Goal: Transaction & Acquisition: Book appointment/travel/reservation

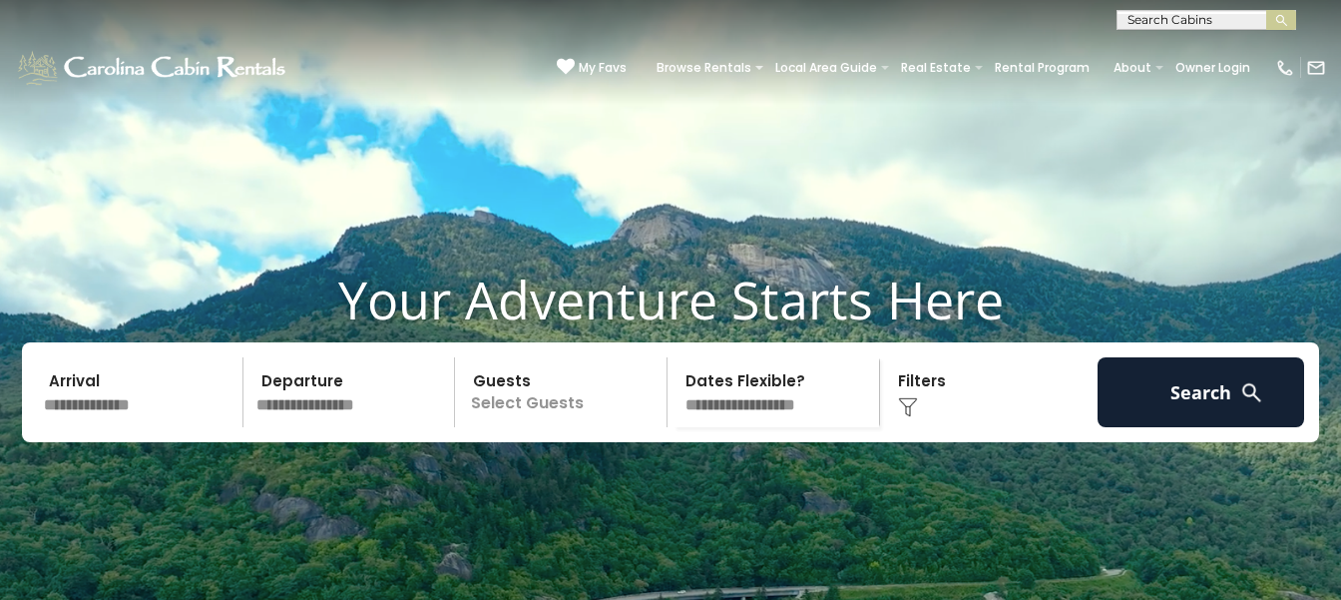
click at [140, 427] on input "text" at bounding box center [140, 392] width 207 height 70
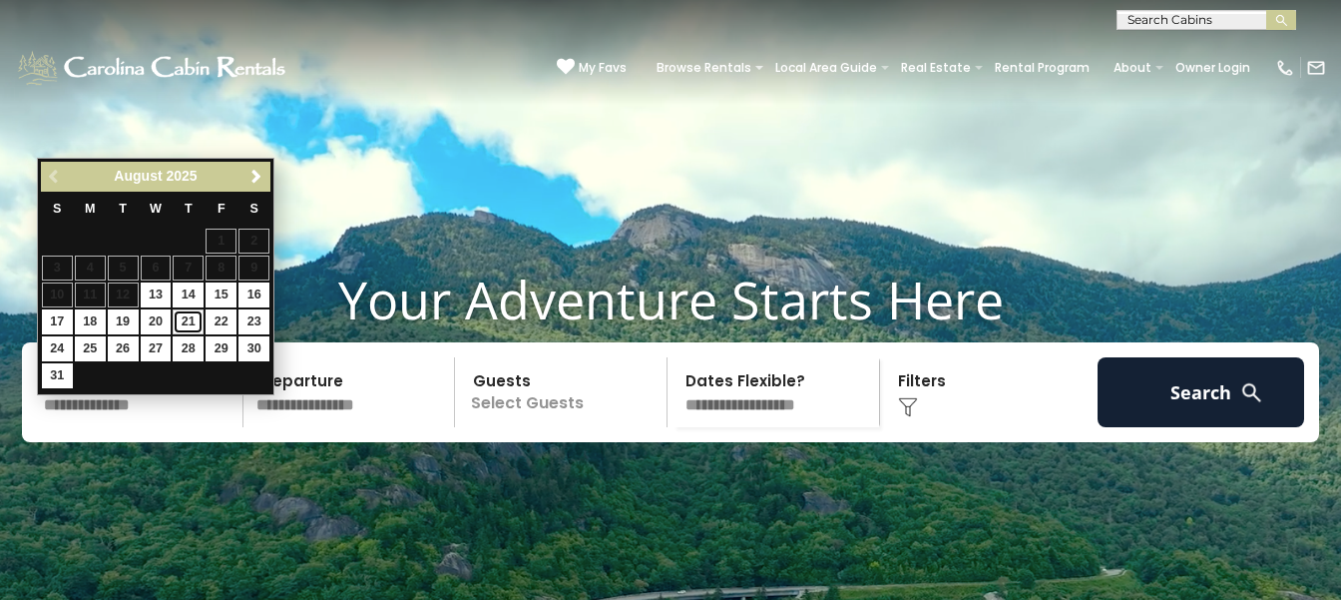
click at [191, 320] on link "21" at bounding box center [188, 321] width 31 height 25
type input "*******"
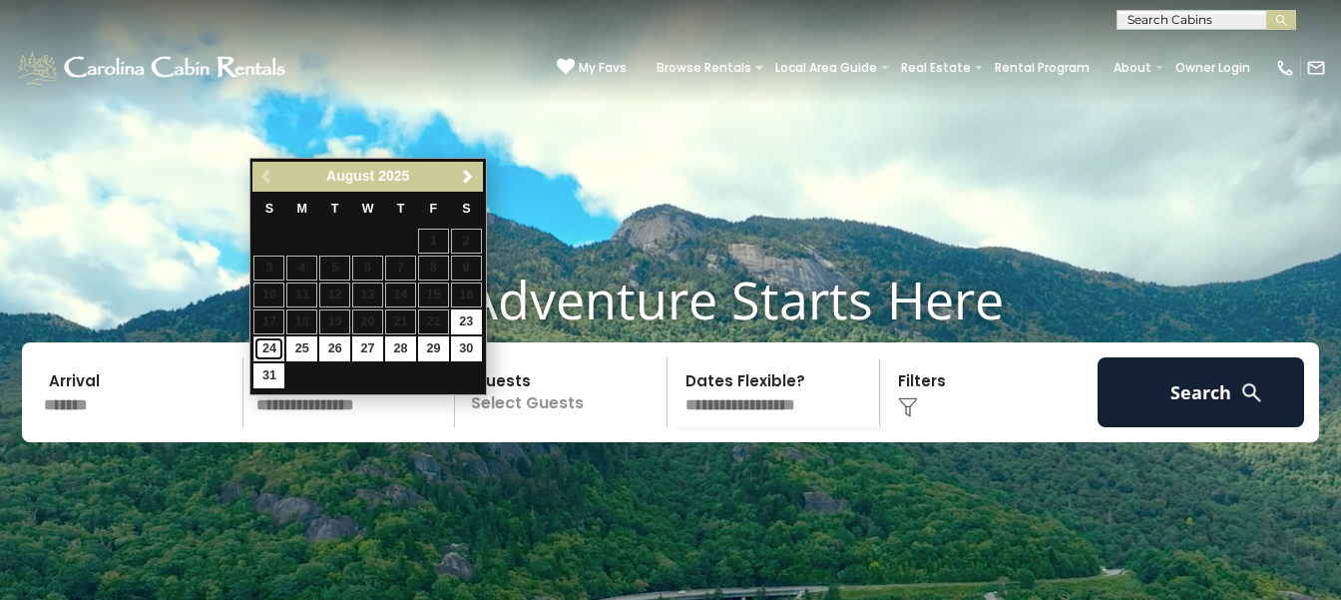
click at [274, 344] on link "24" at bounding box center [268, 348] width 31 height 25
type input "*******"
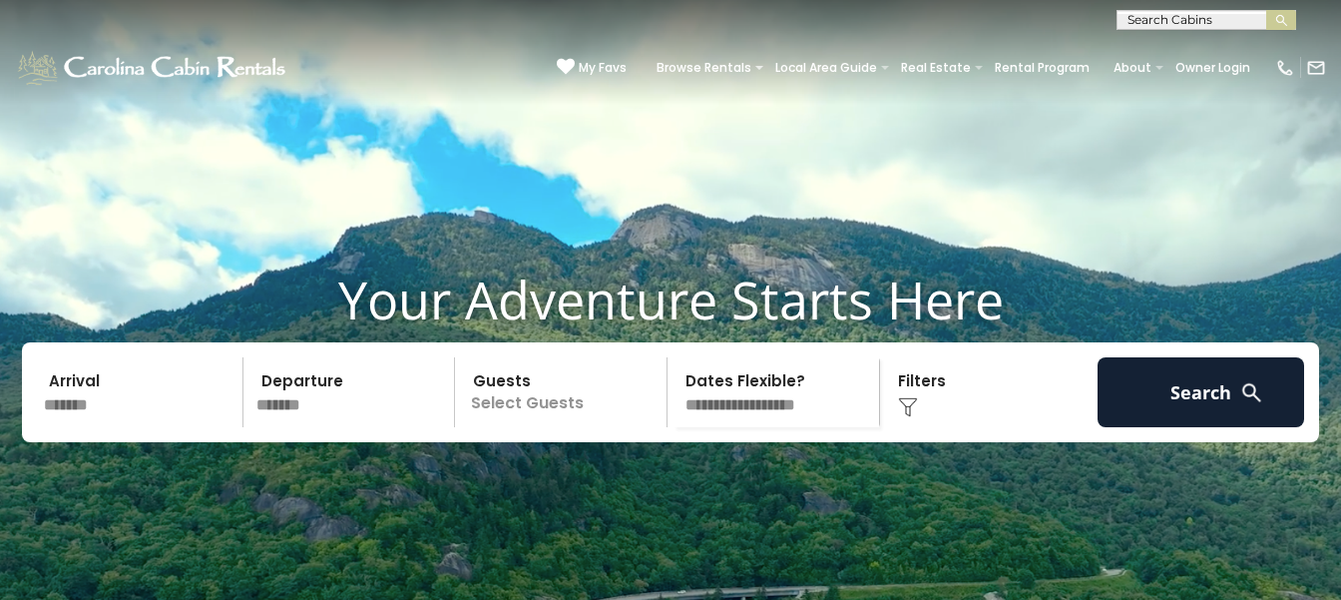
click at [536, 423] on p "Select Guests" at bounding box center [564, 392] width 206 height 70
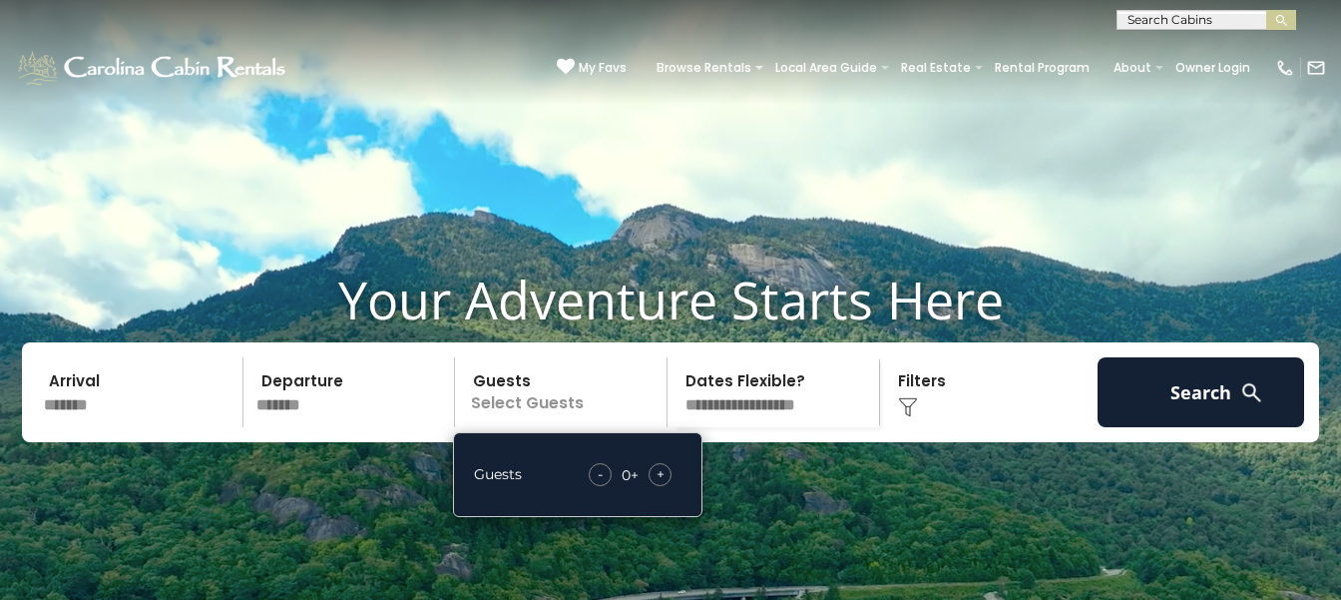
click at [655, 486] on div "+" at bounding box center [660, 474] width 23 height 23
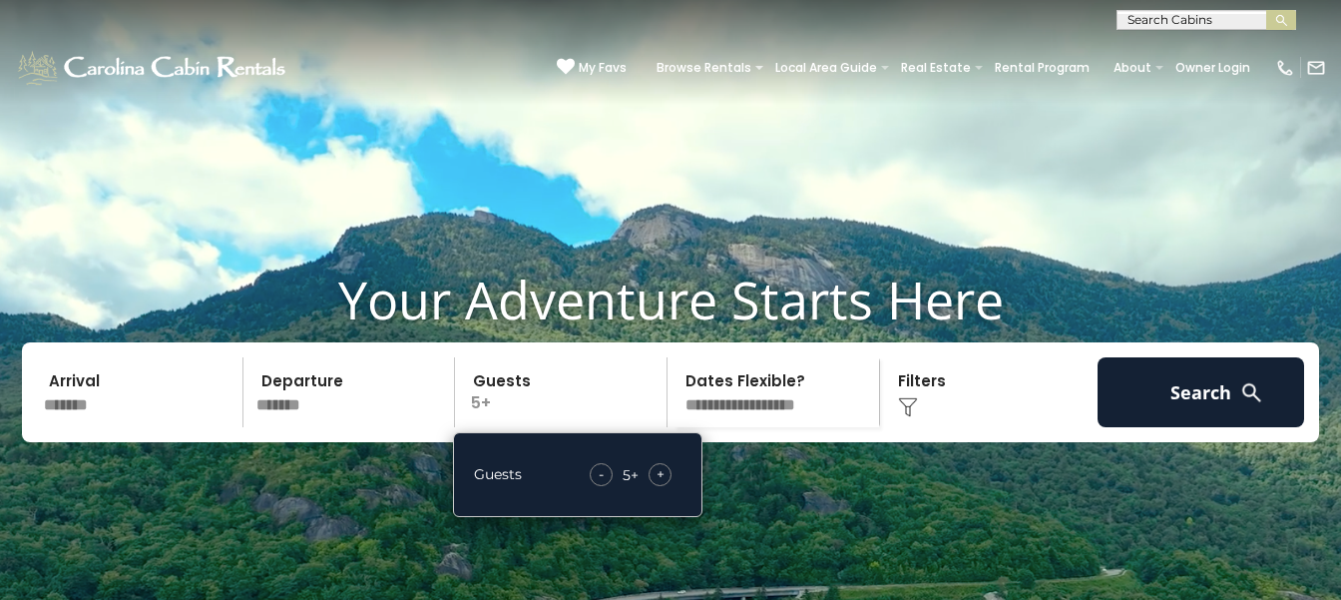
click at [914, 427] on div "Click to Choose" at bounding box center [989, 392] width 207 height 70
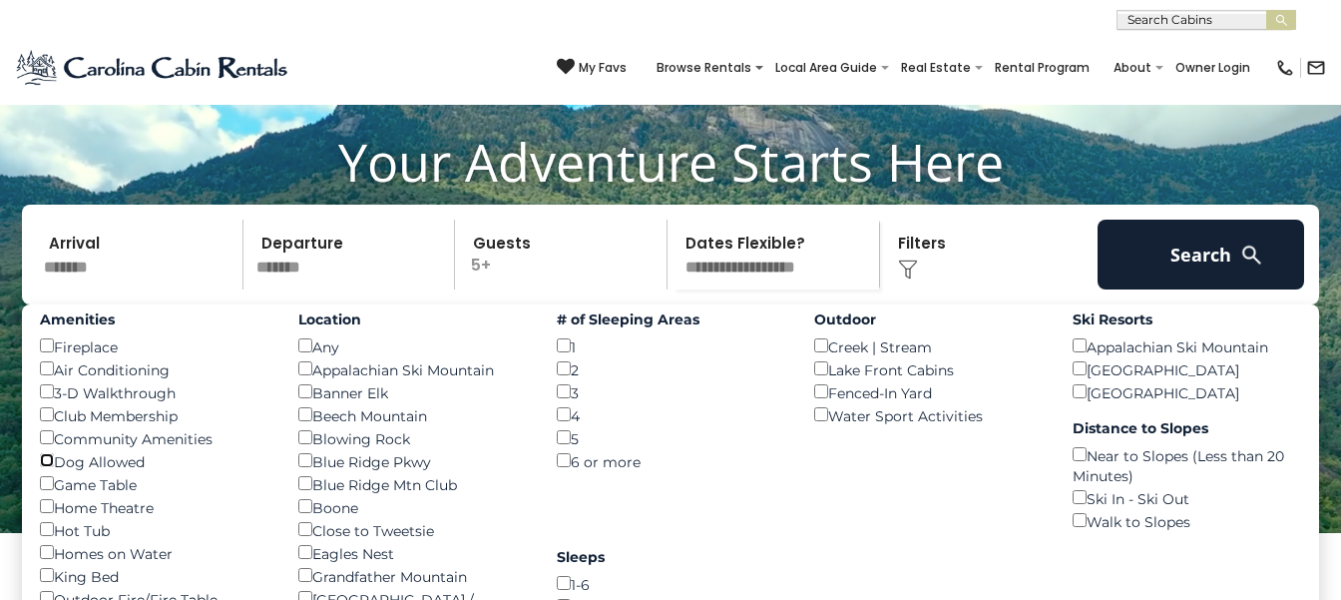
scroll to position [105, 0]
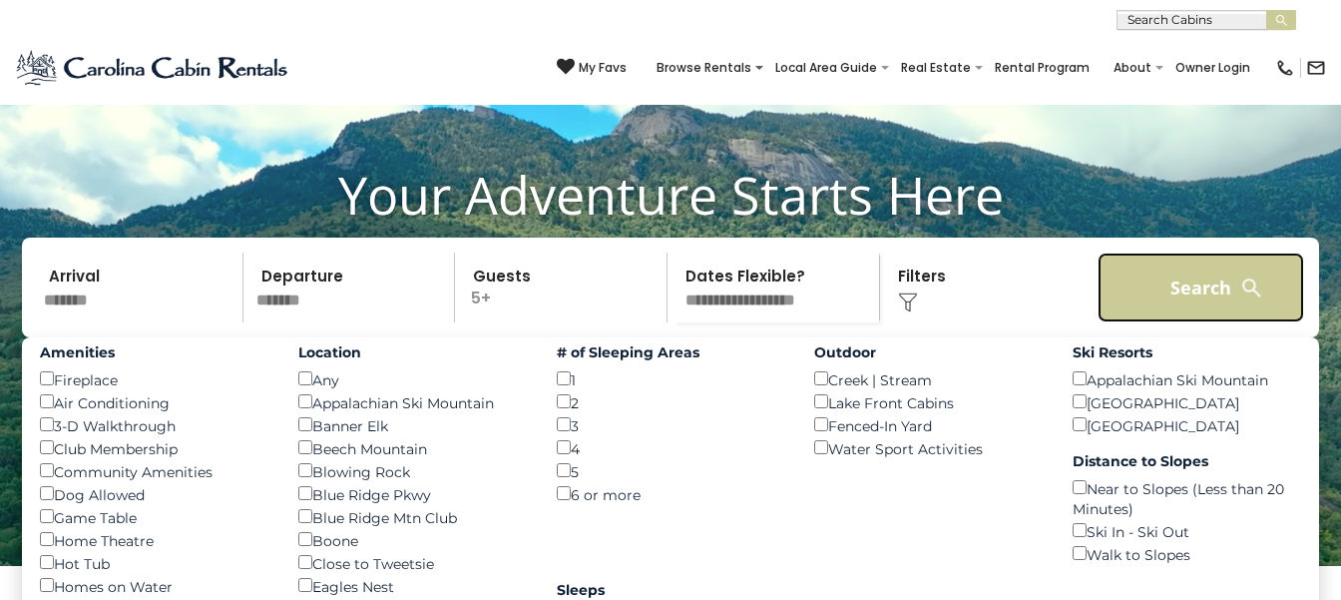
click at [1235, 305] on button "Search" at bounding box center [1201, 287] width 207 height 70
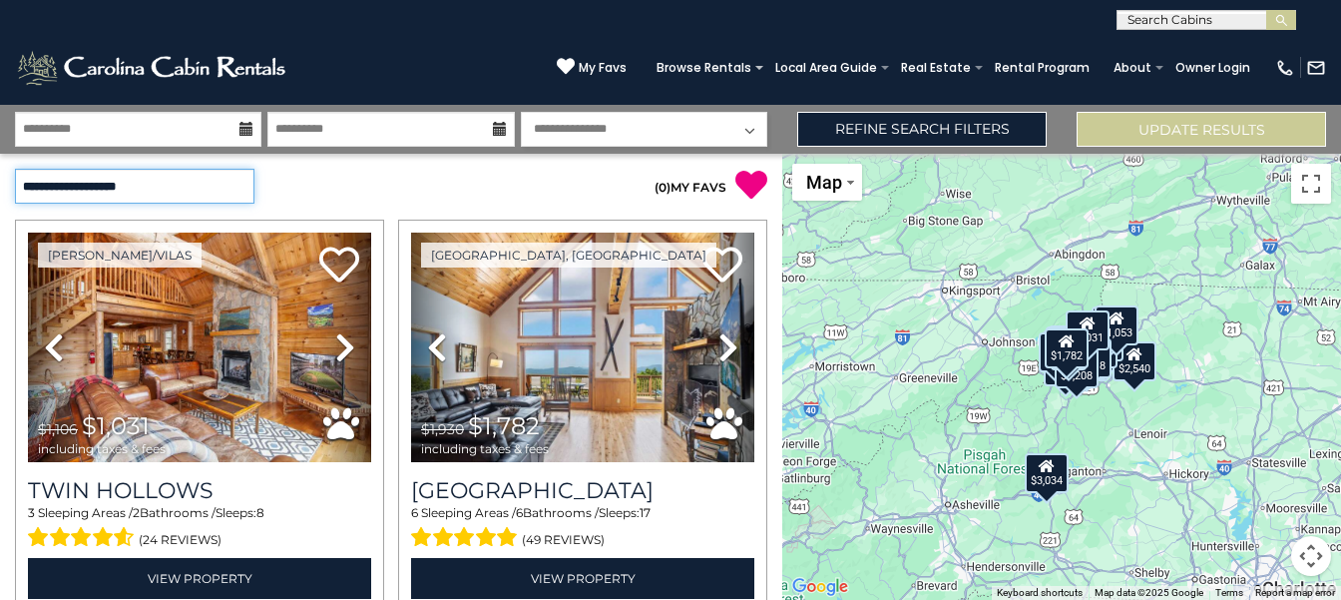
click option "**********" at bounding box center [0, 0] width 0 height 0
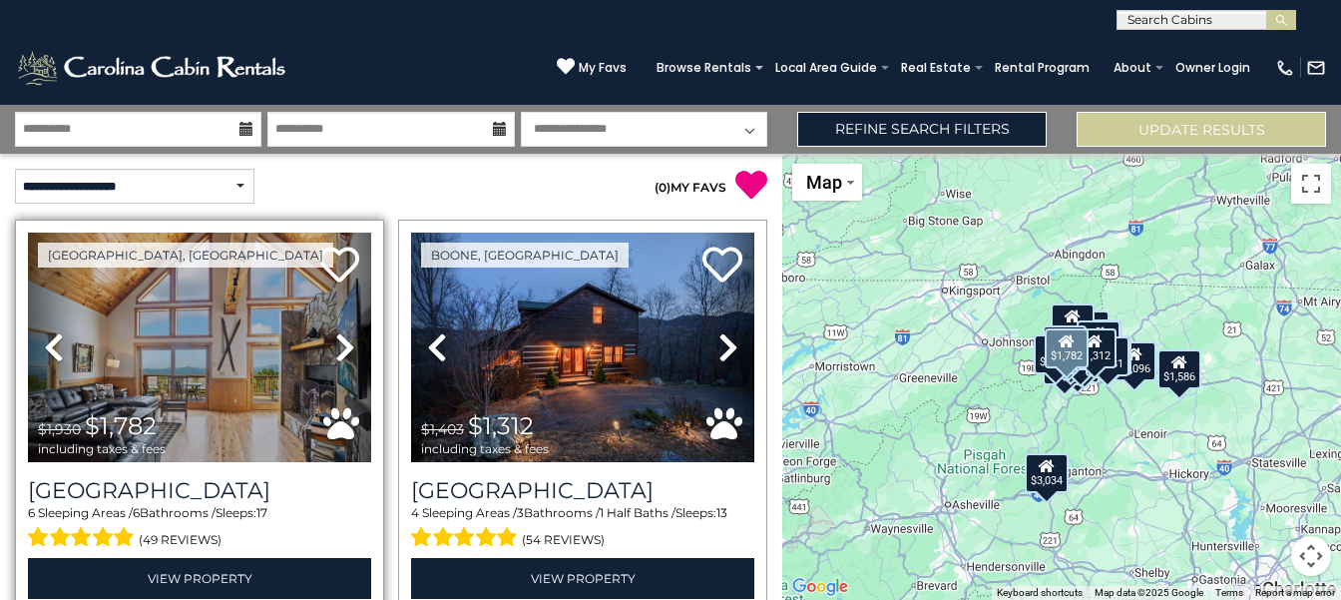
click at [343, 349] on icon at bounding box center [345, 347] width 20 height 32
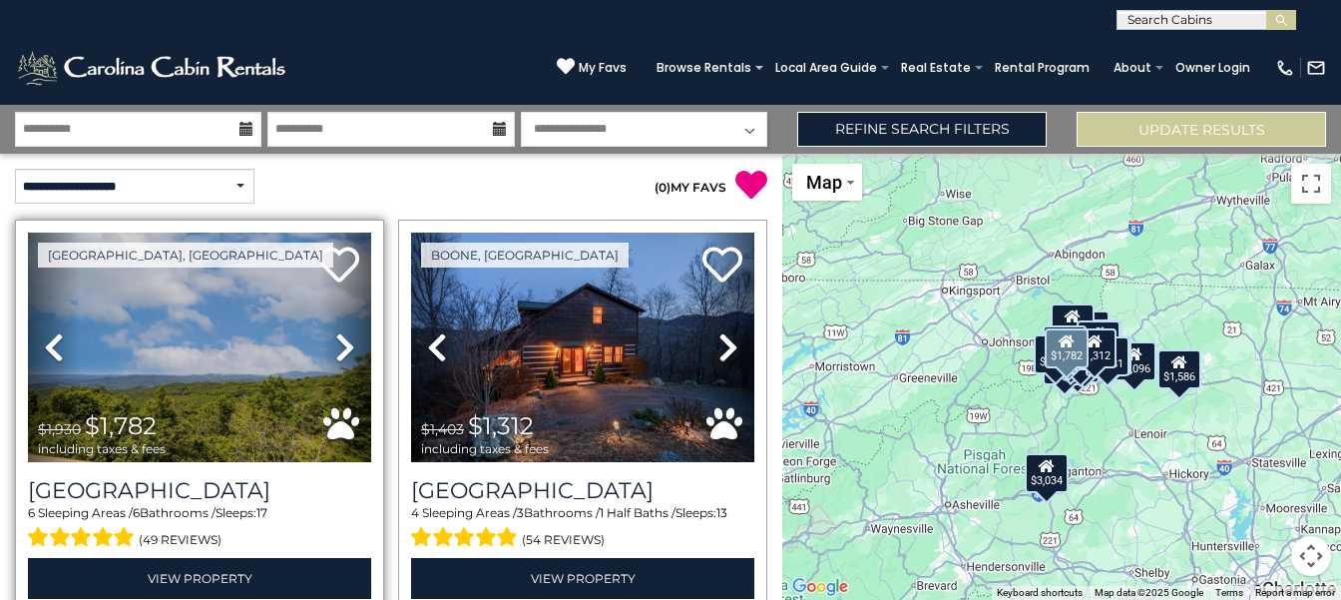
click at [343, 349] on icon at bounding box center [345, 347] width 20 height 32
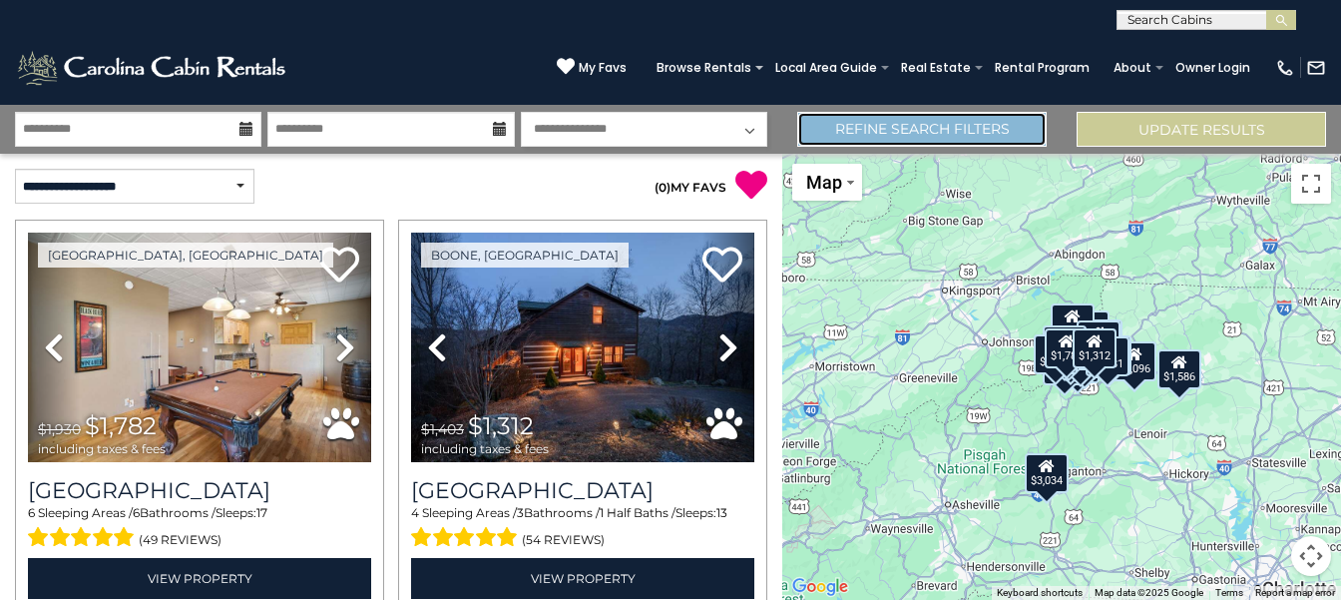
click at [914, 139] on link "Refine Search Filters" at bounding box center [921, 129] width 249 height 35
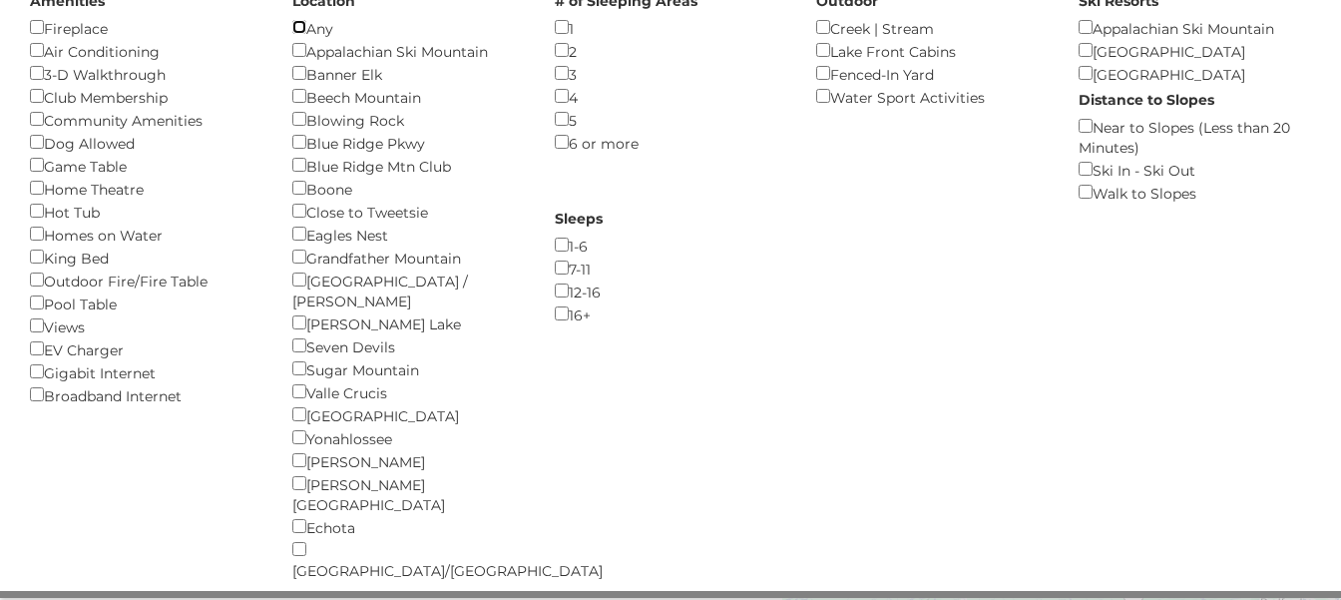
scroll to position [105, 0]
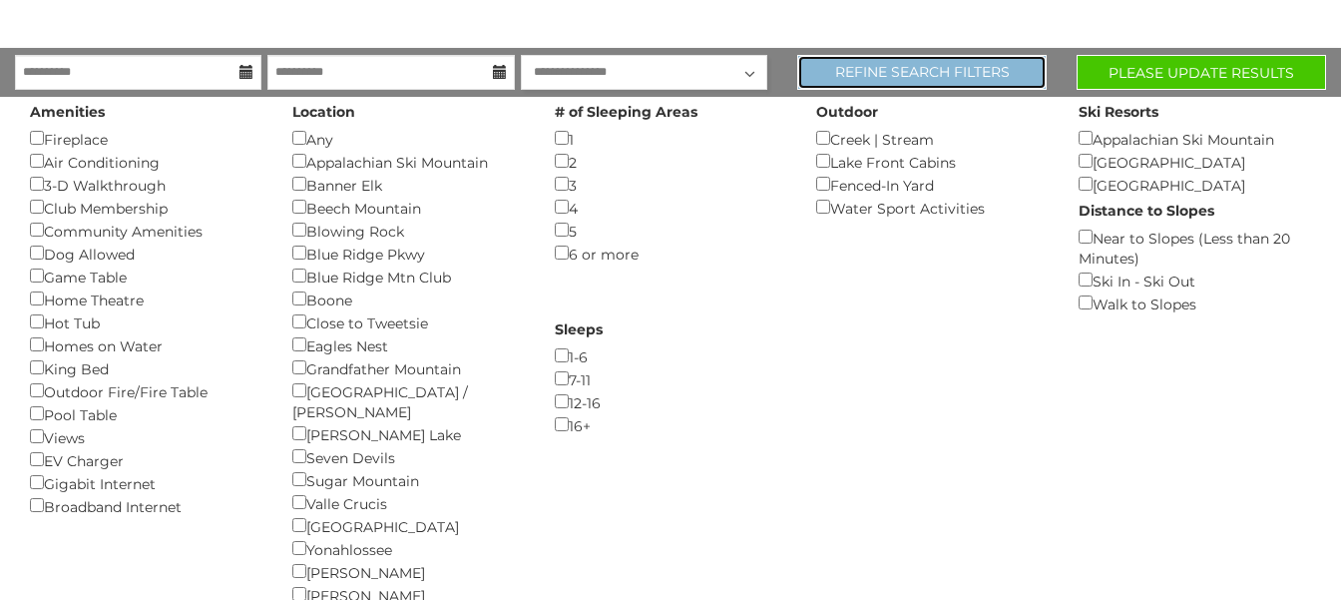
click at [877, 77] on link "Refine Search Filters" at bounding box center [921, 72] width 249 height 35
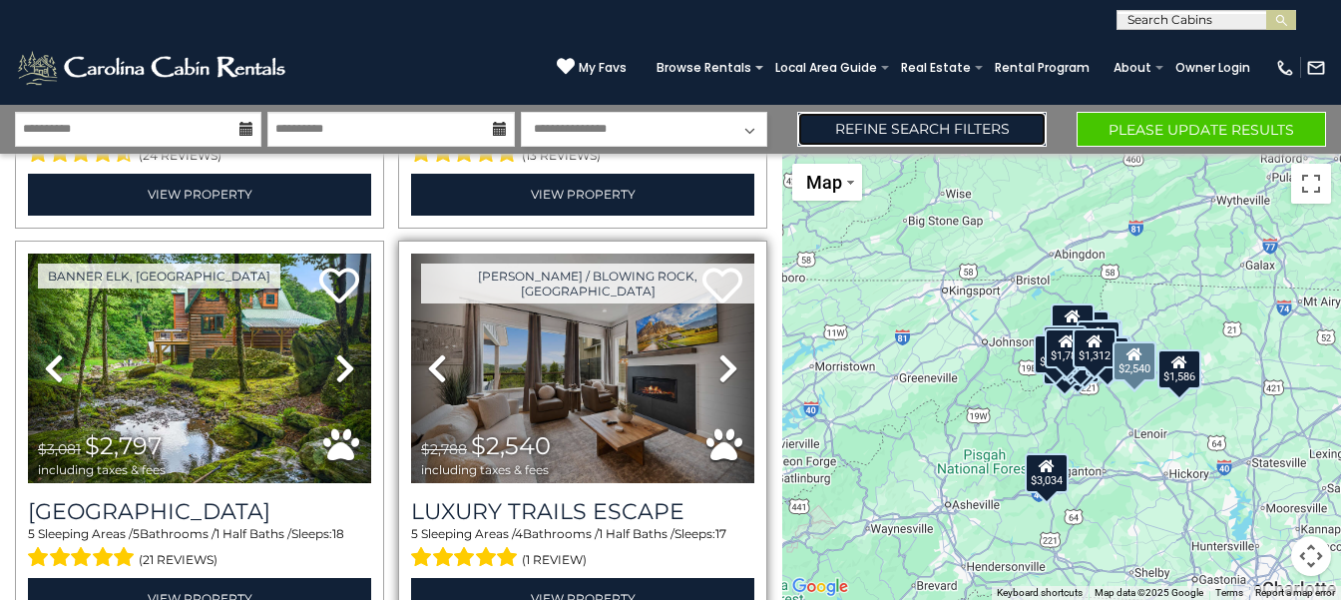
scroll to position [804, 0]
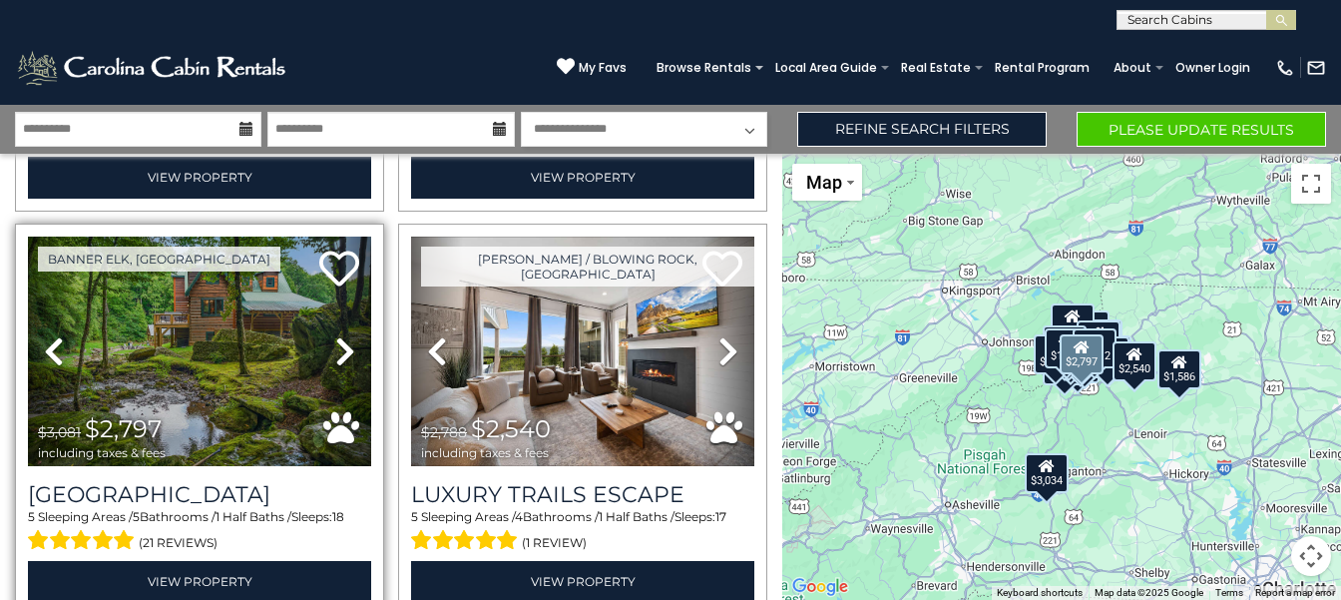
click at [348, 340] on icon at bounding box center [345, 351] width 20 height 32
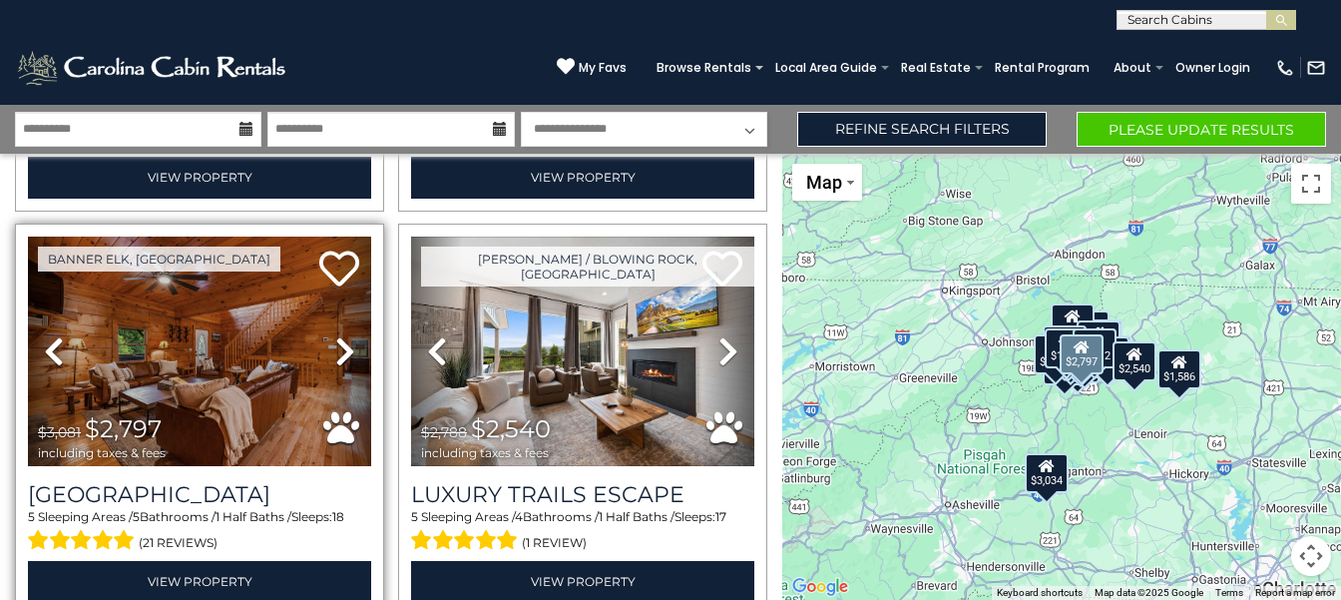
click at [348, 340] on icon at bounding box center [345, 351] width 20 height 32
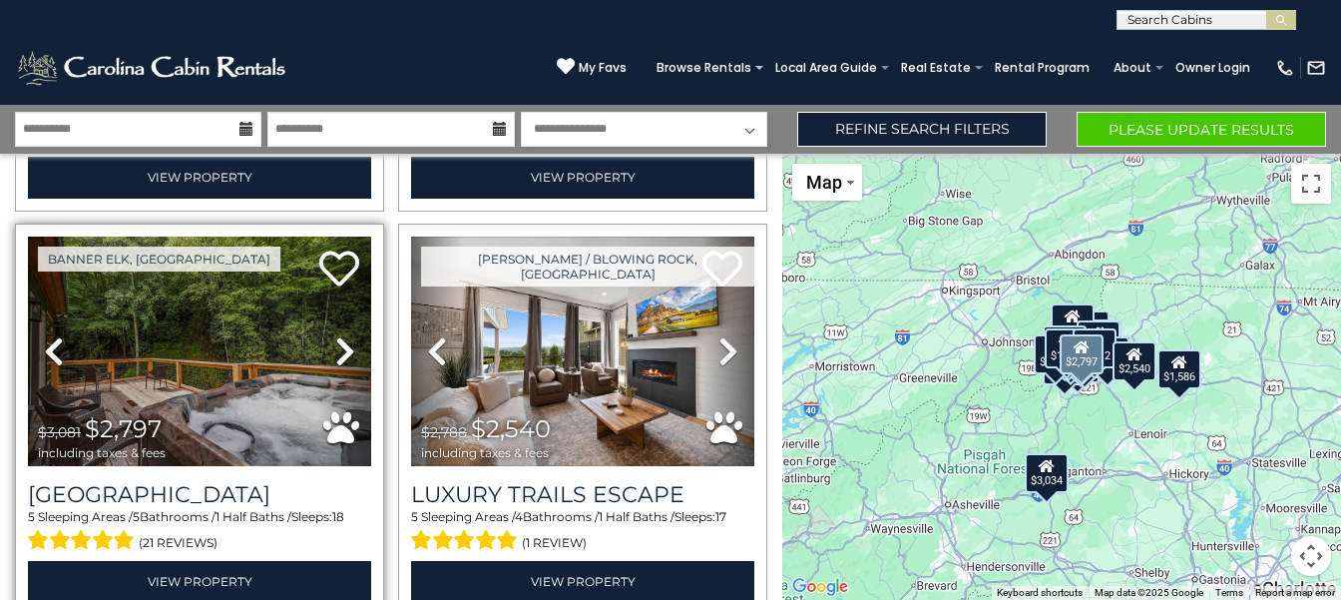
click at [348, 340] on icon at bounding box center [345, 351] width 20 height 32
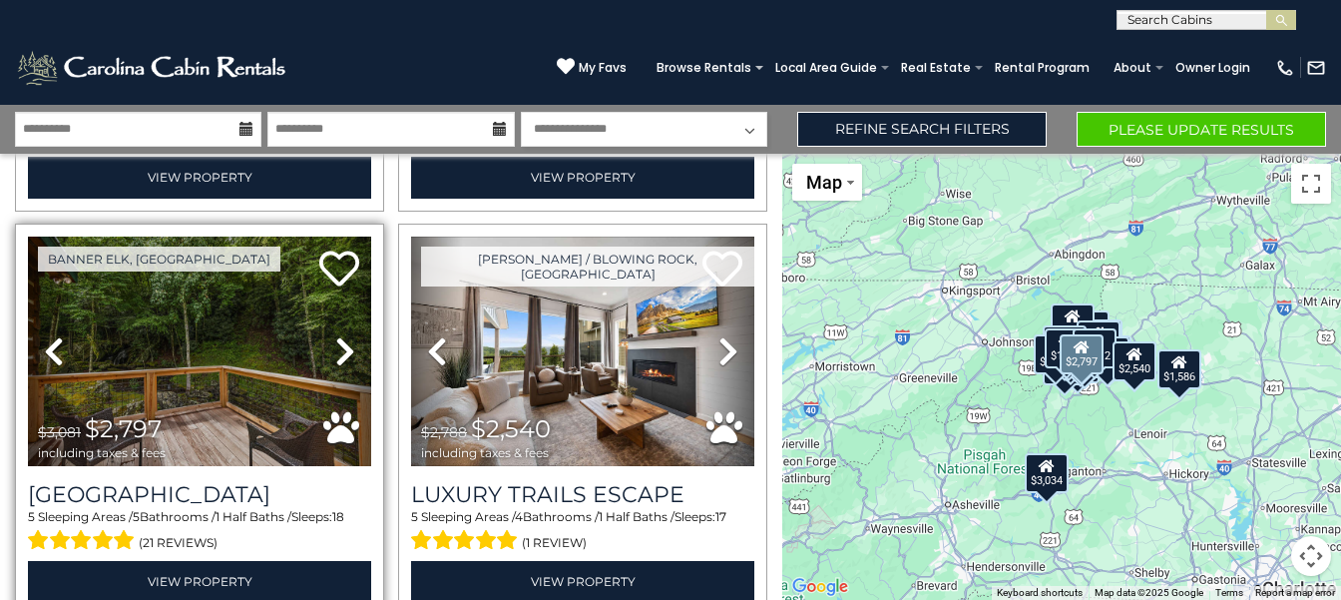
click at [348, 340] on icon at bounding box center [345, 351] width 20 height 32
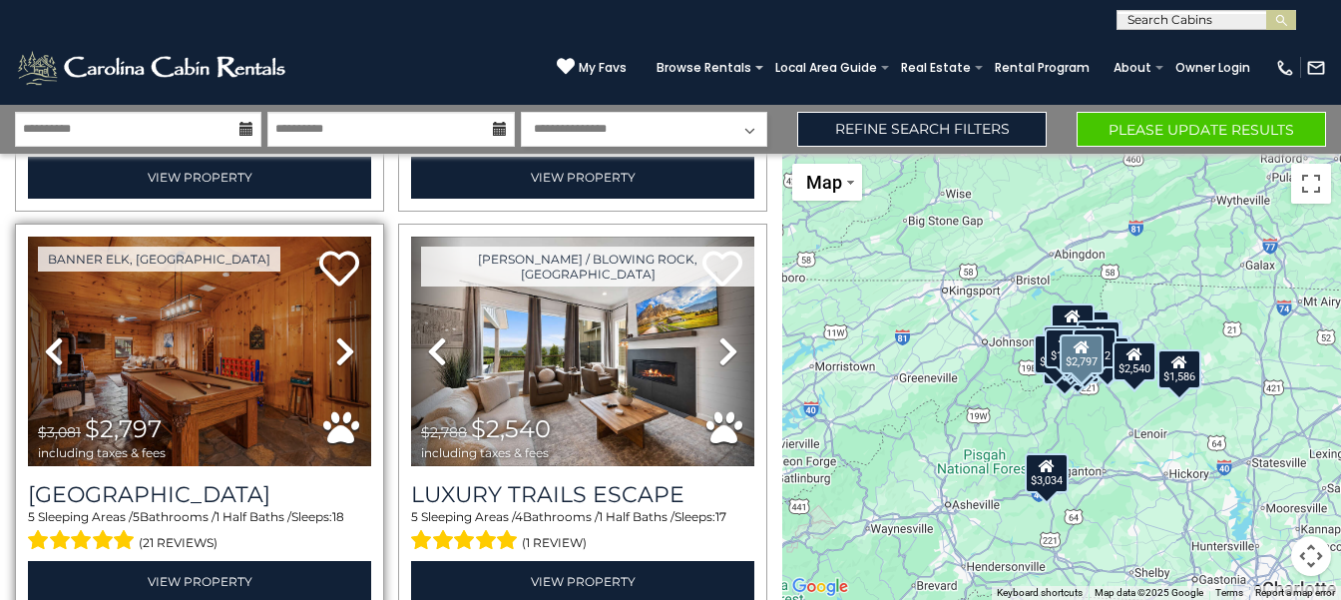
click at [348, 340] on icon at bounding box center [345, 351] width 20 height 32
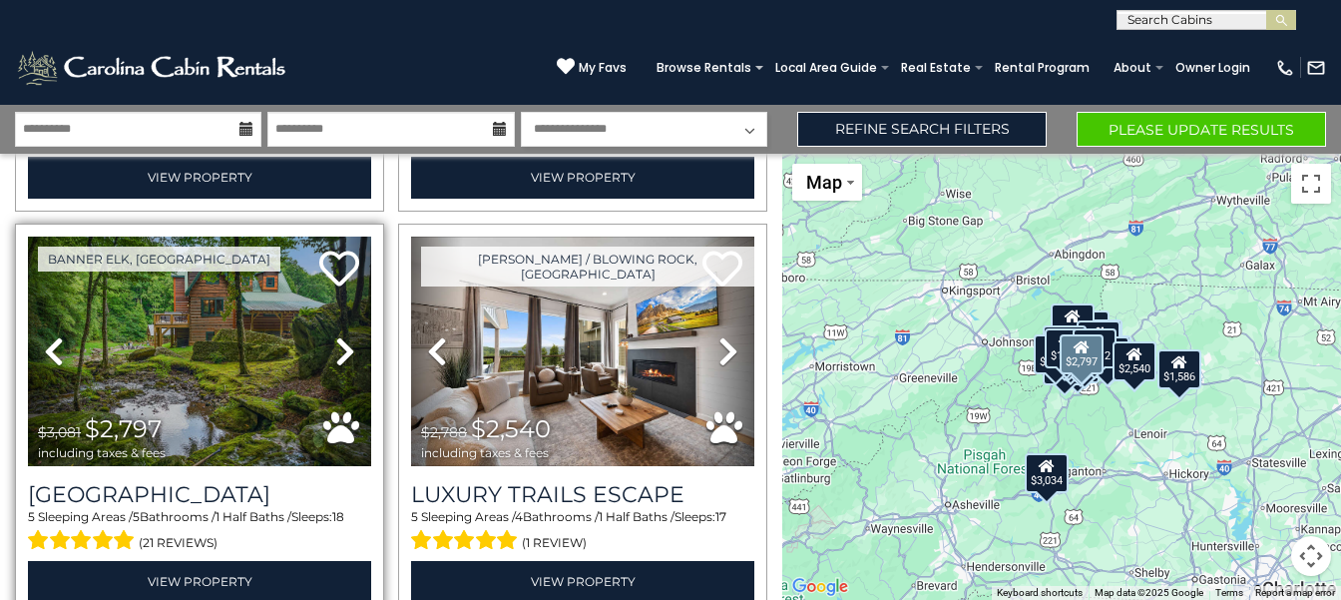
click at [348, 340] on icon at bounding box center [345, 351] width 20 height 32
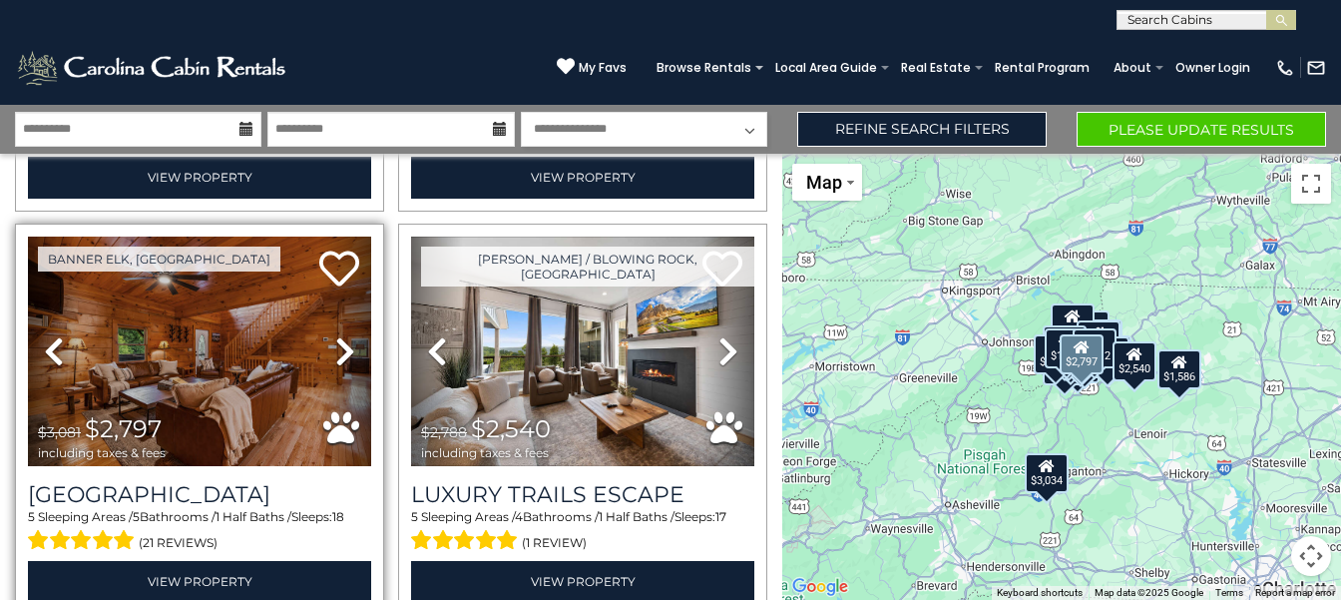
click at [348, 340] on icon at bounding box center [345, 351] width 20 height 32
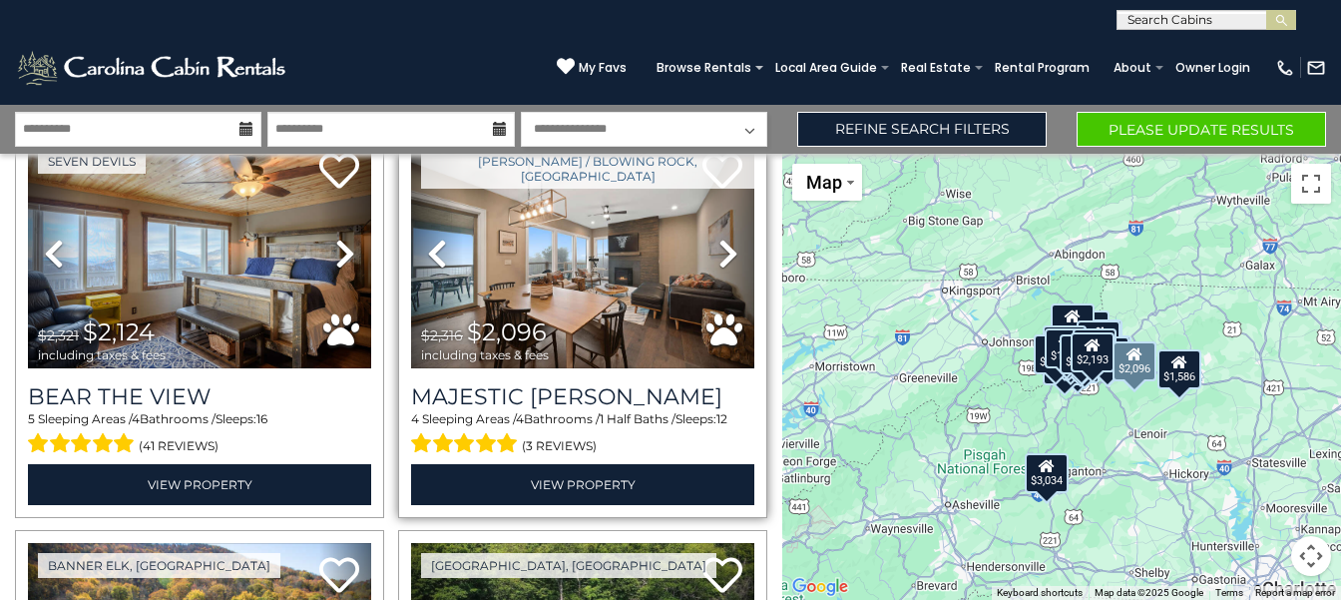
scroll to position [1609, 0]
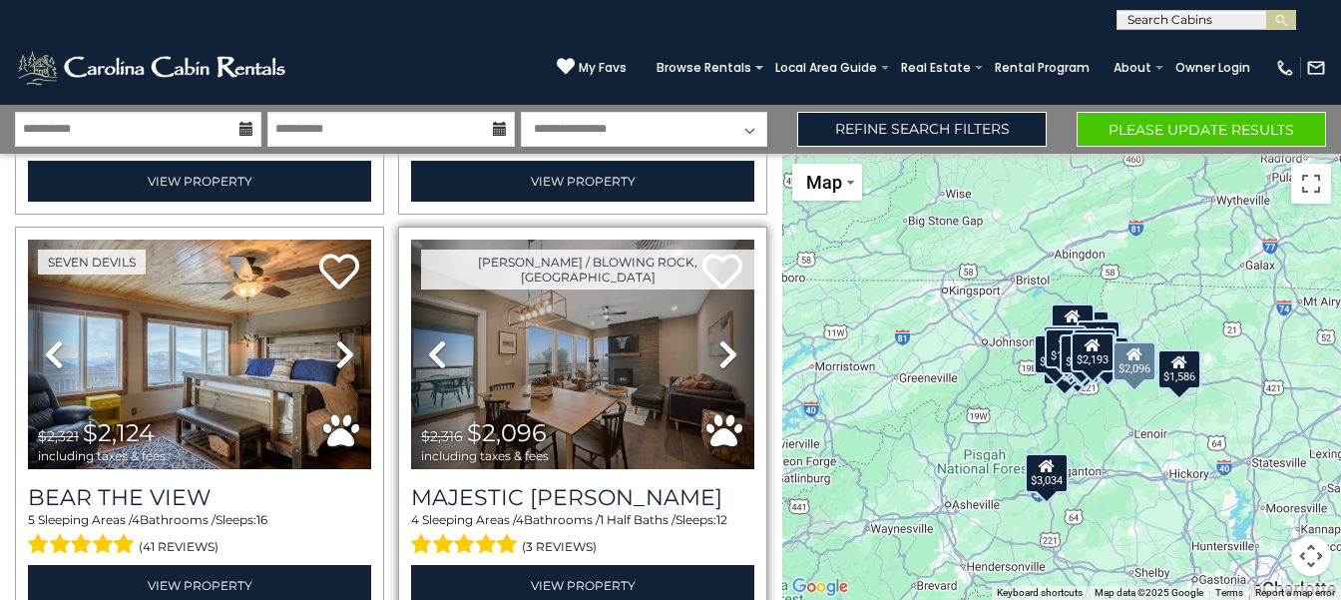
click at [731, 349] on icon at bounding box center [728, 354] width 20 height 32
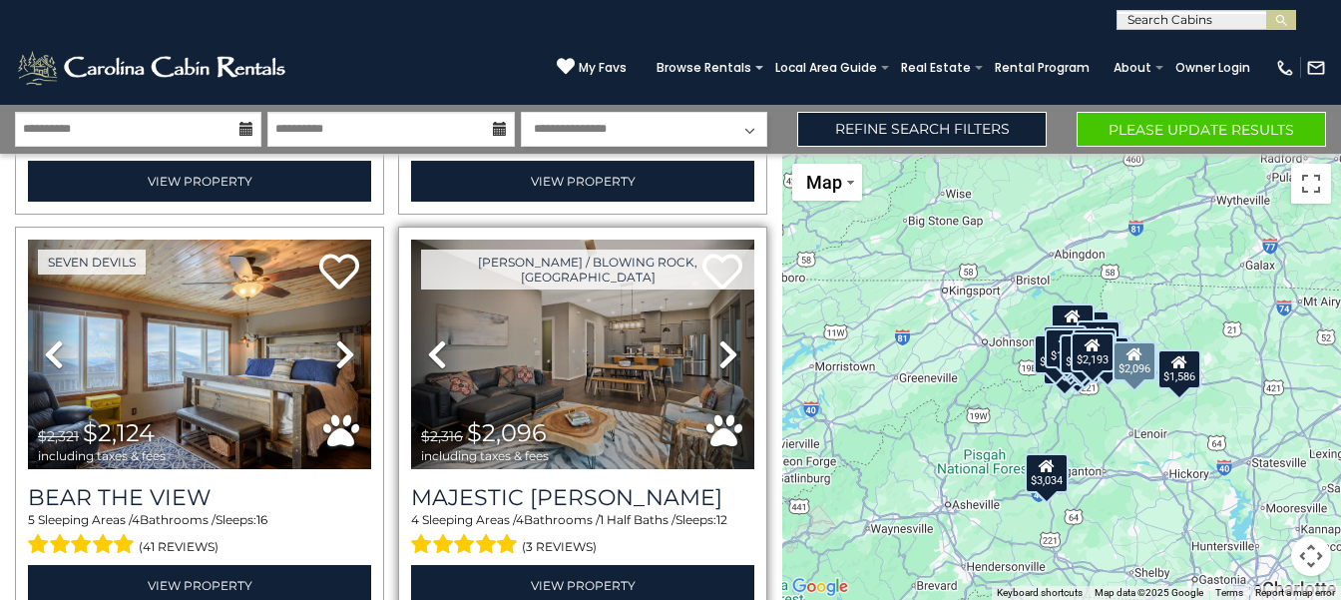
click at [730, 346] on icon at bounding box center [728, 354] width 20 height 32
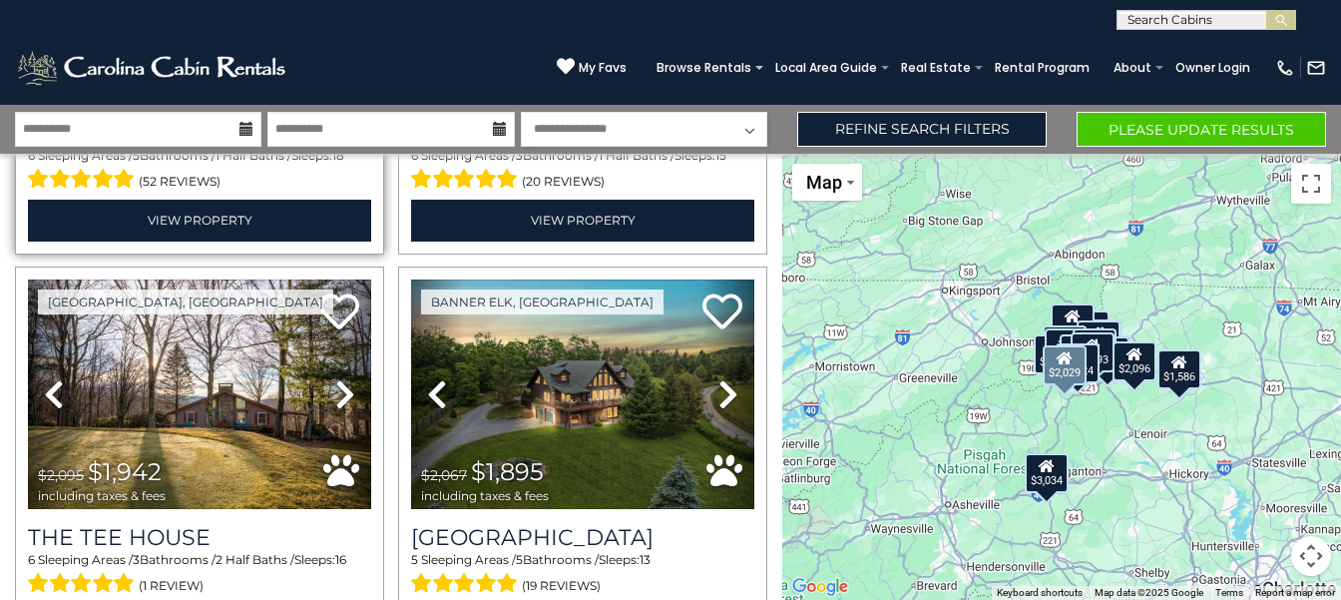
scroll to position [2414, 0]
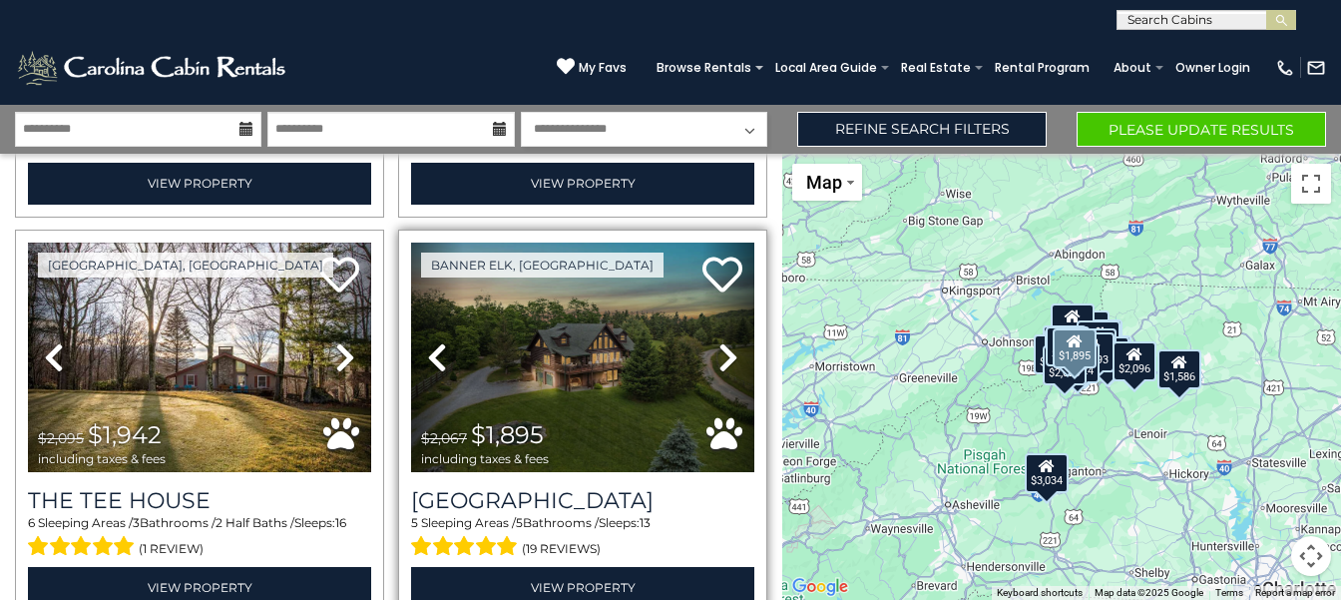
click at [719, 353] on icon at bounding box center [728, 357] width 20 height 32
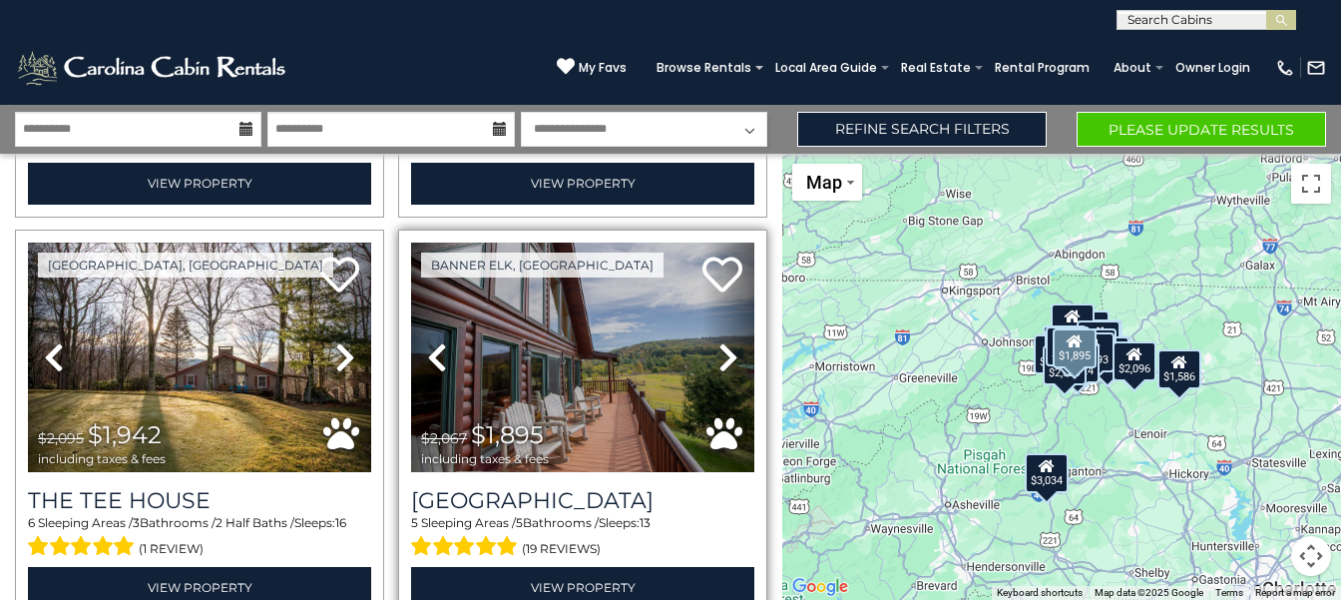
click at [721, 353] on icon at bounding box center [728, 357] width 20 height 32
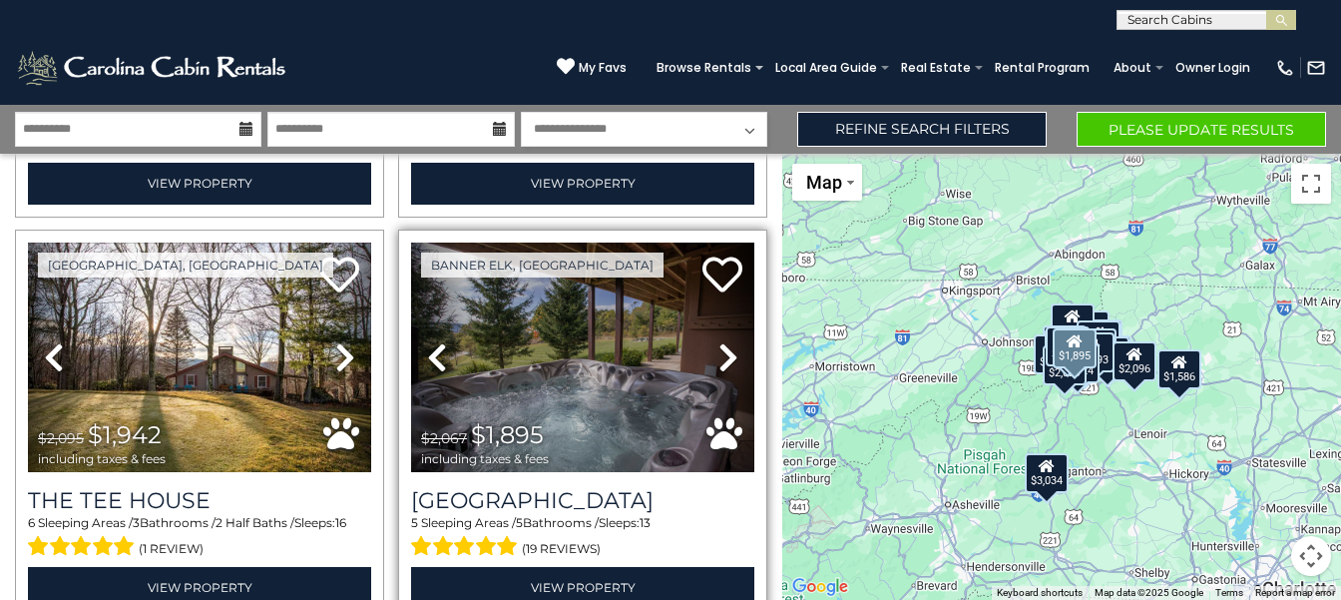
click at [721, 353] on icon at bounding box center [728, 357] width 20 height 32
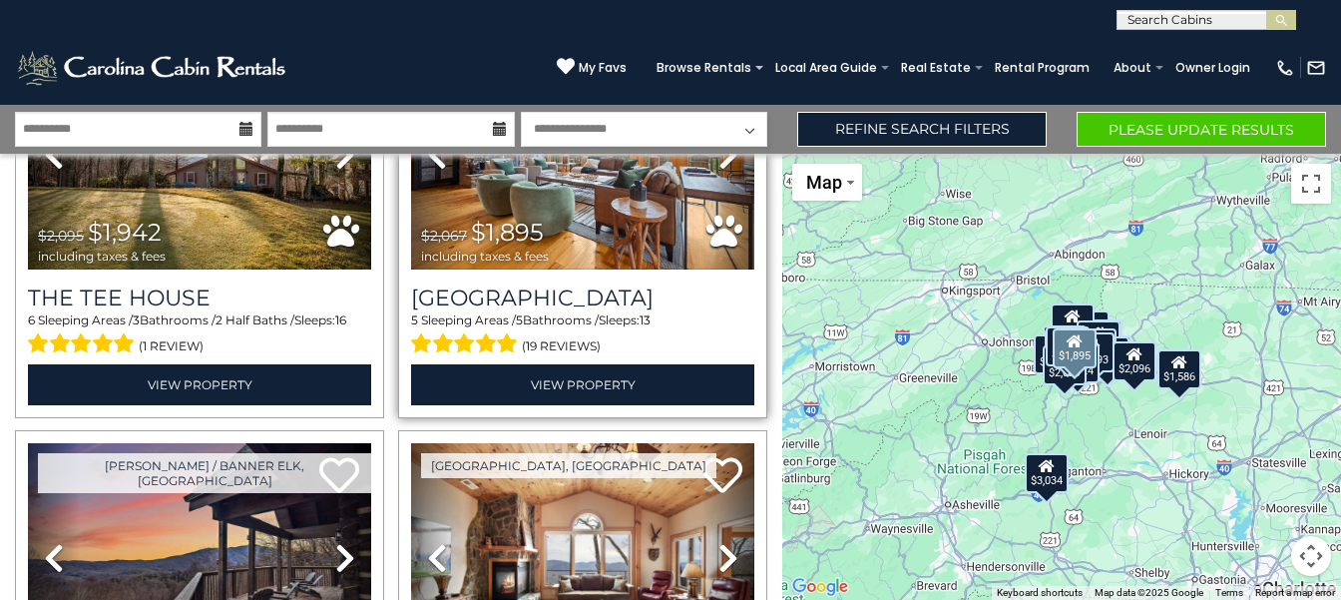
scroll to position [2816, 0]
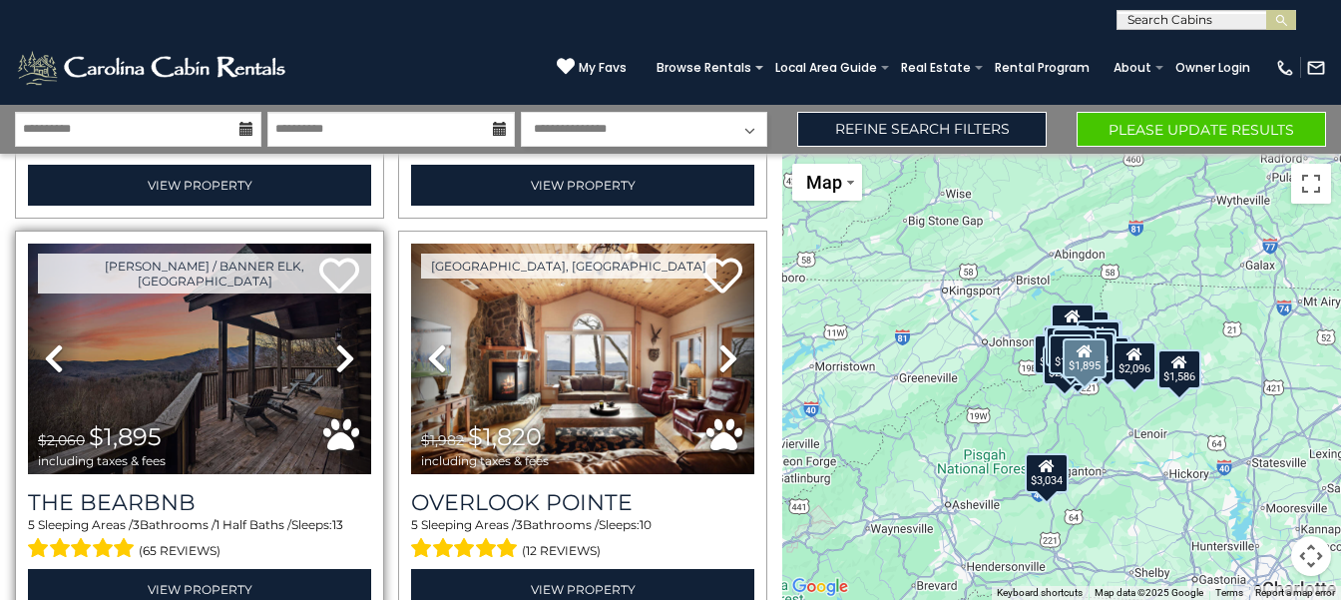
click at [336, 344] on icon at bounding box center [345, 358] width 20 height 32
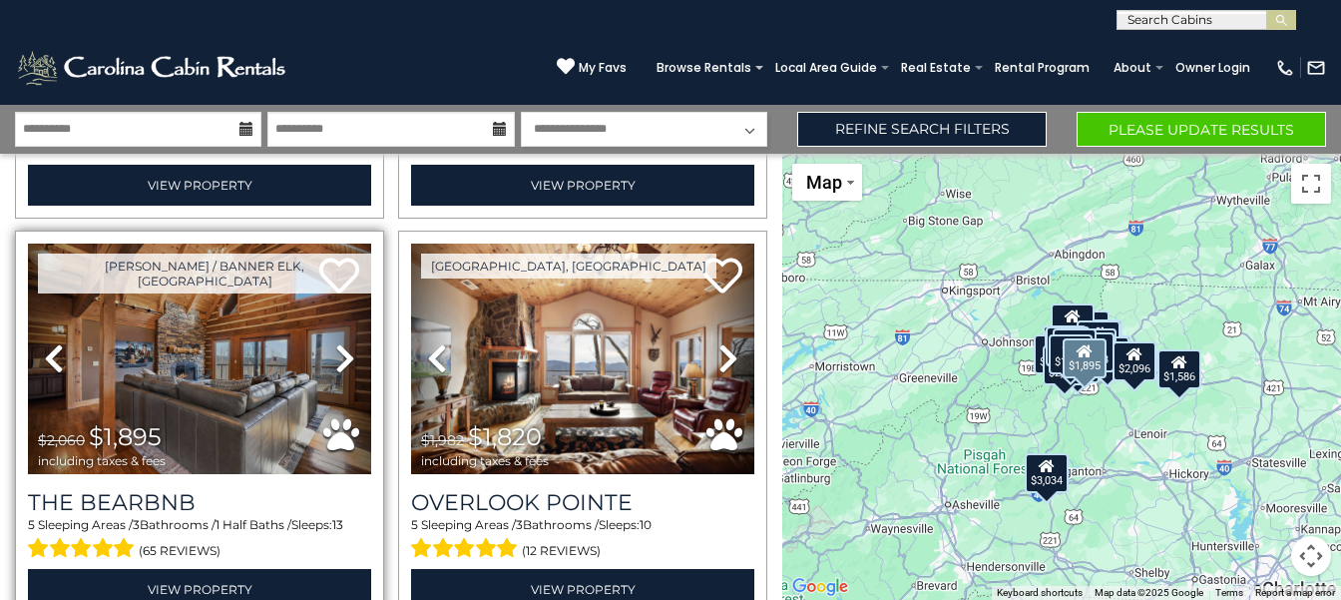
click at [335, 344] on link "Next" at bounding box center [345, 358] width 52 height 230
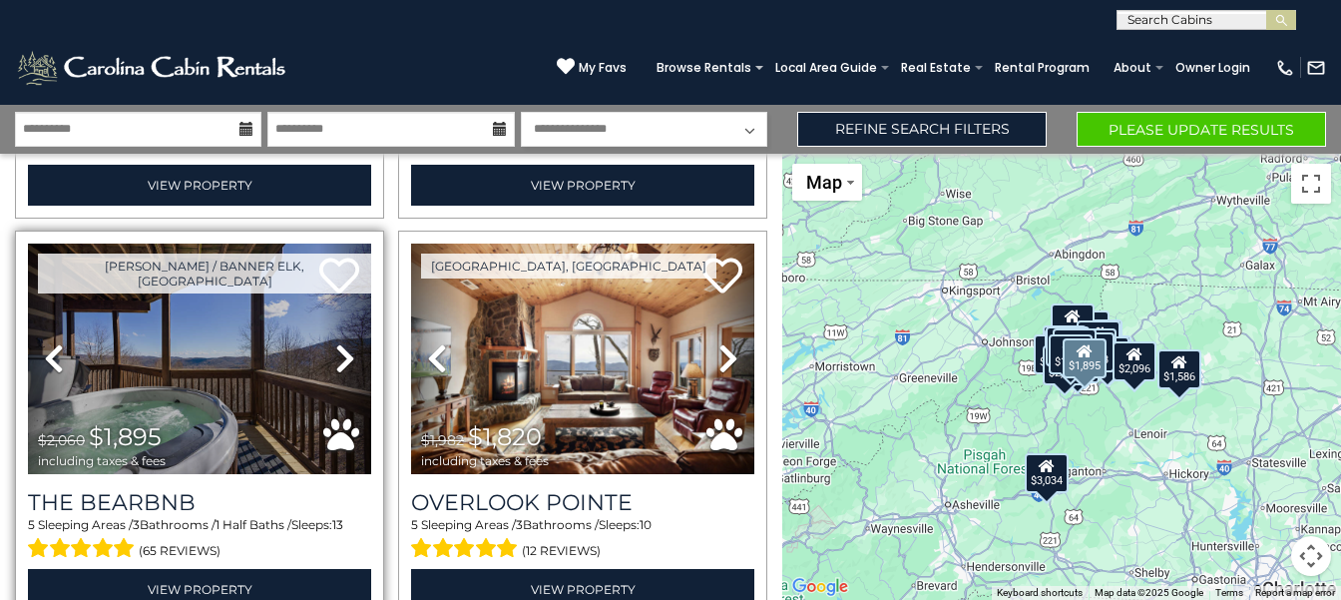
click at [327, 343] on link "Next" at bounding box center [345, 358] width 52 height 230
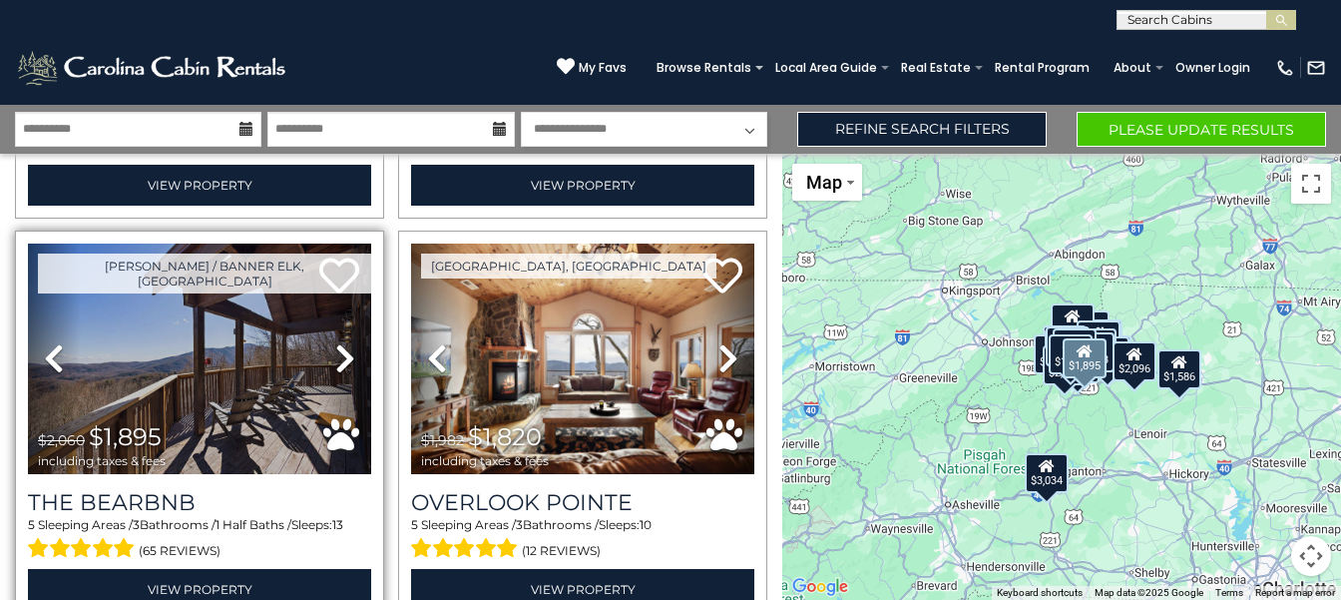
click at [322, 343] on link "Next" at bounding box center [345, 358] width 52 height 230
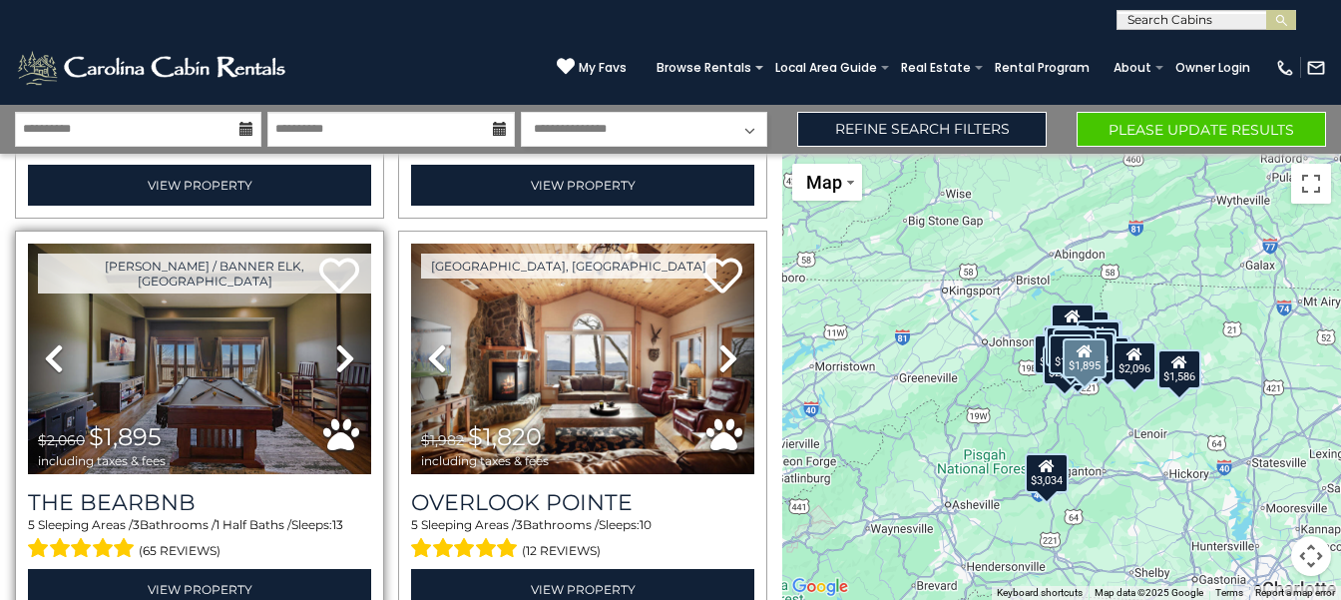
click at [336, 342] on icon at bounding box center [345, 358] width 20 height 32
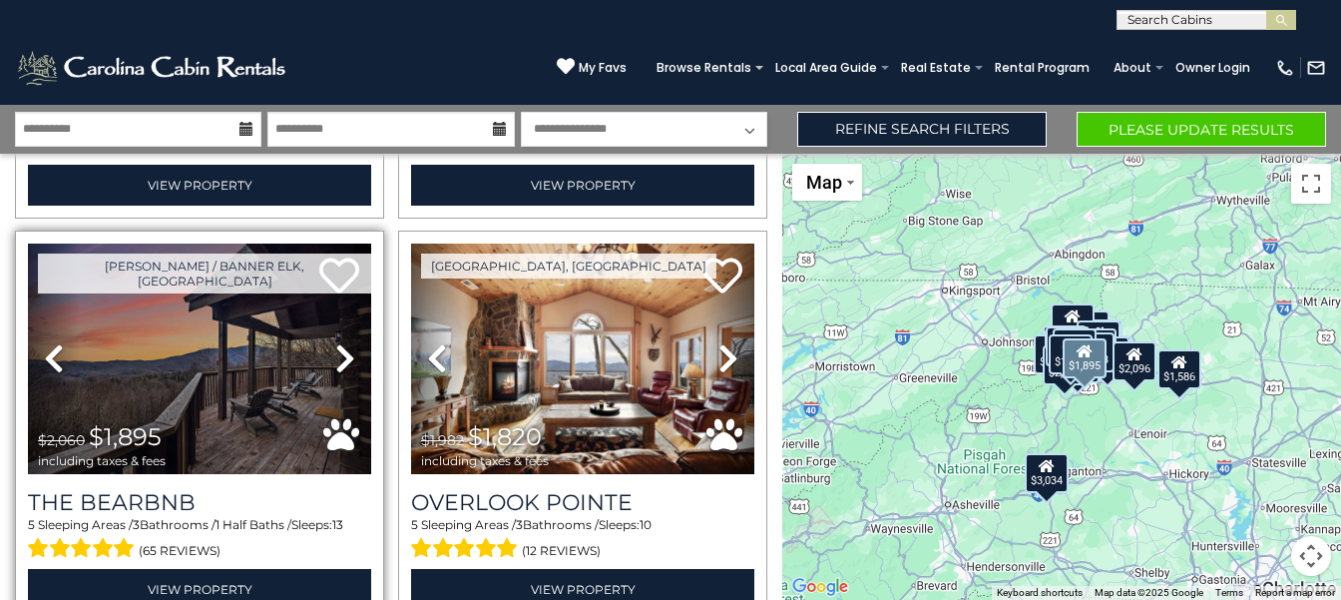
click at [333, 341] on link "Next" at bounding box center [345, 358] width 52 height 230
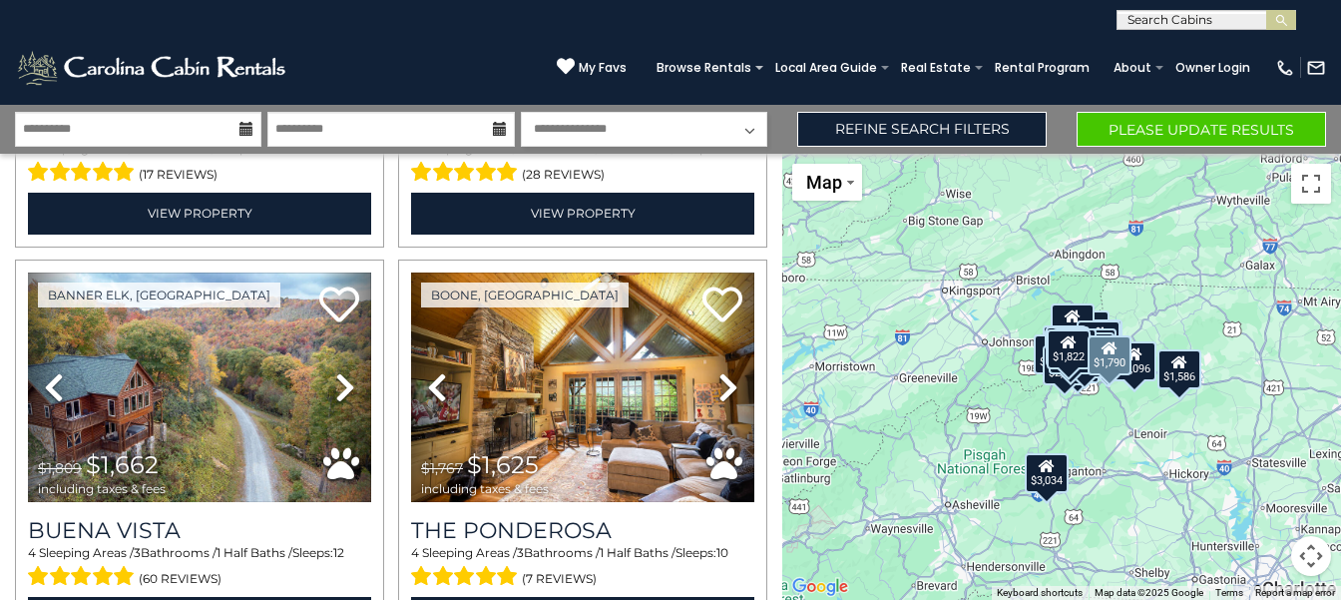
scroll to position [4024, 0]
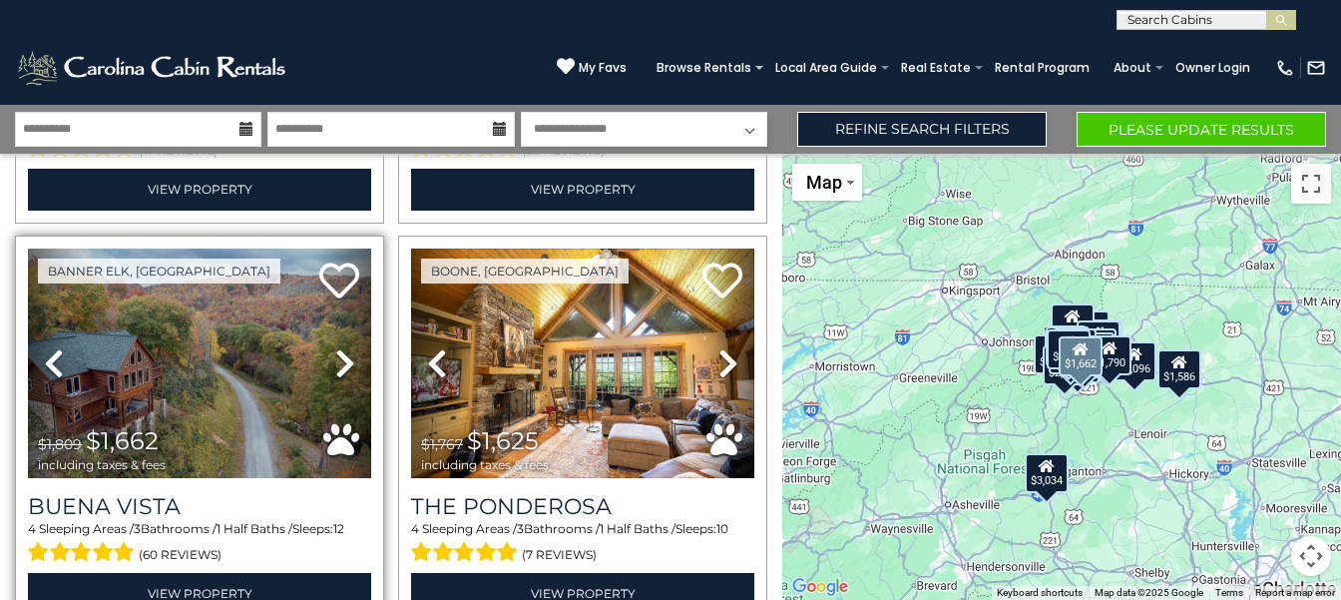
click at [336, 350] on icon at bounding box center [345, 363] width 20 height 32
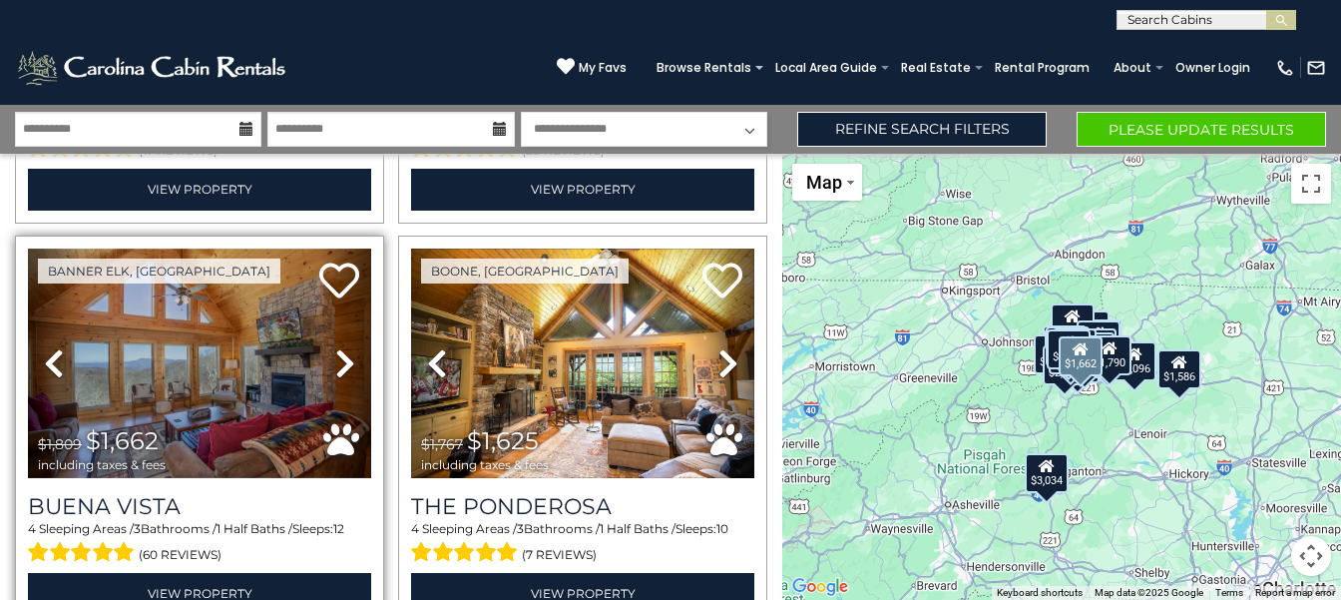
click at [336, 350] on icon at bounding box center [345, 363] width 20 height 32
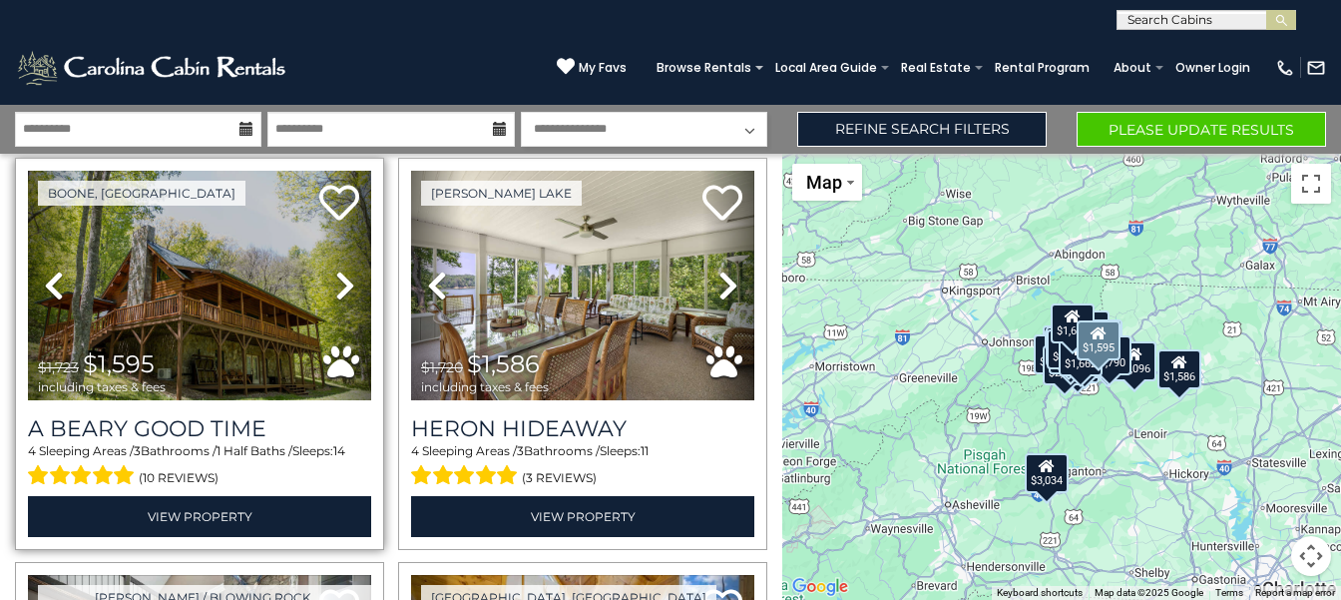
scroll to position [4929, 0]
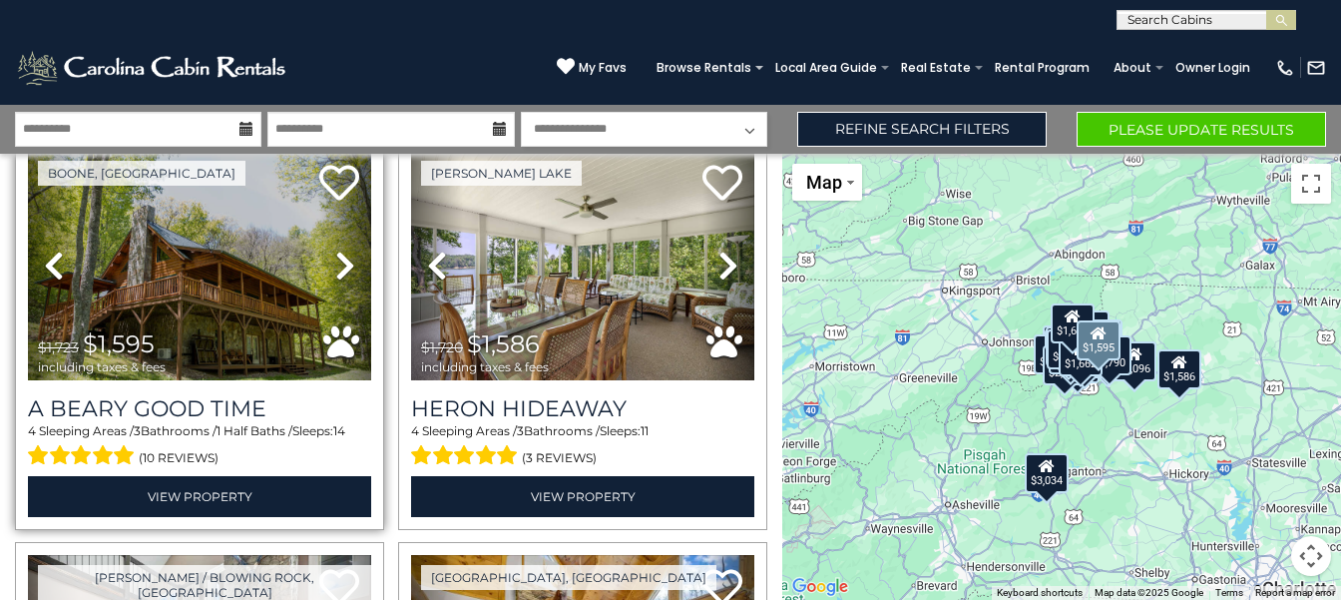
click at [342, 256] on icon at bounding box center [345, 265] width 20 height 32
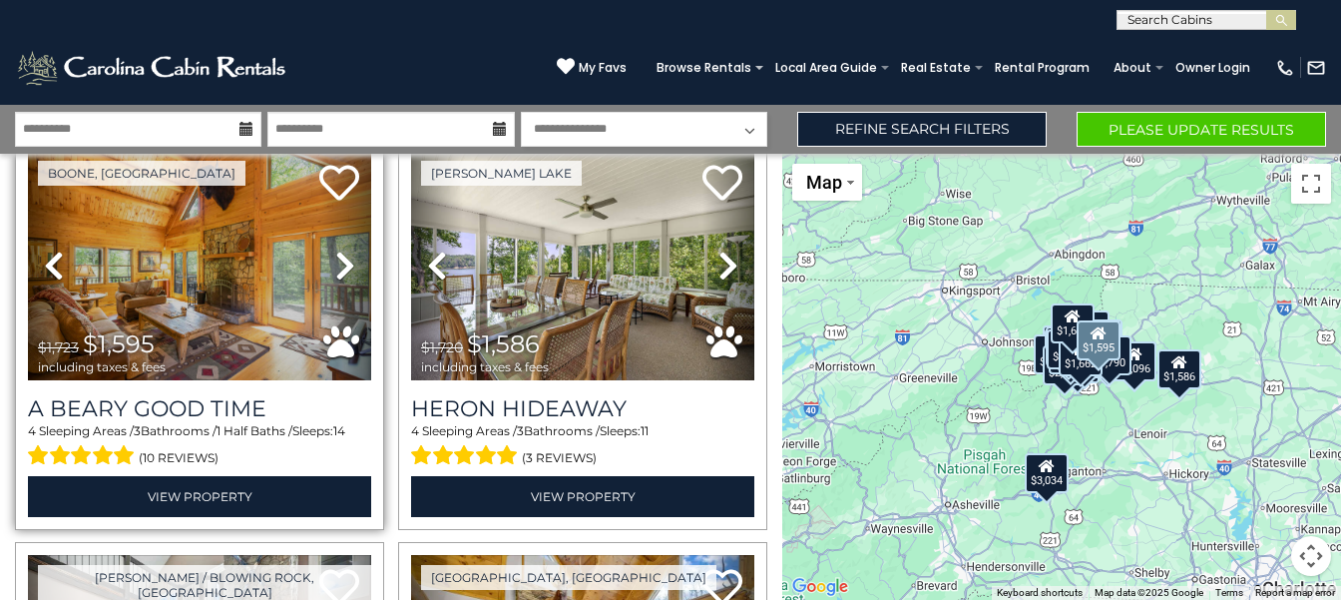
click at [342, 256] on icon at bounding box center [345, 265] width 20 height 32
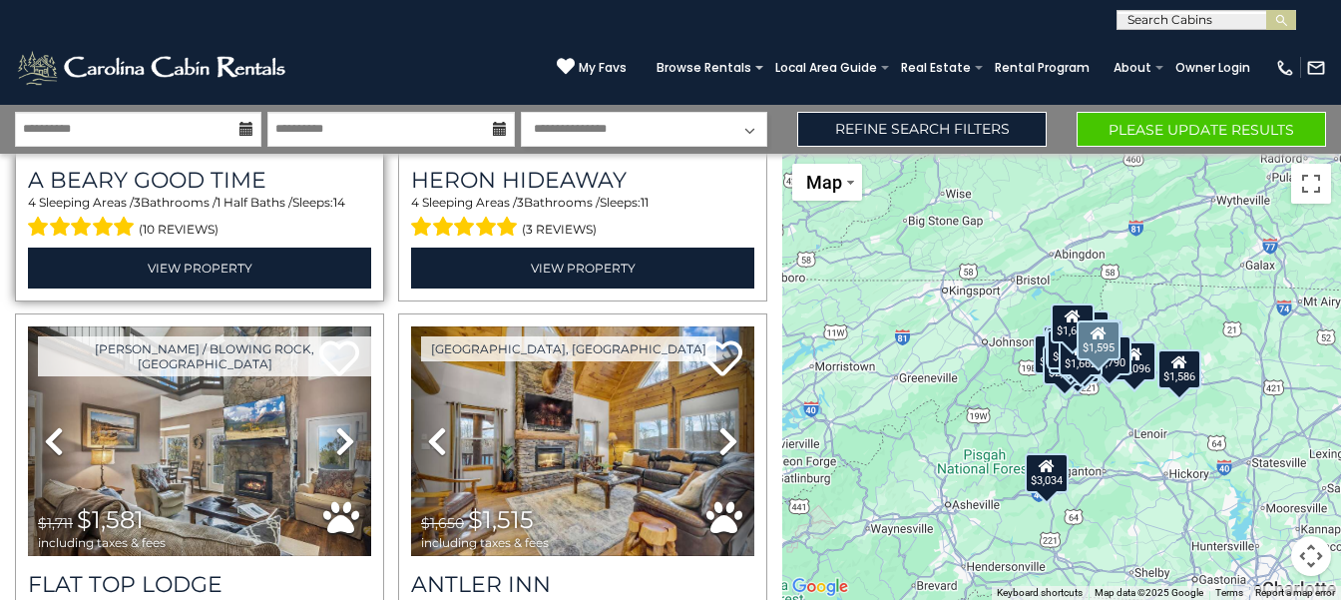
scroll to position [5230, 0]
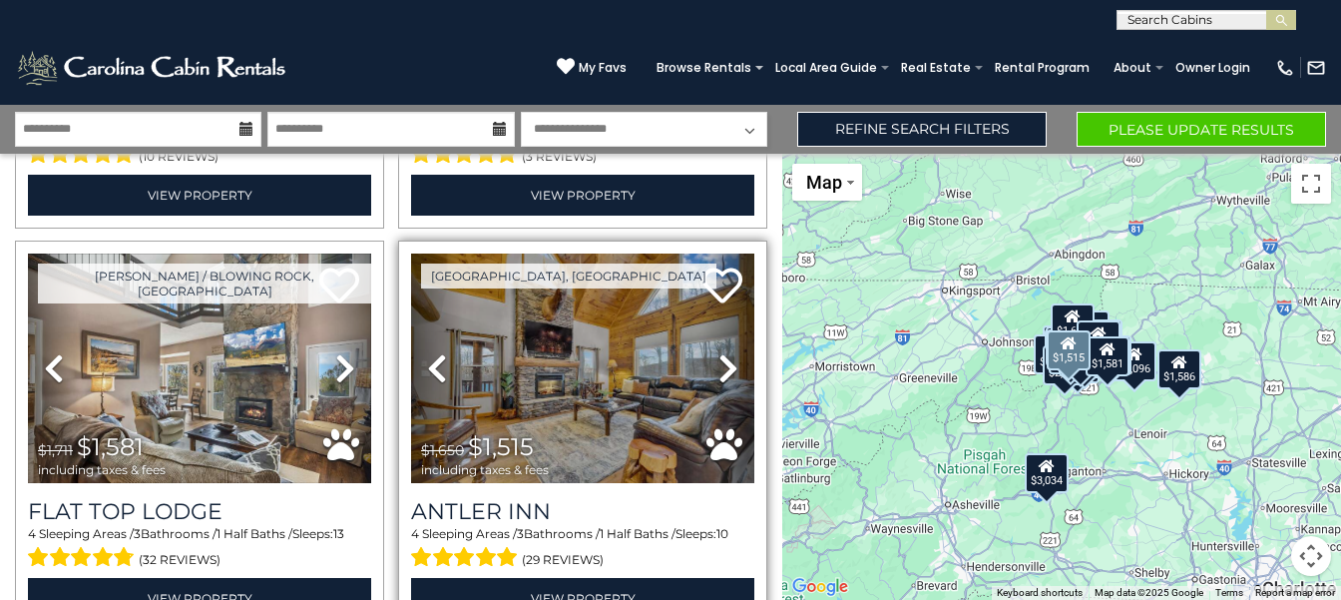
click at [714, 357] on link "Next" at bounding box center [729, 368] width 52 height 230
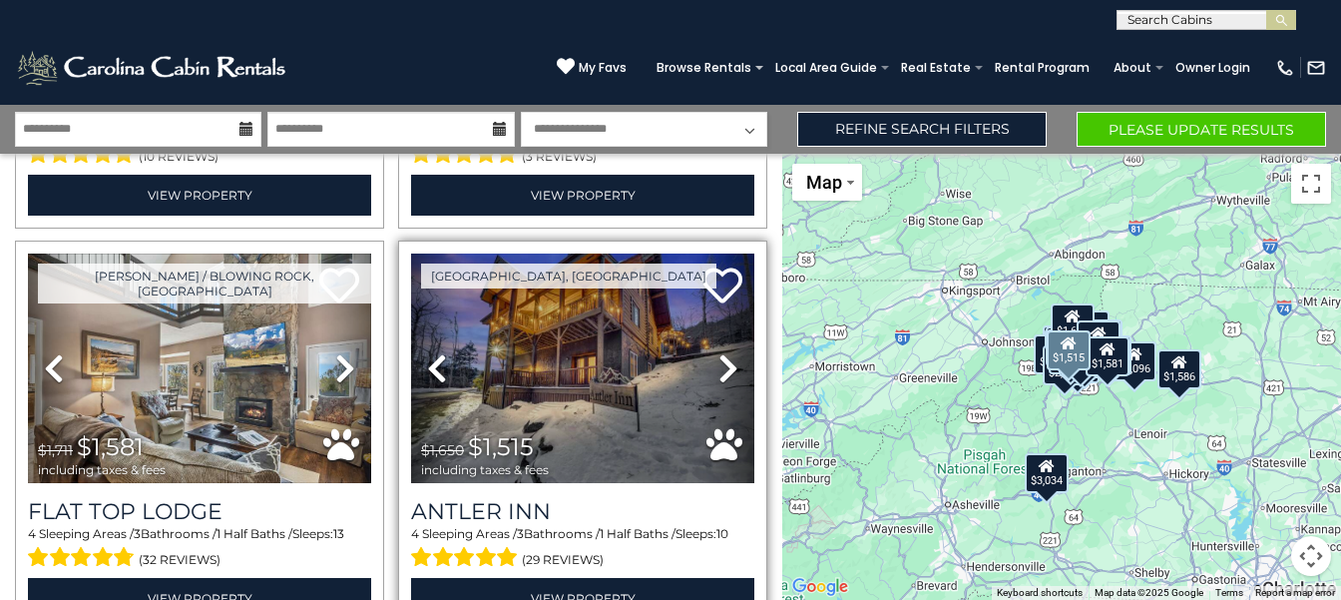
click at [709, 356] on link "Next" at bounding box center [729, 368] width 52 height 230
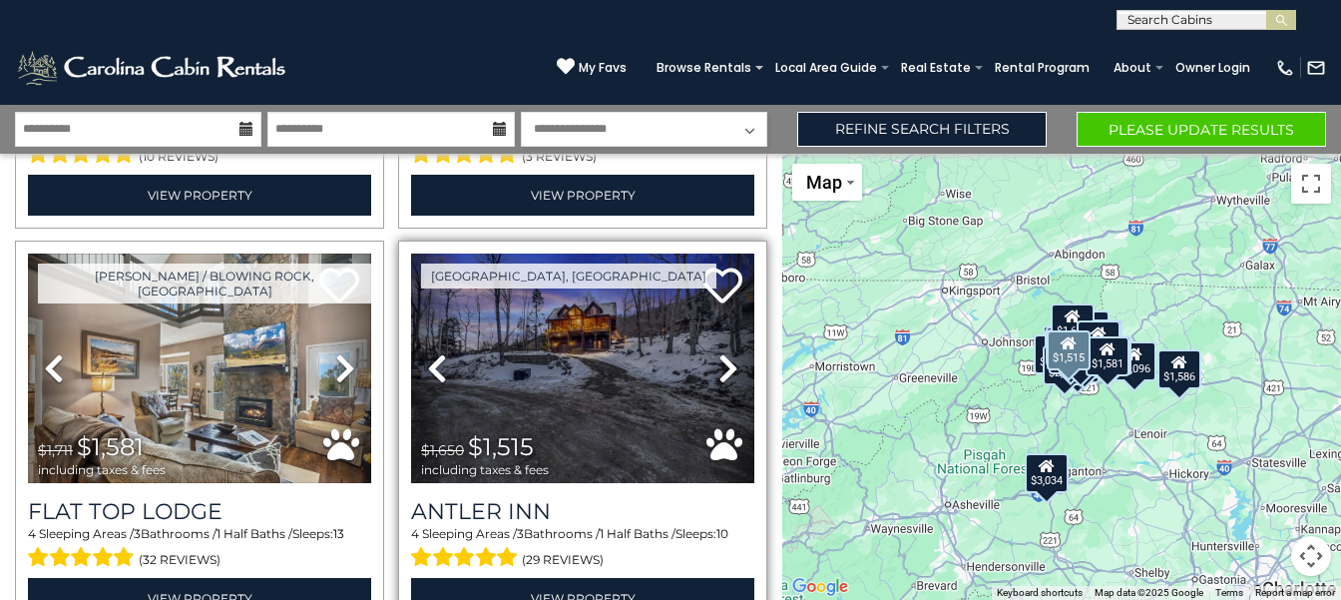
click at [723, 355] on icon at bounding box center [728, 368] width 20 height 32
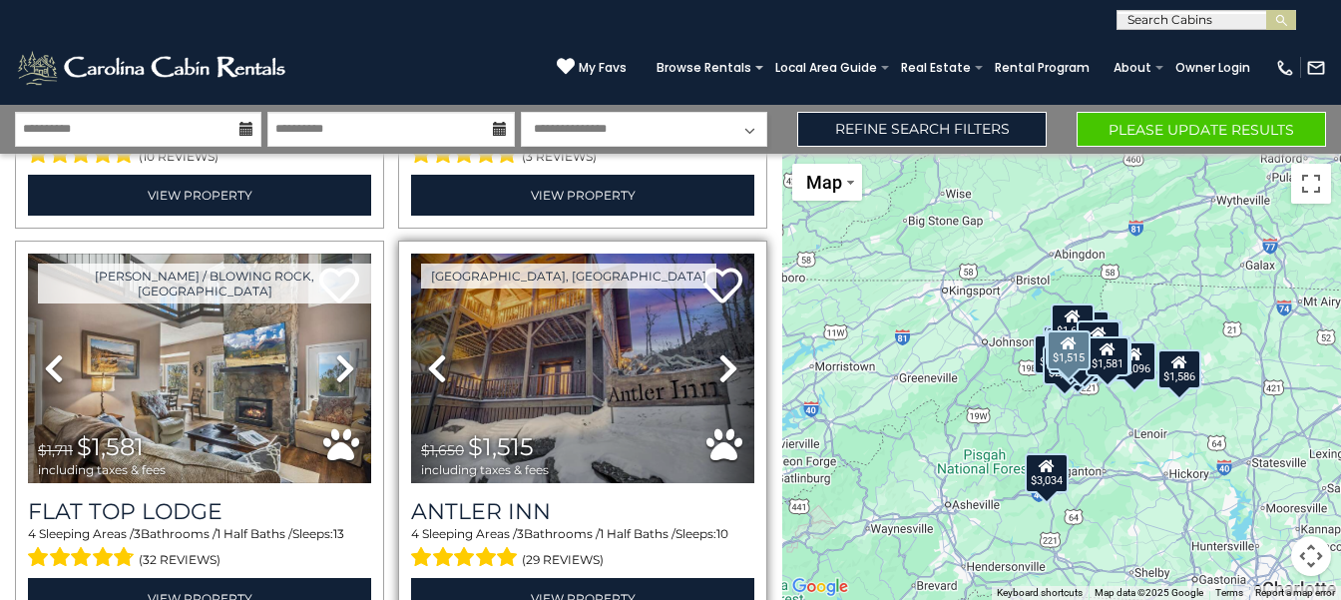
click at [720, 354] on icon at bounding box center [728, 368] width 20 height 32
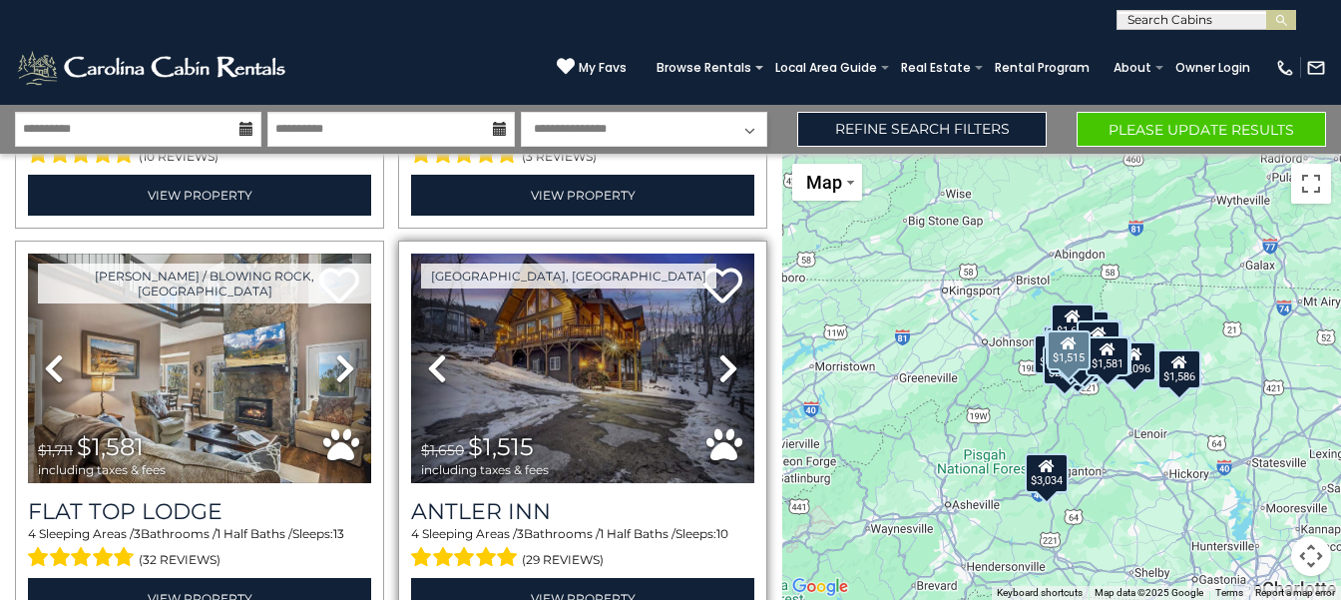
click at [719, 354] on icon at bounding box center [728, 368] width 20 height 32
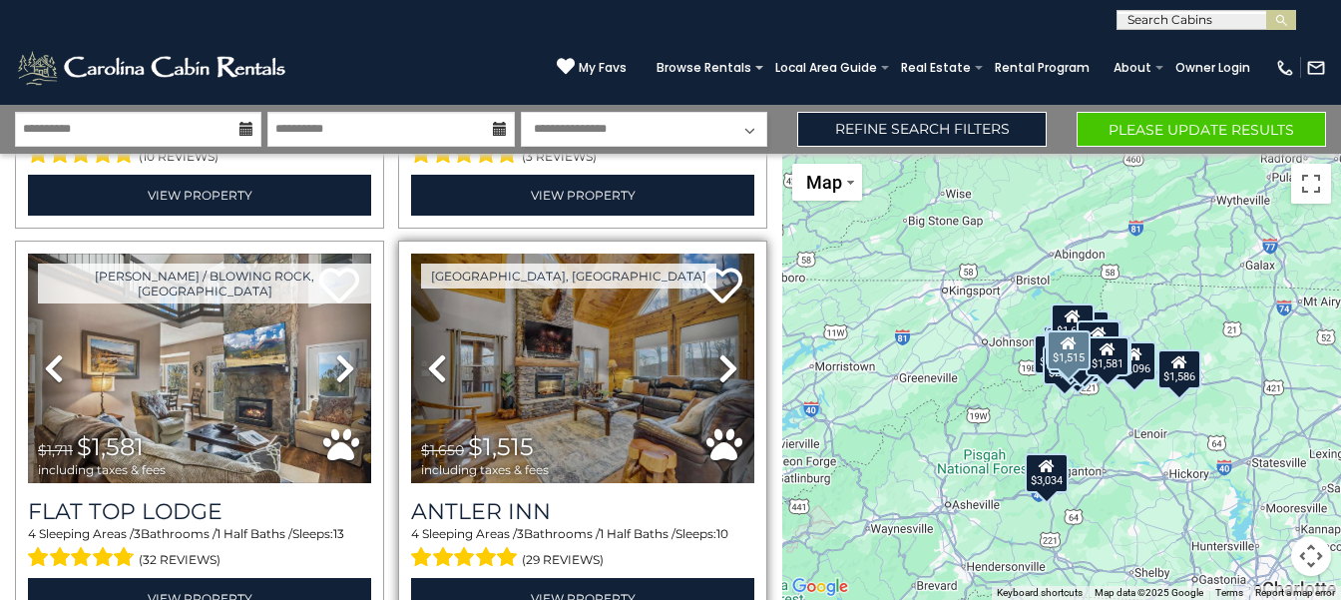
click at [719, 354] on icon at bounding box center [728, 368] width 20 height 32
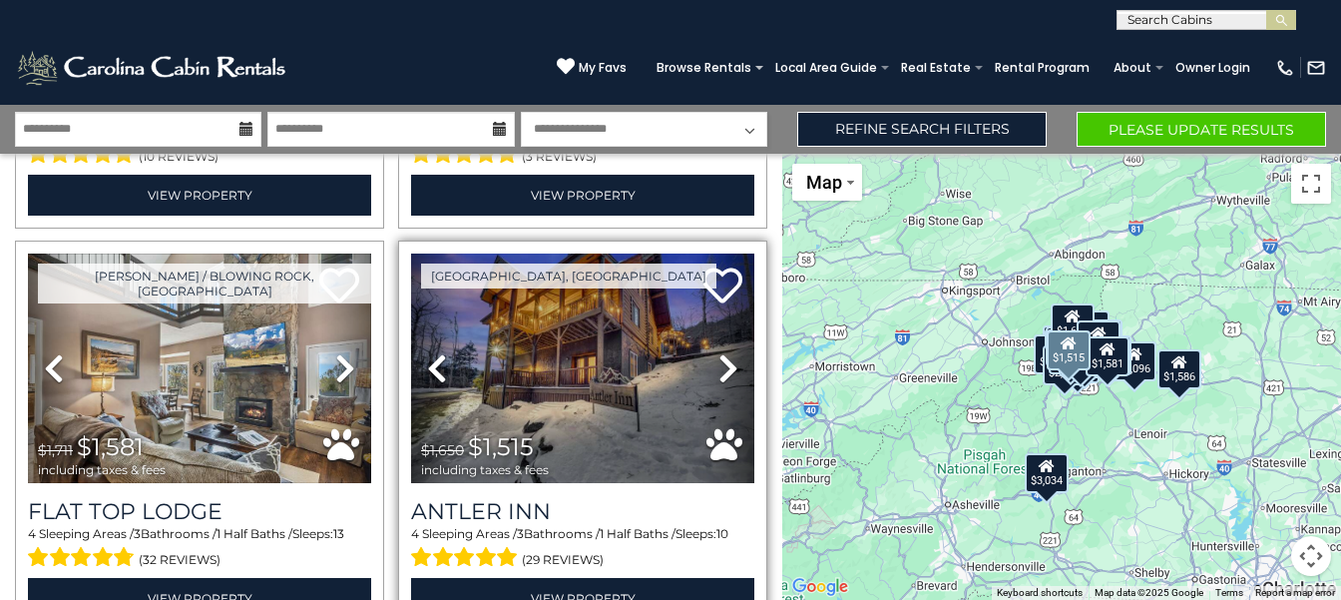
click at [718, 354] on link "Next" at bounding box center [729, 368] width 52 height 230
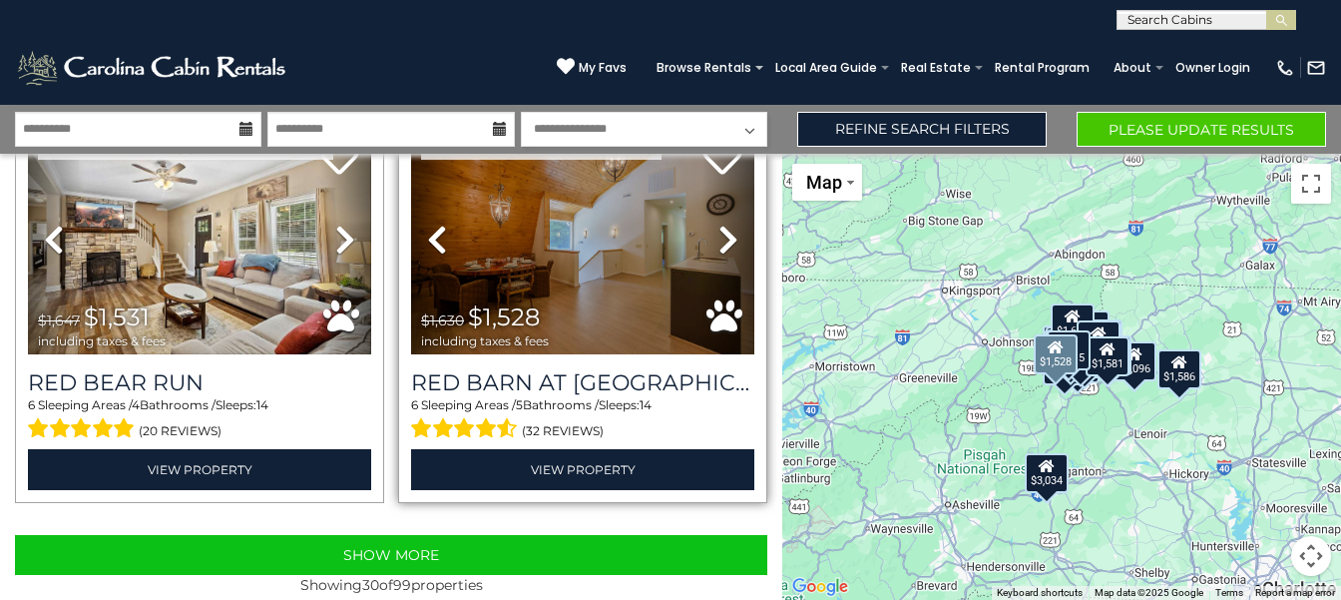
scroll to position [5779, 0]
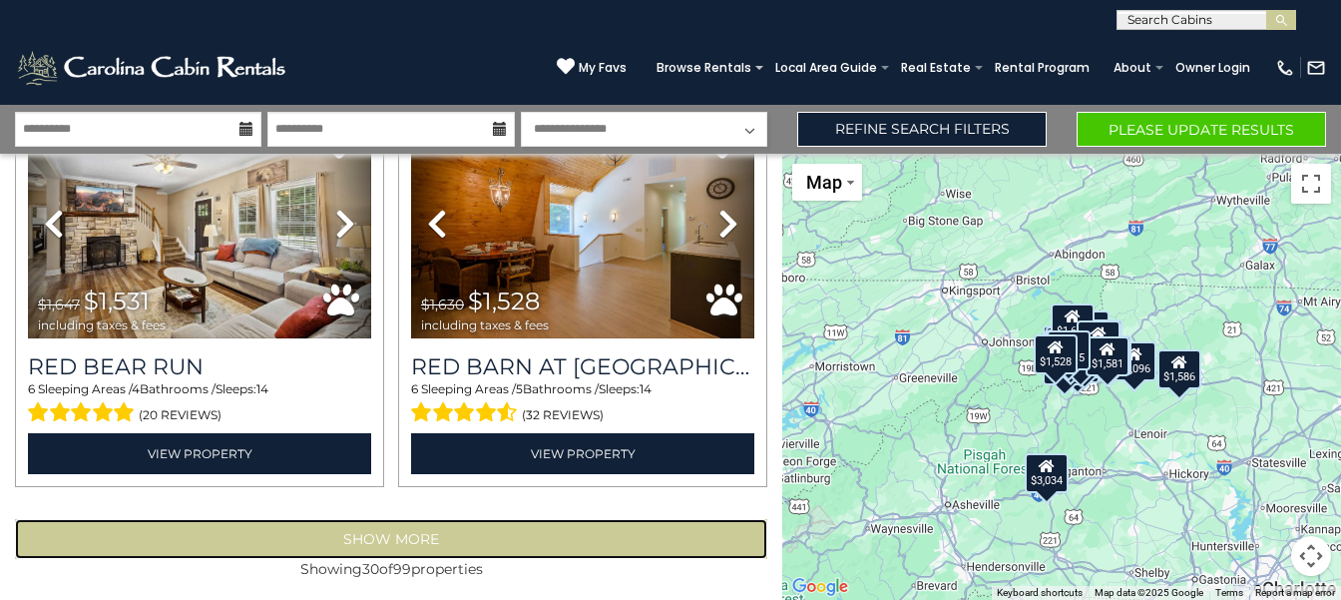
click at [413, 520] on button "Show More" at bounding box center [391, 539] width 752 height 40
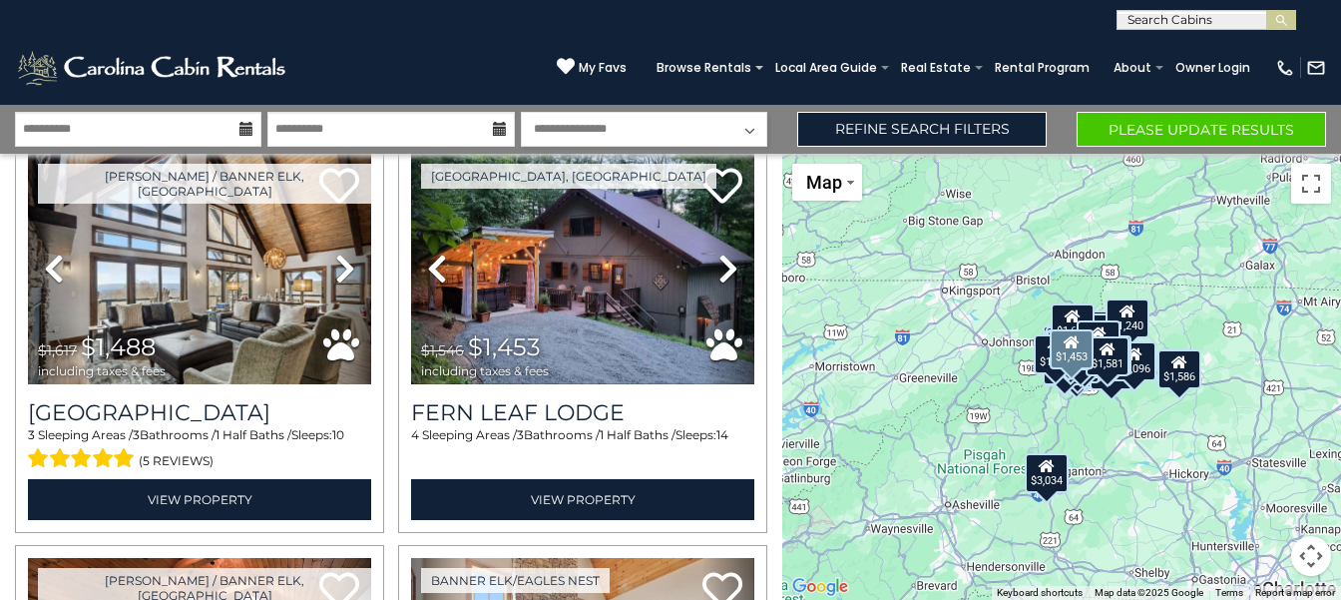
scroll to position [6151, 0]
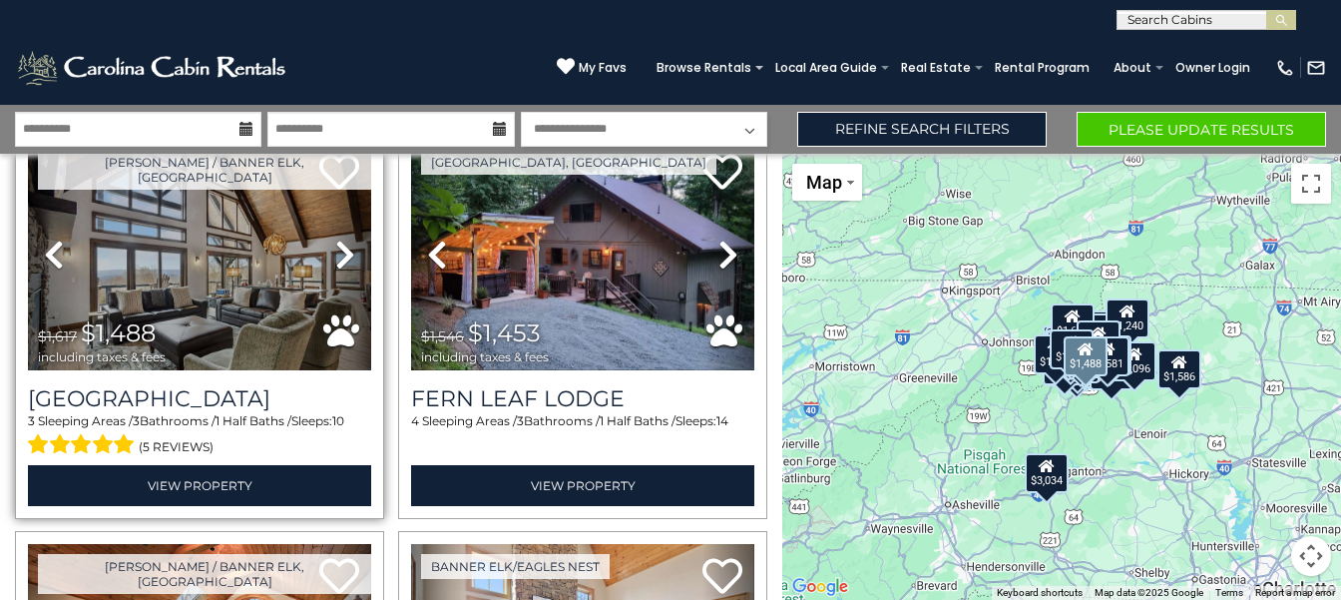
click at [333, 251] on link "Next" at bounding box center [345, 255] width 52 height 230
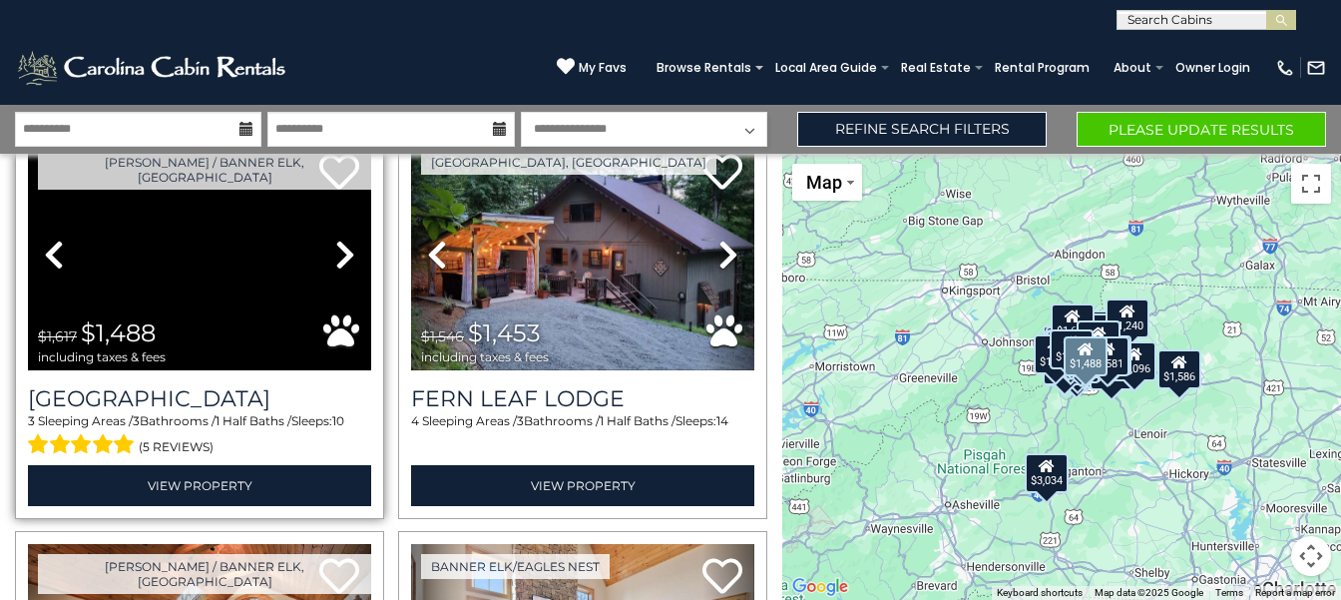
click at [319, 140] on link "Next" at bounding box center [345, 255] width 52 height 230
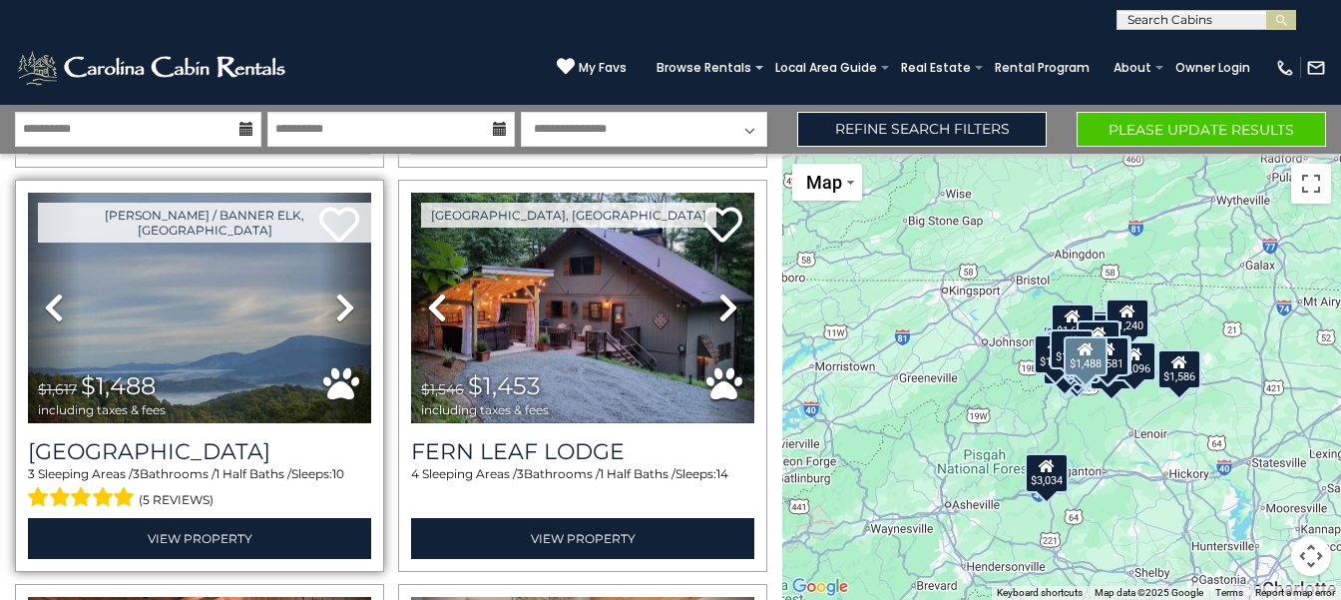
scroll to position [6096, 0]
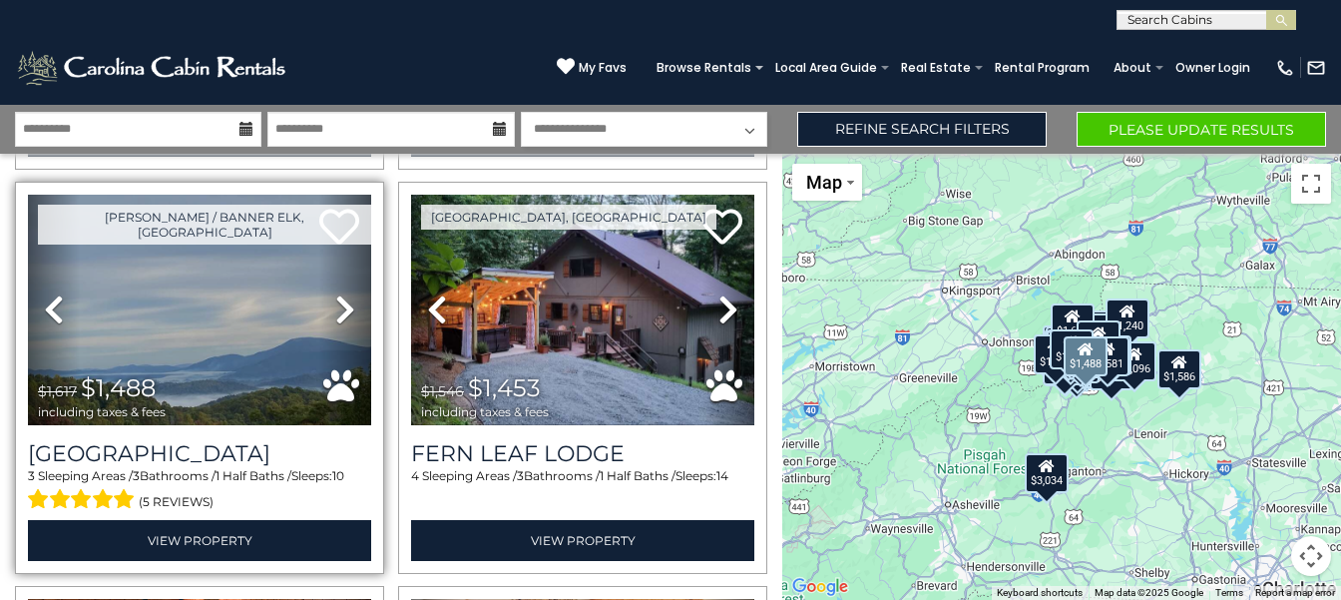
click at [319, 195] on link "Next" at bounding box center [345, 310] width 52 height 230
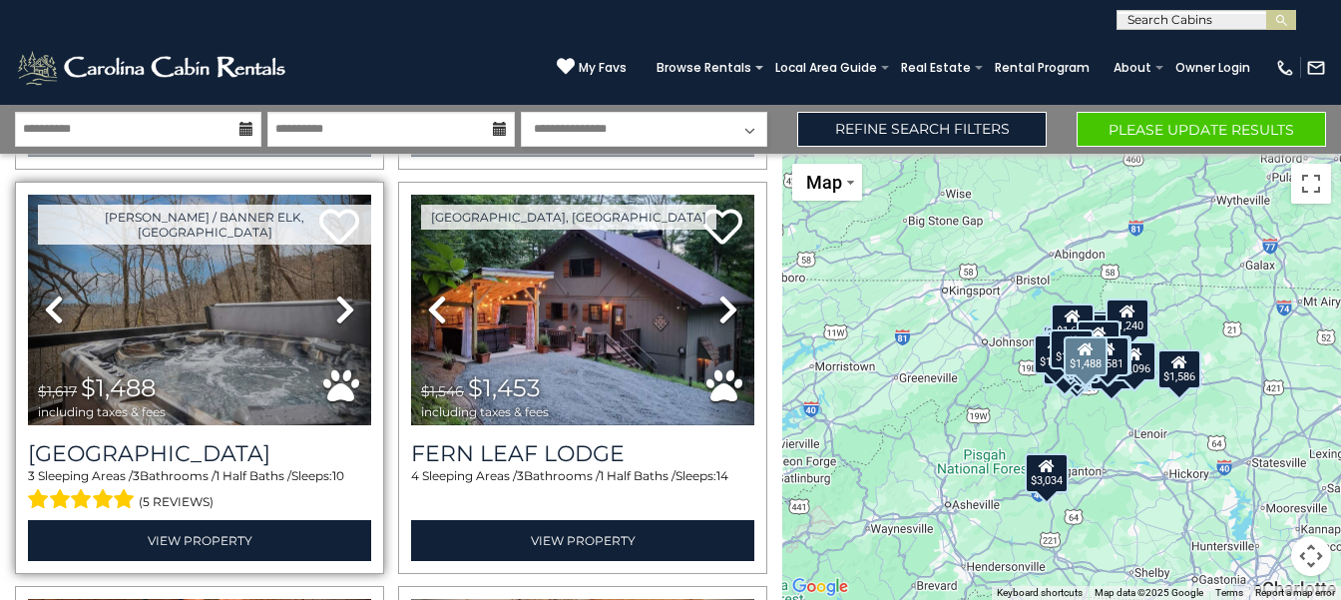
click at [319, 195] on link "Next" at bounding box center [345, 310] width 52 height 230
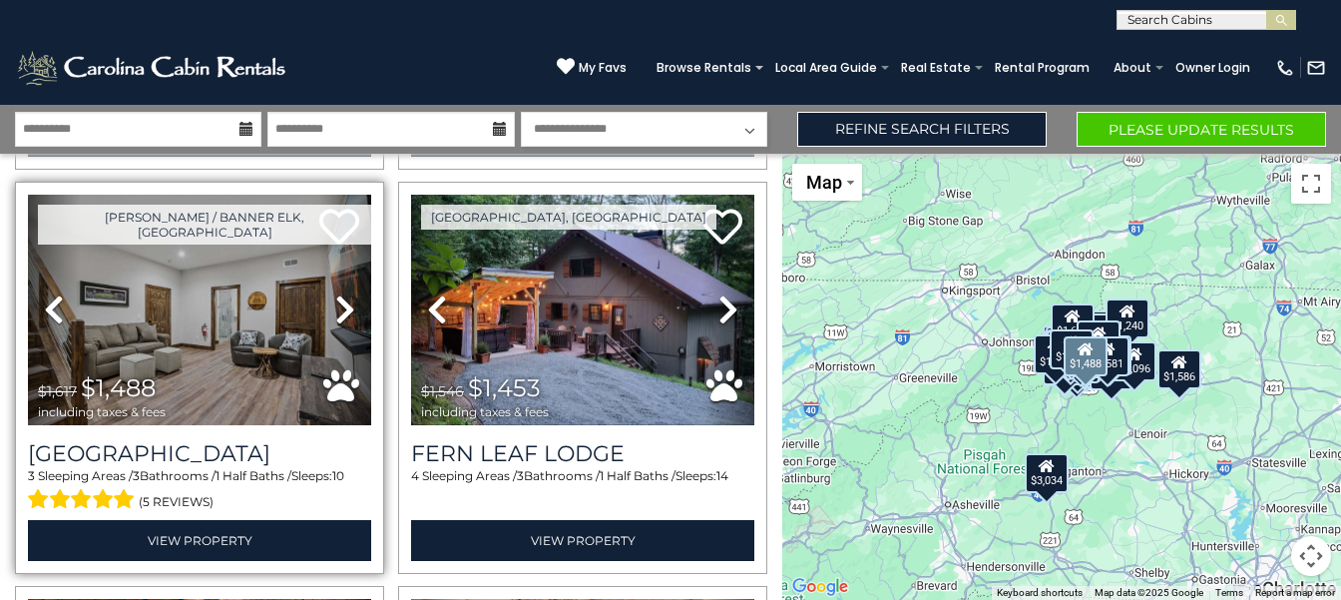
click at [319, 195] on link "Next" at bounding box center [345, 310] width 52 height 230
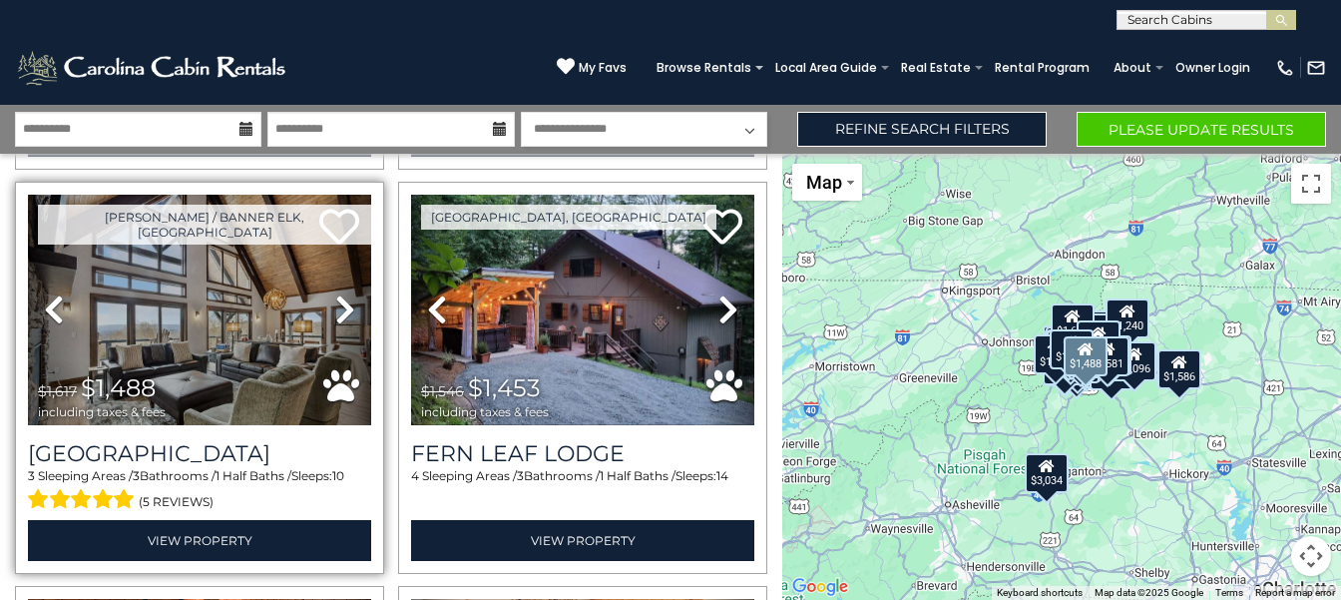
click at [319, 195] on link "Next" at bounding box center [345, 310] width 52 height 230
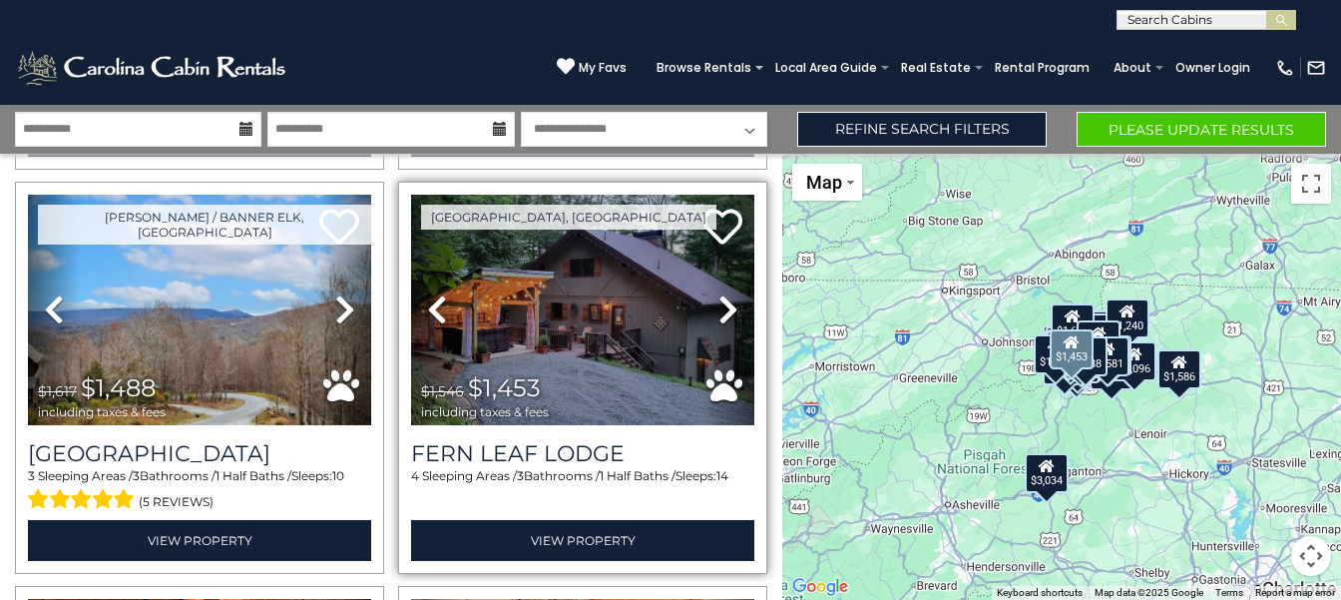
click at [723, 293] on icon at bounding box center [728, 309] width 20 height 32
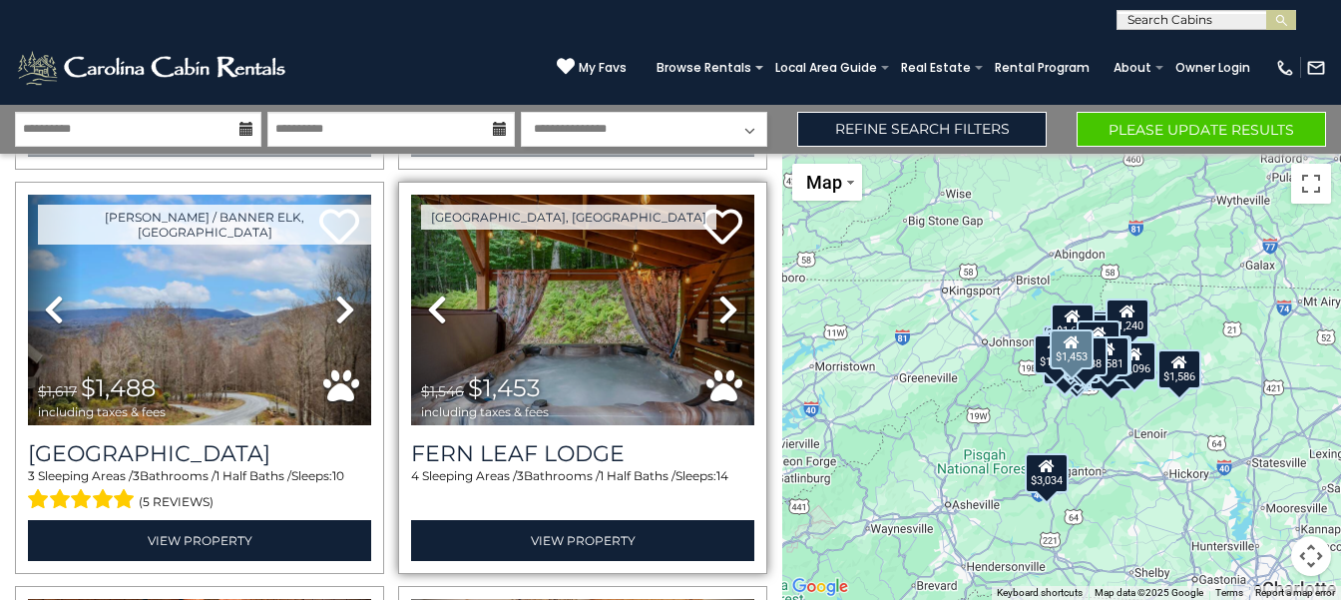
click at [703, 195] on link "Next" at bounding box center [729, 310] width 52 height 230
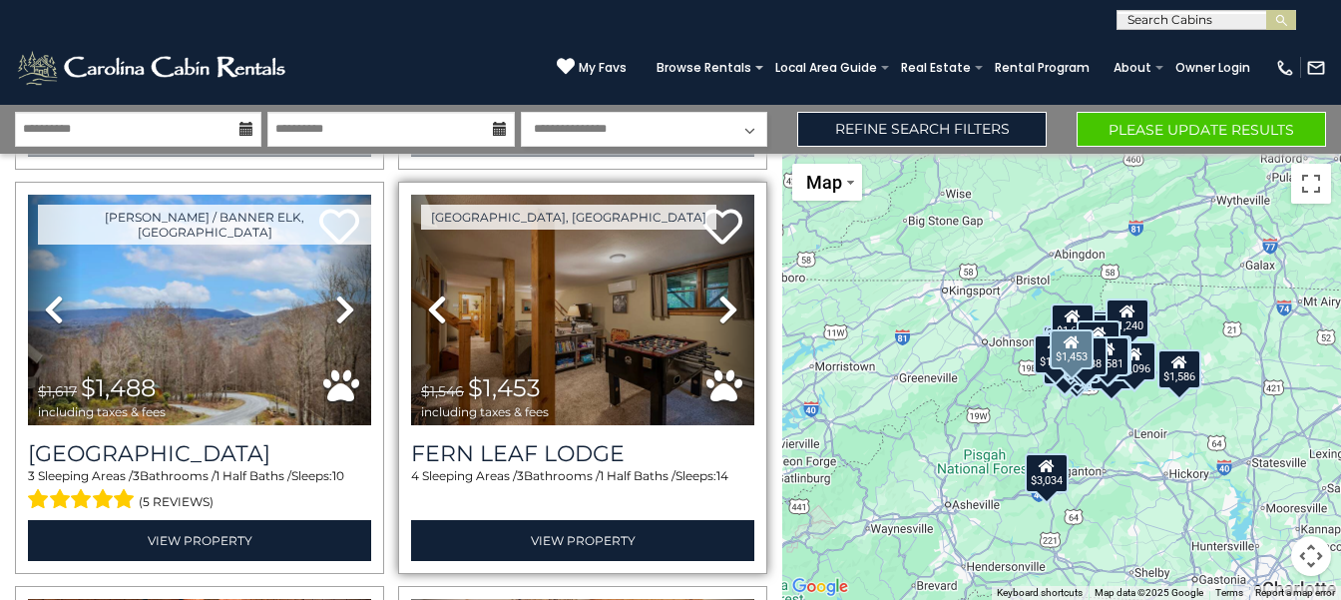
click at [703, 195] on link "Next" at bounding box center [729, 310] width 52 height 230
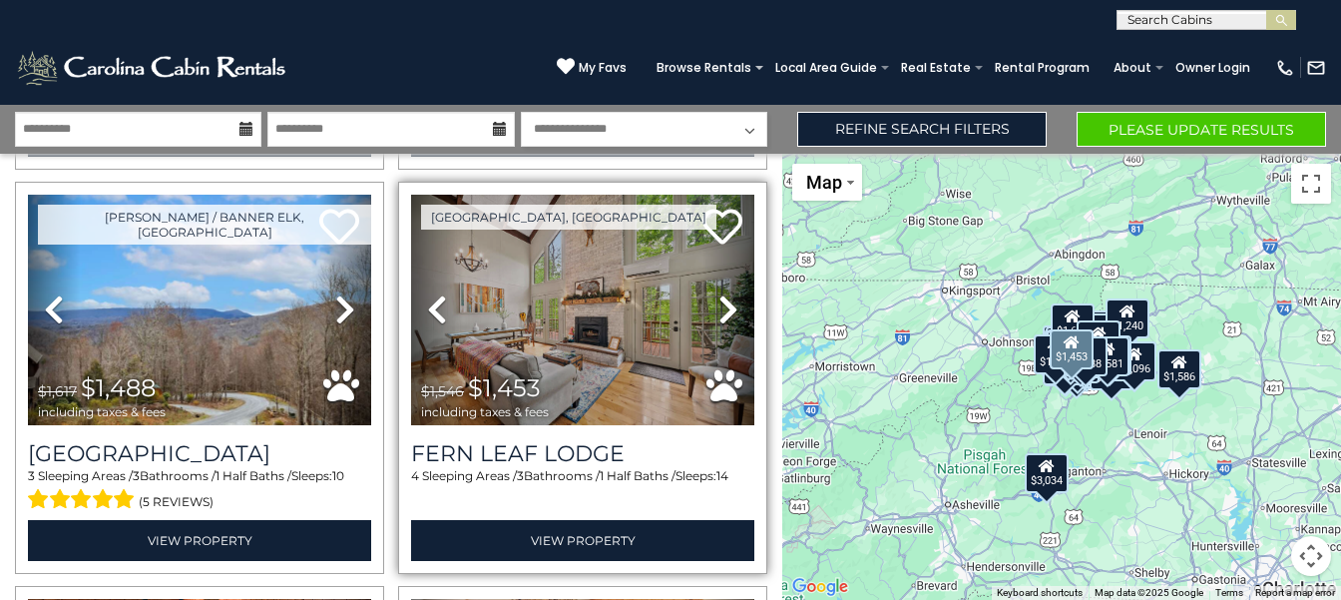
click at [703, 195] on link "Next" at bounding box center [729, 310] width 52 height 230
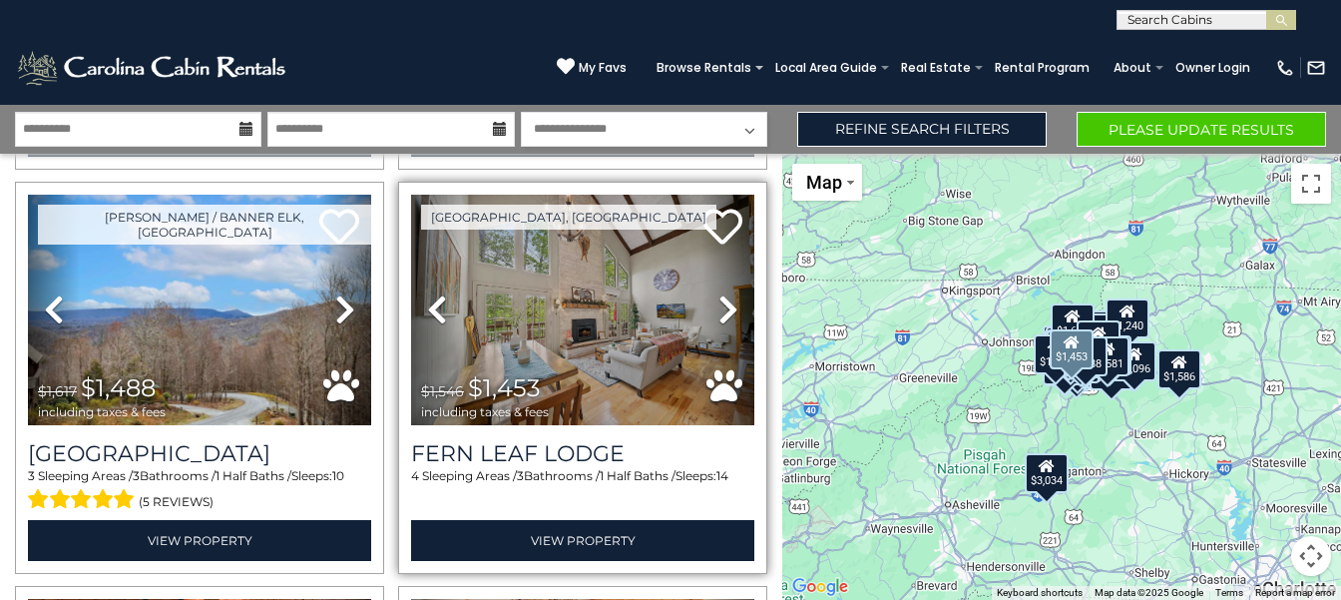
click at [703, 195] on link "Next" at bounding box center [729, 310] width 52 height 230
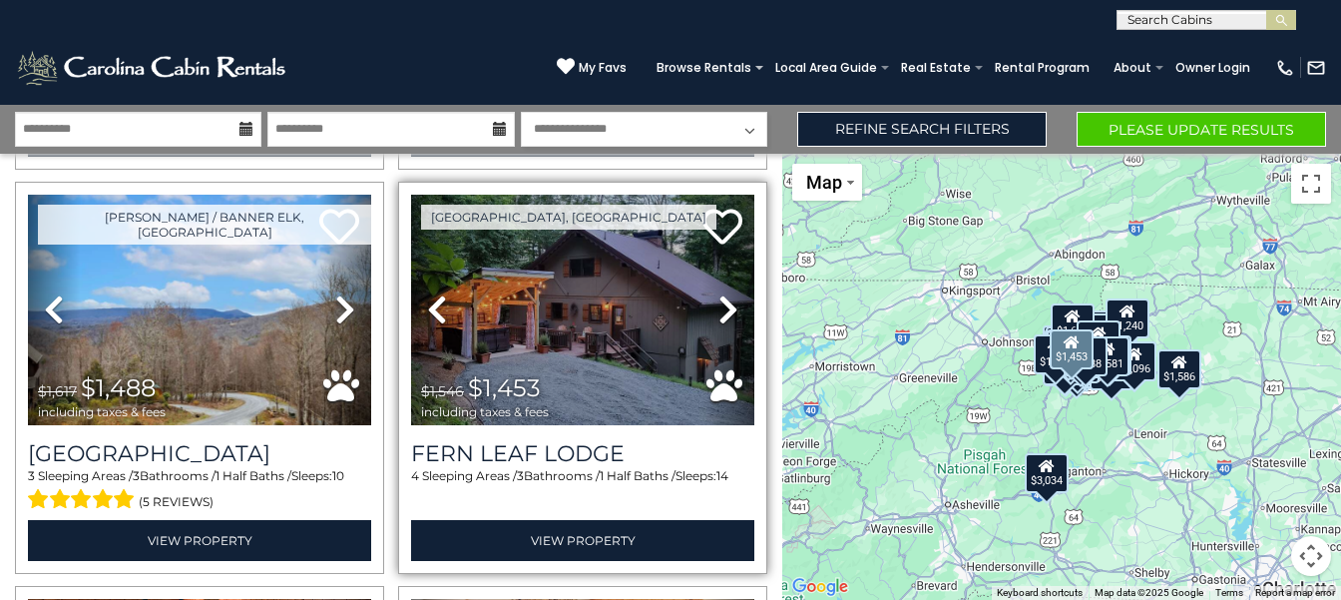
click at [703, 195] on link "Next" at bounding box center [729, 310] width 52 height 230
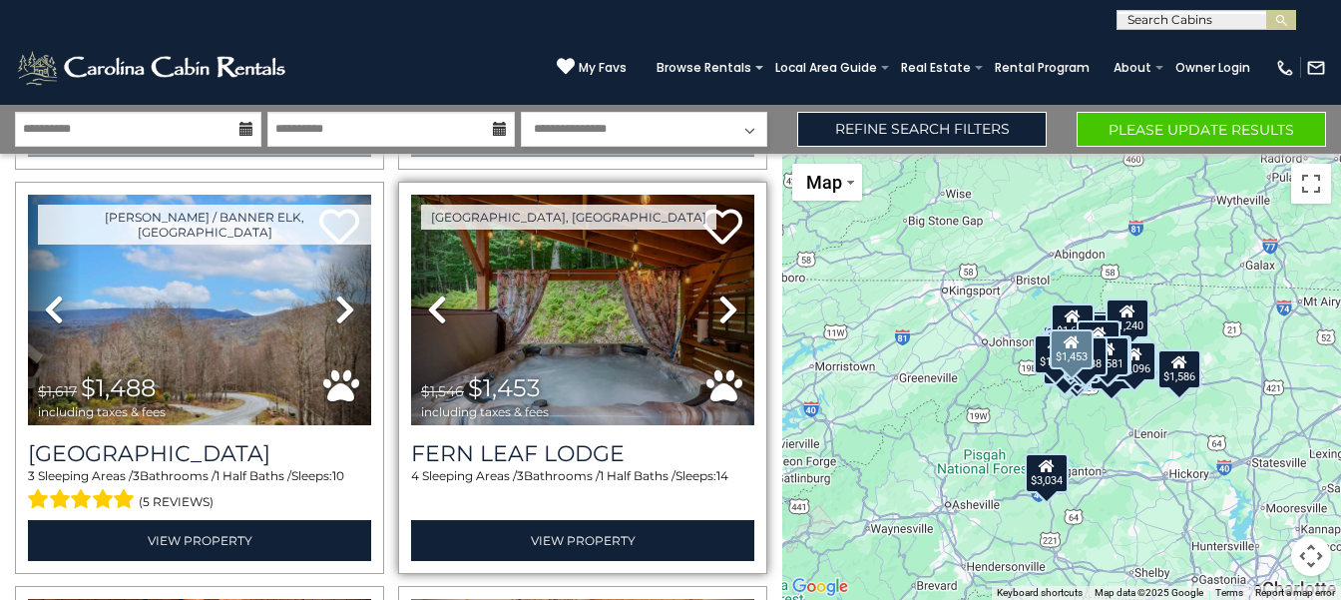
click at [703, 195] on link "Next" at bounding box center [729, 310] width 52 height 230
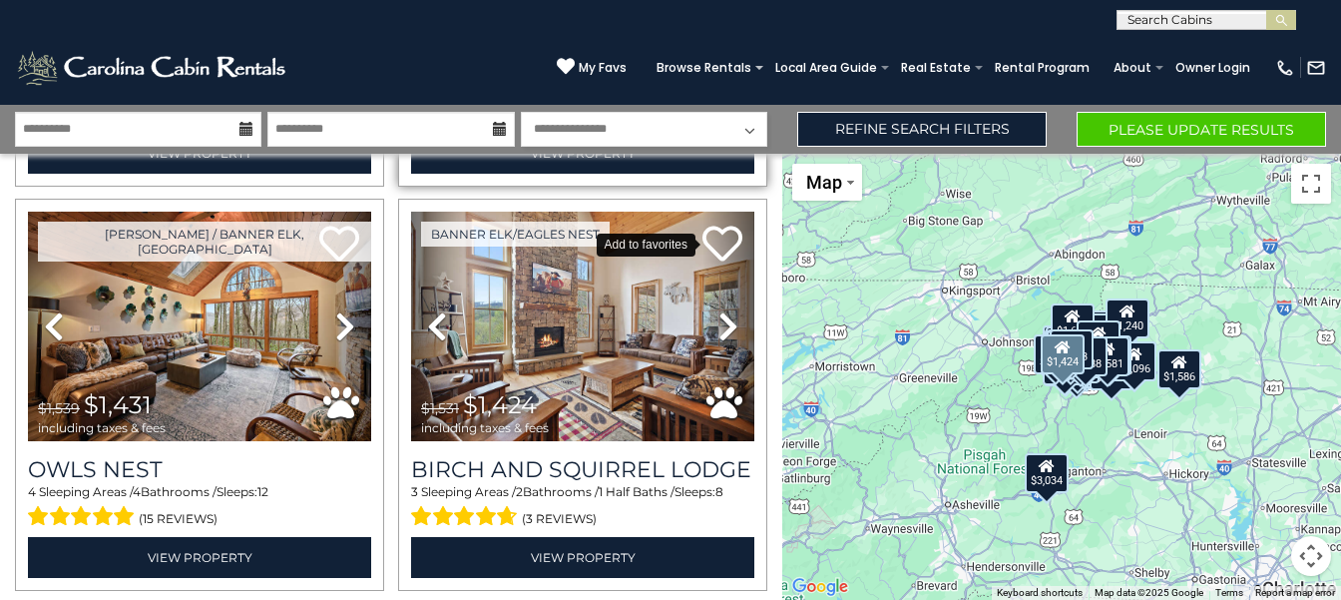
scroll to position [6491, 0]
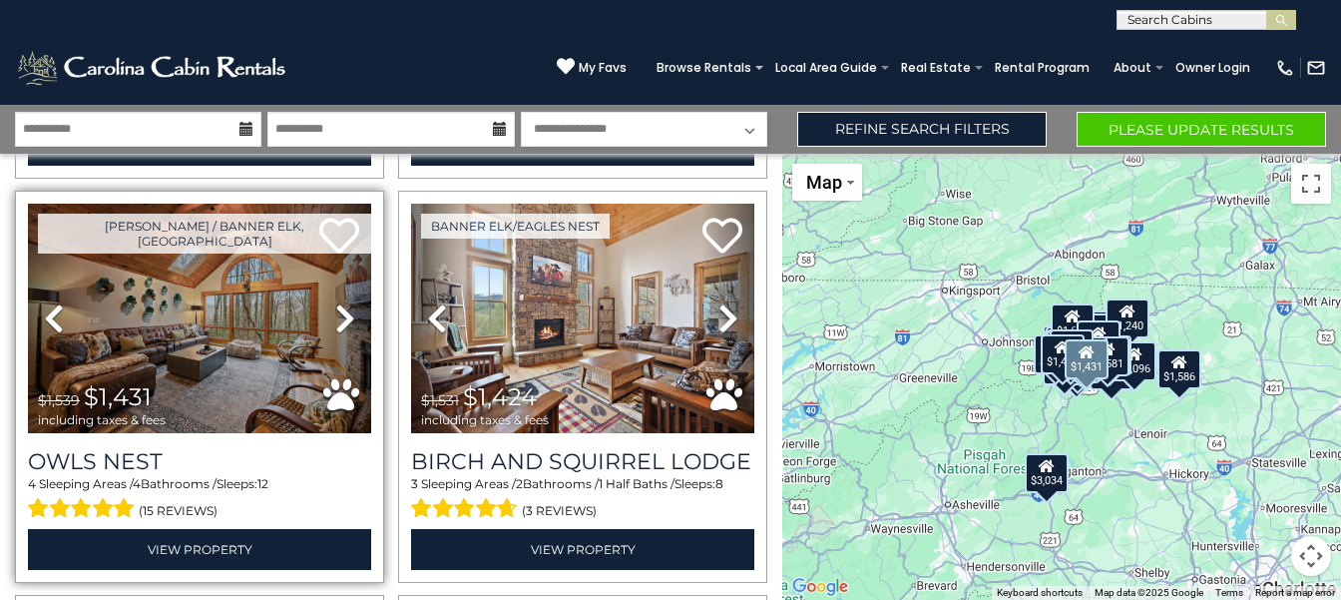
click at [344, 302] on icon at bounding box center [345, 318] width 20 height 32
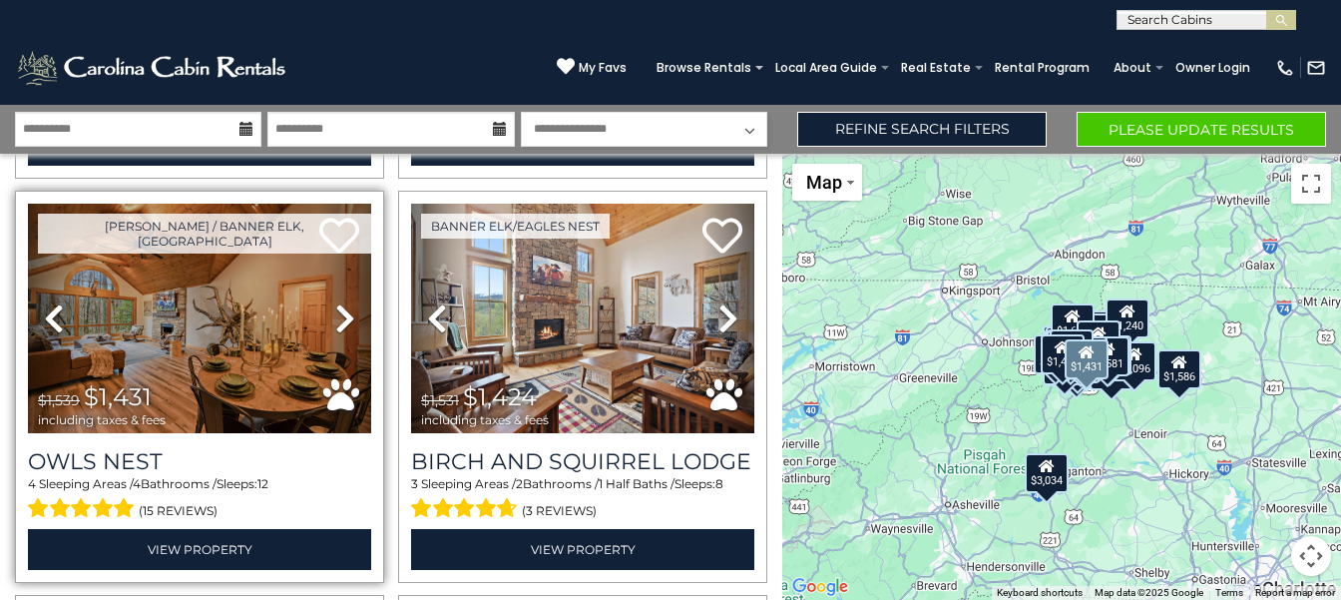
click at [344, 302] on icon at bounding box center [345, 318] width 20 height 32
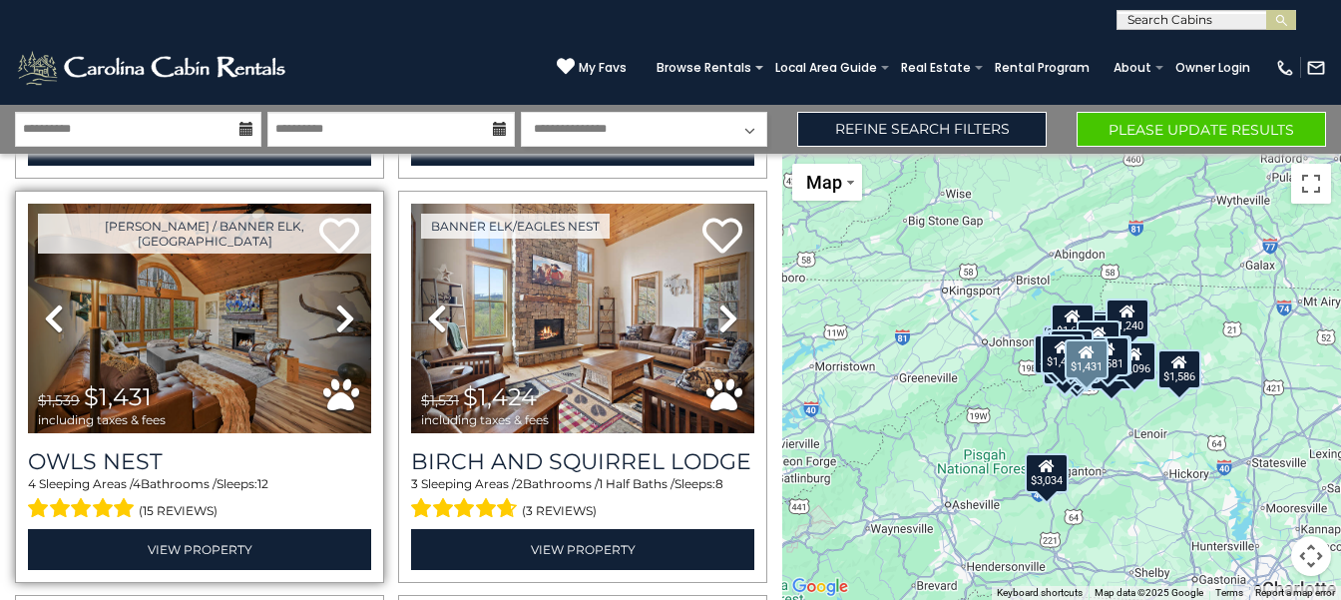
click at [319, 204] on link "Next" at bounding box center [345, 319] width 52 height 230
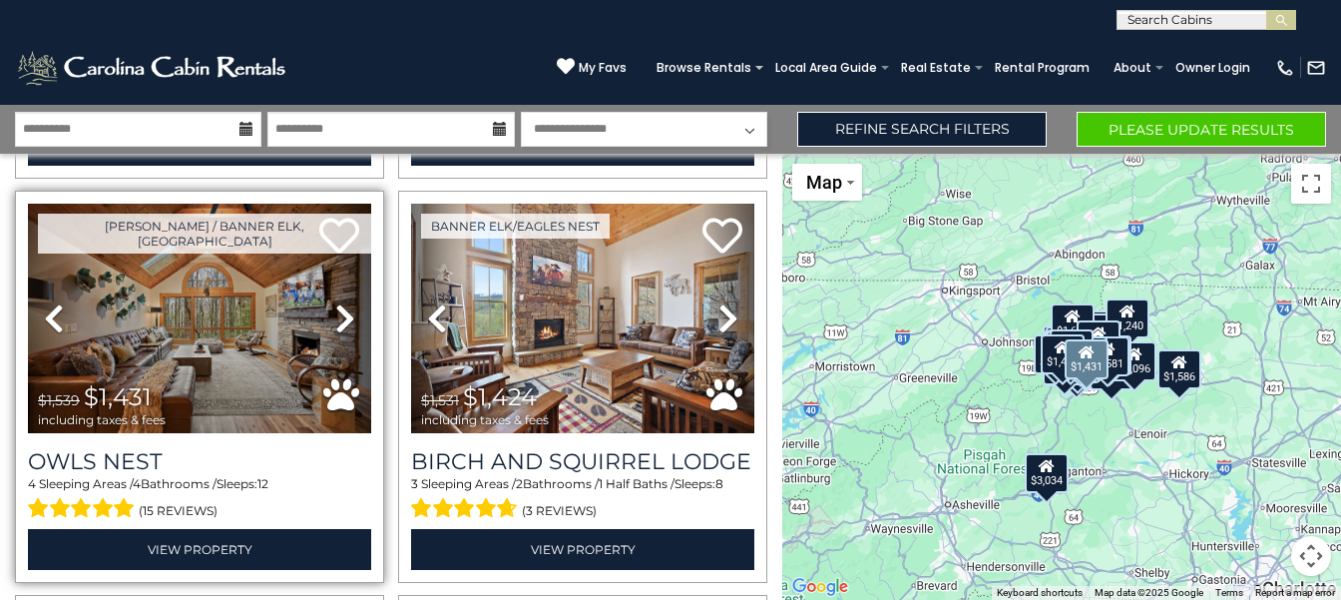
click at [319, 204] on link "Next" at bounding box center [345, 319] width 52 height 230
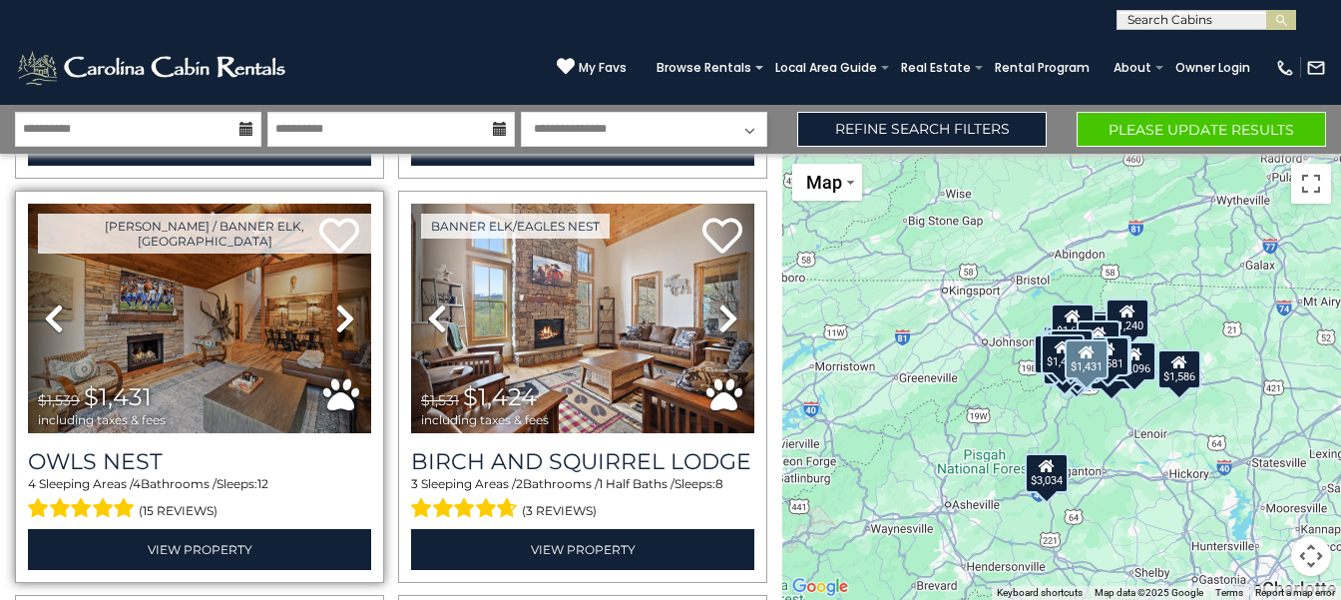
click at [319, 204] on link "Next" at bounding box center [345, 319] width 52 height 230
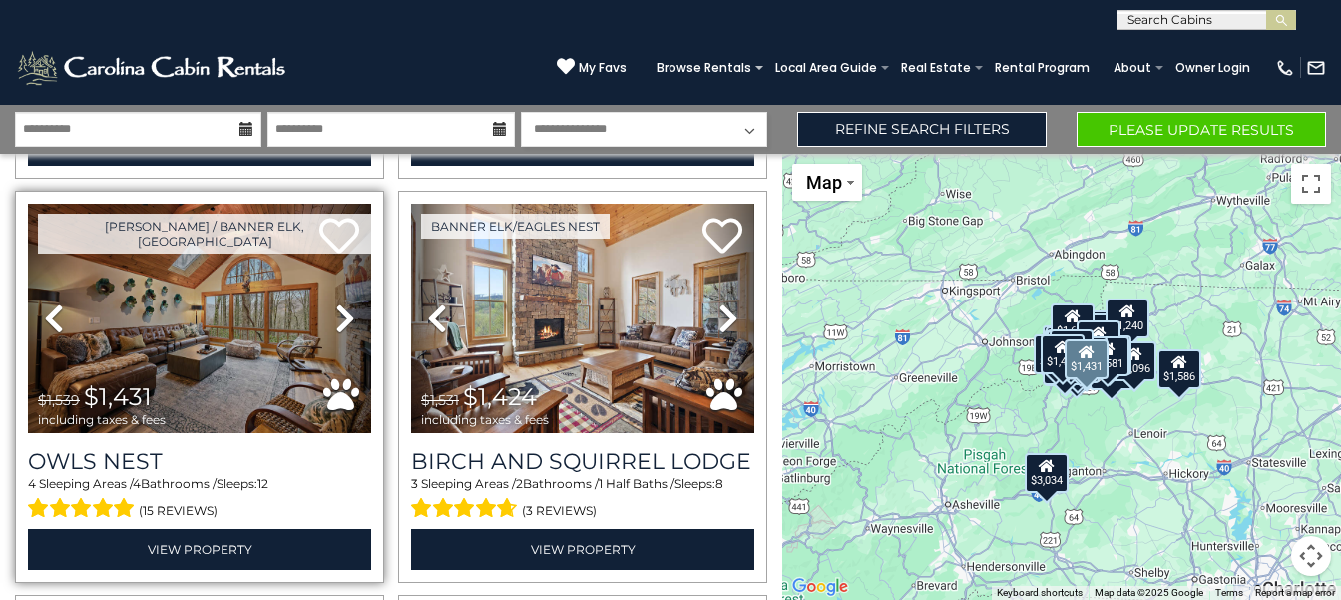
click at [319, 204] on link "Next" at bounding box center [345, 319] width 52 height 230
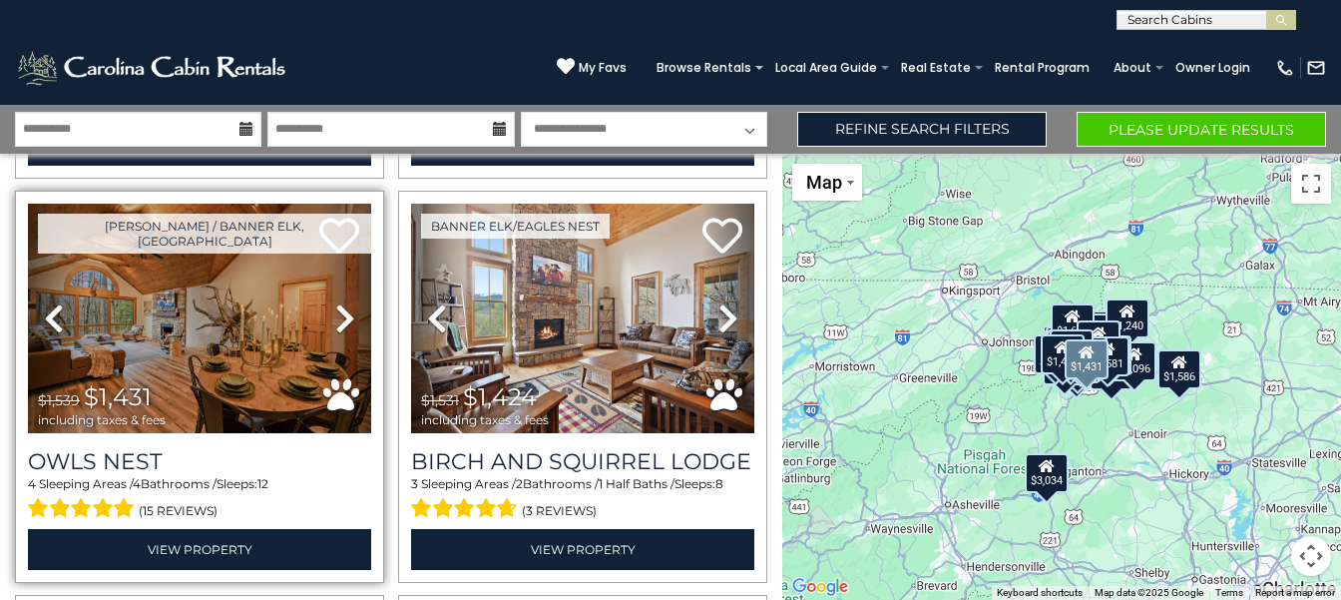
click at [319, 204] on link "Next" at bounding box center [345, 319] width 52 height 230
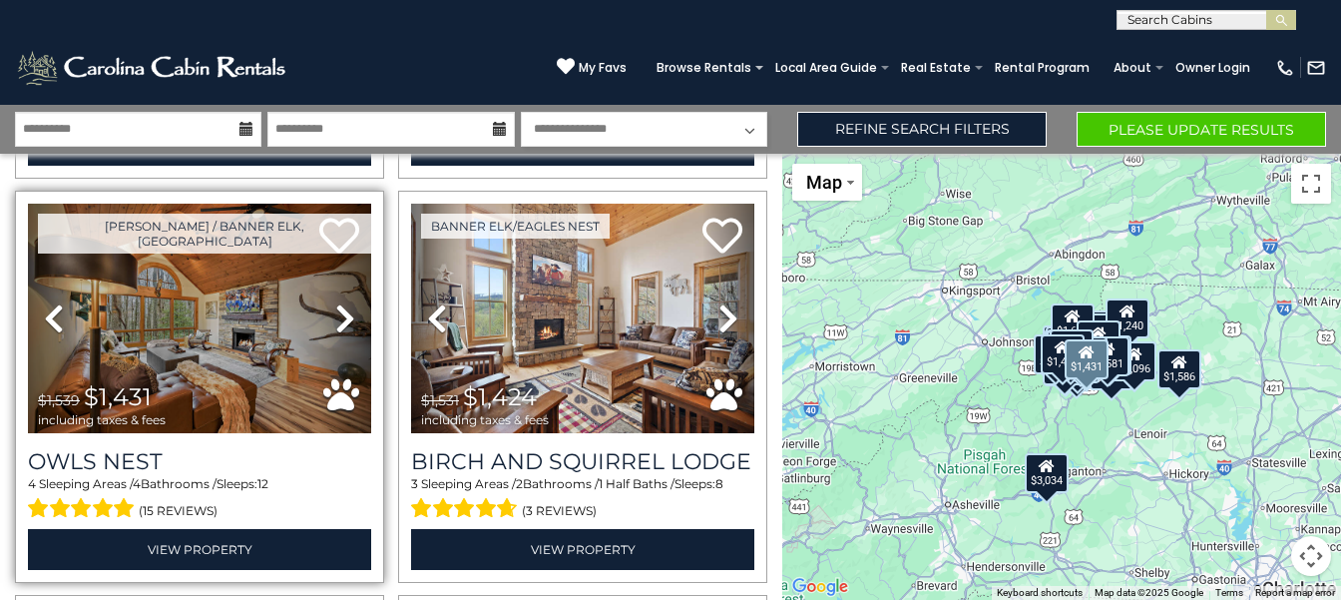
click at [319, 204] on link "Next" at bounding box center [345, 319] width 52 height 230
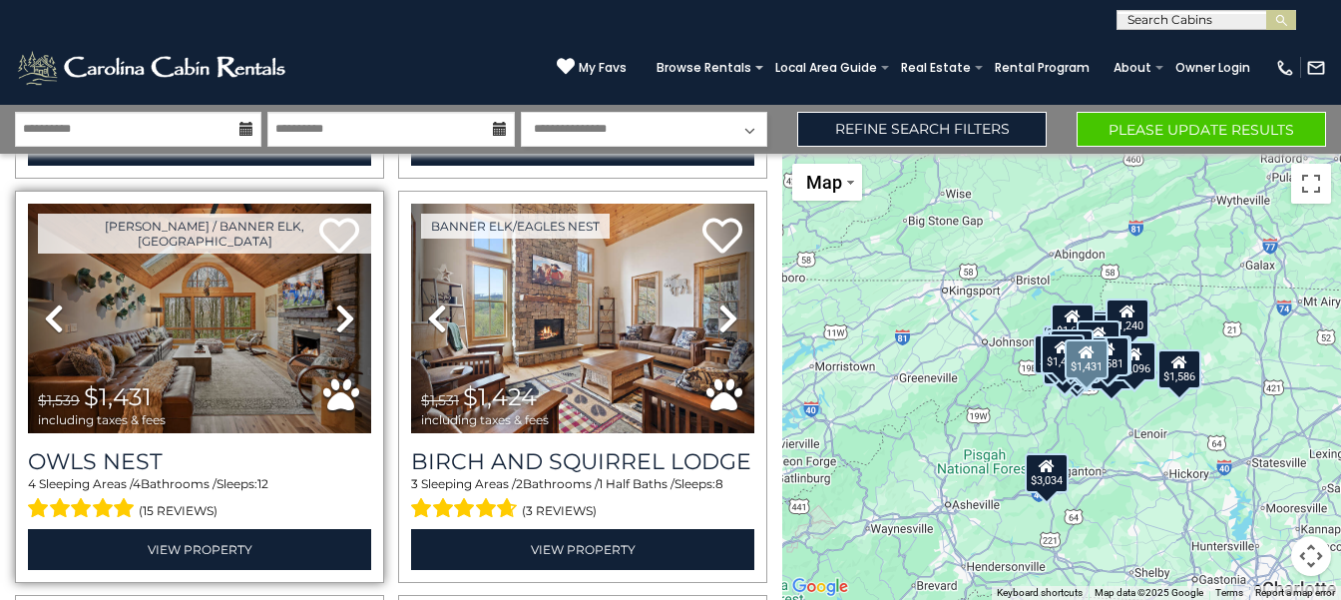
click at [319, 204] on link "Next" at bounding box center [345, 319] width 52 height 230
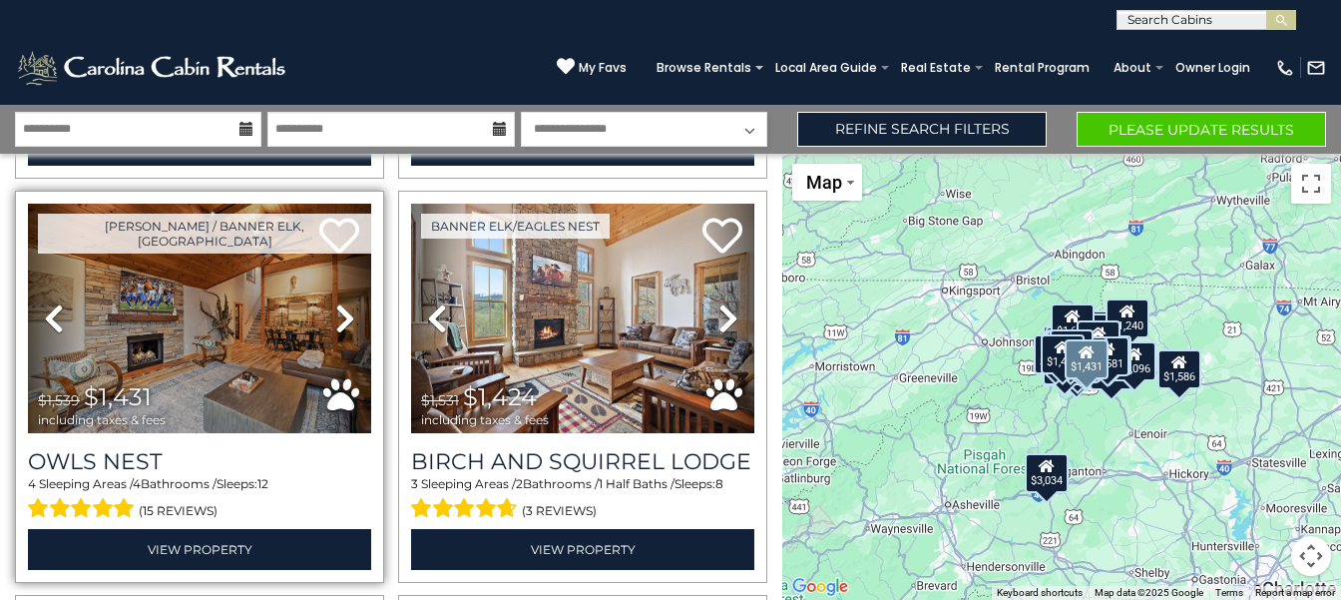
click at [319, 204] on link "Next" at bounding box center [345, 319] width 52 height 230
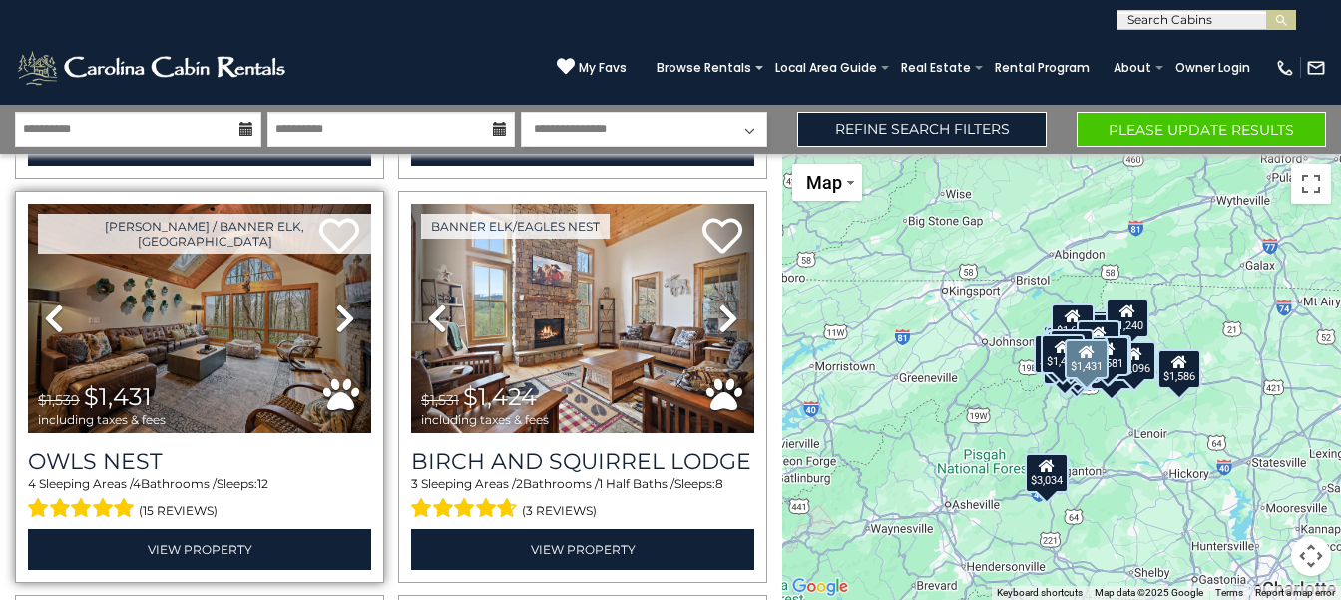
click at [319, 204] on link "Next" at bounding box center [345, 319] width 52 height 230
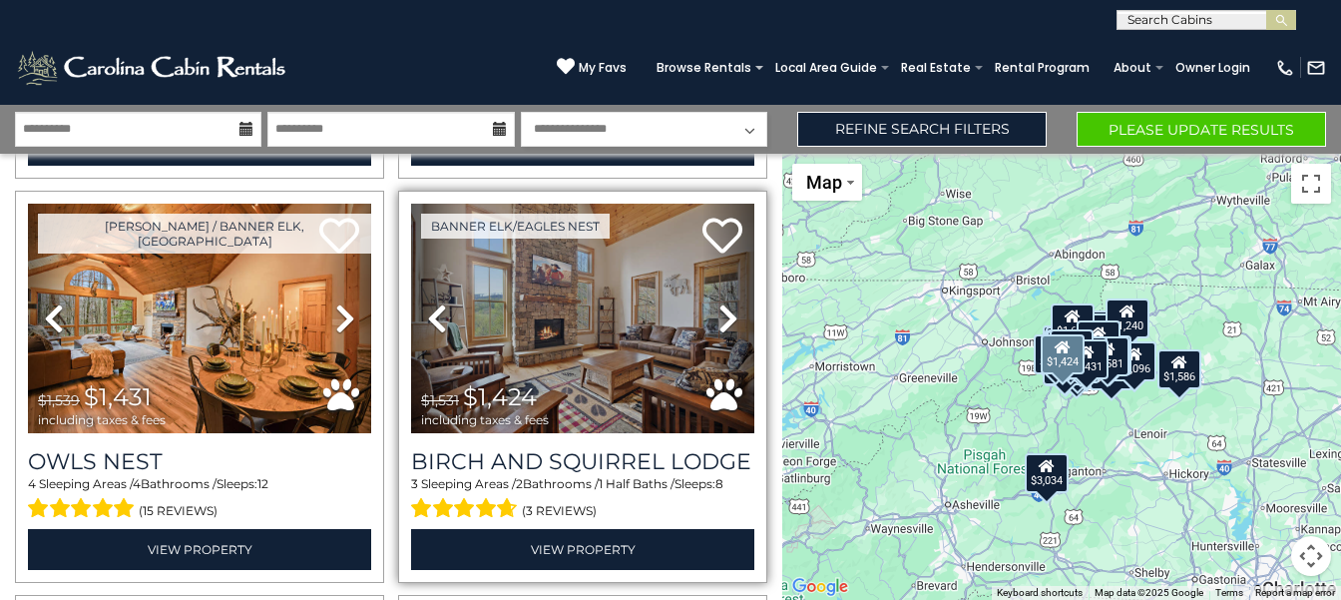
click at [724, 311] on icon at bounding box center [728, 318] width 20 height 32
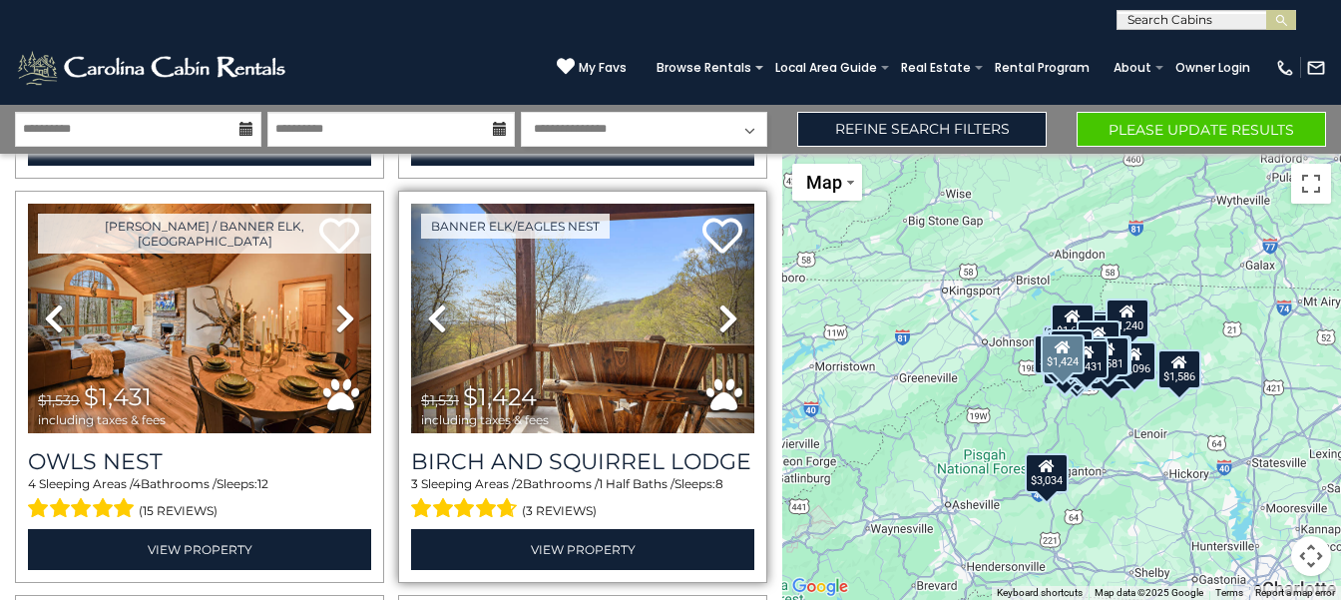
click at [703, 204] on link "Next" at bounding box center [729, 319] width 52 height 230
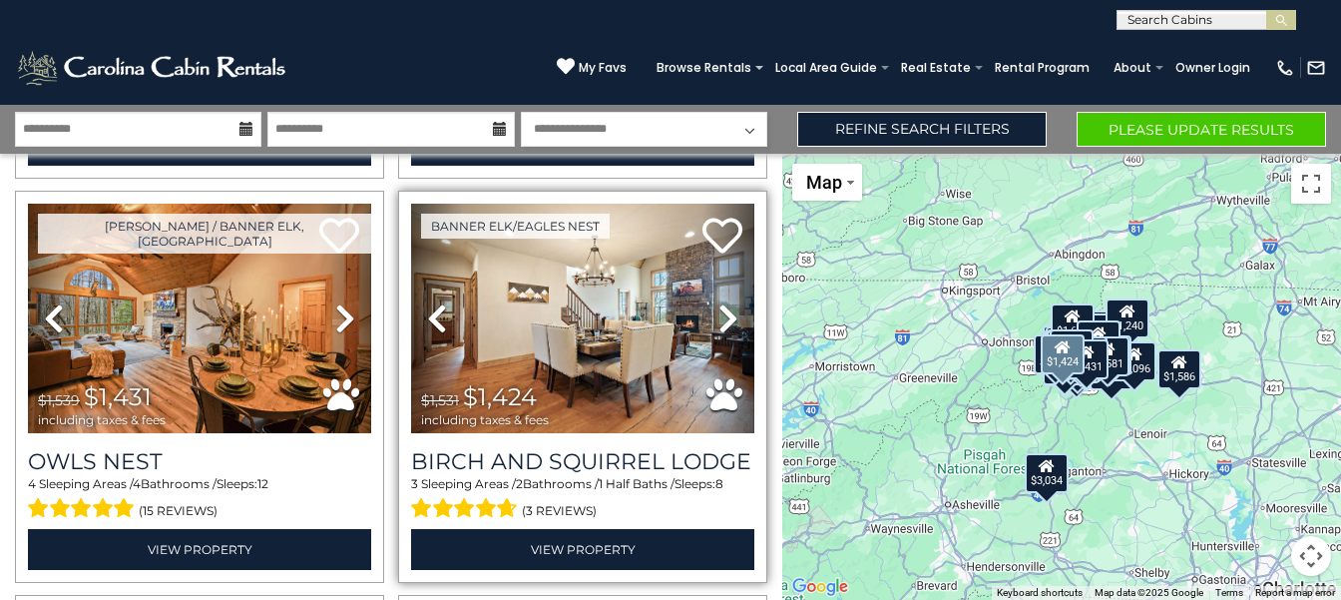
click at [703, 204] on link "Next" at bounding box center [729, 319] width 52 height 230
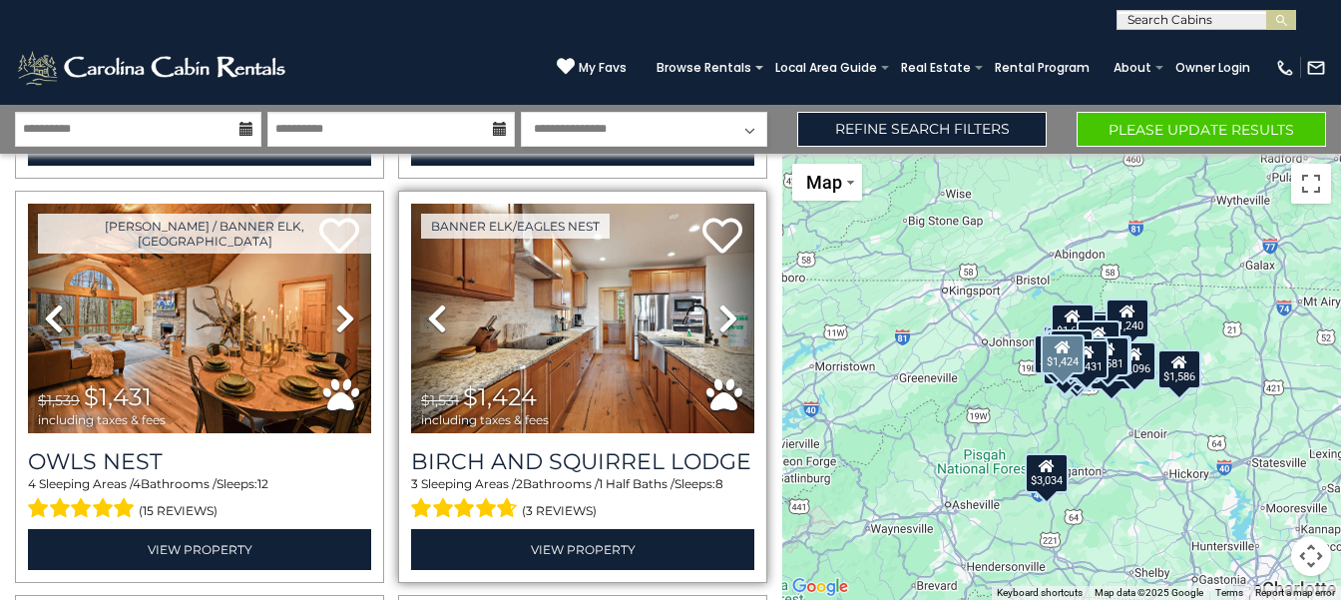
click at [703, 204] on link "Next" at bounding box center [729, 319] width 52 height 230
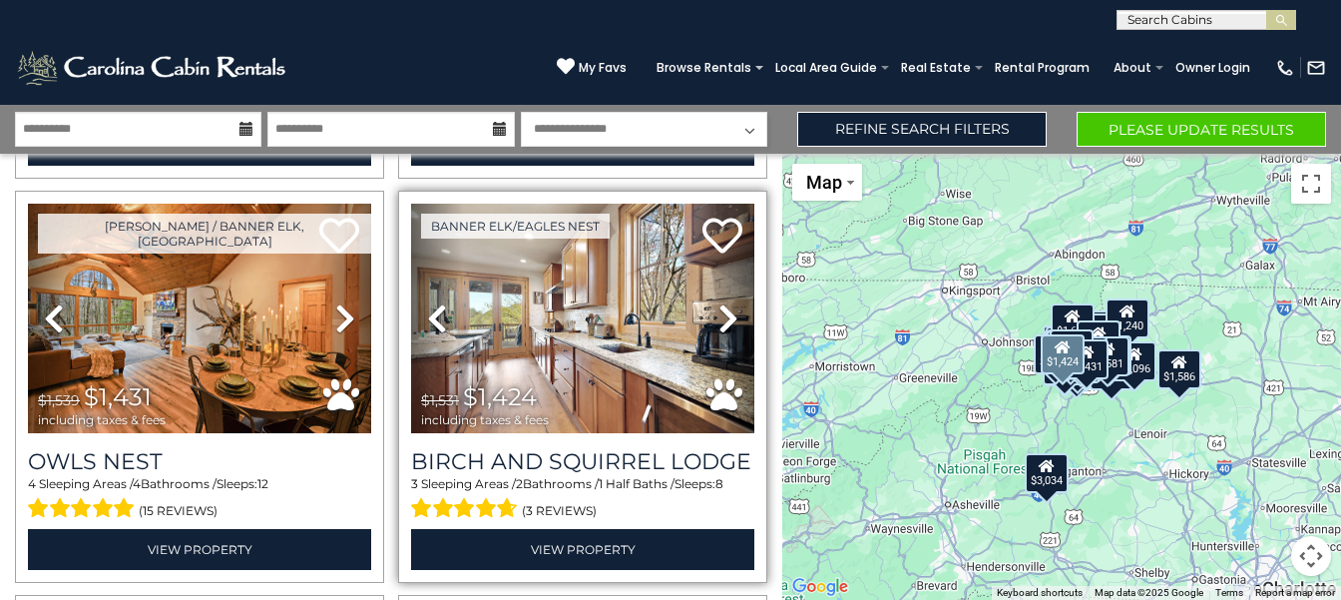
click at [703, 204] on link "Next" at bounding box center [729, 319] width 52 height 230
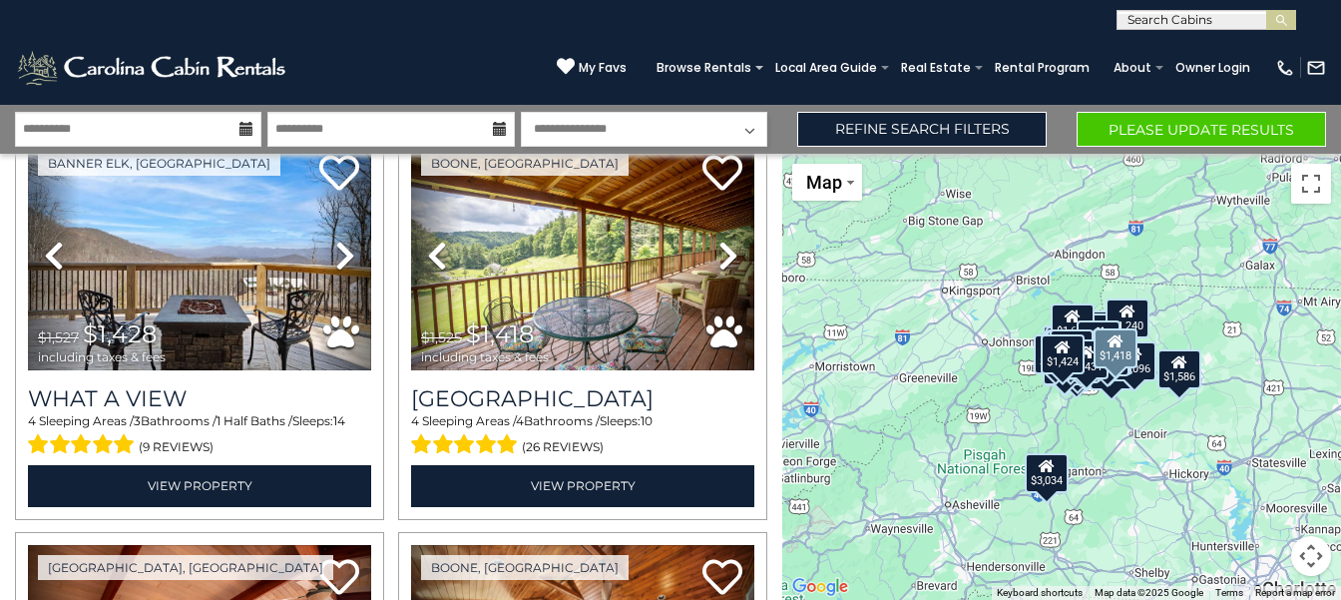
scroll to position [6959, 0]
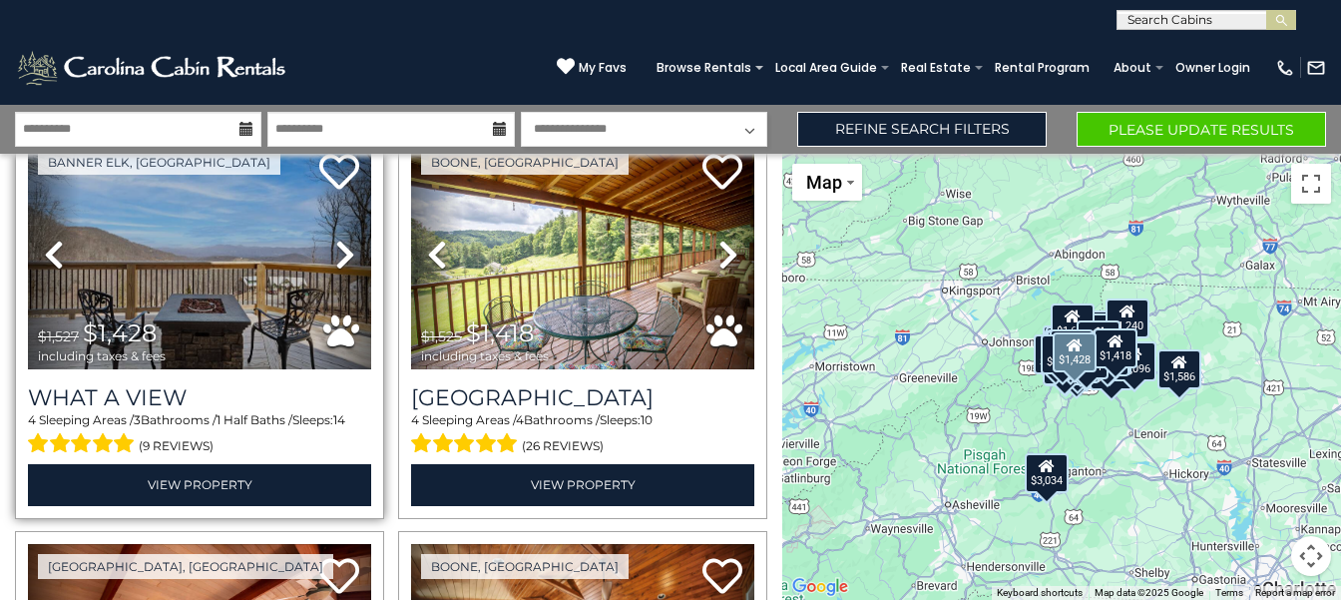
click at [329, 246] on link "Next" at bounding box center [345, 255] width 52 height 230
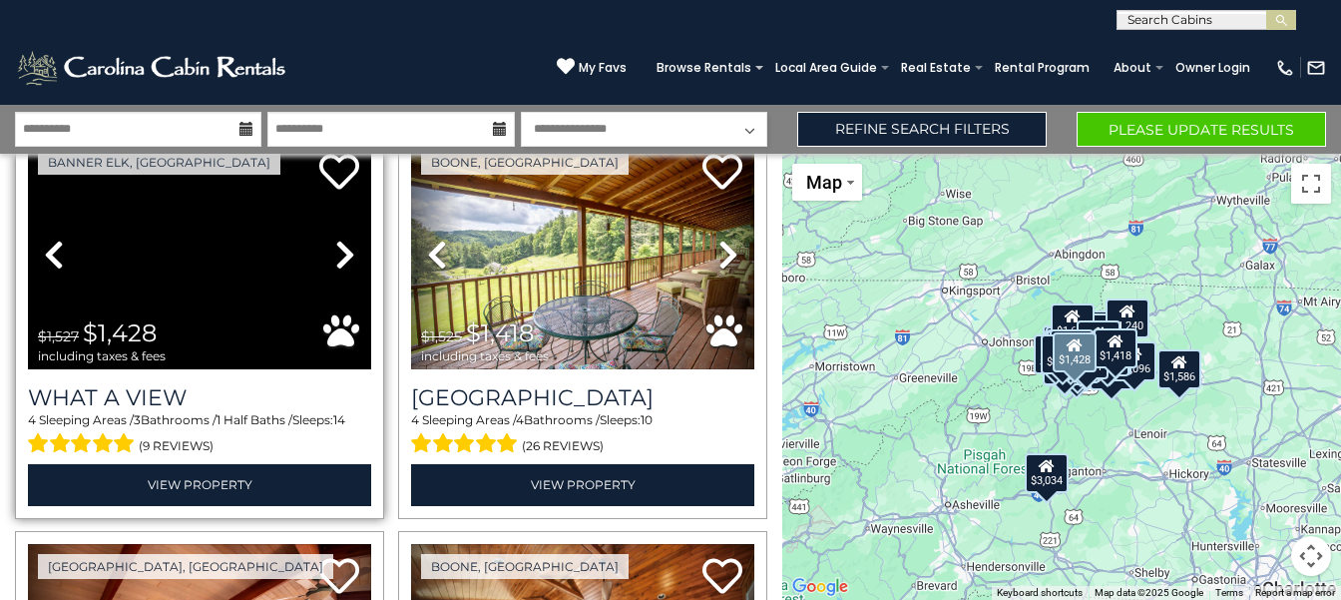
click at [319, 140] on link "Next" at bounding box center [345, 255] width 52 height 230
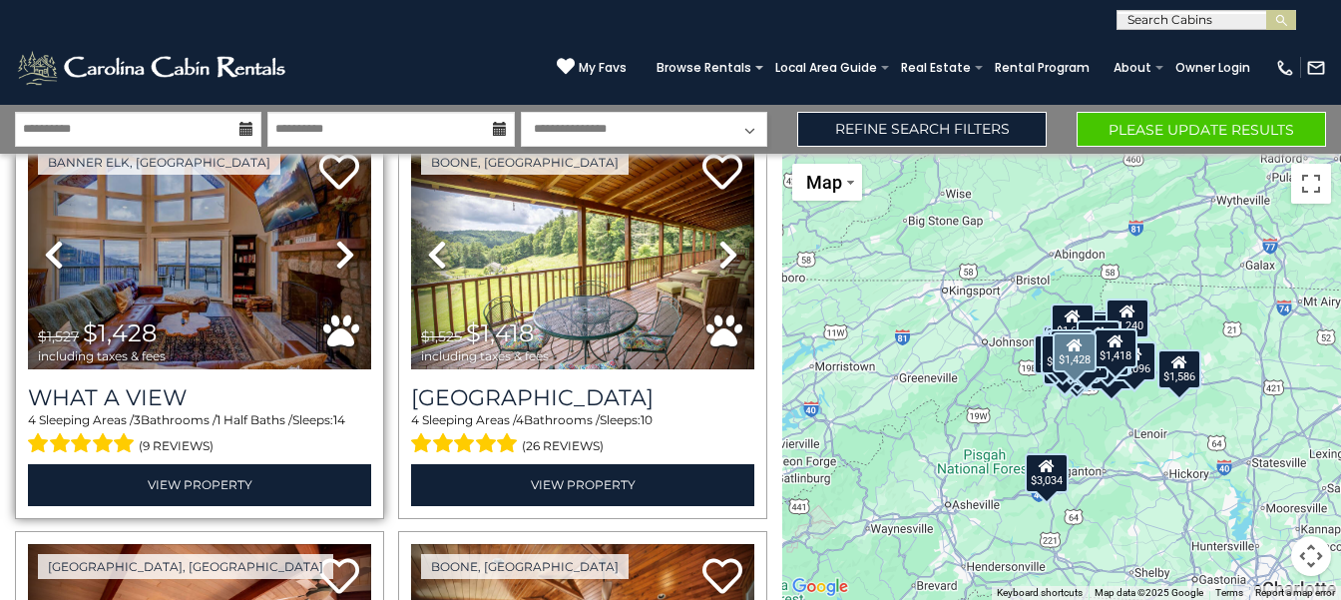
click at [319, 140] on link "Next" at bounding box center [345, 255] width 52 height 230
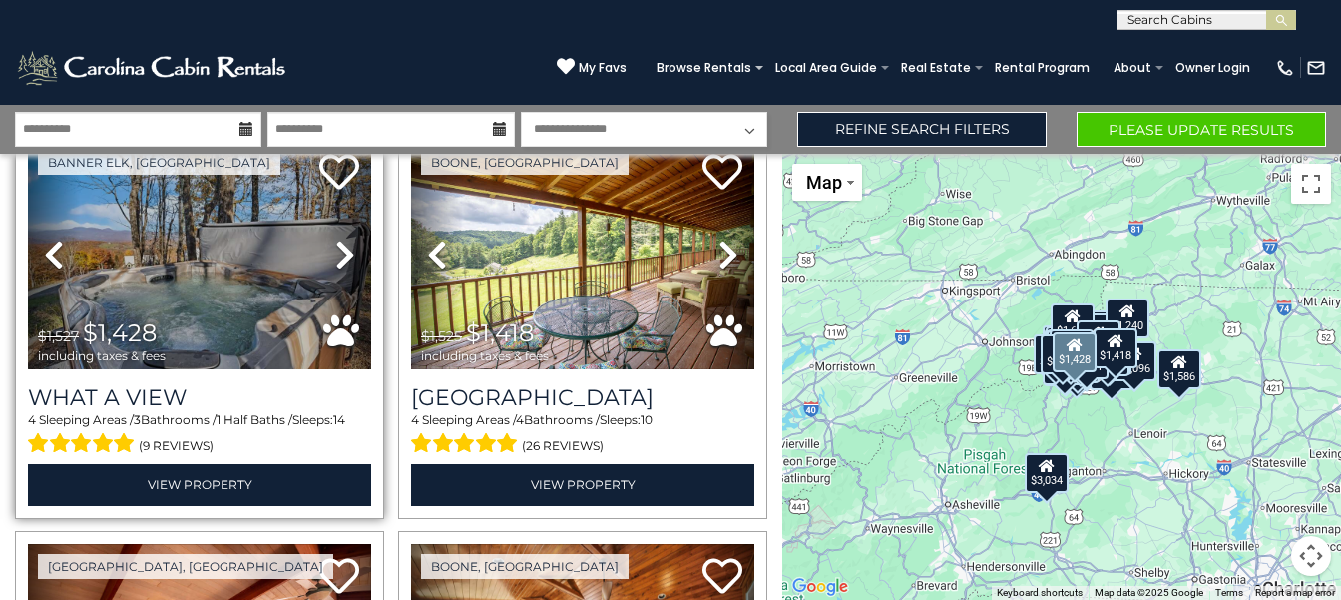
click at [319, 140] on link "Next" at bounding box center [345, 255] width 52 height 230
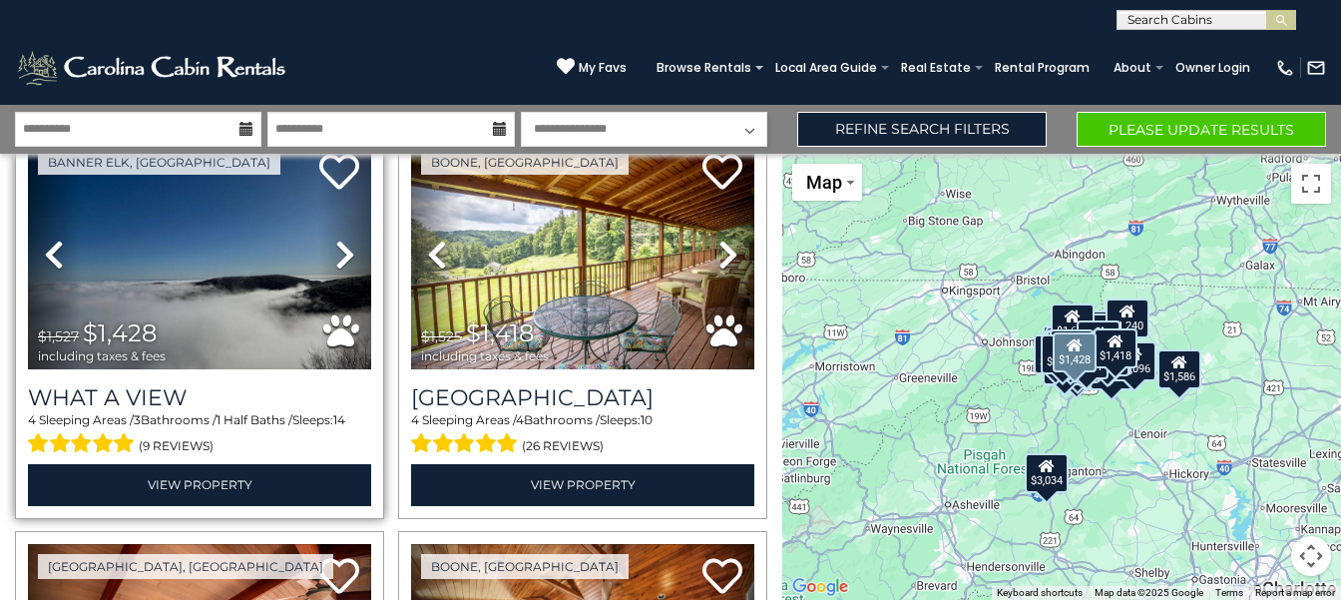
click at [319, 140] on link "Next" at bounding box center [345, 255] width 52 height 230
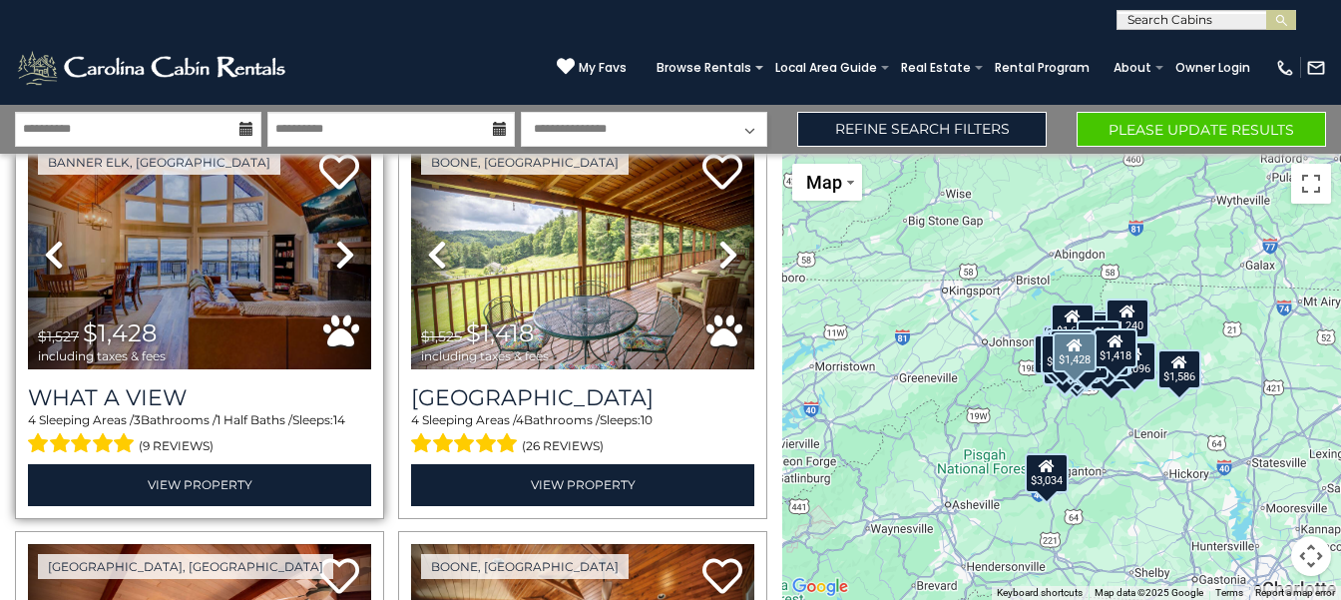
click at [319, 140] on link "Next" at bounding box center [345, 255] width 52 height 230
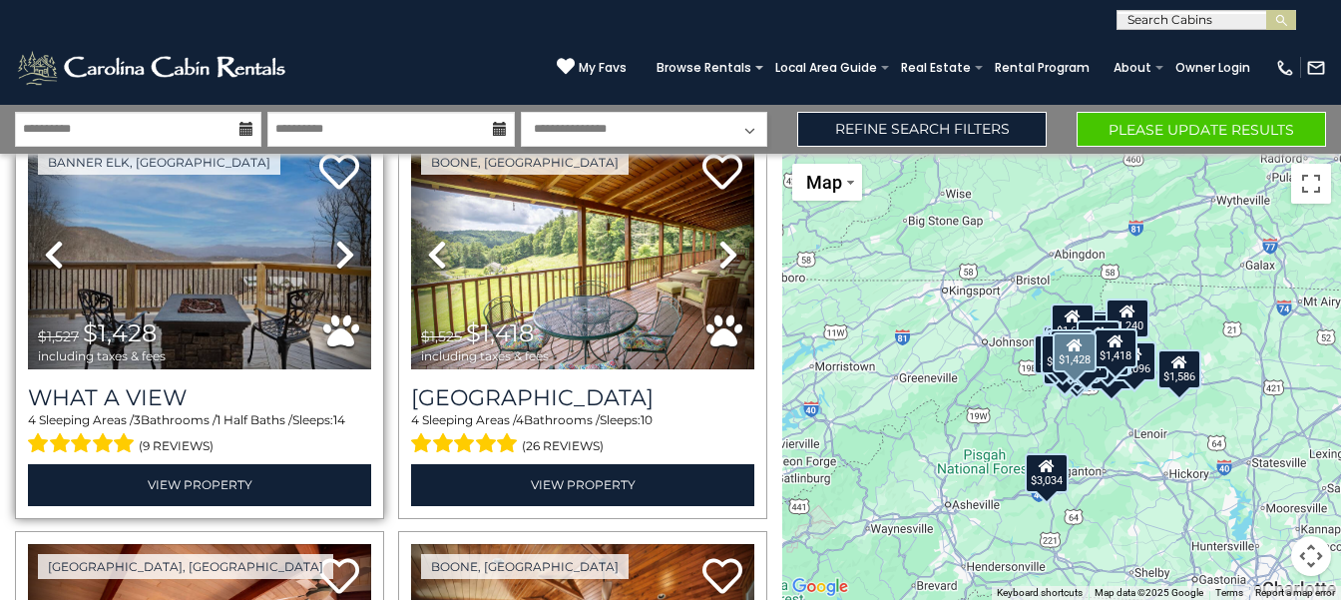
click at [319, 140] on link "Next" at bounding box center [345, 255] width 52 height 230
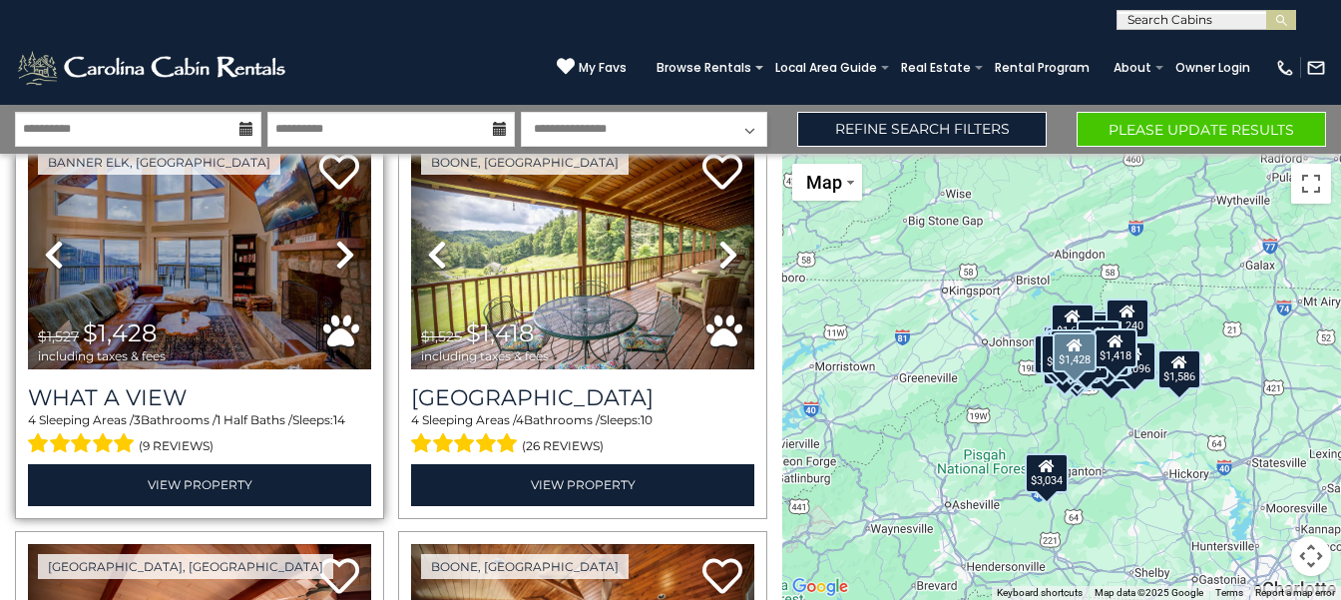
click at [319, 140] on link "Next" at bounding box center [345, 255] width 52 height 230
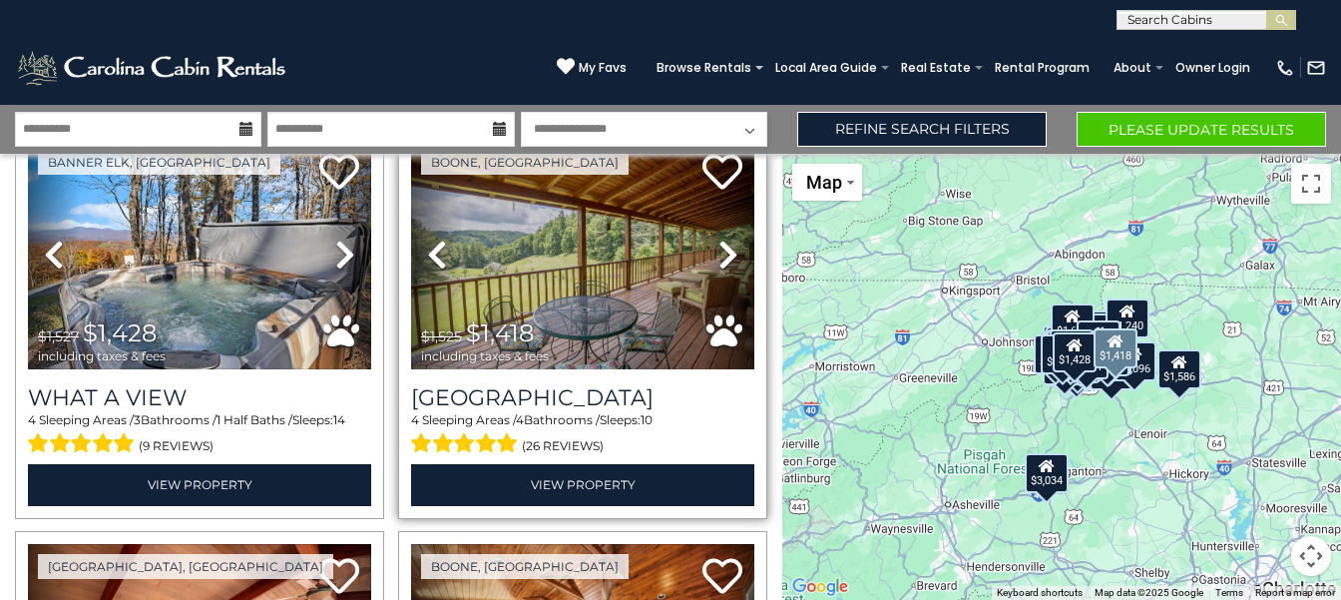
click at [729, 241] on icon at bounding box center [728, 254] width 20 height 32
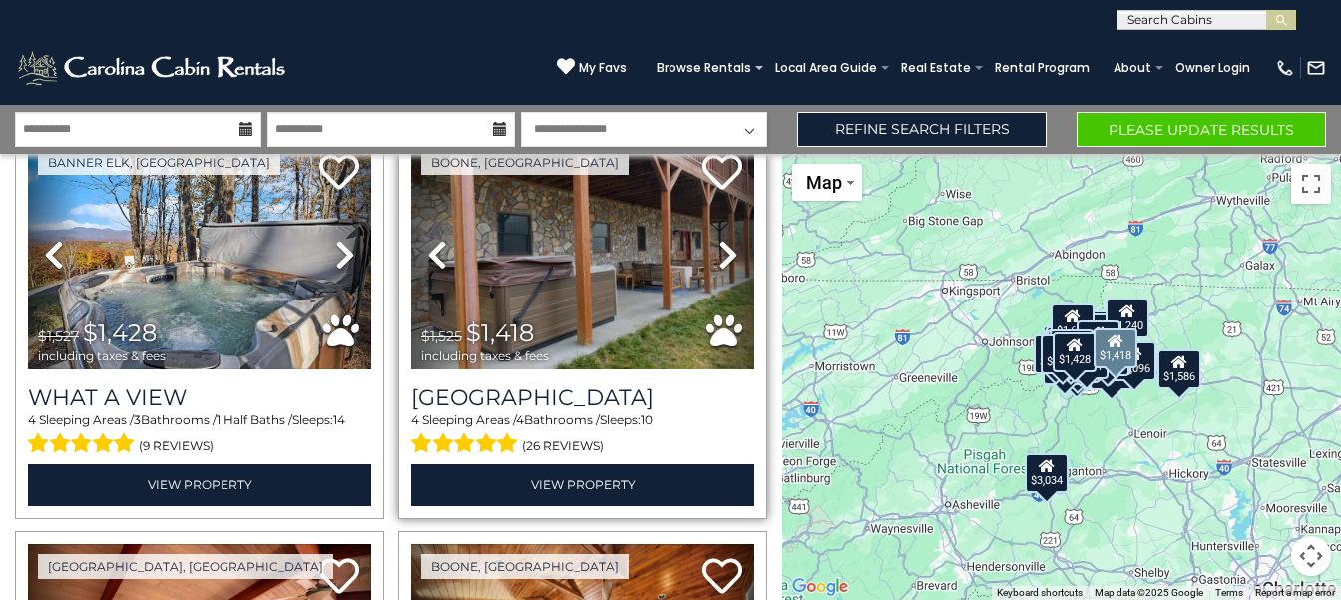
click at [703, 140] on link "Next" at bounding box center [729, 255] width 52 height 230
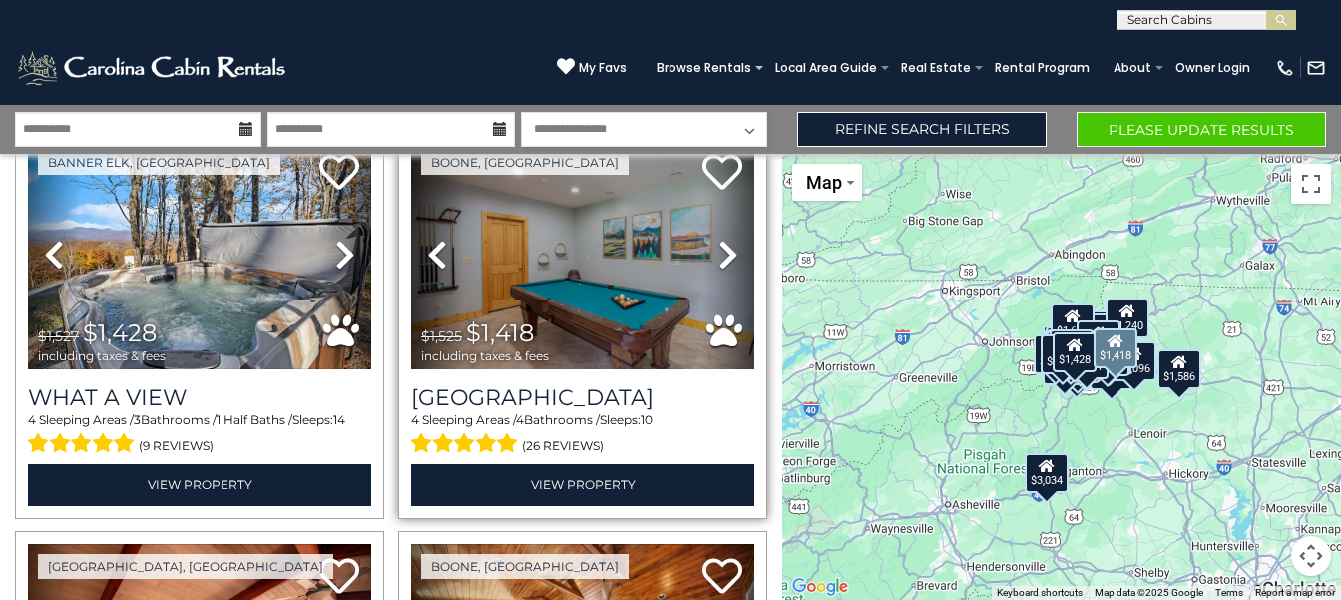
click at [703, 140] on link "Next" at bounding box center [729, 255] width 52 height 230
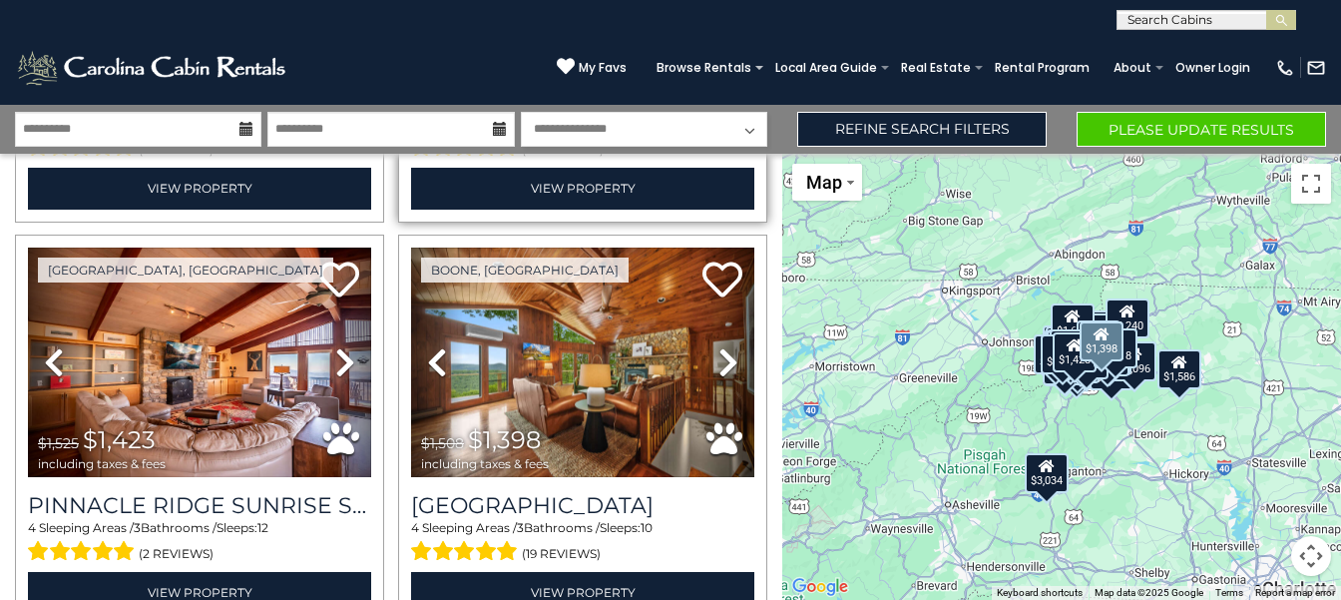
scroll to position [7276, 0]
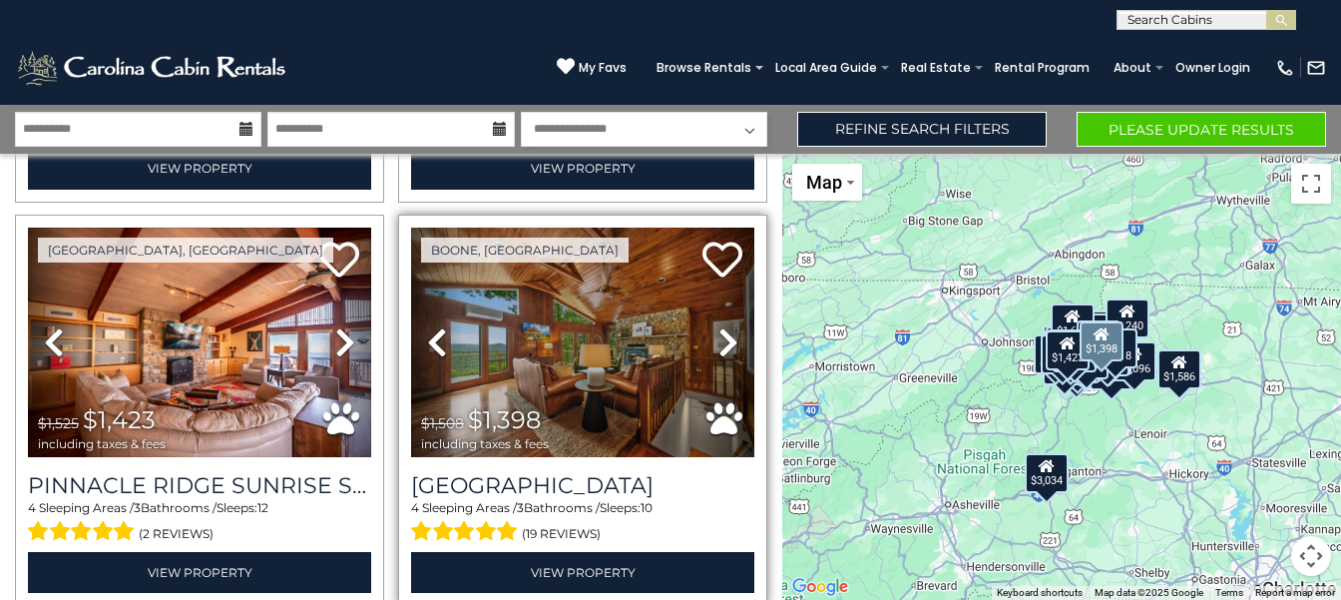
click at [727, 326] on icon at bounding box center [728, 342] width 20 height 32
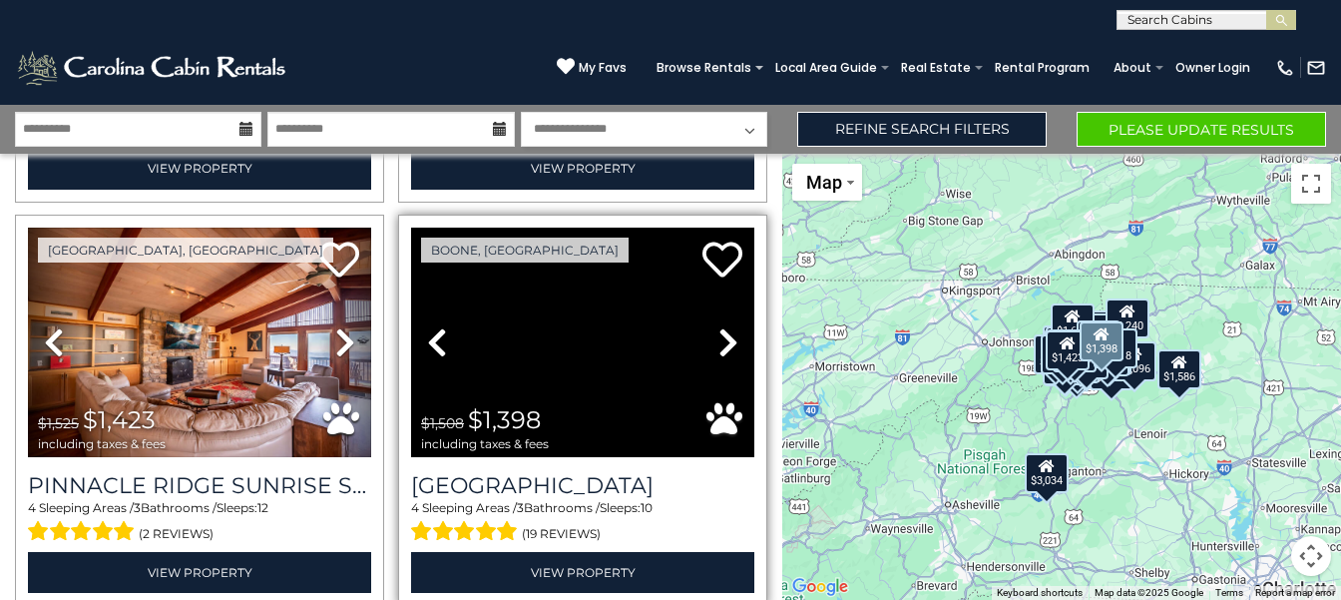
click at [703, 228] on link "Next" at bounding box center [729, 343] width 52 height 230
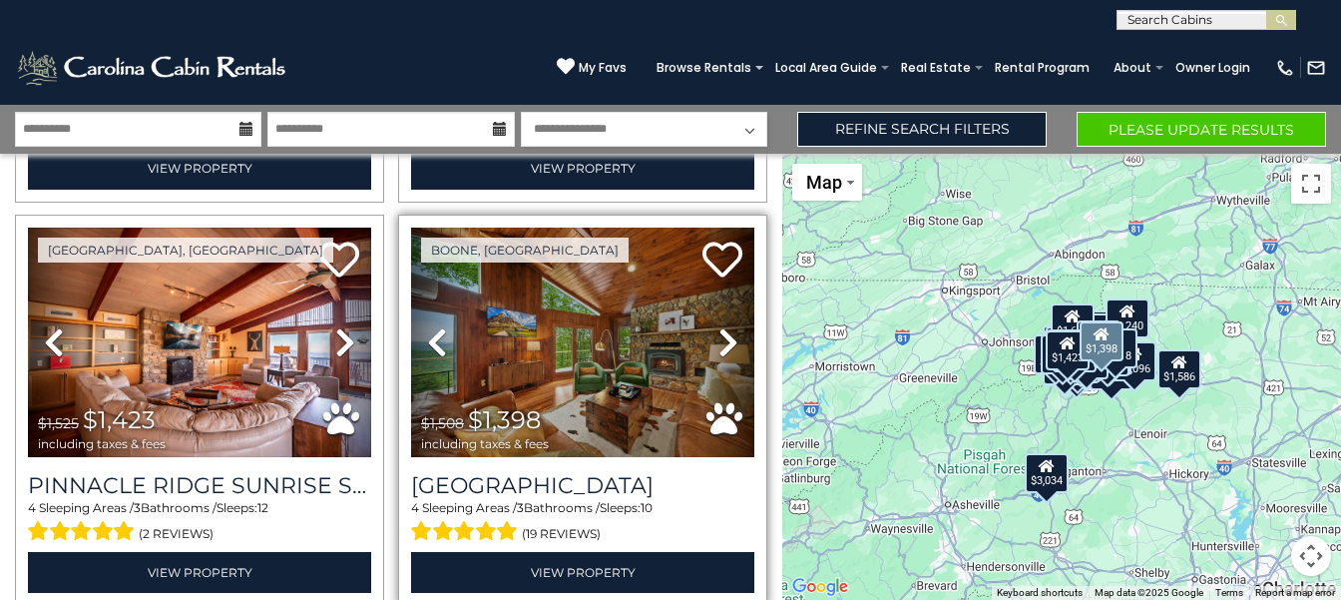
click at [703, 228] on link "Next" at bounding box center [729, 343] width 52 height 230
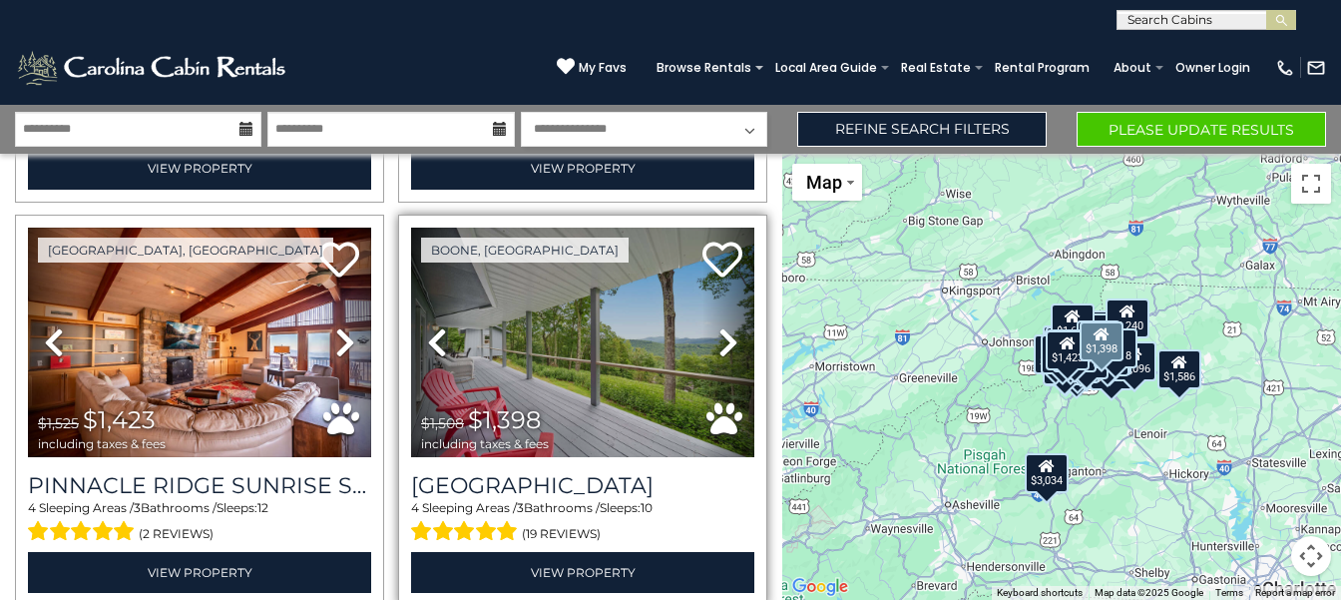
click at [703, 228] on link "Next" at bounding box center [729, 343] width 52 height 230
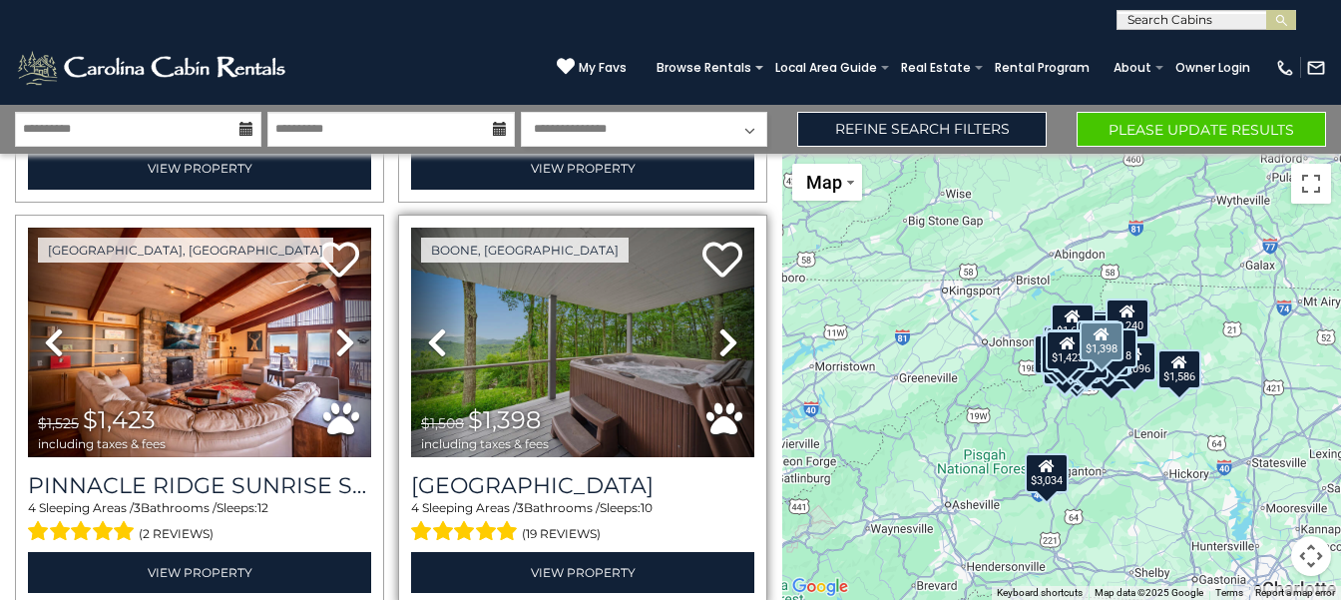
click at [703, 228] on link "Next" at bounding box center [729, 343] width 52 height 230
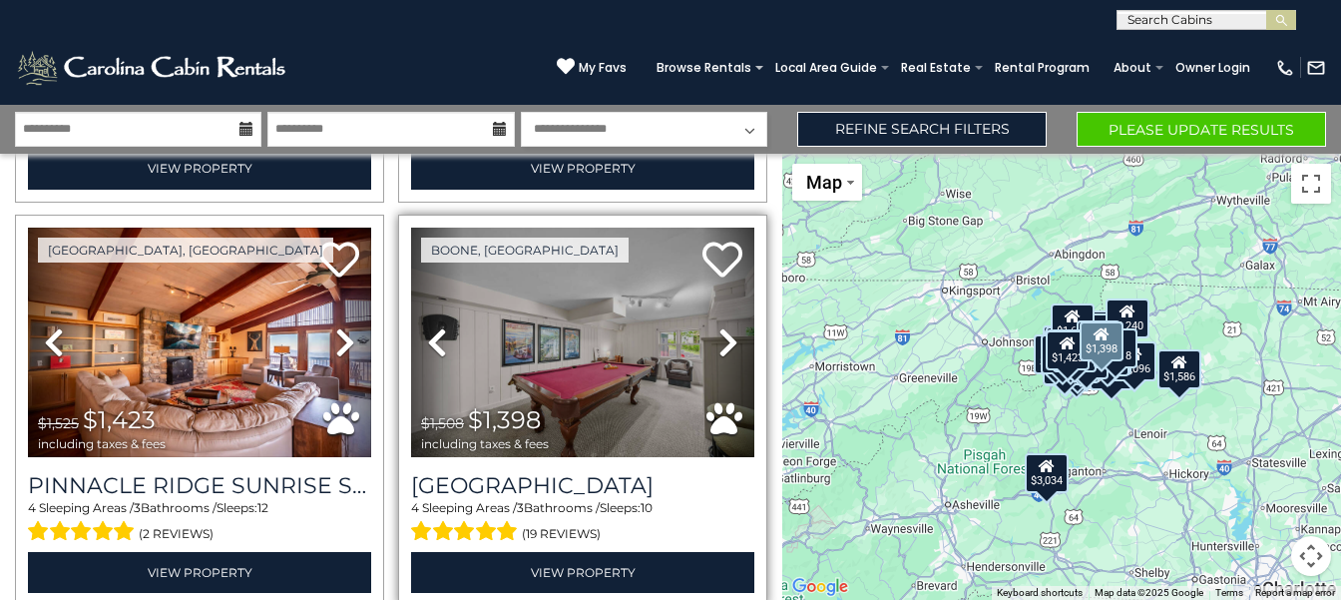
click at [703, 228] on link "Next" at bounding box center [729, 343] width 52 height 230
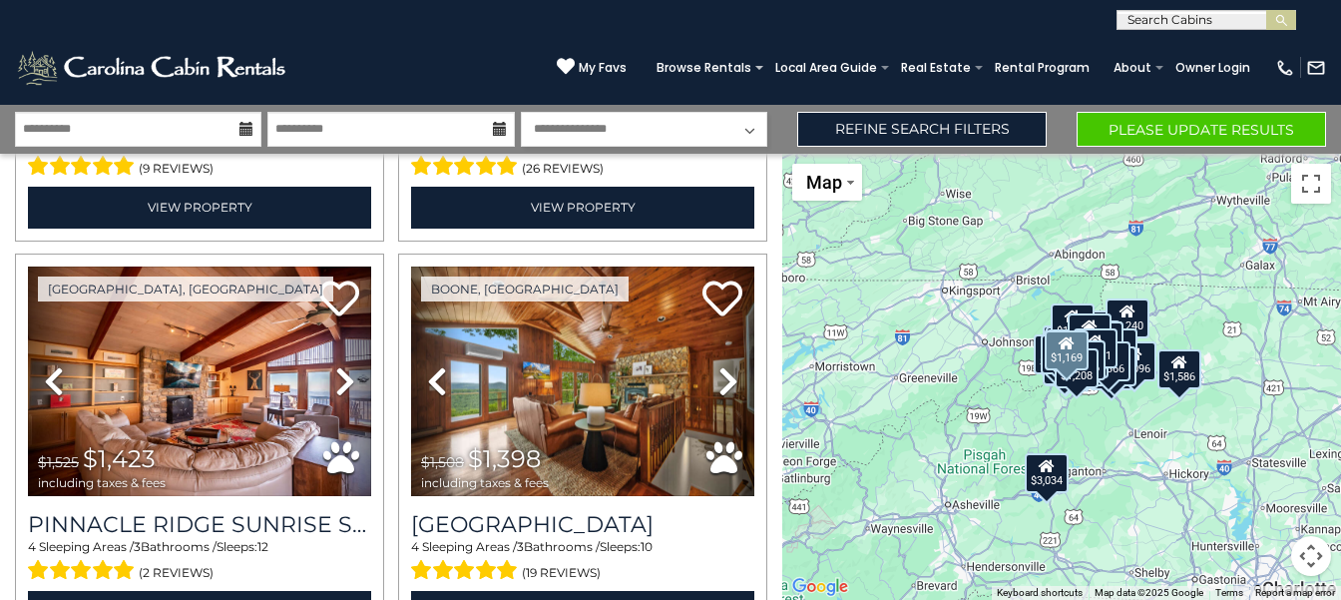
scroll to position [7136, 0]
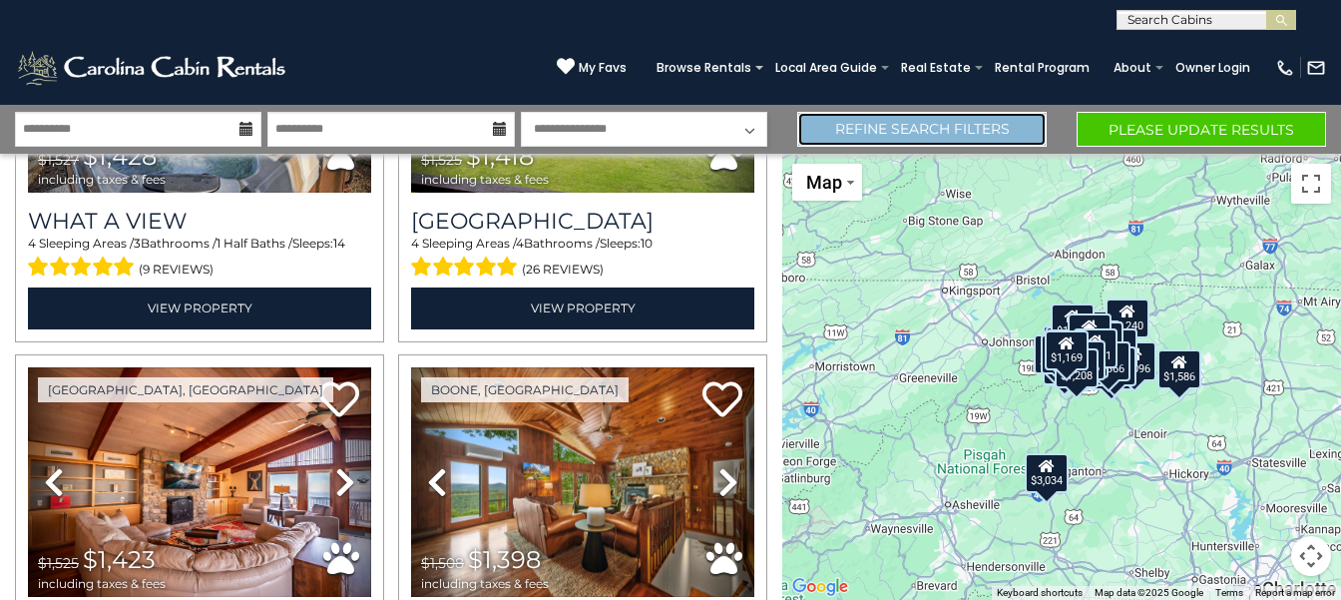
click at [1022, 141] on link "Refine Search Filters" at bounding box center [921, 129] width 249 height 35
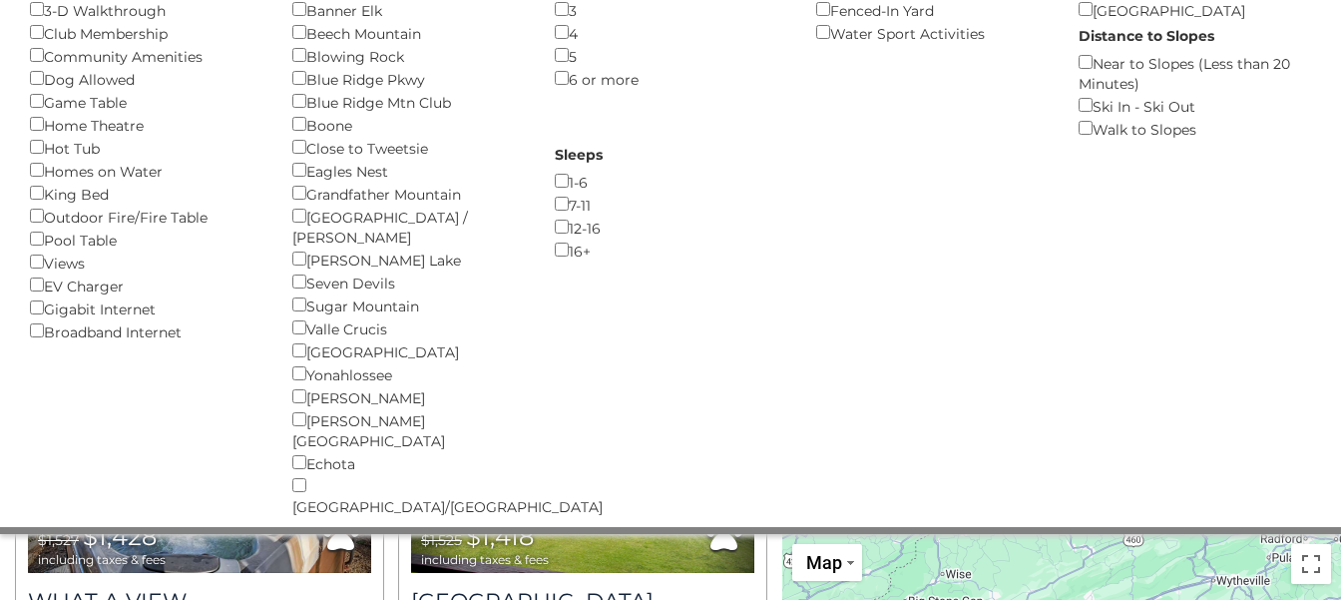
scroll to position [0, 0]
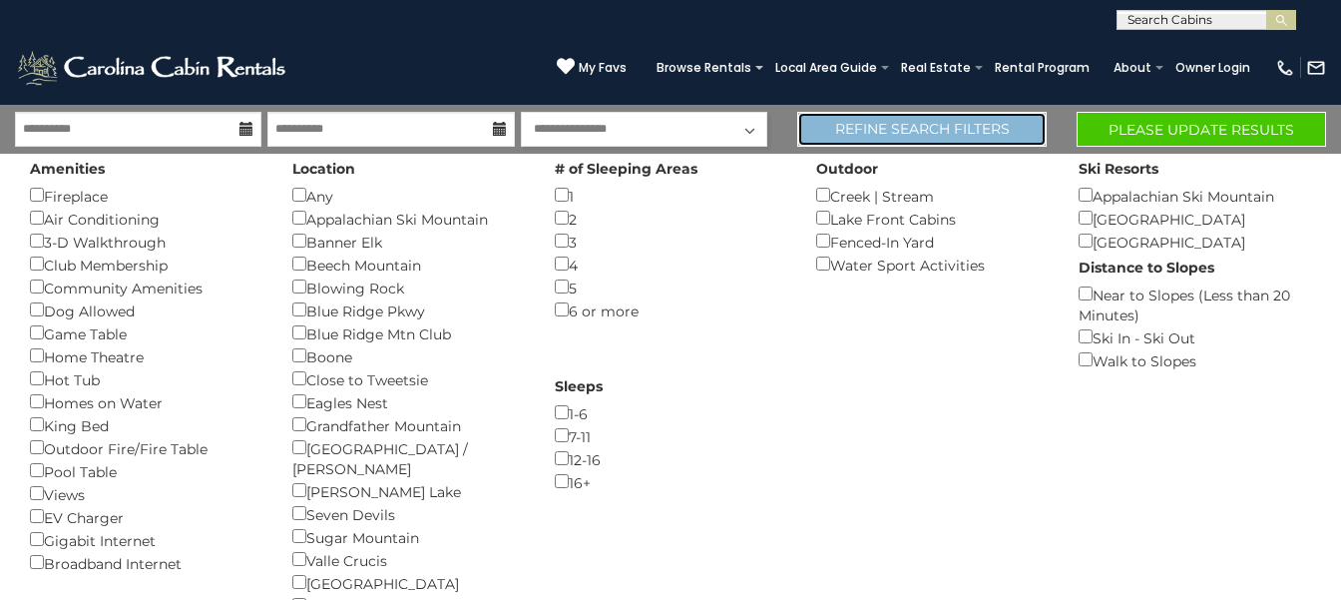
click at [1008, 125] on link "Refine Search Filters" at bounding box center [921, 129] width 249 height 35
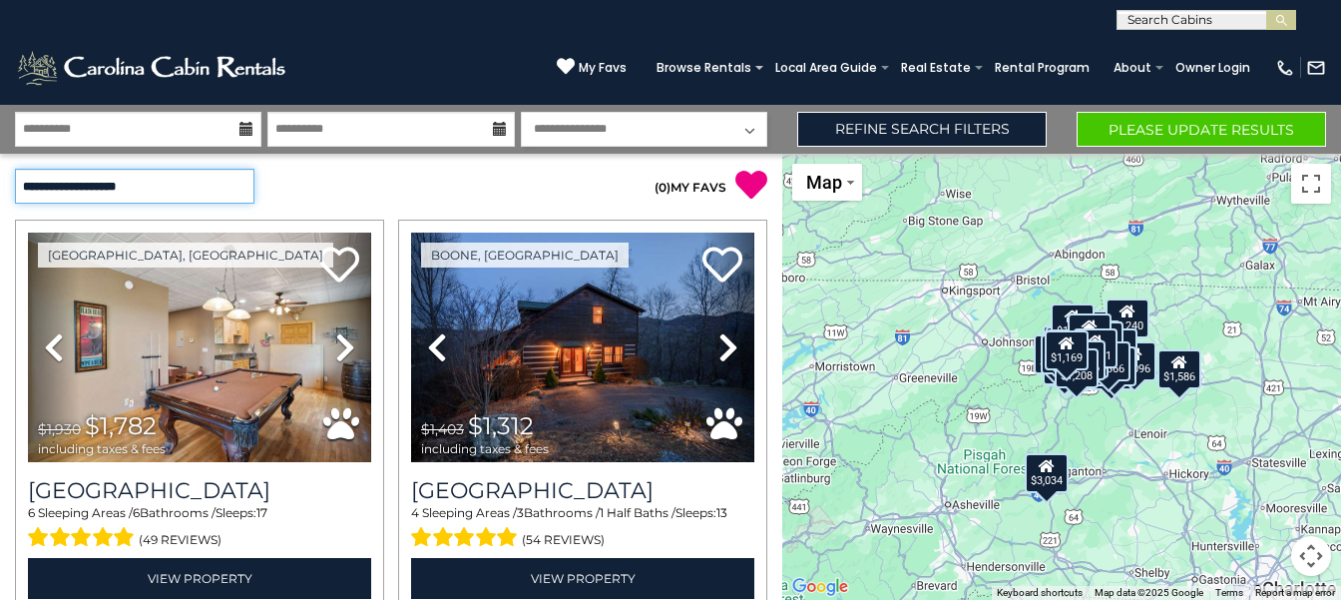
click at [15, 169] on select "**********" at bounding box center [134, 186] width 239 height 35
click option "**********" at bounding box center [0, 0] width 0 height 0
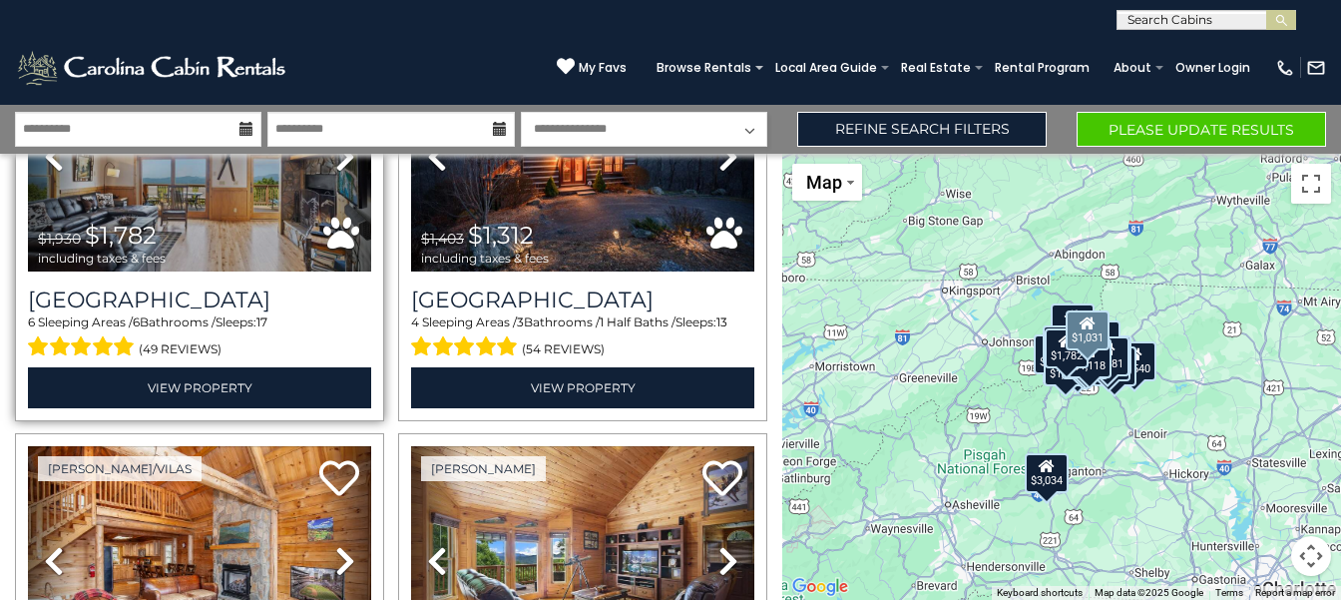
scroll to position [100, 0]
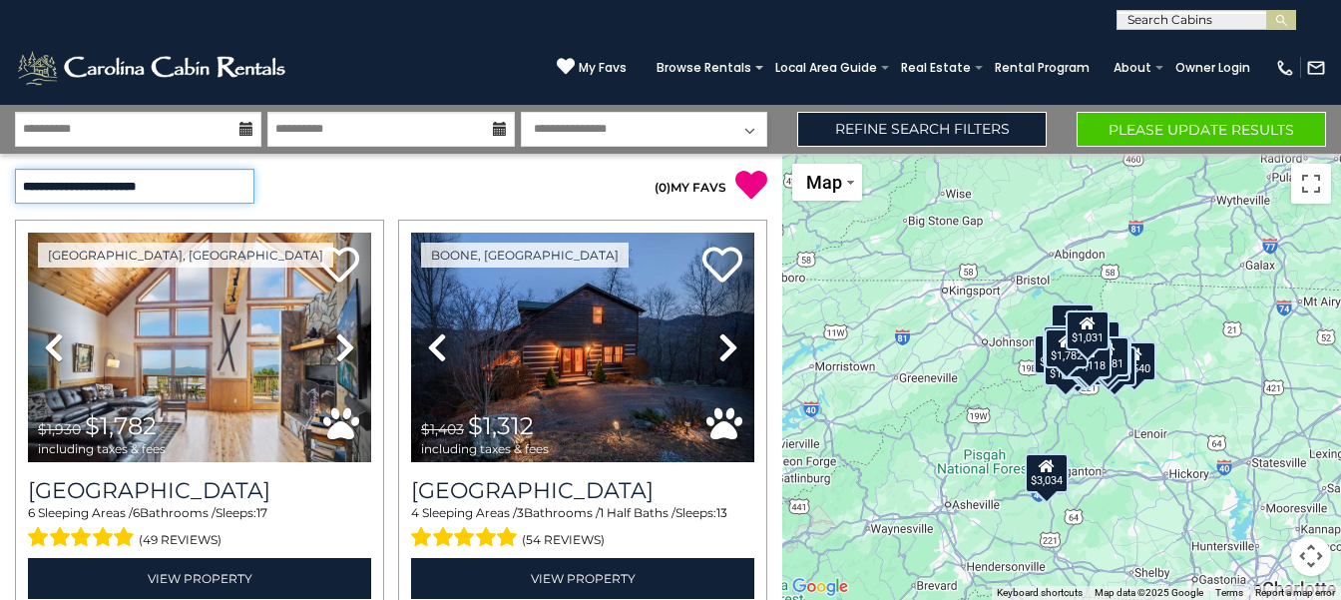
click at [15, 169] on select "**********" at bounding box center [134, 186] width 239 height 35
select select "*****"
click option "**********" at bounding box center [0, 0] width 0 height 0
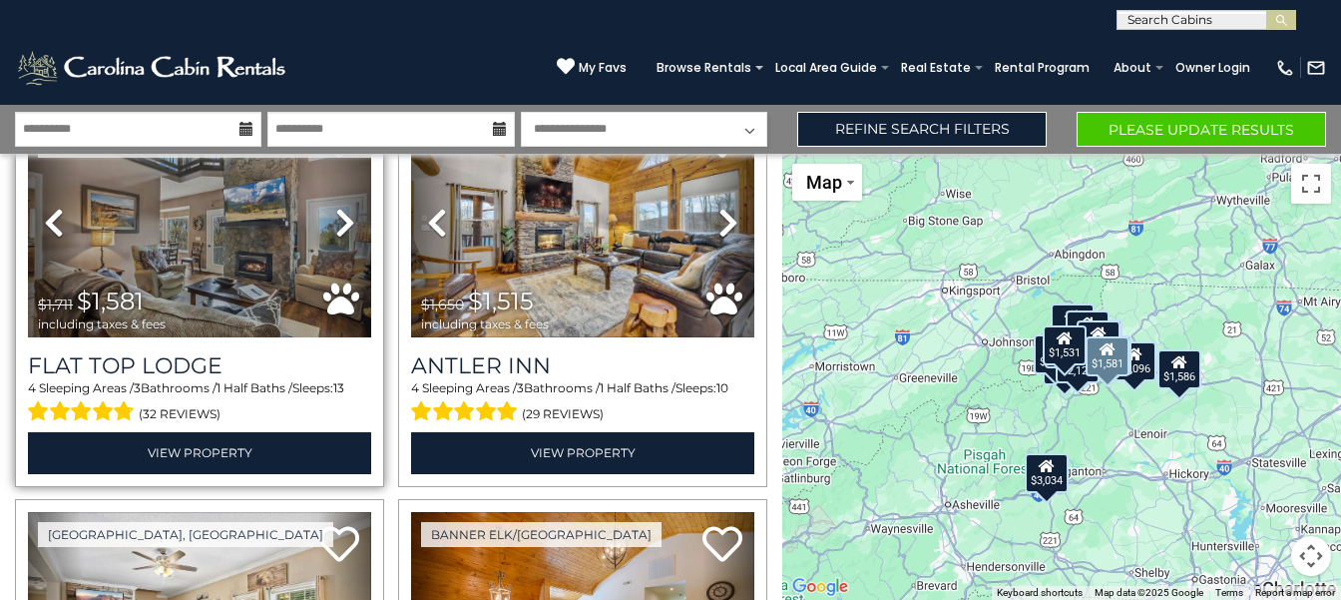
scroll to position [5779, 0]
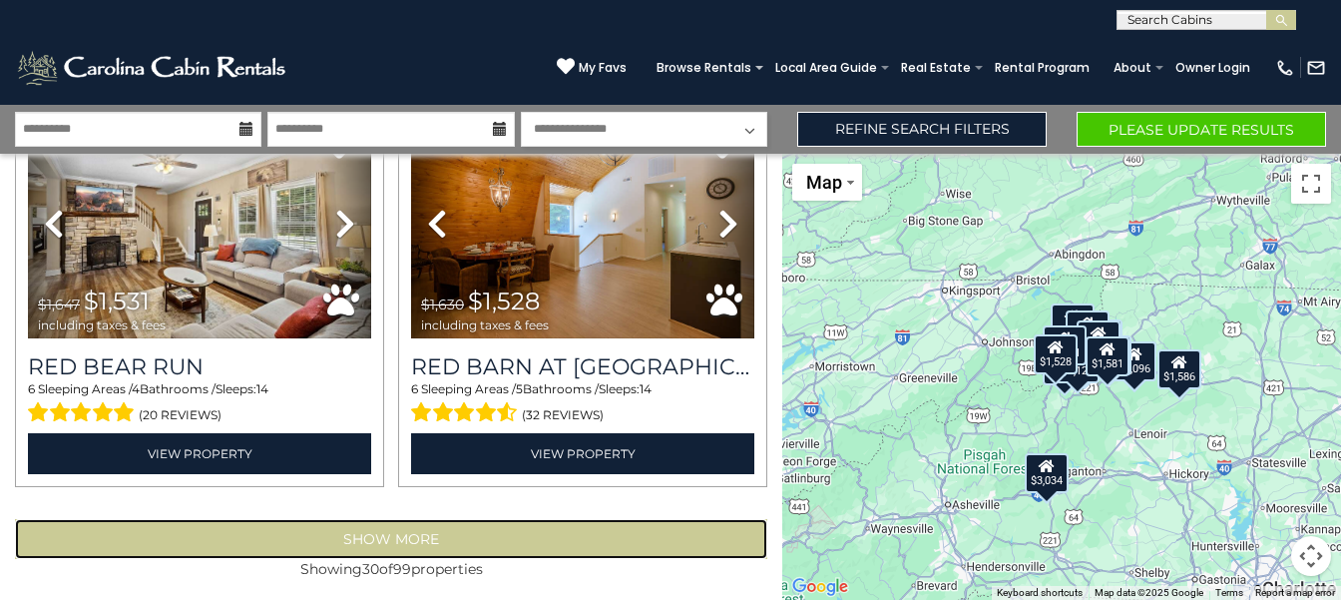
click at [446, 539] on button "Show More" at bounding box center [391, 539] width 752 height 40
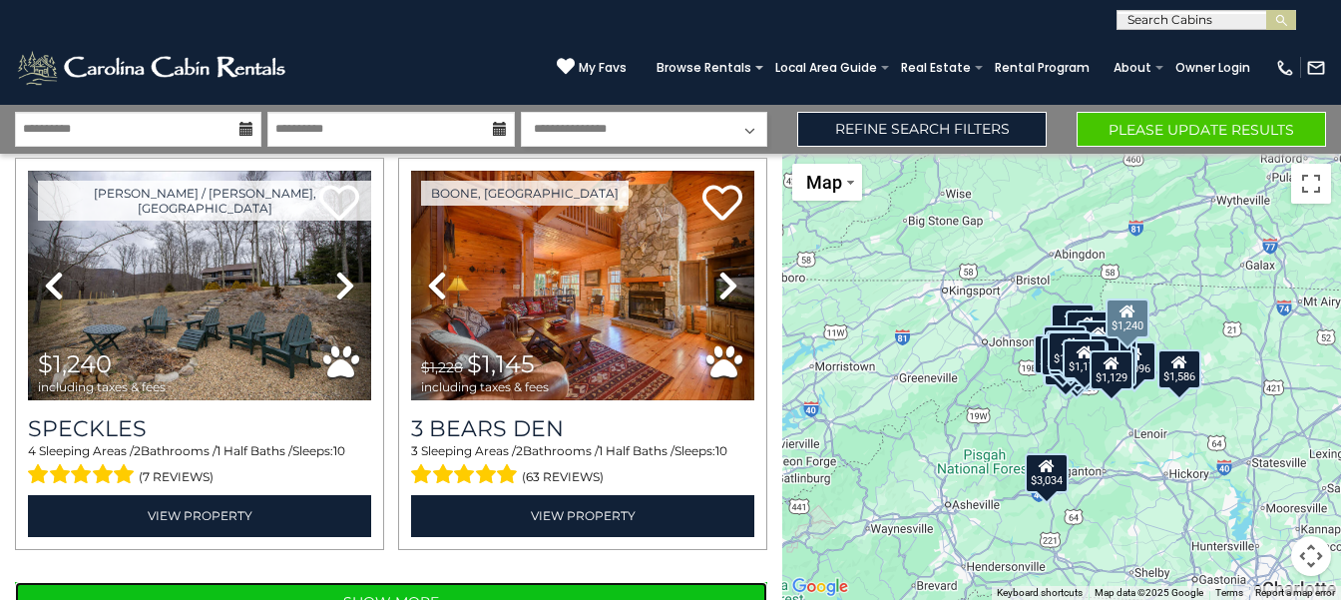
scroll to position [11828, 0]
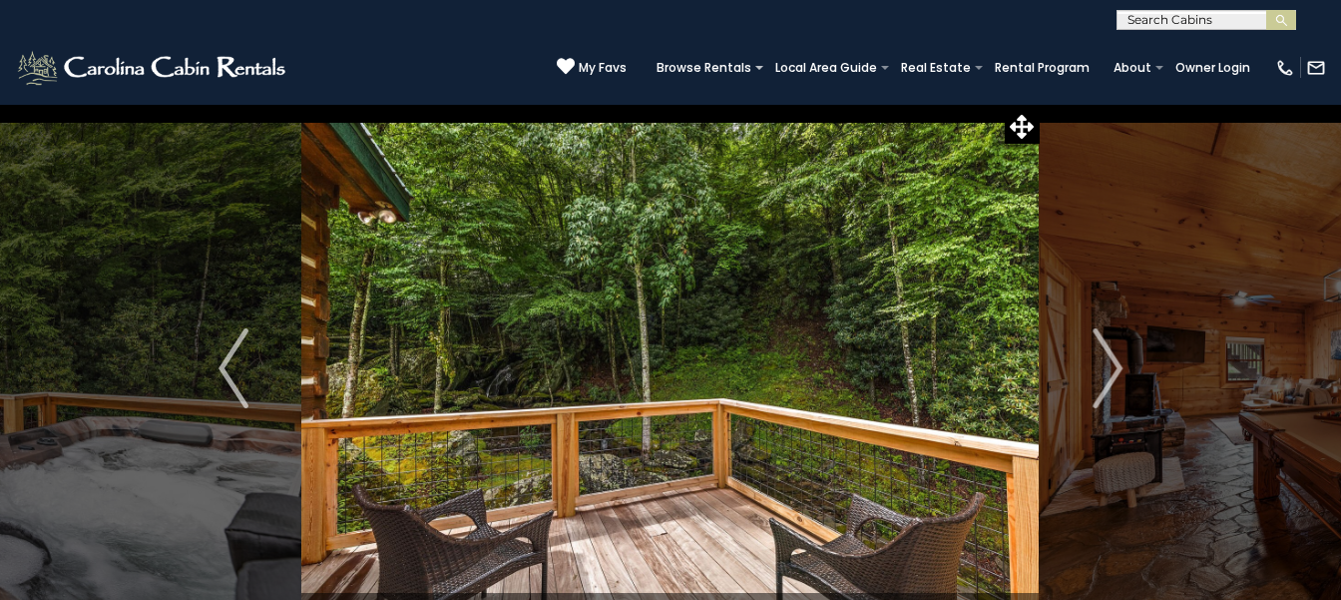
click at [1097, 353] on img "Next" at bounding box center [1108, 368] width 30 height 80
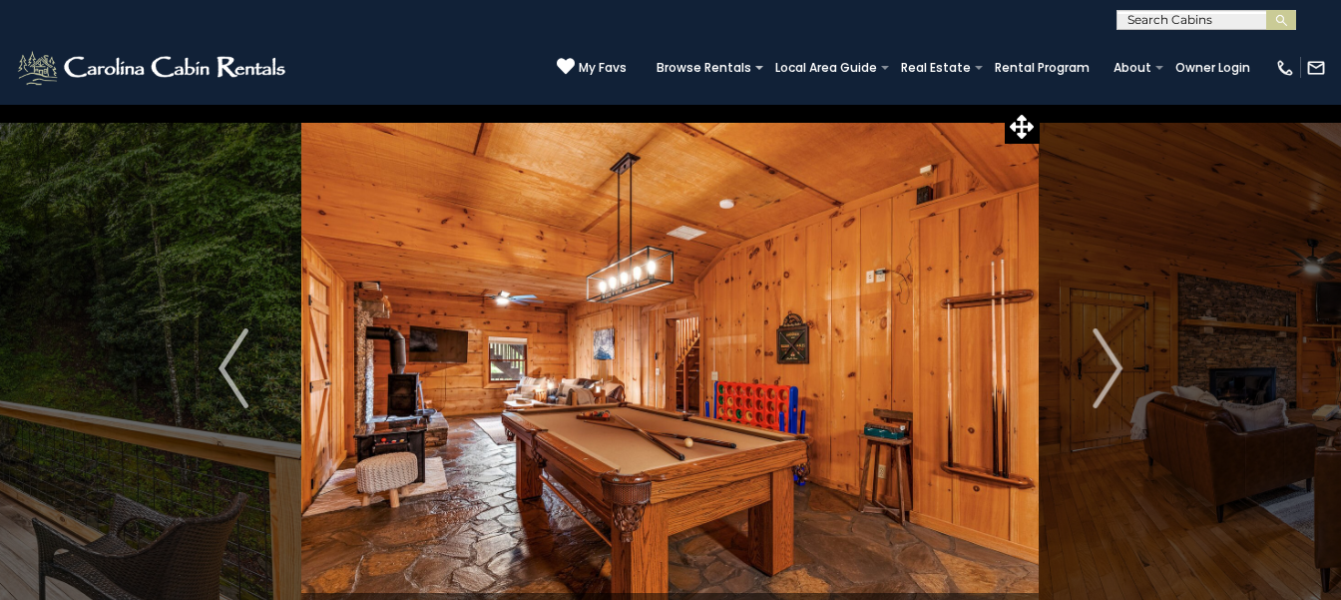
click at [1097, 353] on img "Next" at bounding box center [1108, 368] width 30 height 80
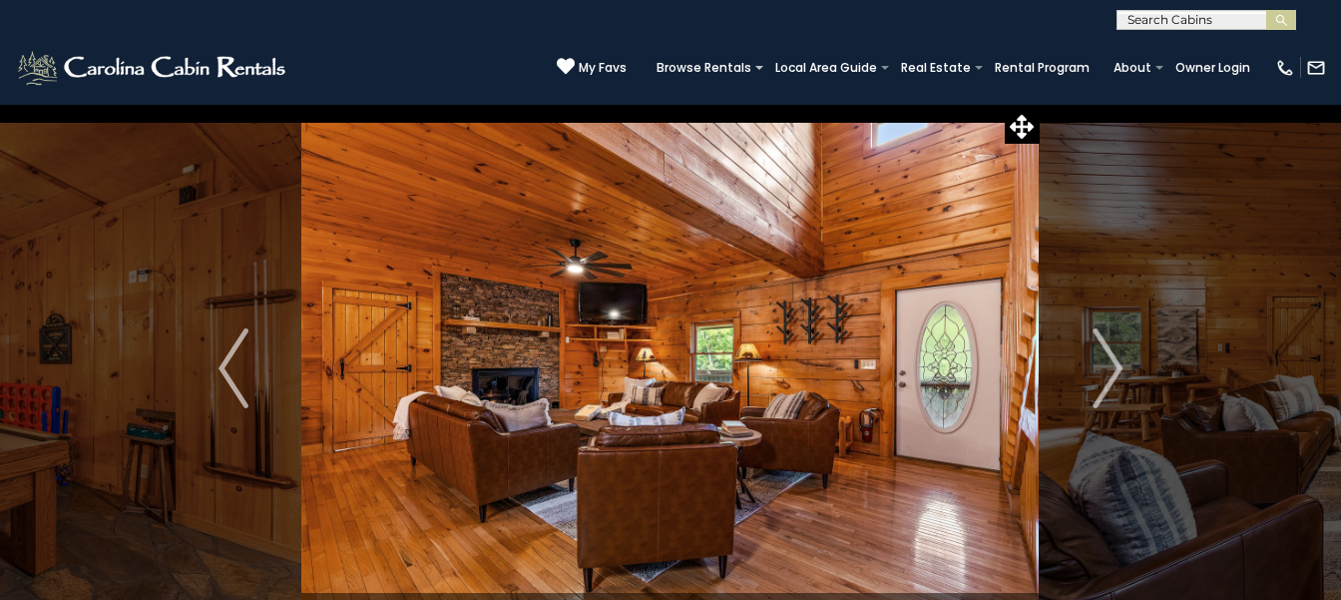
click at [1097, 353] on img "Next" at bounding box center [1108, 368] width 30 height 80
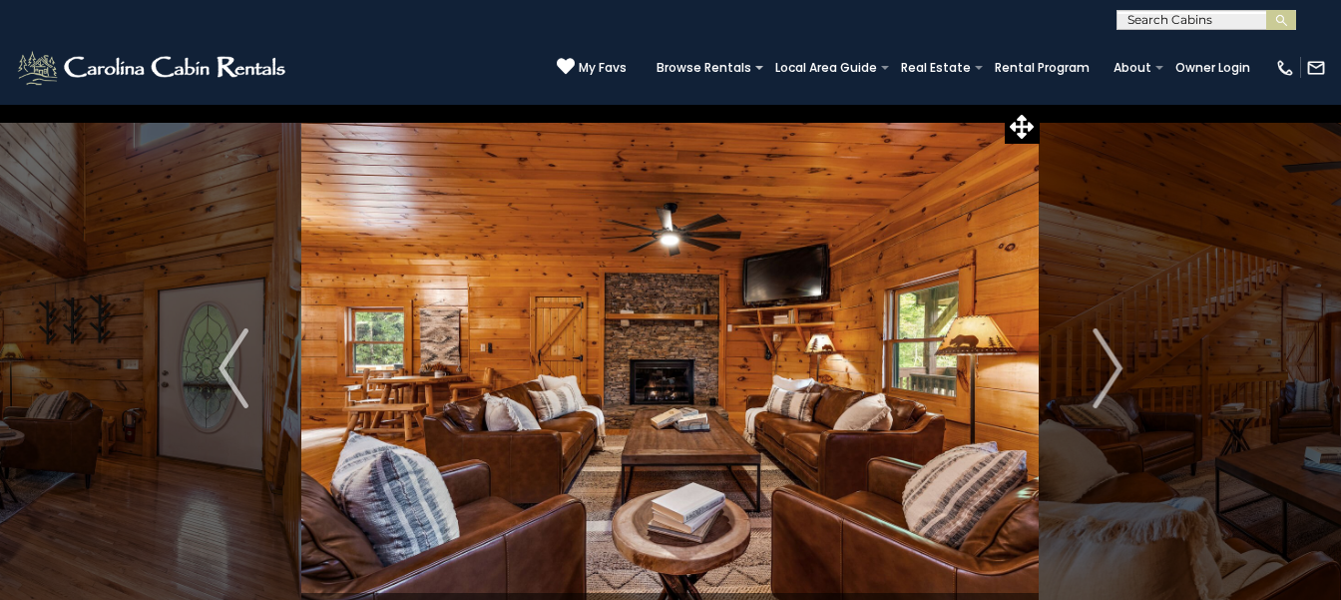
click at [1097, 353] on img "Next" at bounding box center [1108, 368] width 30 height 80
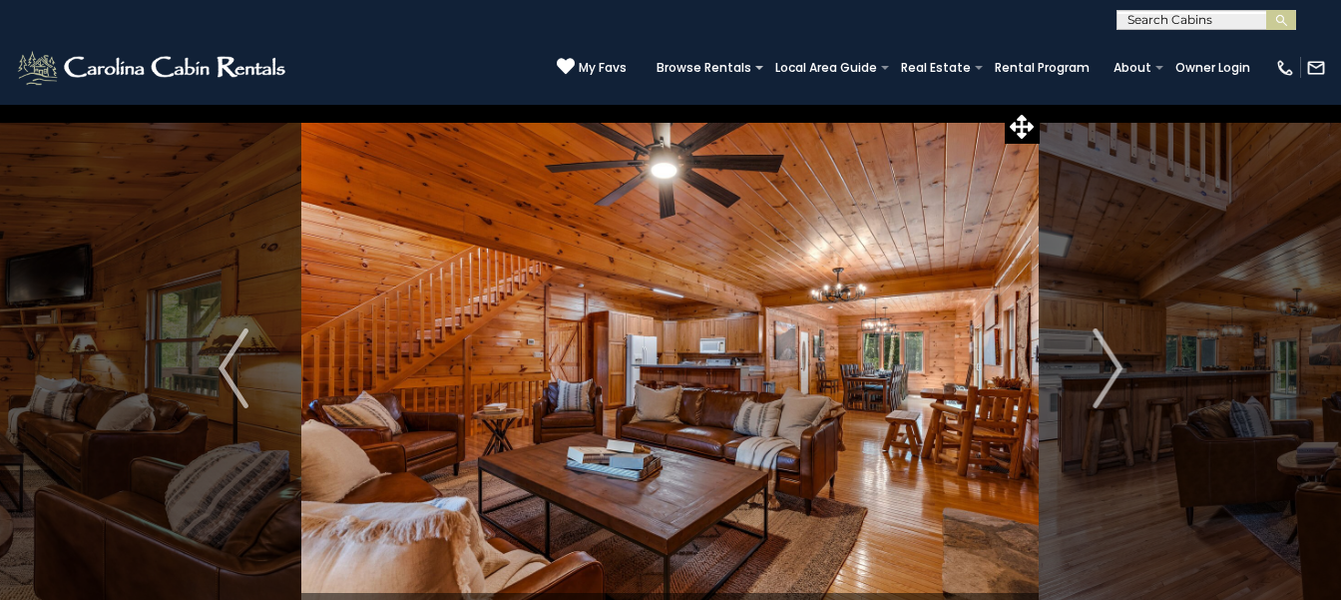
click at [1097, 353] on img "Next" at bounding box center [1108, 368] width 30 height 80
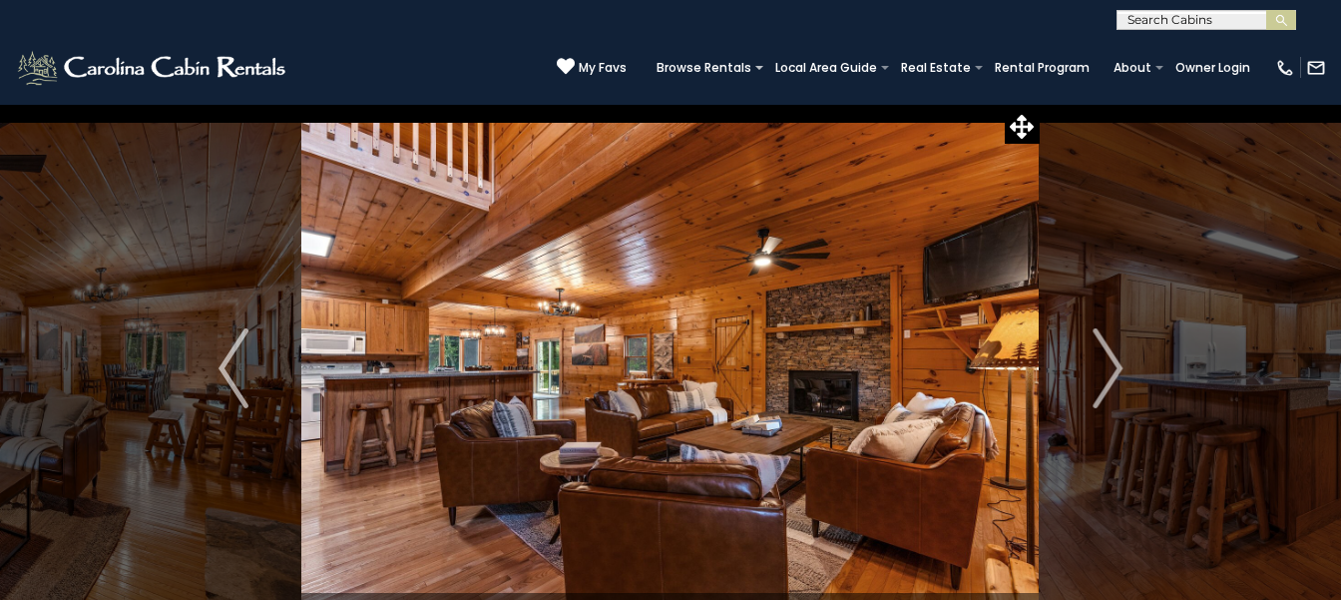
click at [1097, 353] on img "Next" at bounding box center [1108, 368] width 30 height 80
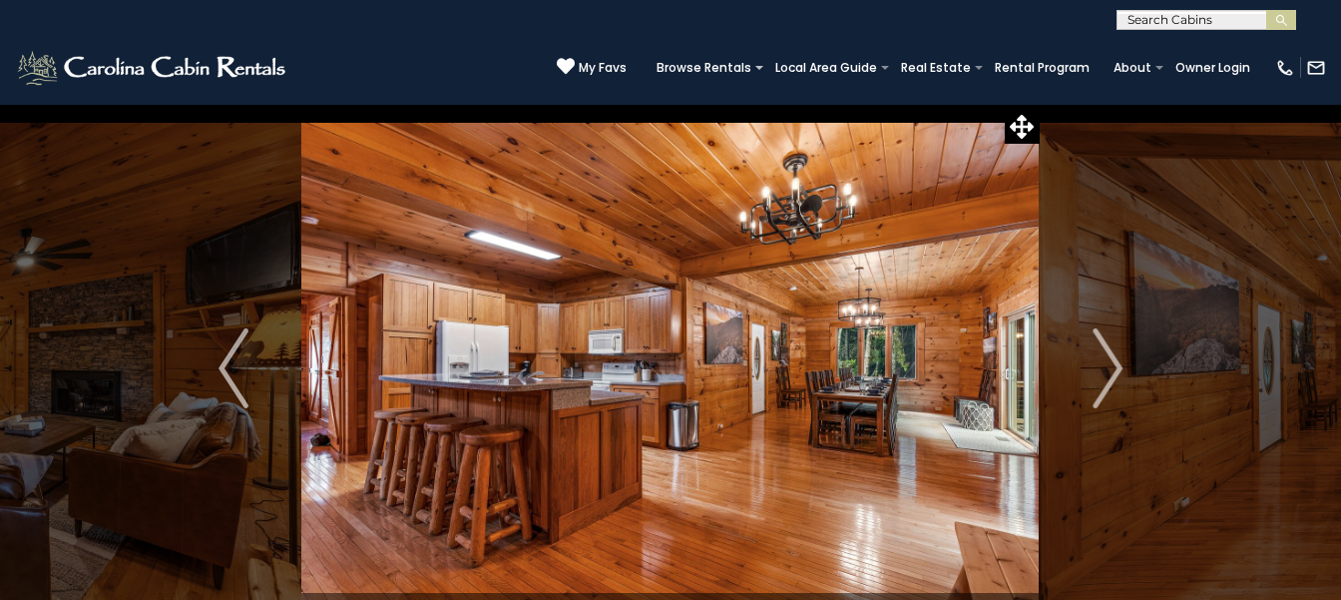
click at [1097, 353] on img "Next" at bounding box center [1108, 368] width 30 height 80
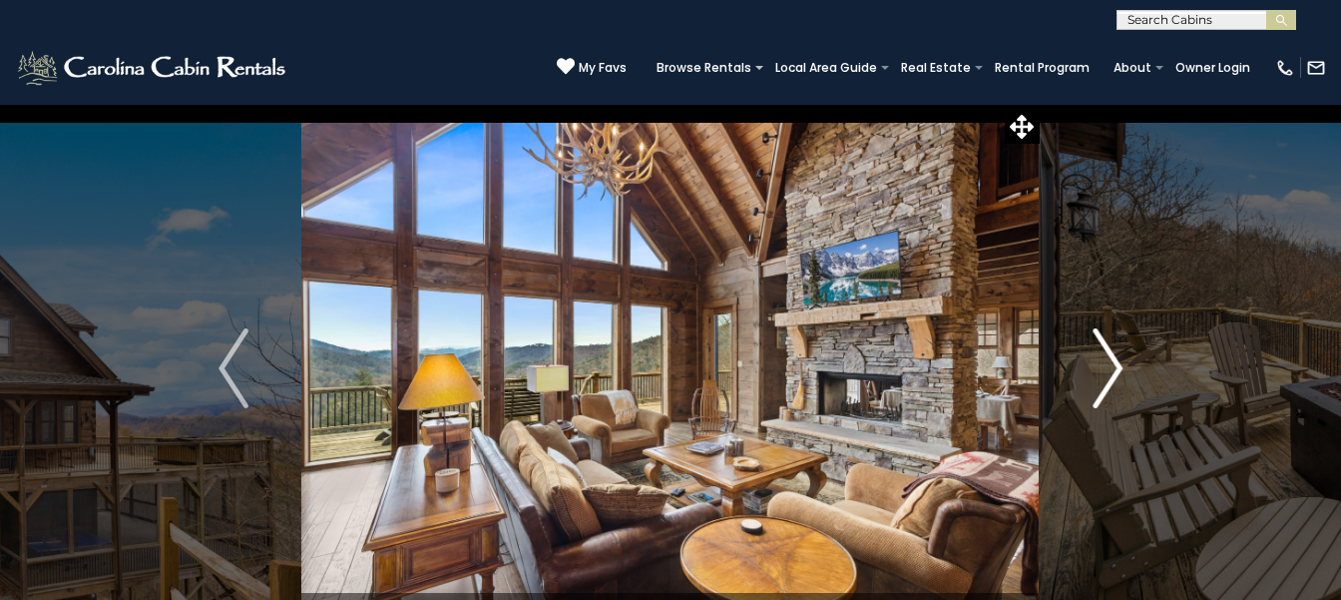
click at [1133, 367] on button "Next" at bounding box center [1108, 368] width 136 height 529
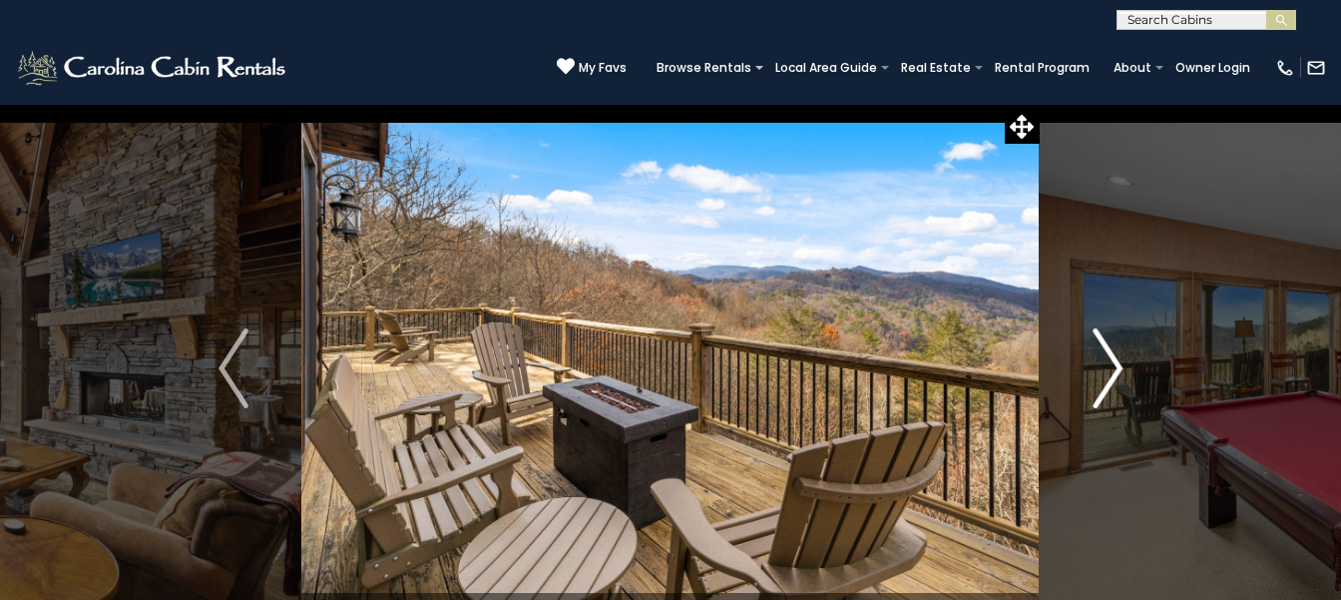
click at [1040, 104] on button "Next" at bounding box center [1108, 368] width 136 height 529
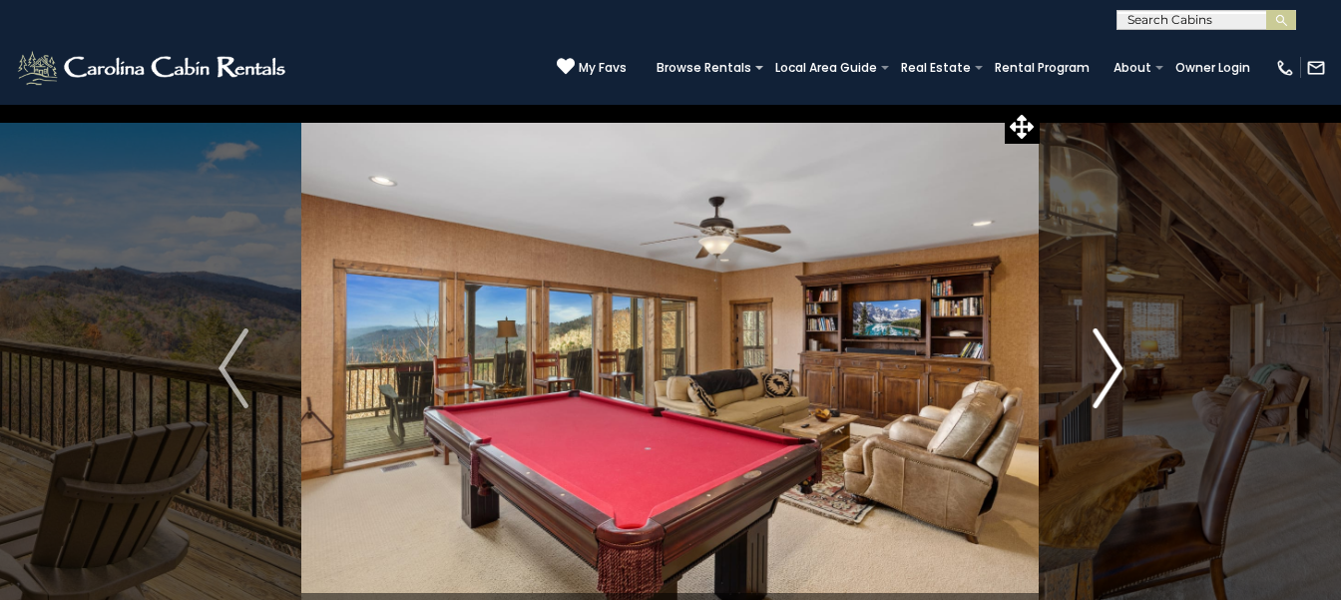
click at [1040, 104] on button "Next" at bounding box center [1108, 368] width 136 height 529
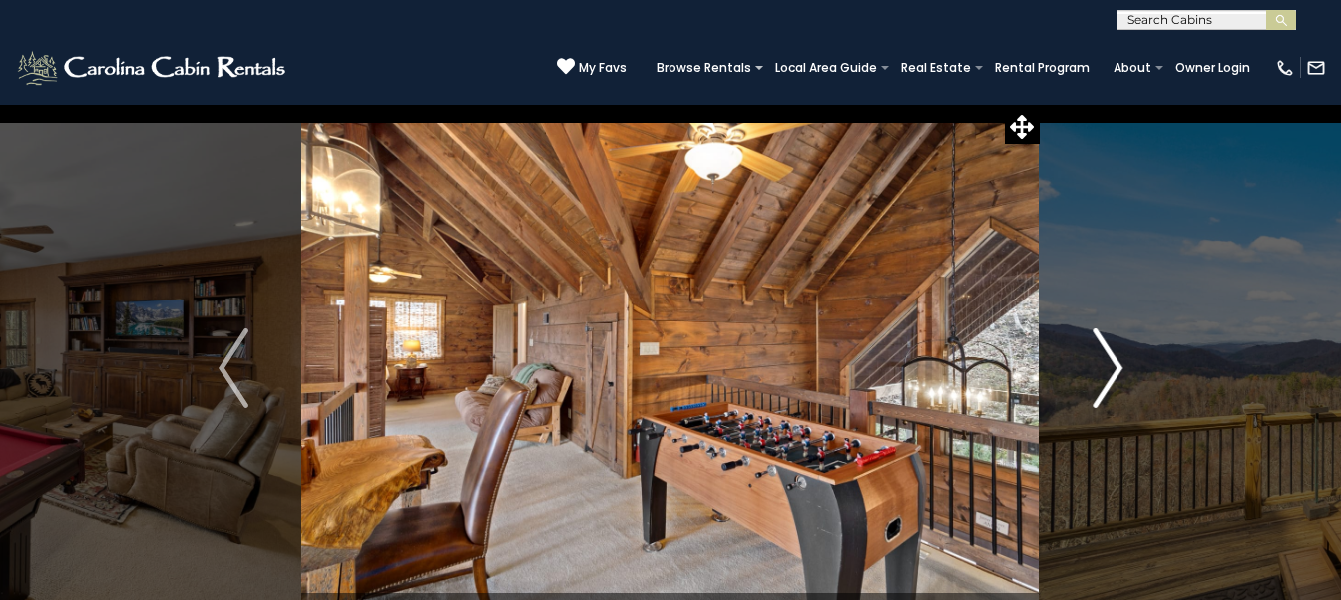
click at [1040, 104] on button "Next" at bounding box center [1108, 368] width 136 height 529
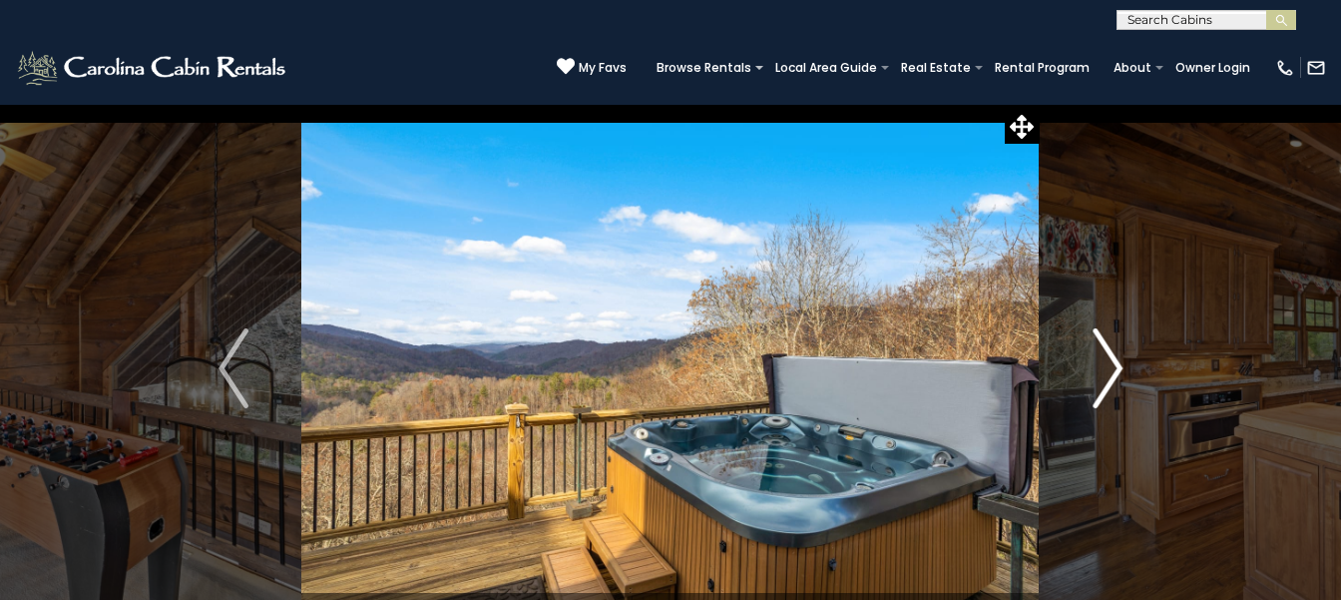
click at [1040, 104] on button "Next" at bounding box center [1108, 368] width 136 height 529
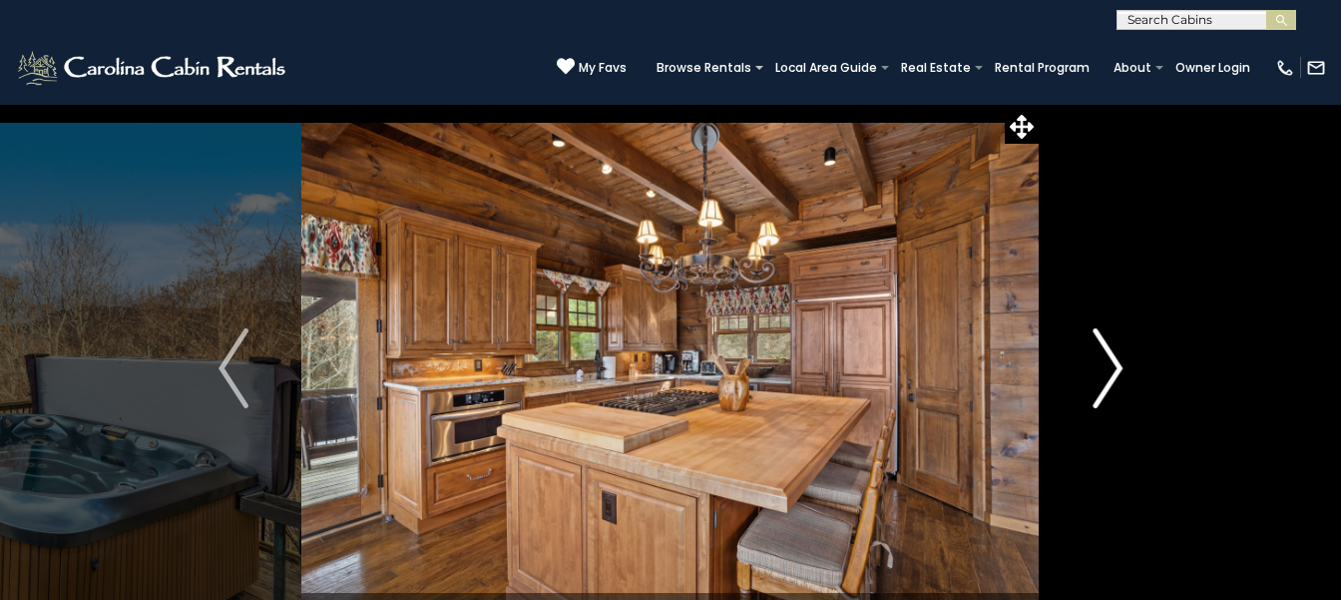
click at [1040, 104] on button "Next" at bounding box center [1108, 368] width 136 height 529
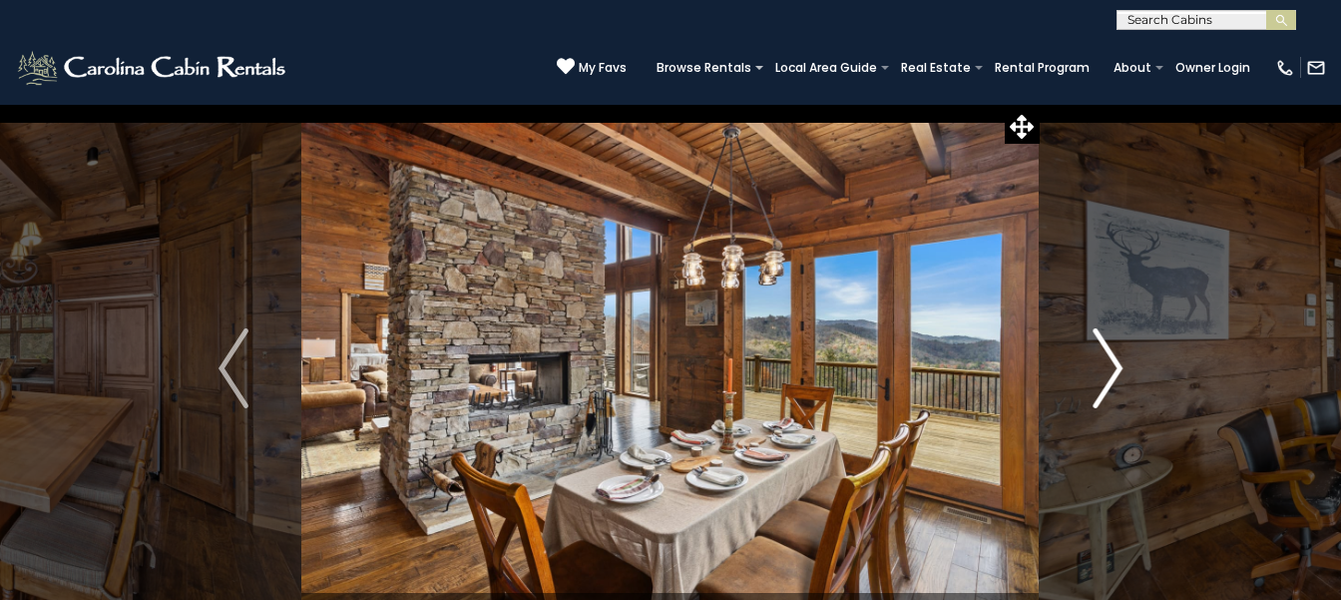
click at [1040, 104] on button "Next" at bounding box center [1108, 368] width 136 height 529
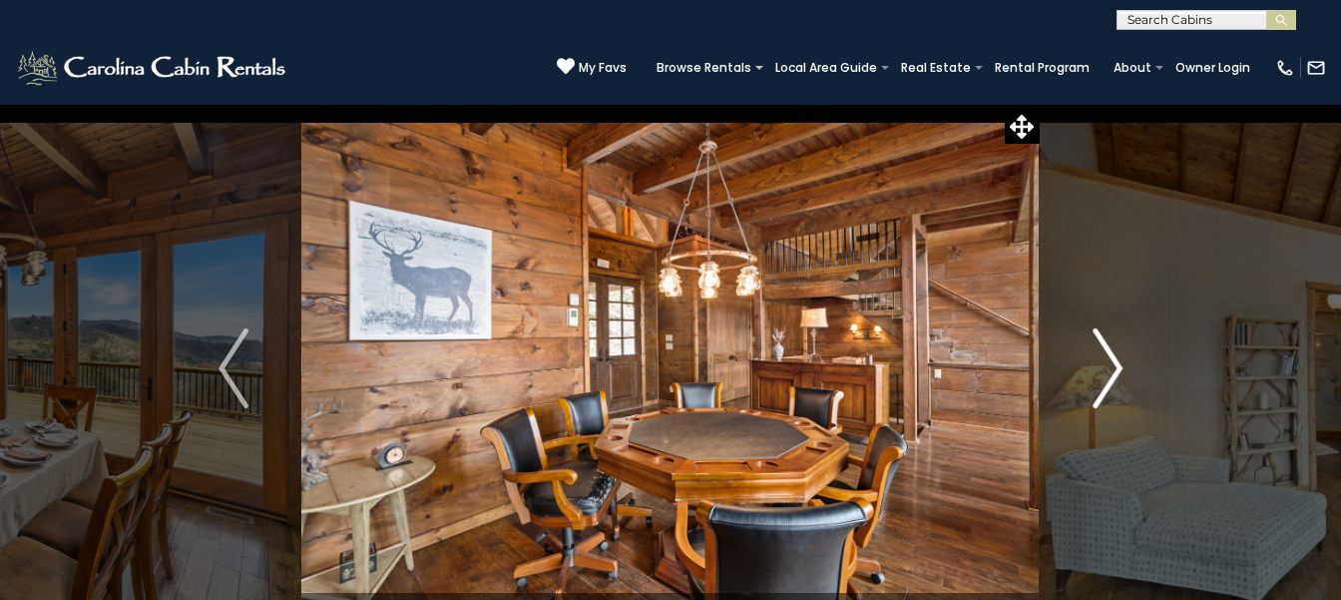
click at [1040, 104] on button "Next" at bounding box center [1108, 368] width 136 height 529
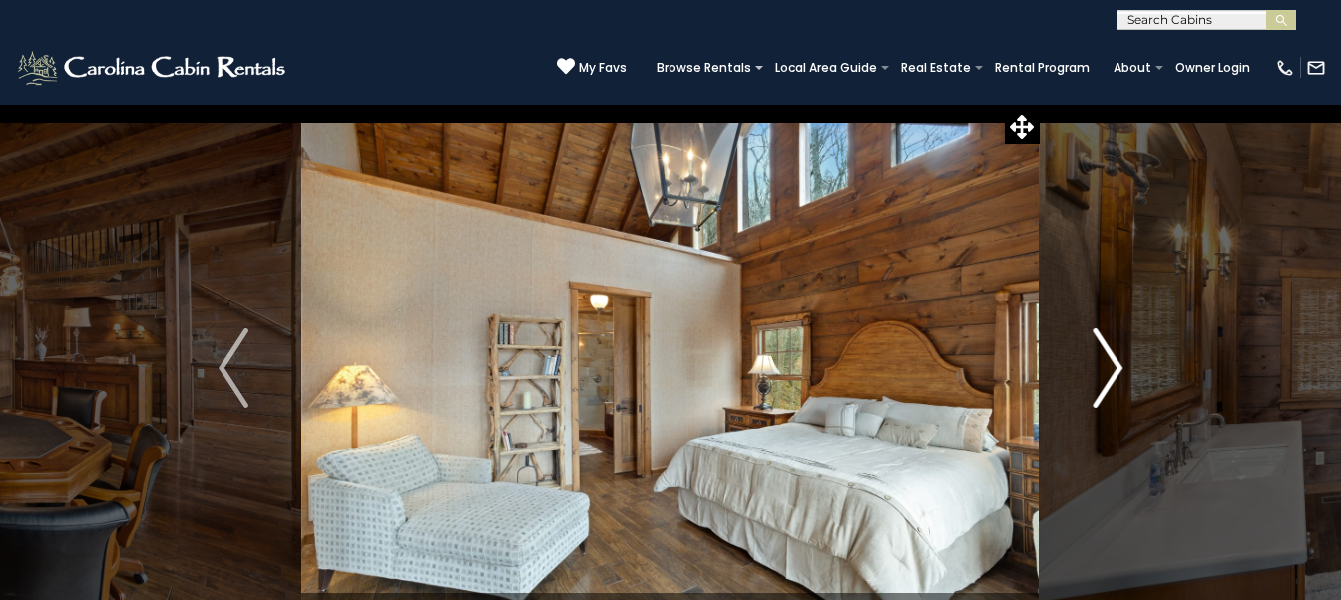
click at [1040, 104] on button "Next" at bounding box center [1108, 368] width 136 height 529
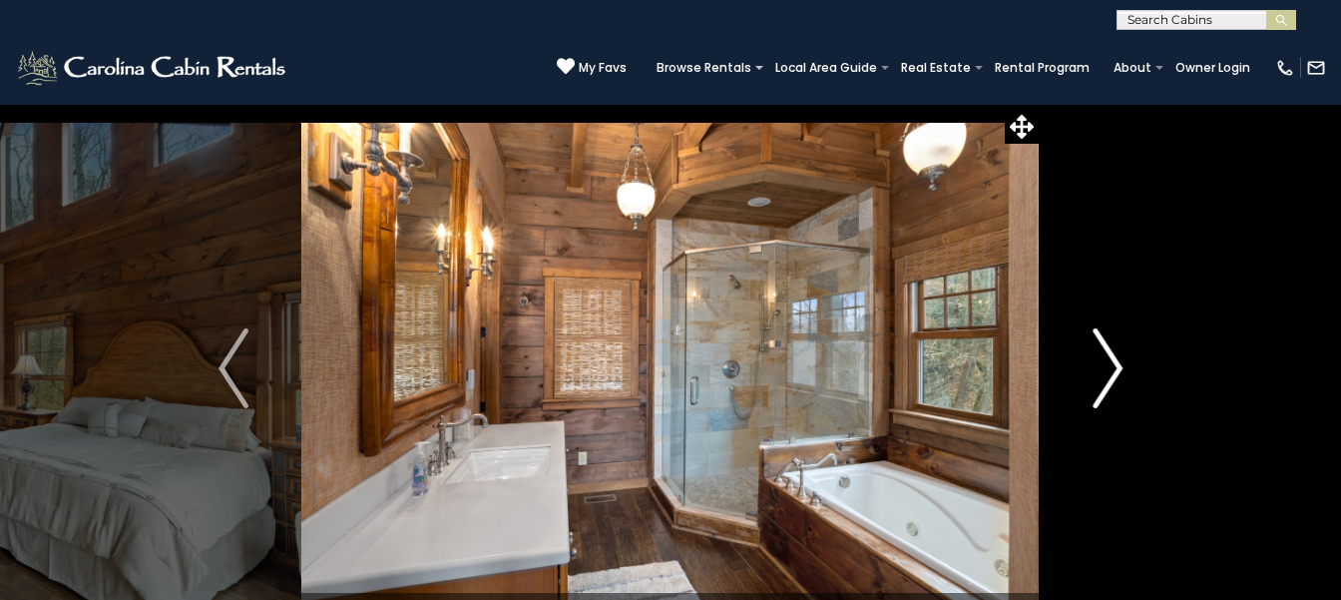
click at [1040, 104] on button "Next" at bounding box center [1108, 368] width 136 height 529
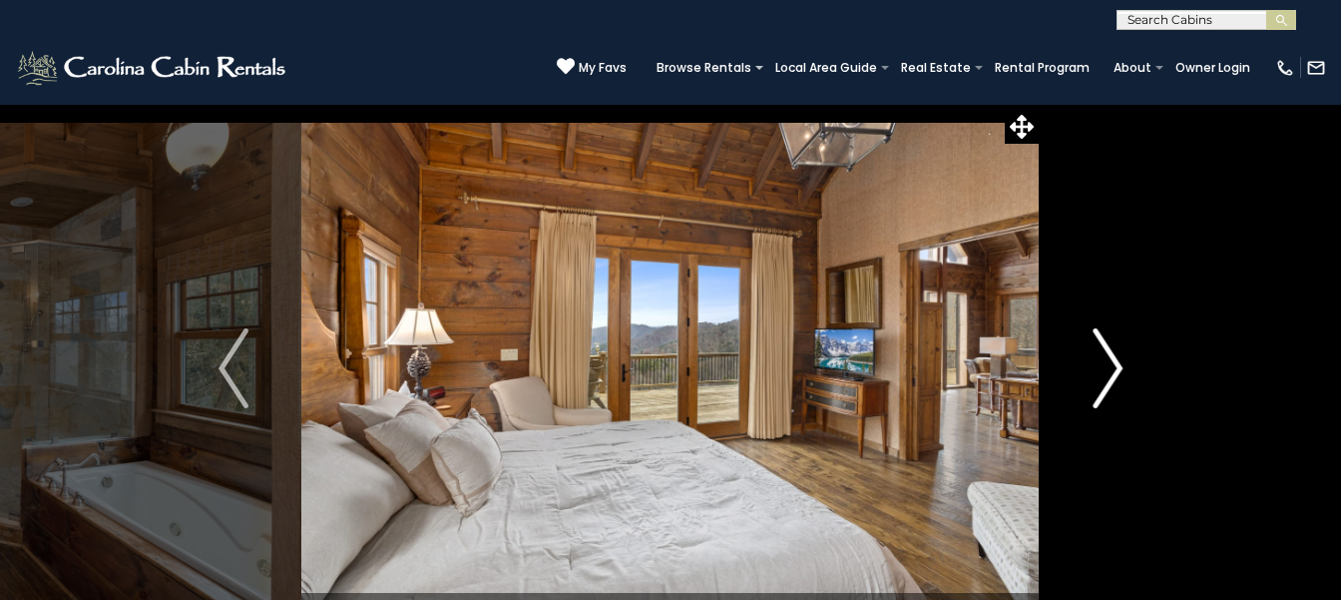
click at [1040, 104] on button "Next" at bounding box center [1108, 368] width 136 height 529
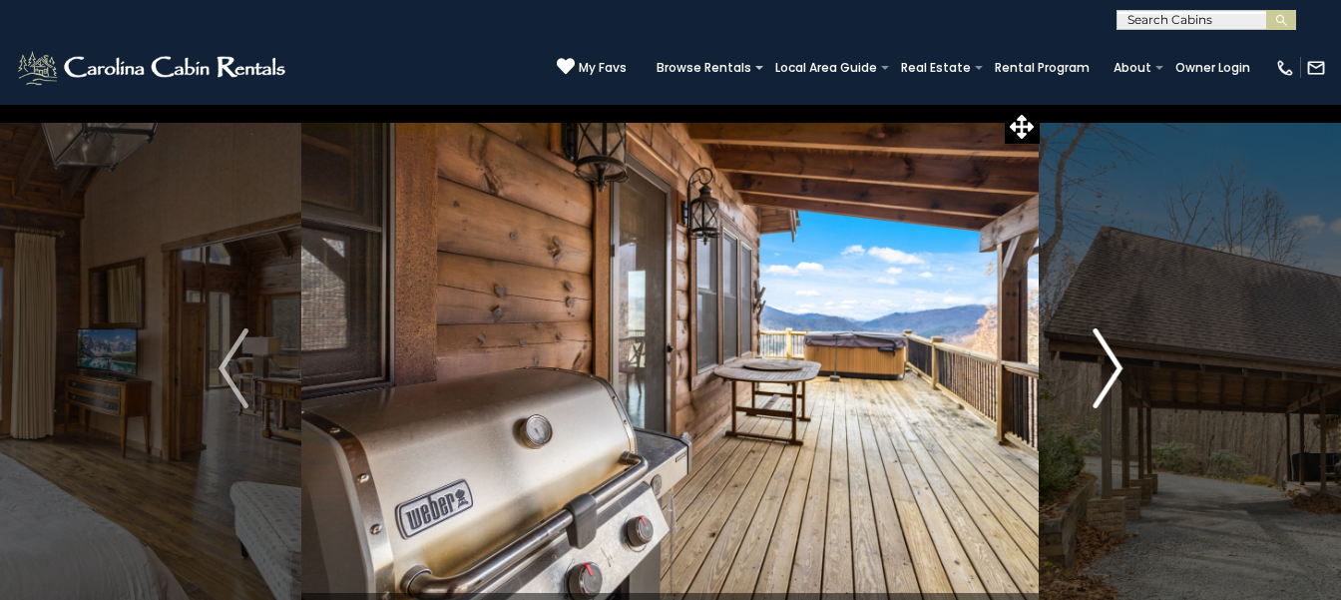
click at [1040, 104] on button "Next" at bounding box center [1108, 368] width 136 height 529
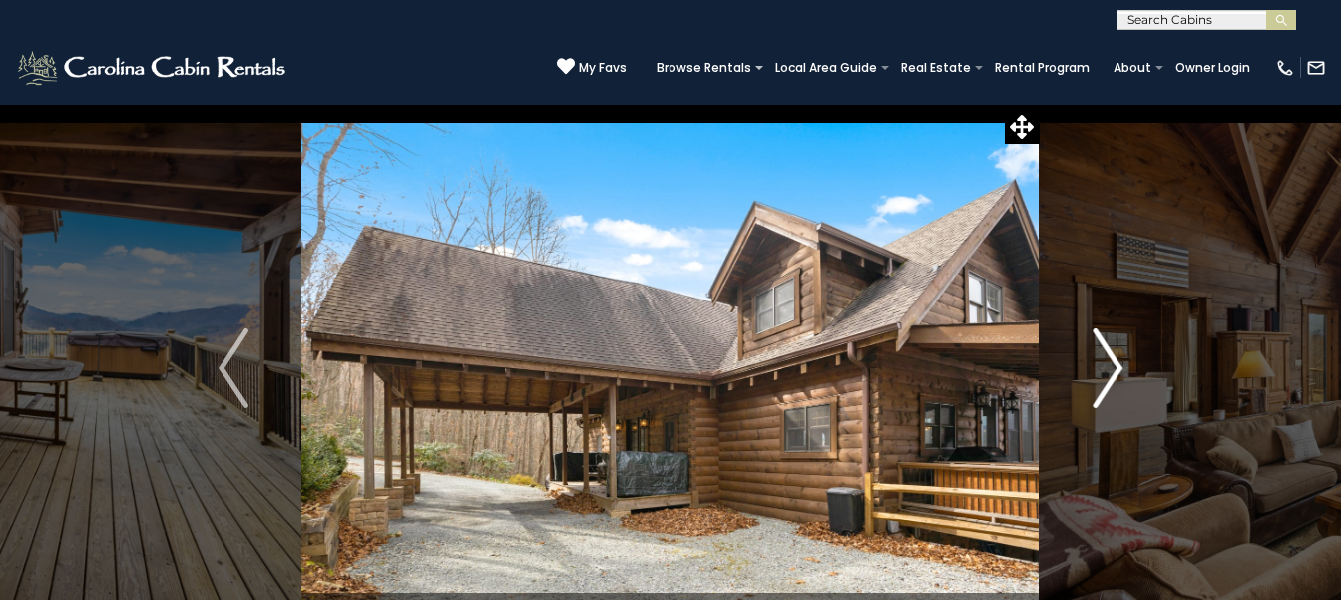
click at [1040, 104] on button "Next" at bounding box center [1108, 368] width 136 height 529
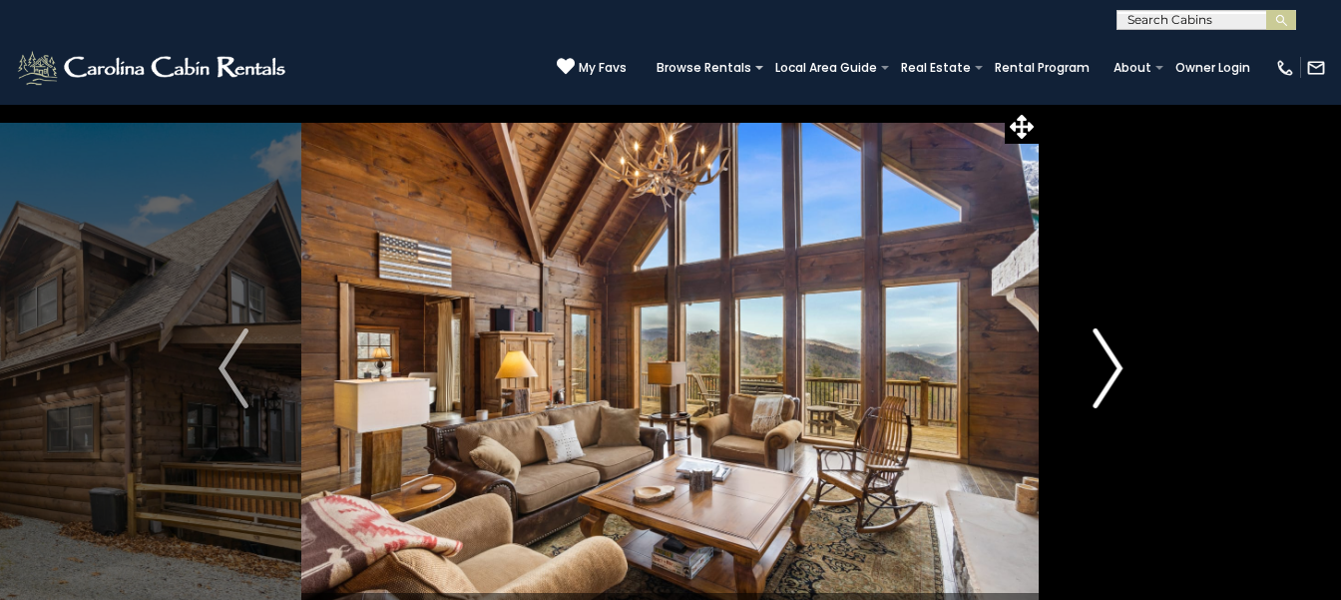
click at [1040, 104] on button "Next" at bounding box center [1108, 368] width 136 height 529
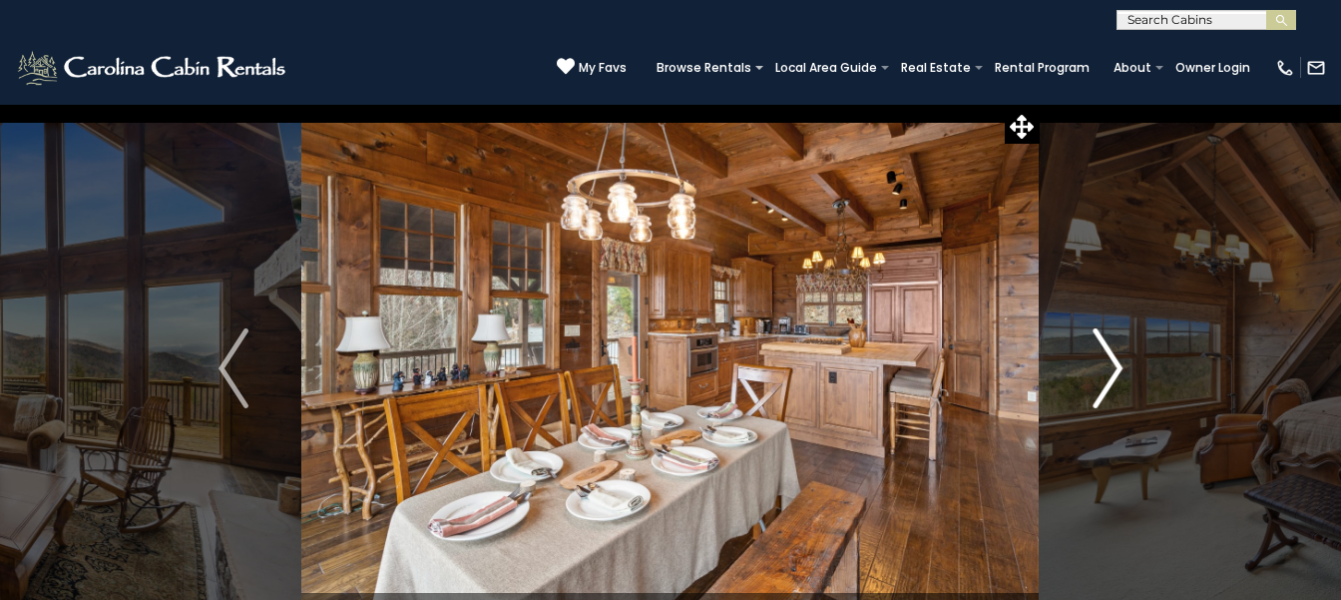
click at [1040, 104] on button "Next" at bounding box center [1108, 368] width 136 height 529
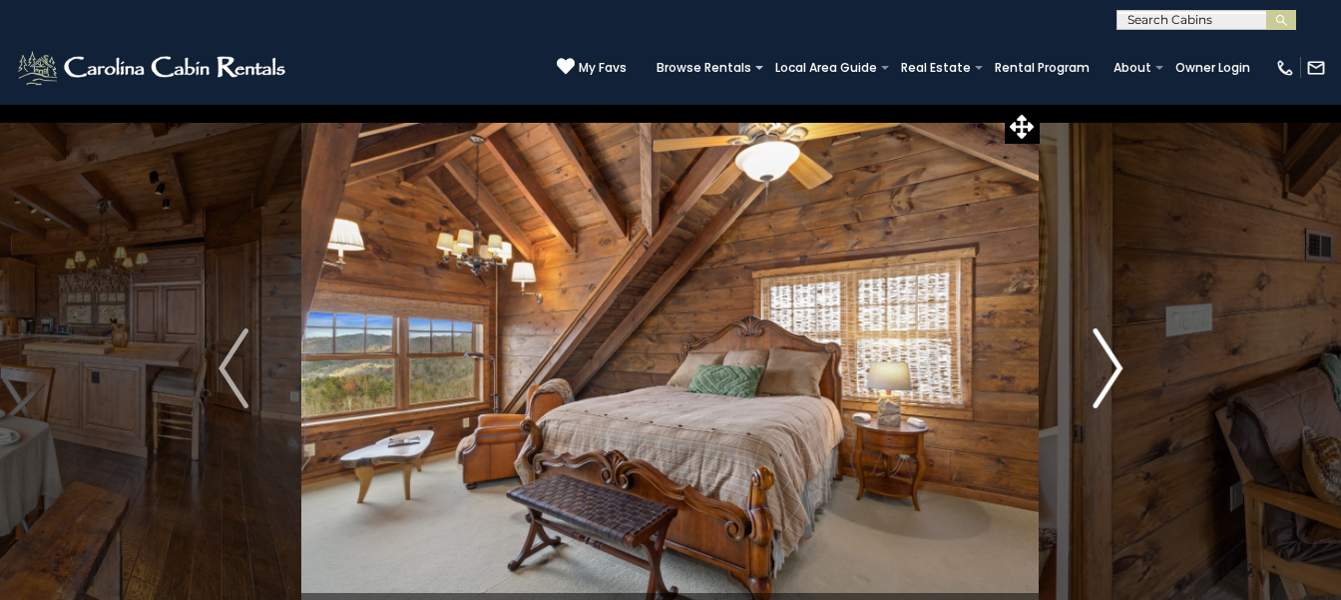
click at [1040, 104] on button "Next" at bounding box center [1108, 368] width 136 height 529
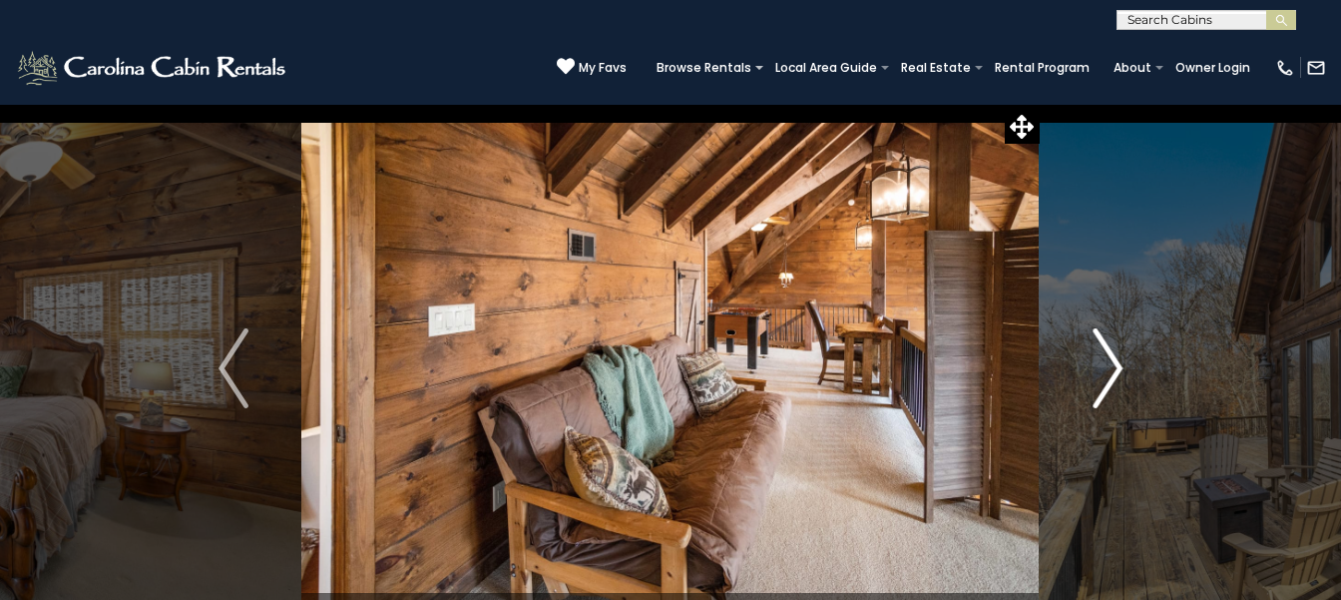
click at [1040, 104] on button "Next" at bounding box center [1108, 368] width 136 height 529
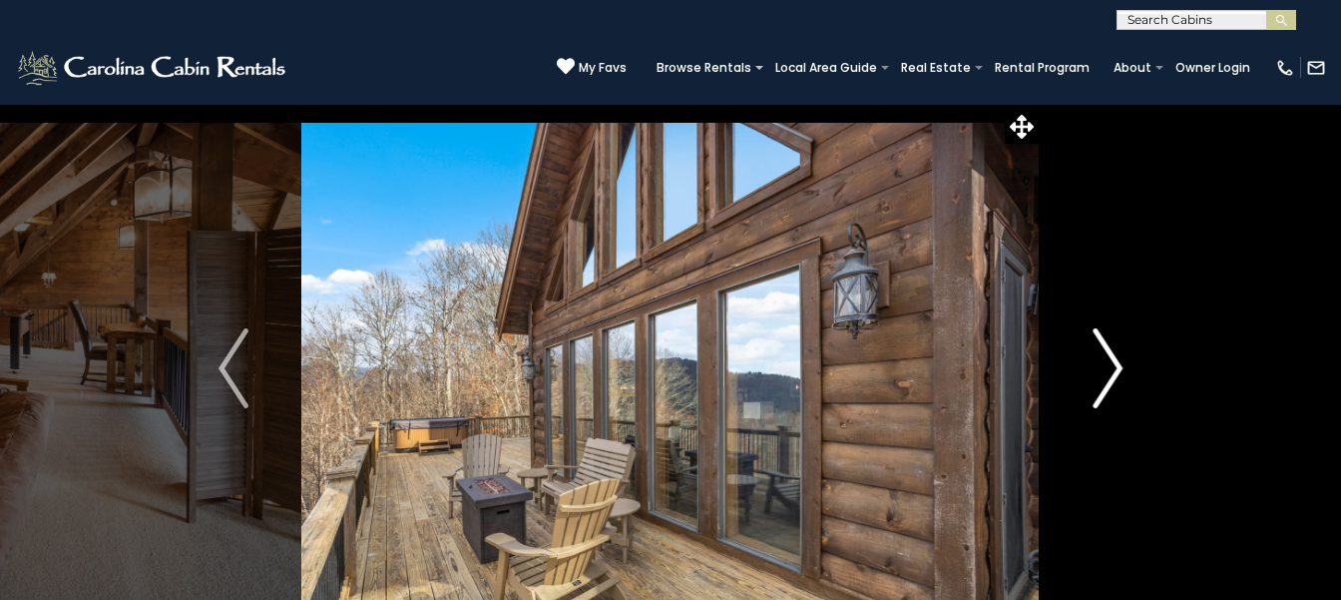
click at [1040, 104] on button "Next" at bounding box center [1108, 368] width 136 height 529
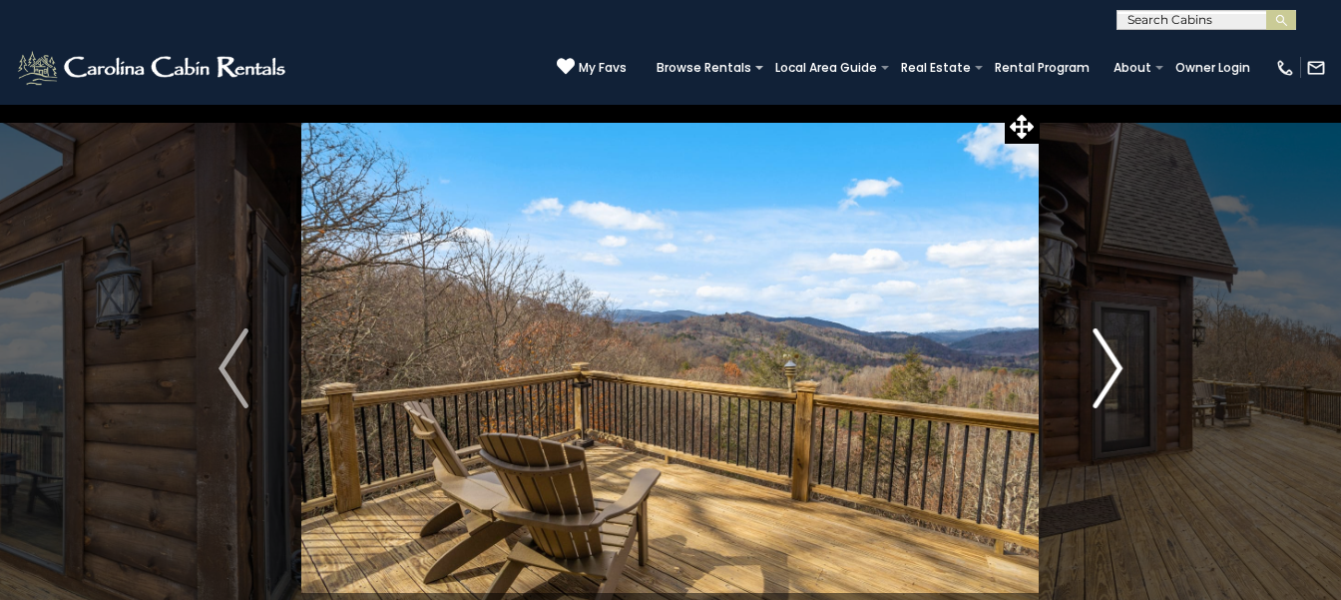
click at [1040, 104] on button "Next" at bounding box center [1108, 368] width 136 height 529
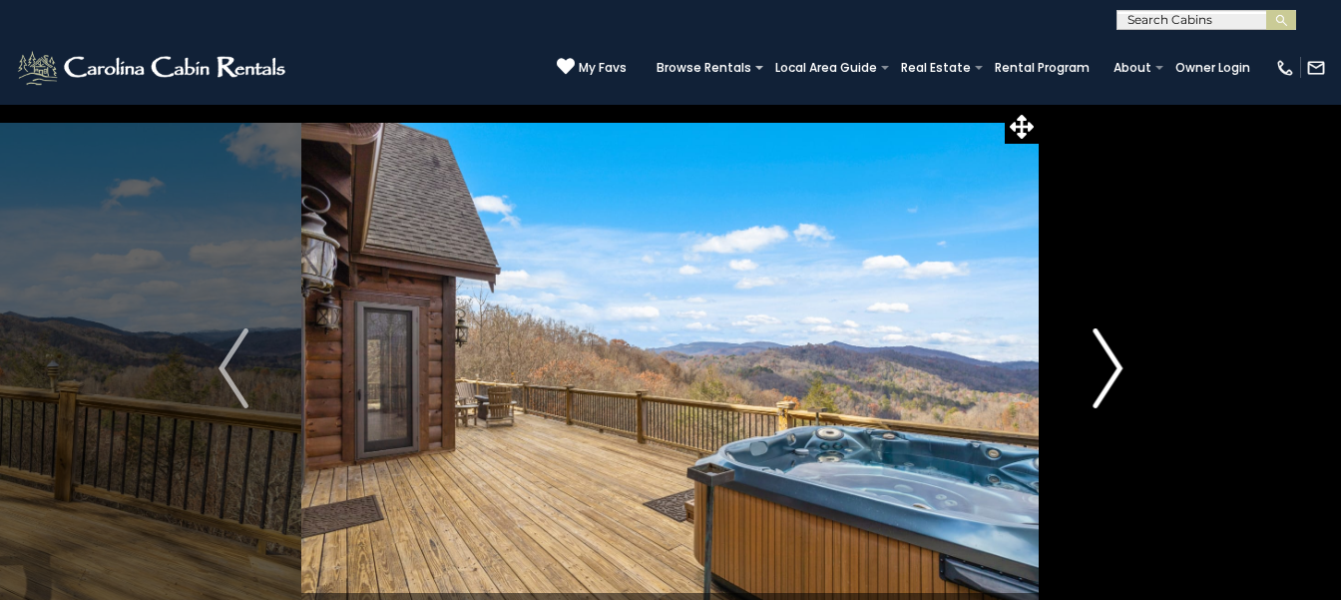
click at [1040, 104] on button "Next" at bounding box center [1108, 368] width 136 height 529
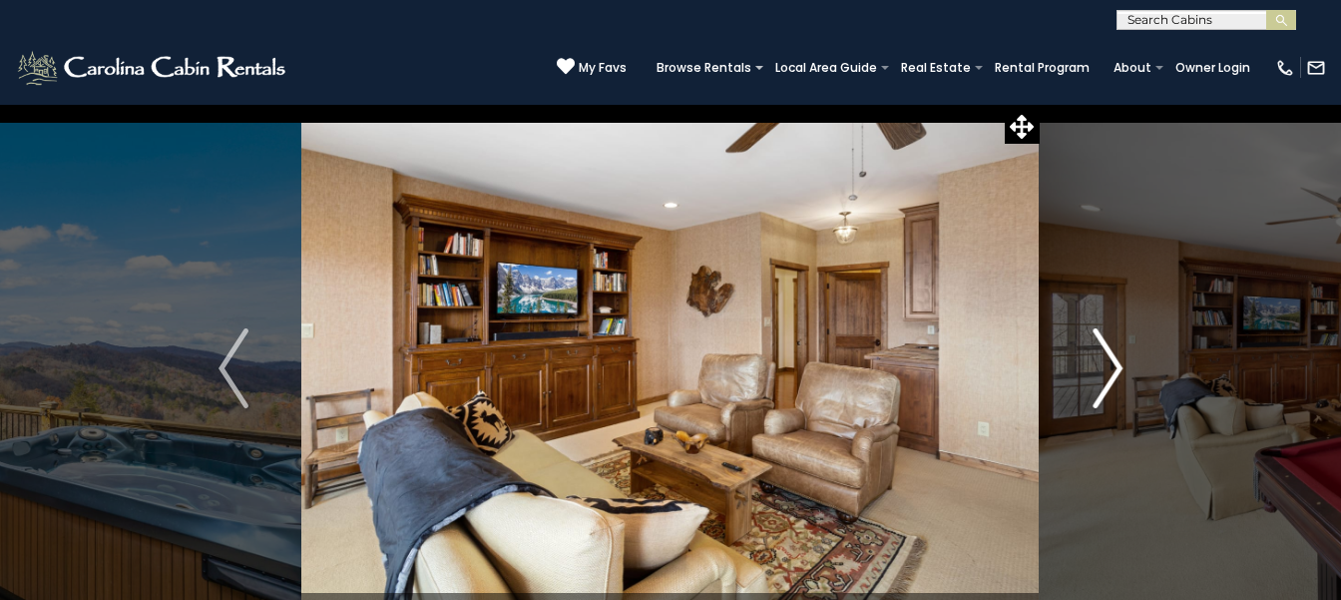
click at [1040, 104] on button "Next" at bounding box center [1108, 368] width 136 height 529
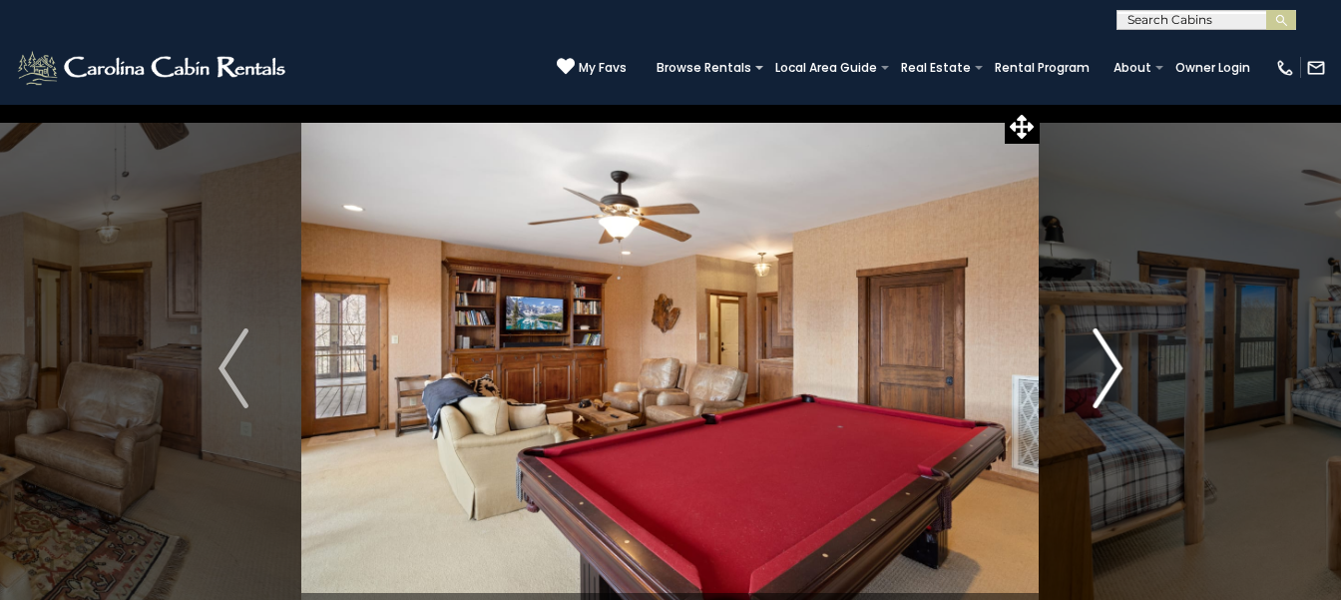
click at [1040, 104] on button "Next" at bounding box center [1108, 368] width 136 height 529
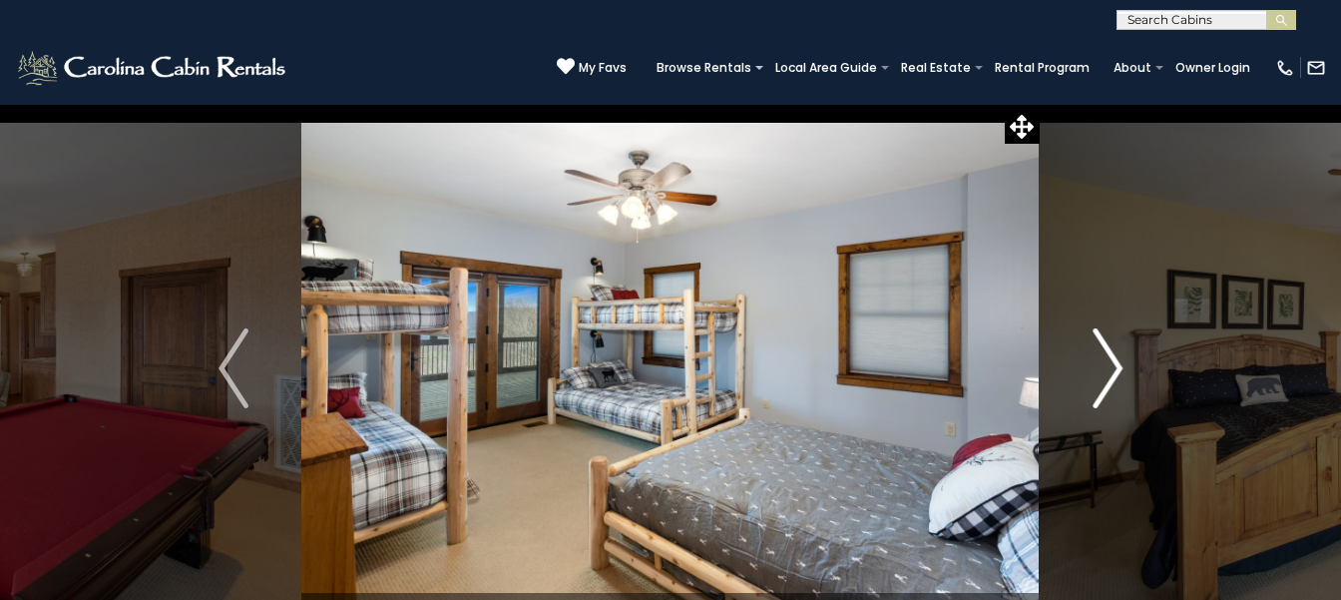
click at [1040, 104] on button "Next" at bounding box center [1108, 368] width 136 height 529
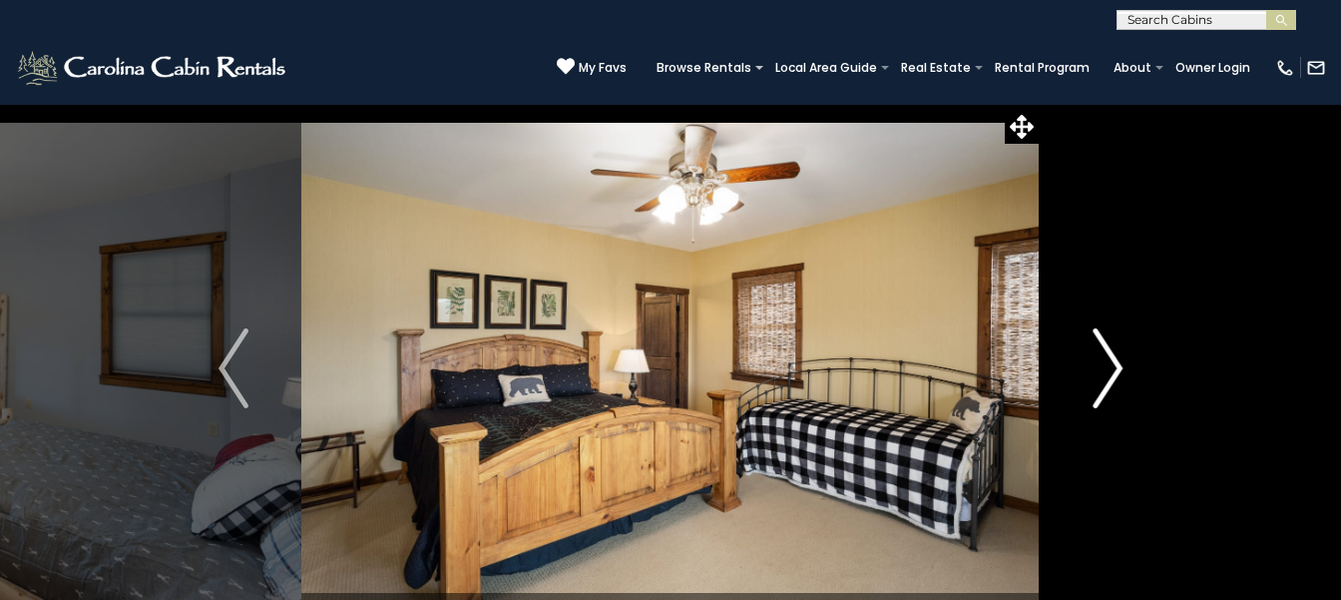
click at [1040, 104] on button "Next" at bounding box center [1108, 368] width 136 height 529
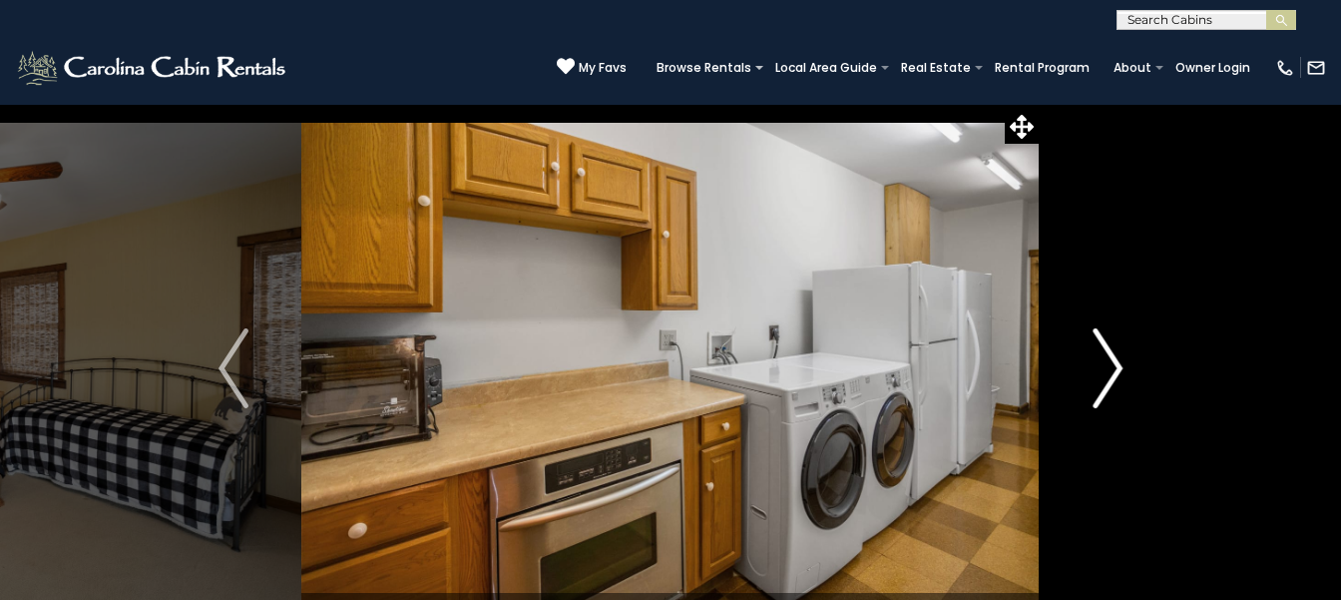
click at [1040, 104] on button "Next" at bounding box center [1108, 368] width 136 height 529
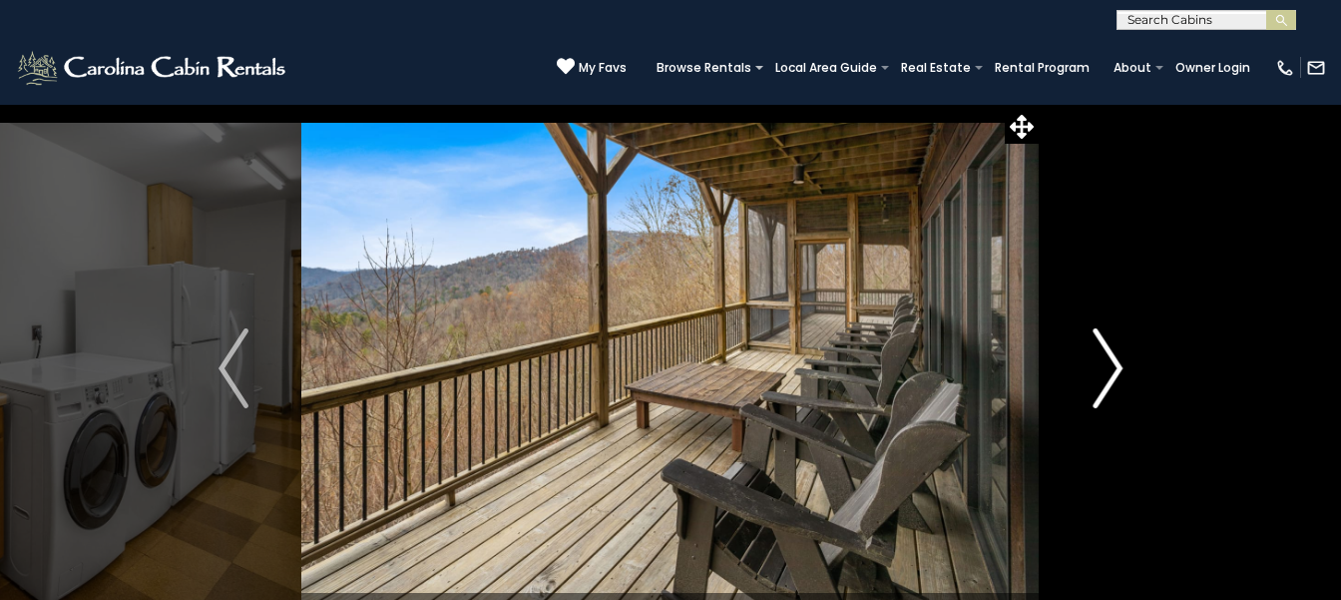
click at [1040, 104] on button "Next" at bounding box center [1108, 368] width 136 height 529
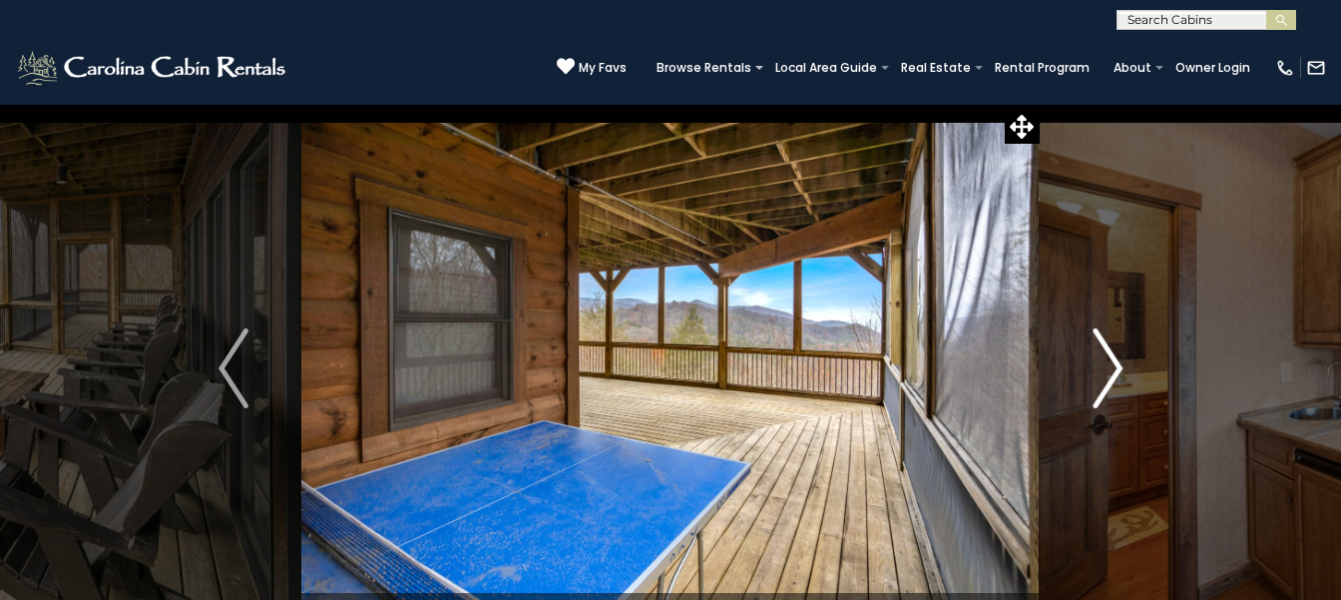
click at [1040, 104] on button "Next" at bounding box center [1108, 368] width 136 height 529
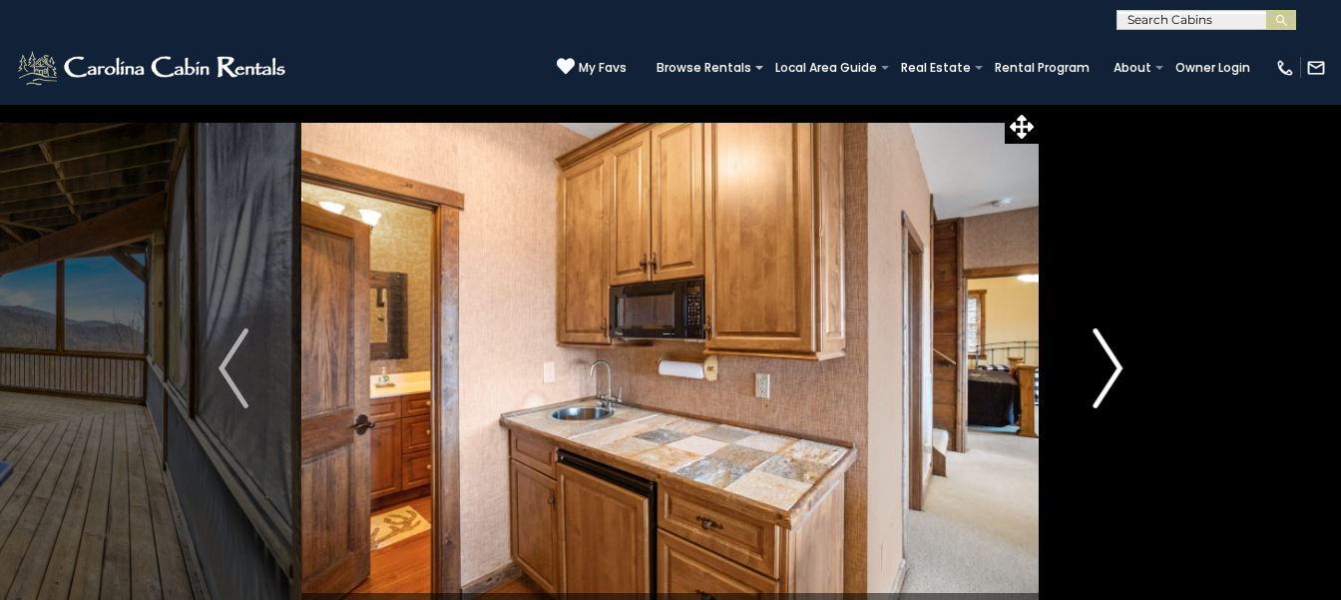
click at [1040, 104] on button "Next" at bounding box center [1108, 368] width 136 height 529
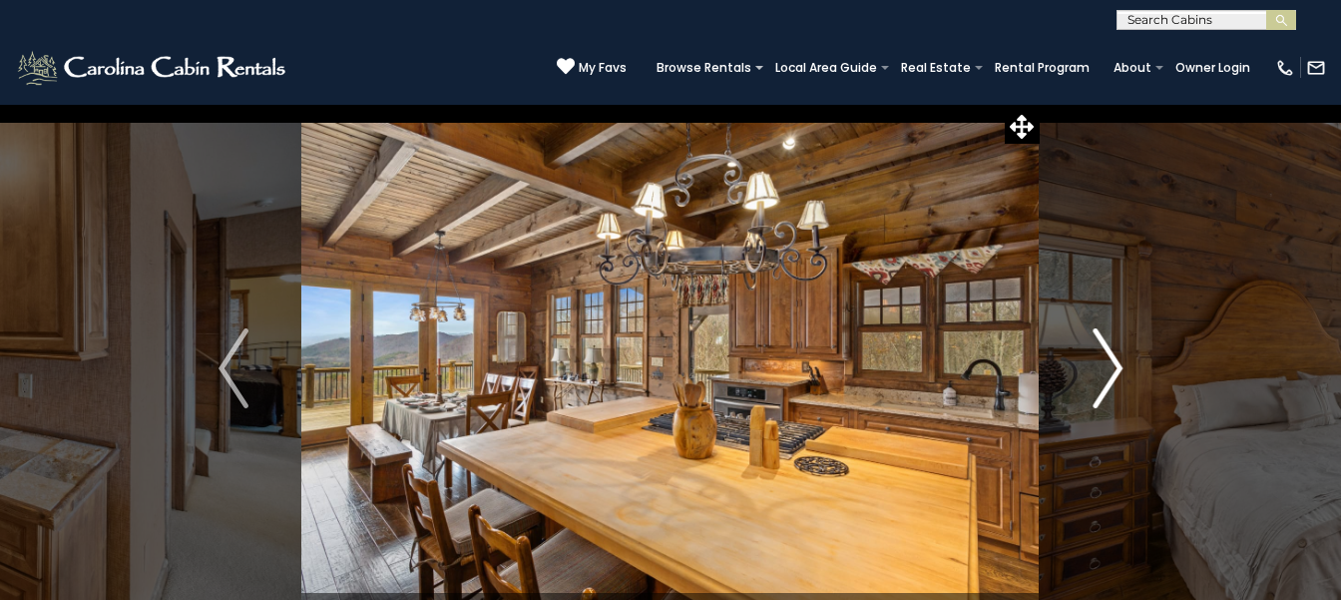
click at [1040, 104] on button "Next" at bounding box center [1108, 368] width 136 height 529
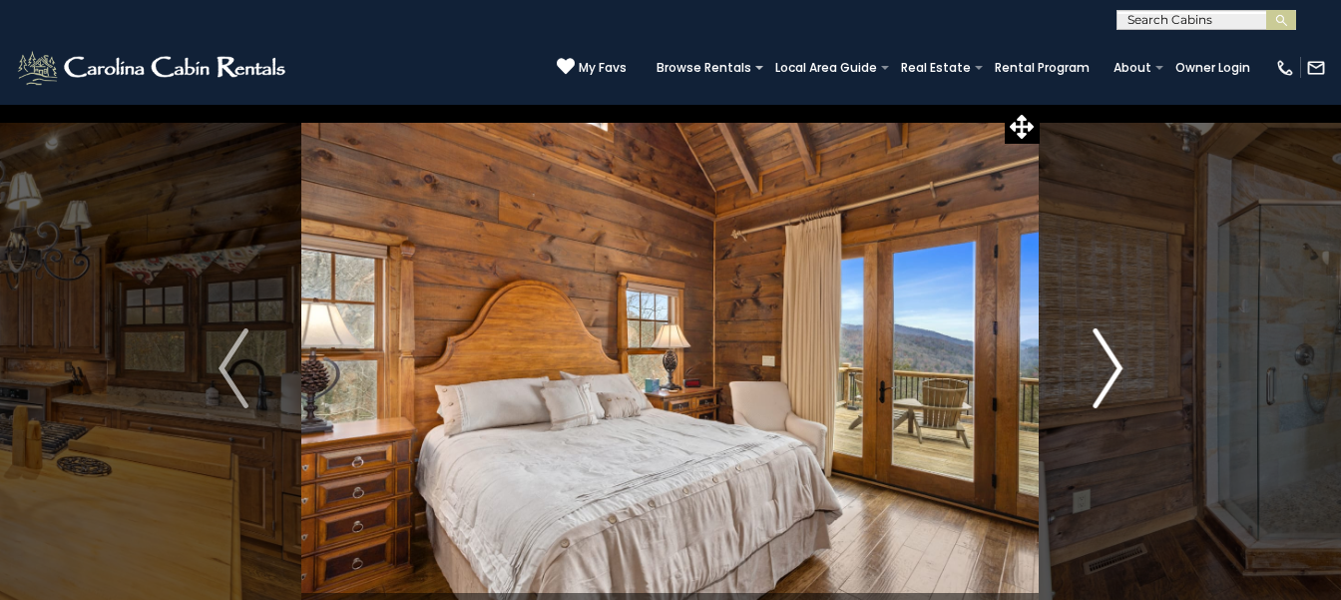
click at [1040, 104] on button "Next" at bounding box center [1108, 368] width 136 height 529
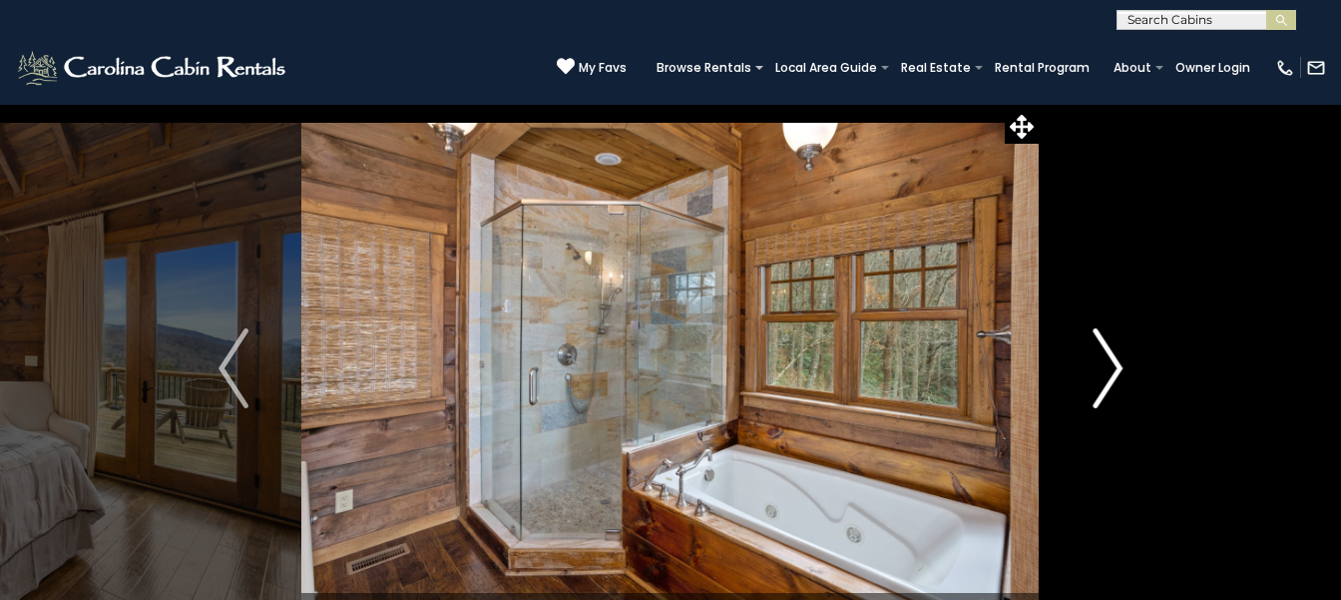
click at [1040, 104] on button "Next" at bounding box center [1108, 368] width 136 height 529
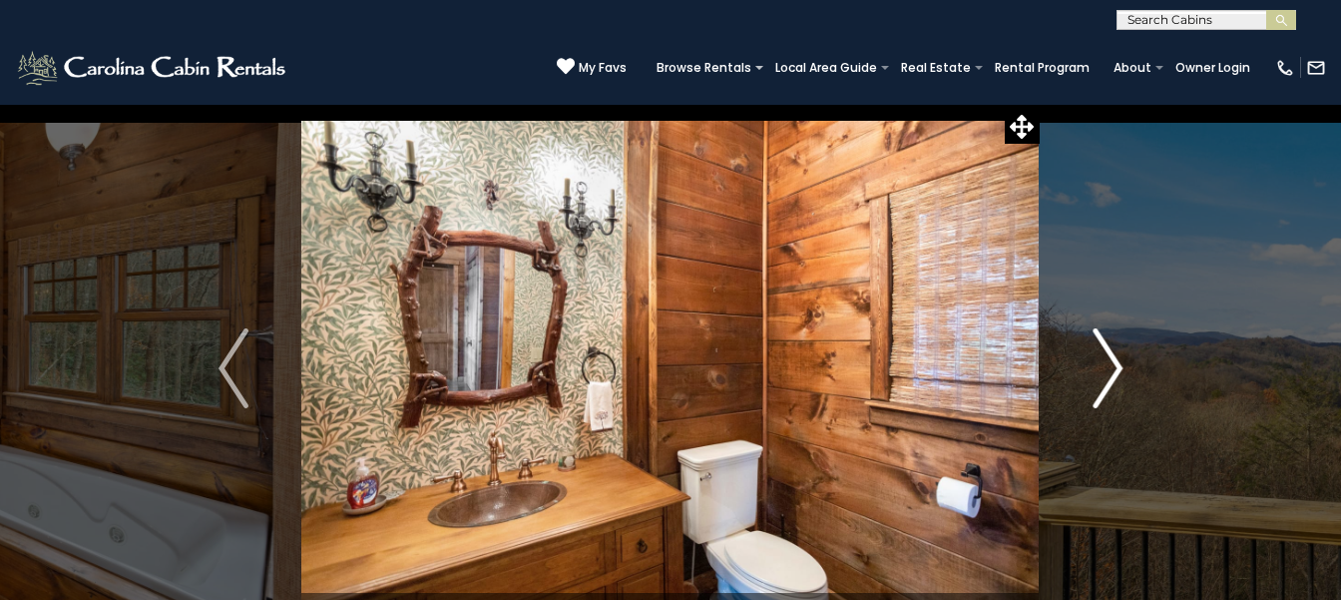
click at [1040, 104] on button "Next" at bounding box center [1108, 368] width 136 height 529
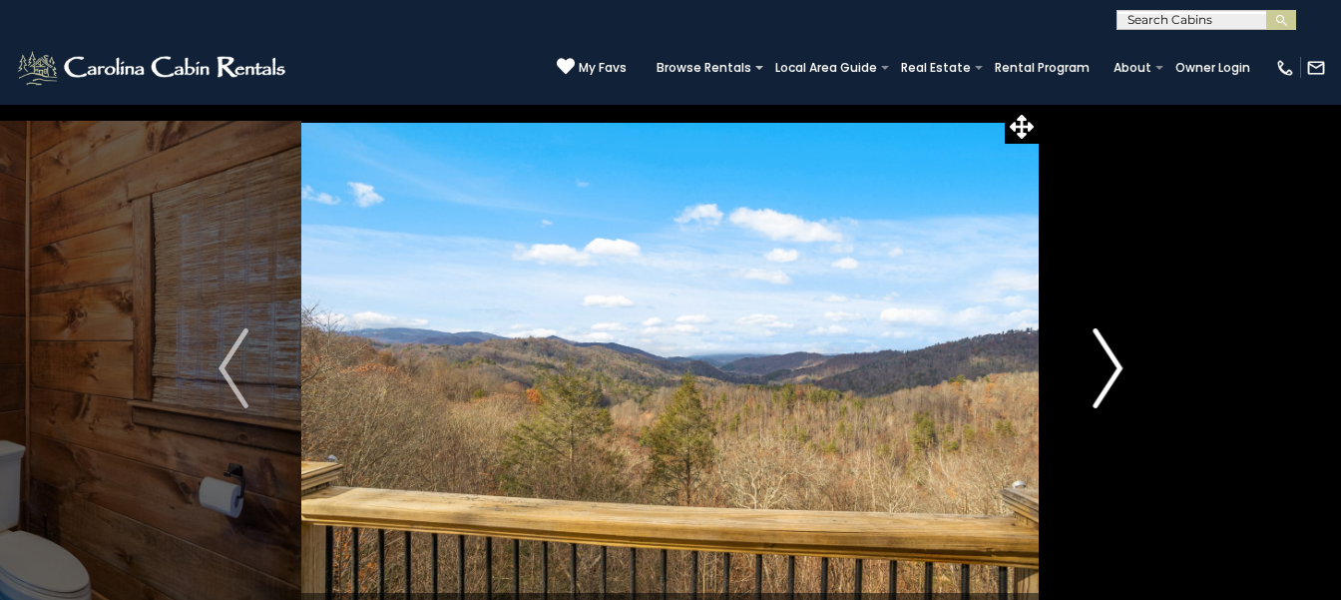
click at [1040, 104] on button "Next" at bounding box center [1108, 368] width 136 height 529
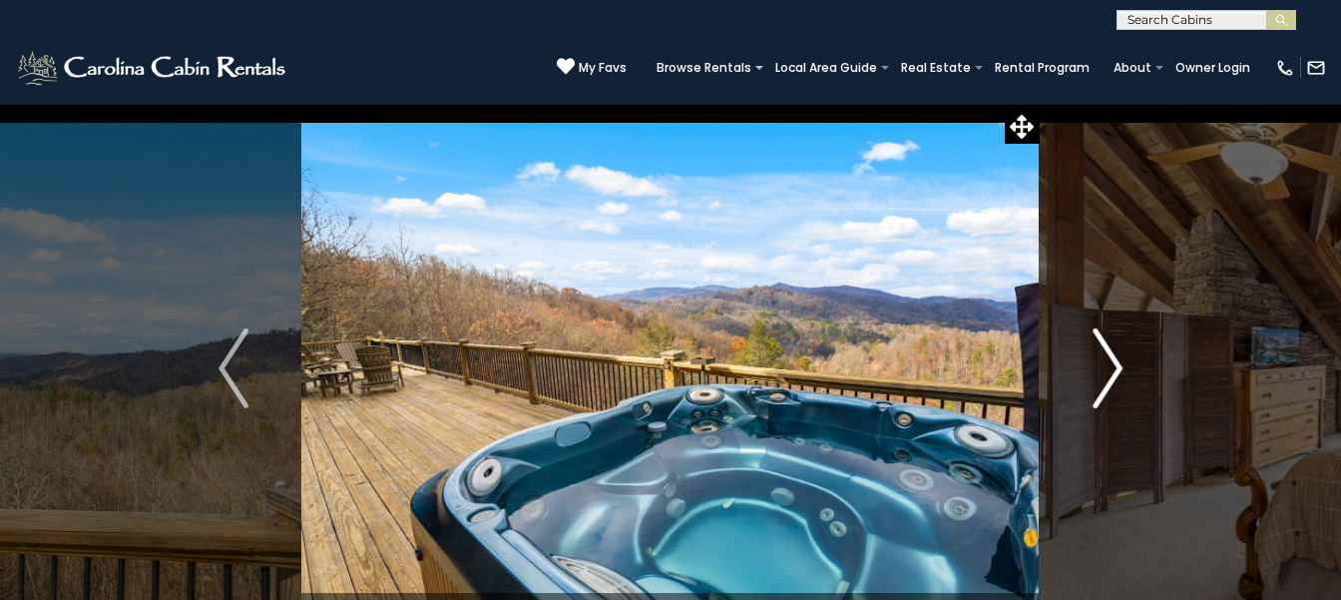
click at [1040, 104] on button "Next" at bounding box center [1108, 368] width 136 height 529
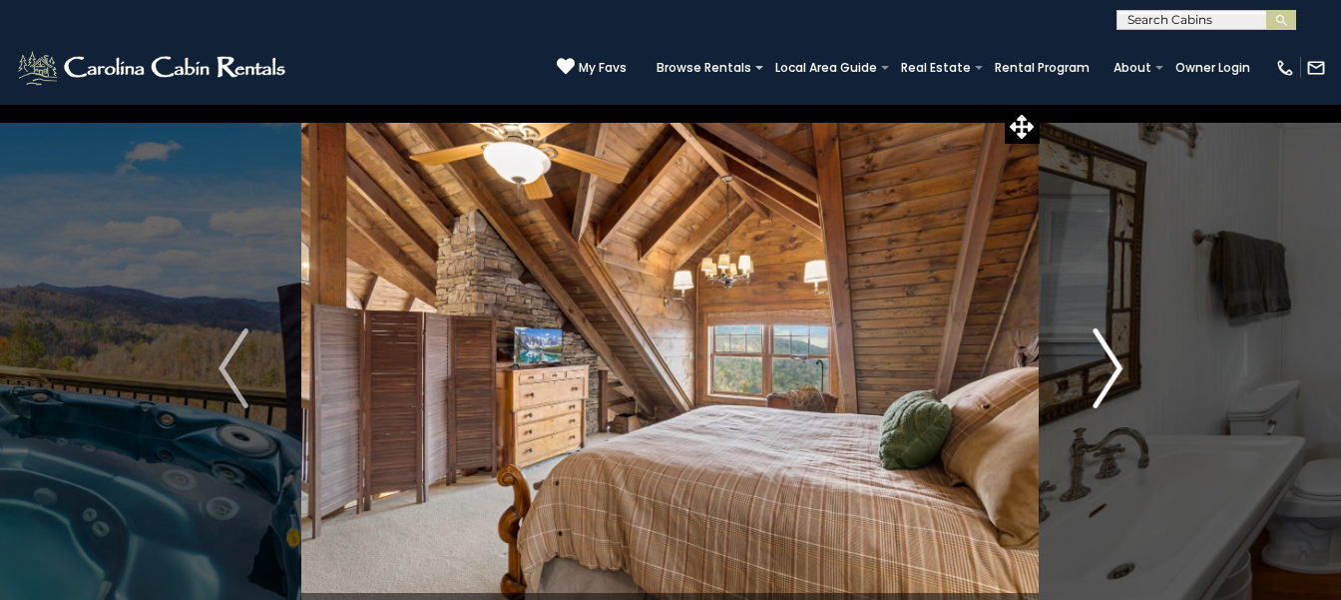
click at [1040, 104] on button "Next" at bounding box center [1108, 368] width 136 height 529
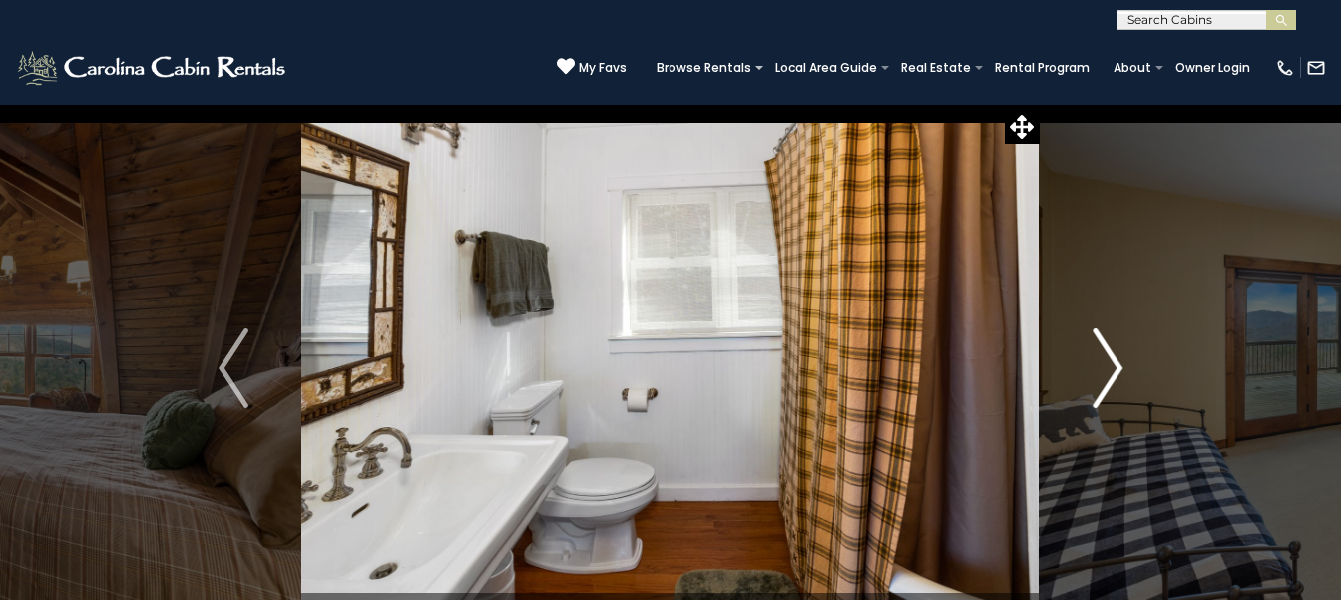
click at [1040, 104] on button "Next" at bounding box center [1108, 368] width 136 height 529
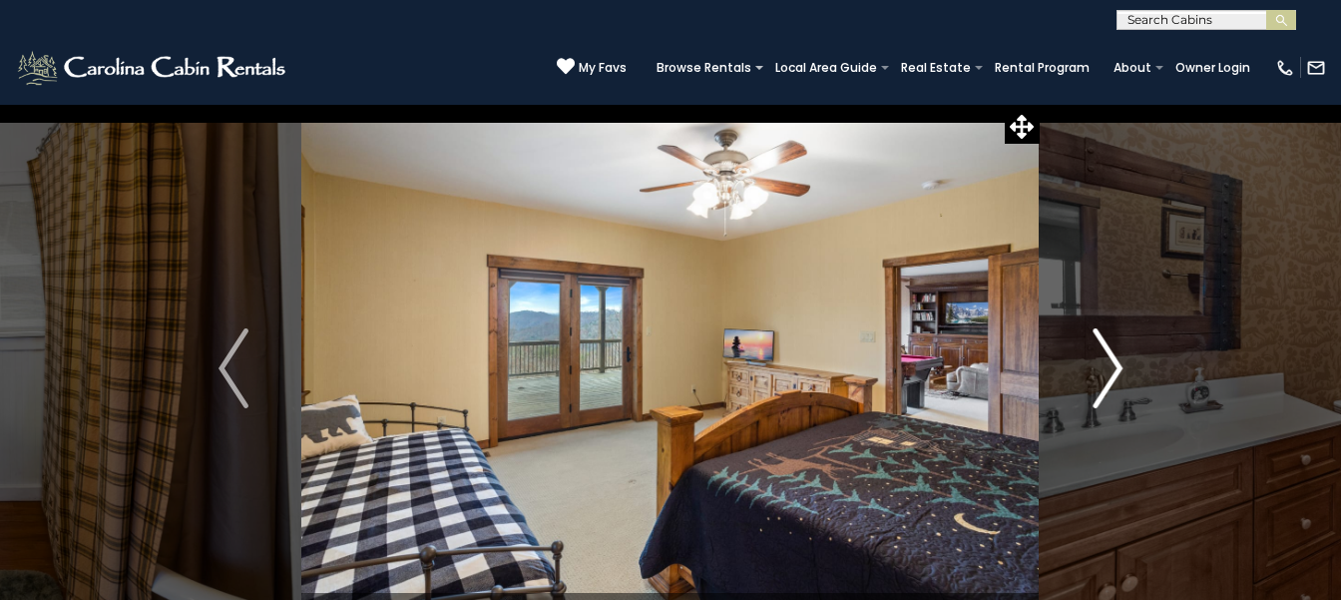
click at [1040, 104] on button "Next" at bounding box center [1108, 368] width 136 height 529
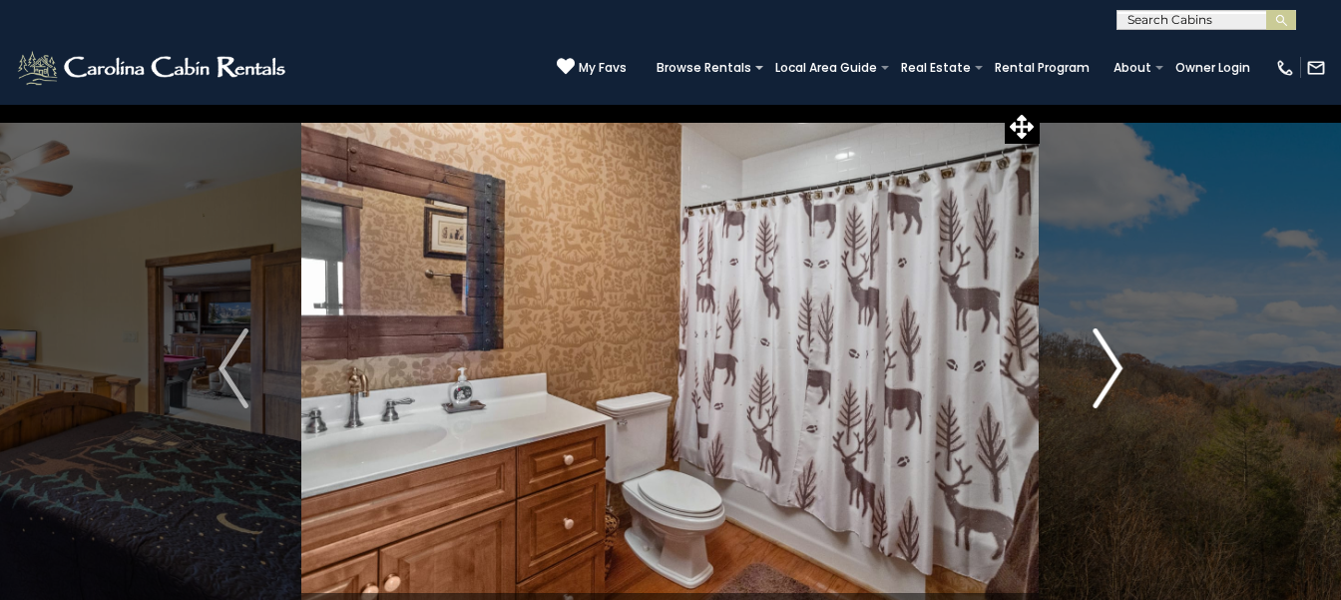
click at [1040, 104] on button "Next" at bounding box center [1108, 368] width 136 height 529
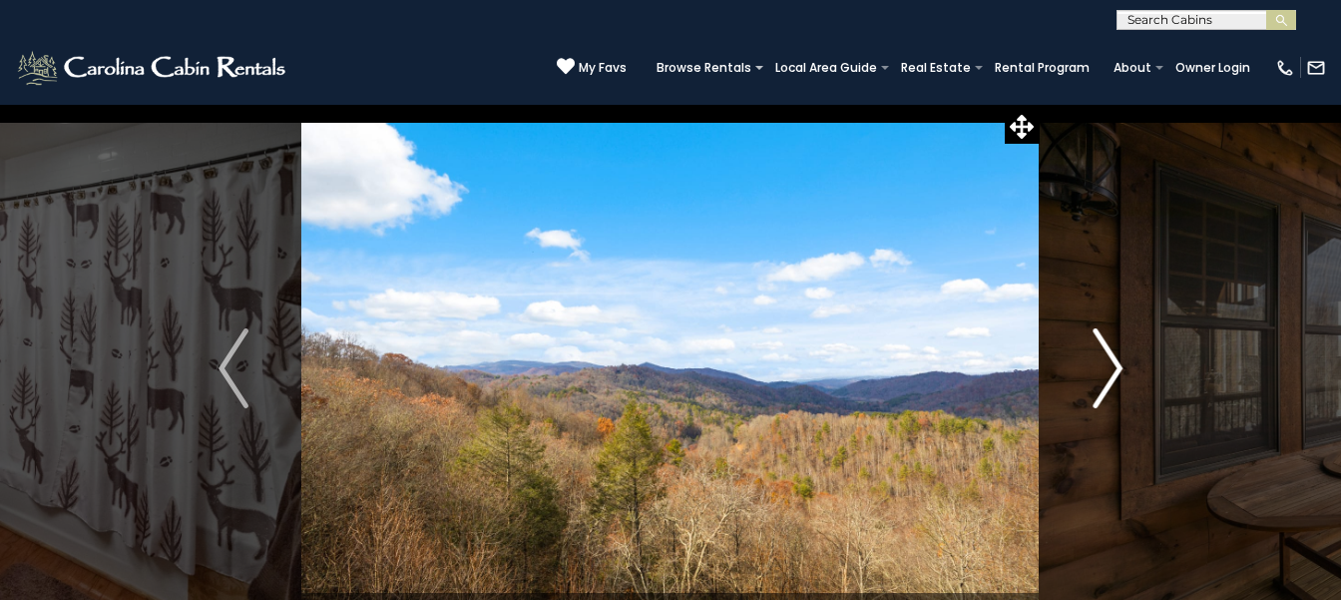
click at [1040, 104] on button "Next" at bounding box center [1108, 368] width 136 height 529
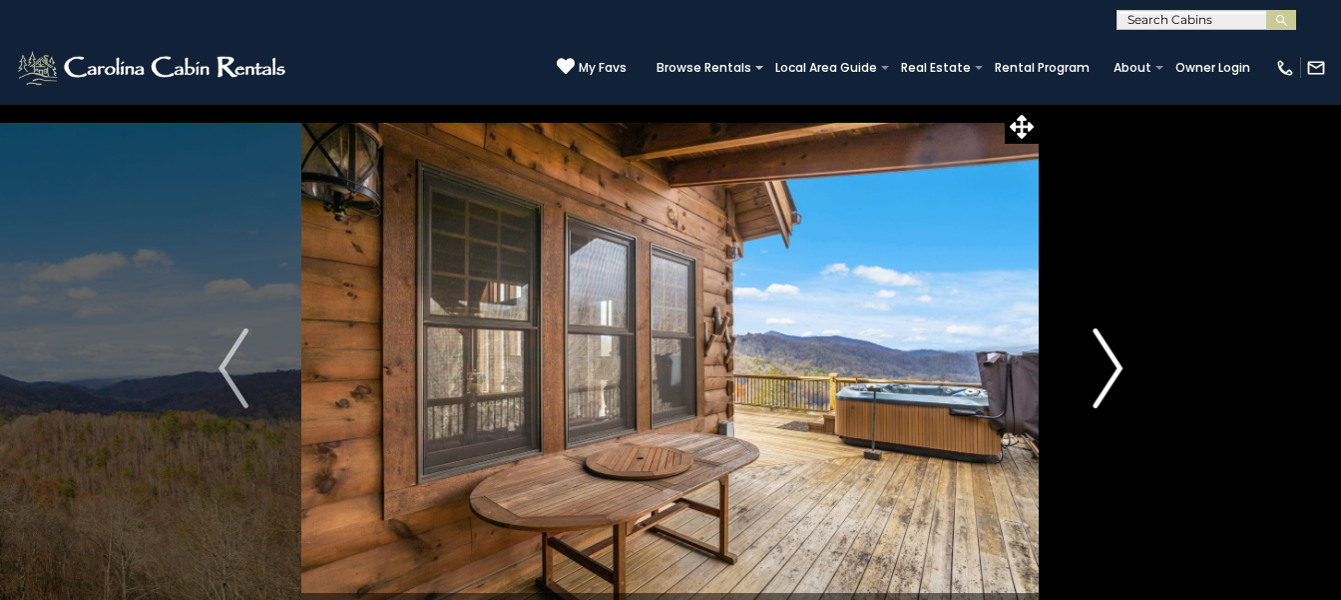
click at [1040, 104] on button "Next" at bounding box center [1108, 368] width 136 height 529
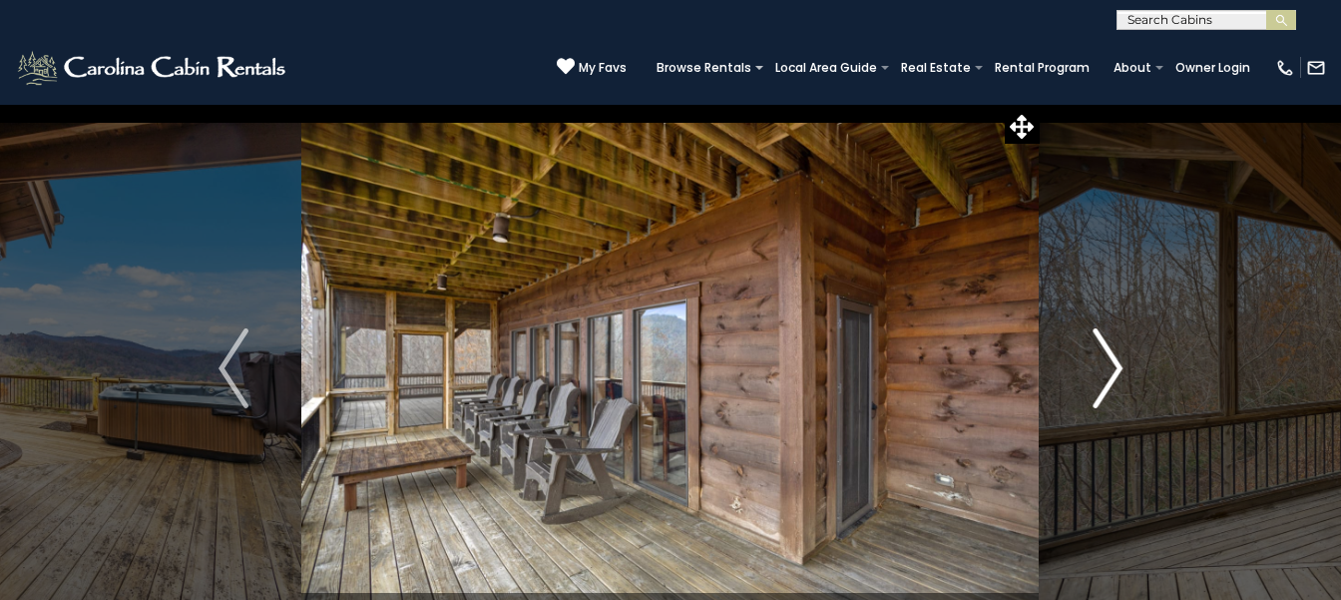
click at [1040, 104] on button "Next" at bounding box center [1108, 368] width 136 height 529
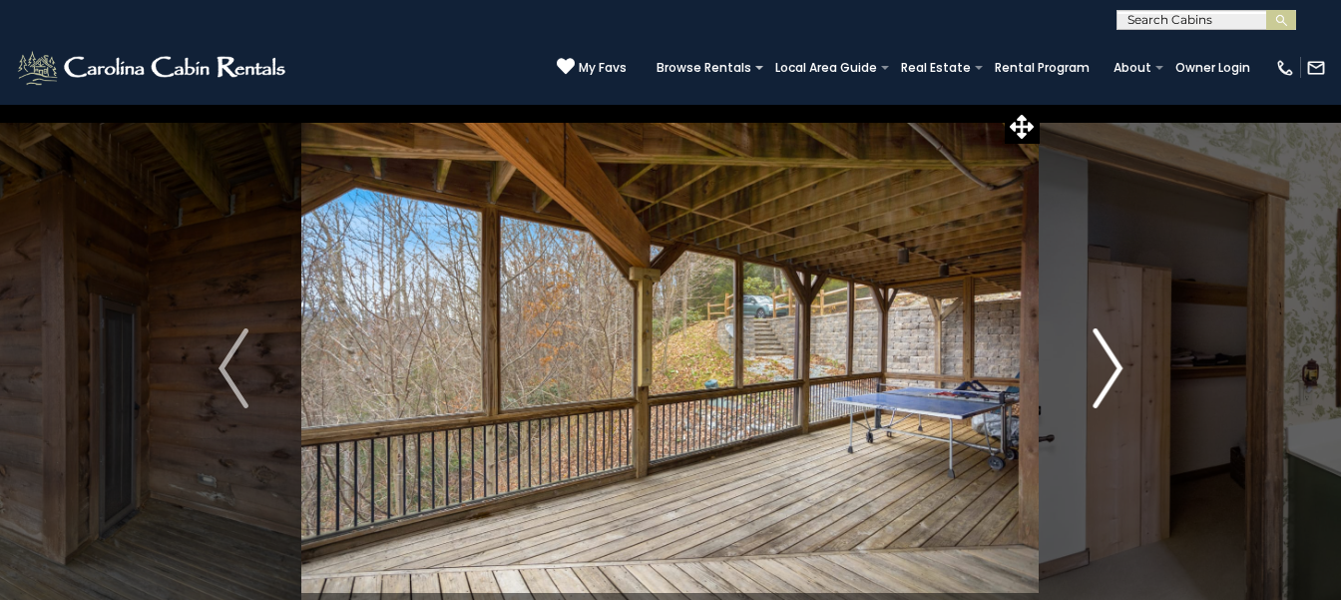
click at [1040, 104] on button "Next" at bounding box center [1108, 368] width 136 height 529
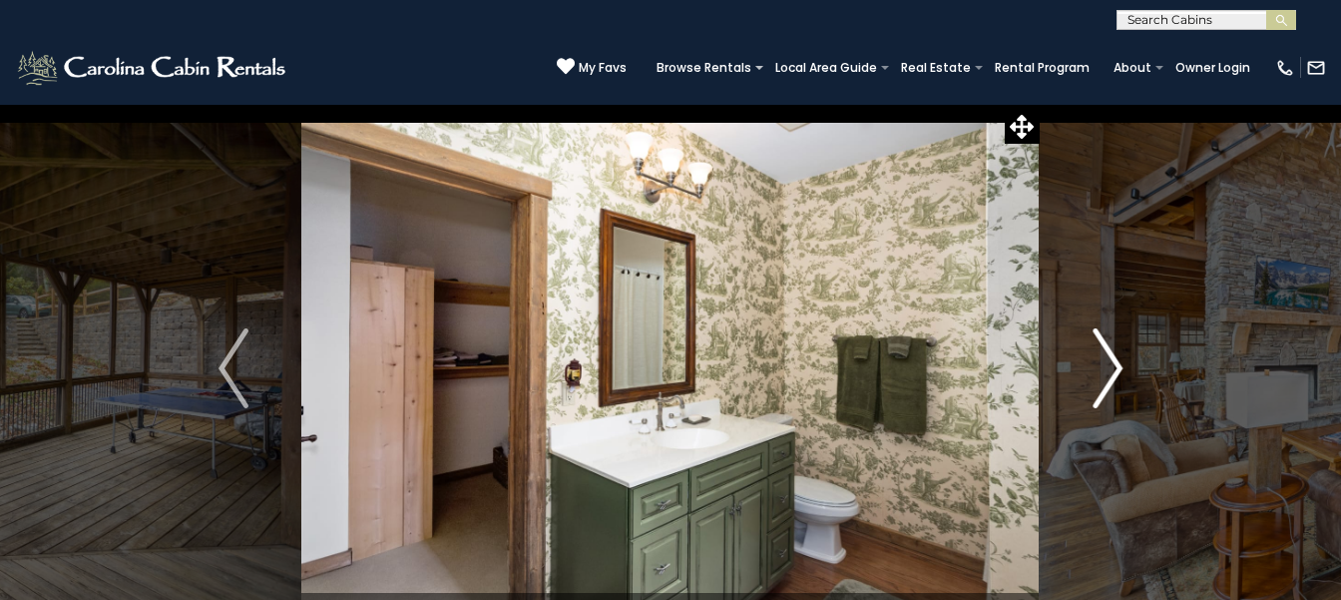
click at [1040, 104] on button "Next" at bounding box center [1108, 368] width 136 height 529
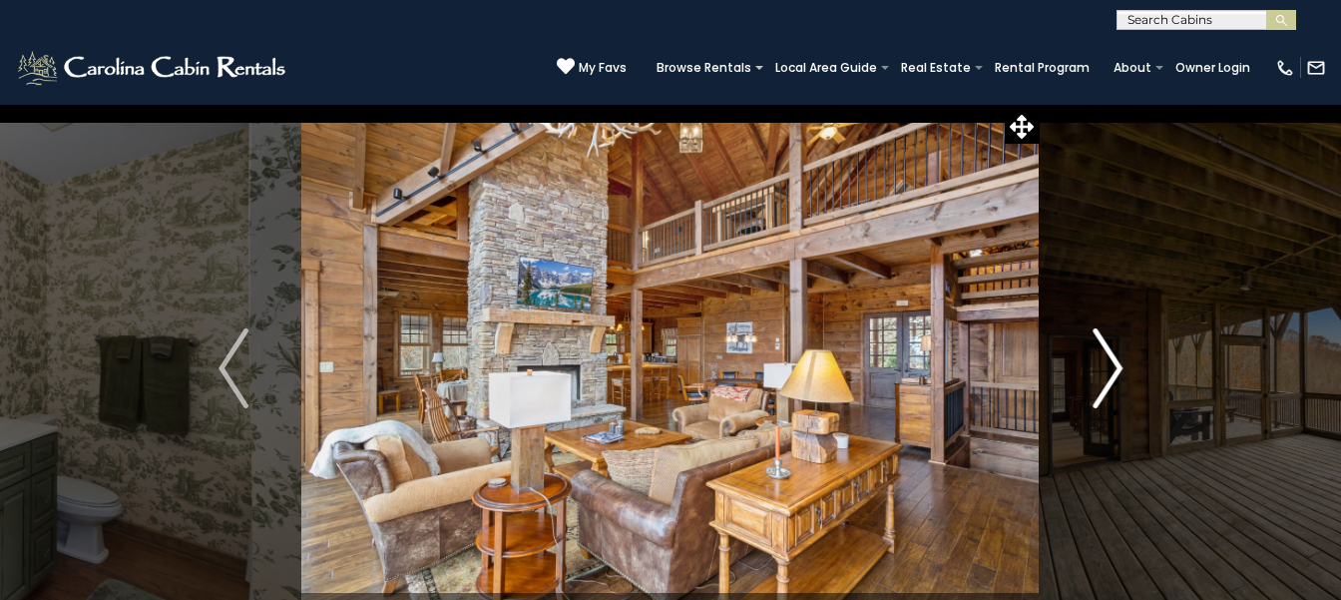
click at [1040, 104] on button "Next" at bounding box center [1108, 368] width 136 height 529
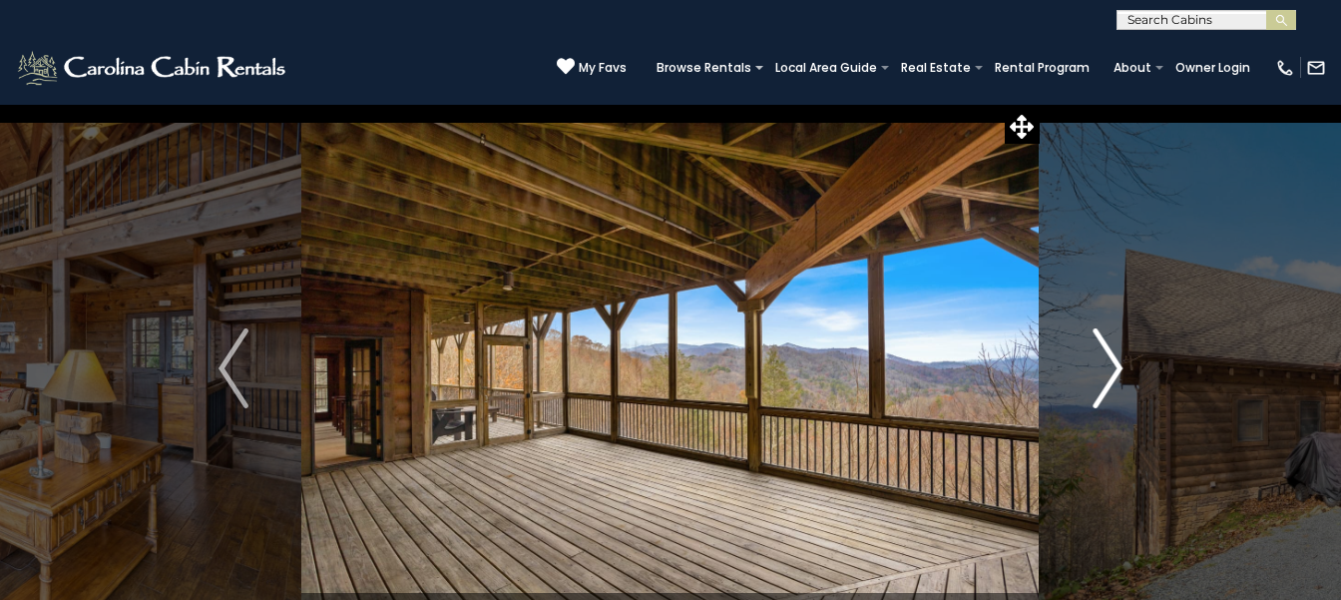
click at [1040, 104] on button "Next" at bounding box center [1108, 368] width 136 height 529
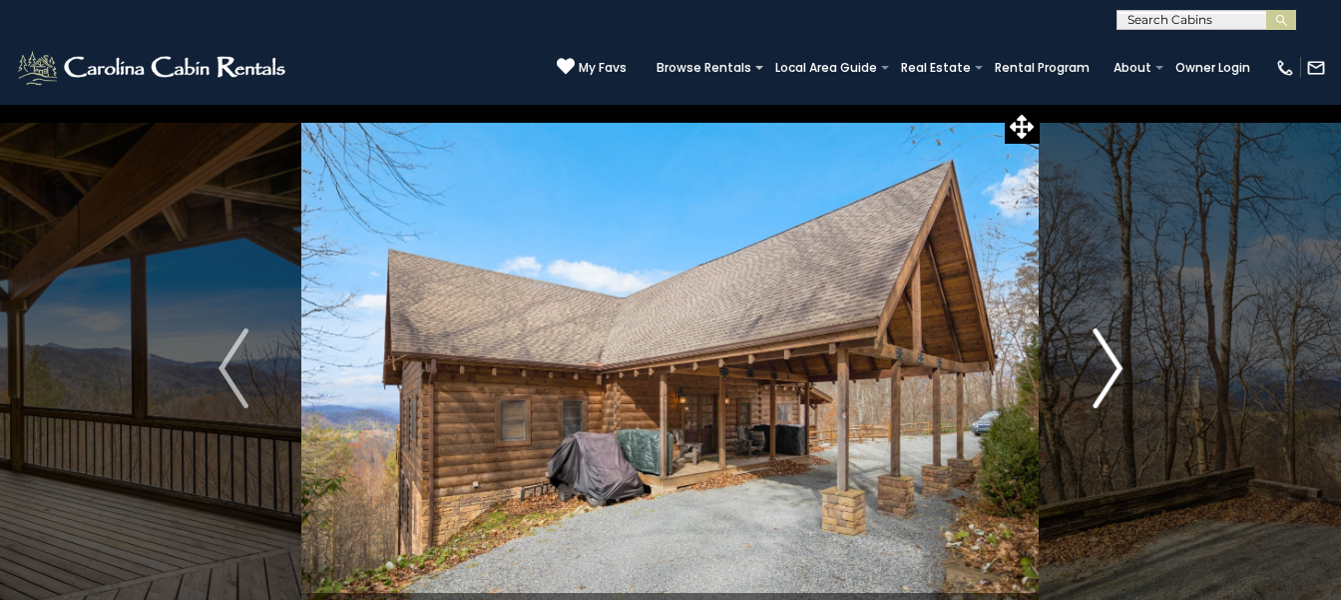
click at [1040, 104] on button "Next" at bounding box center [1108, 368] width 136 height 529
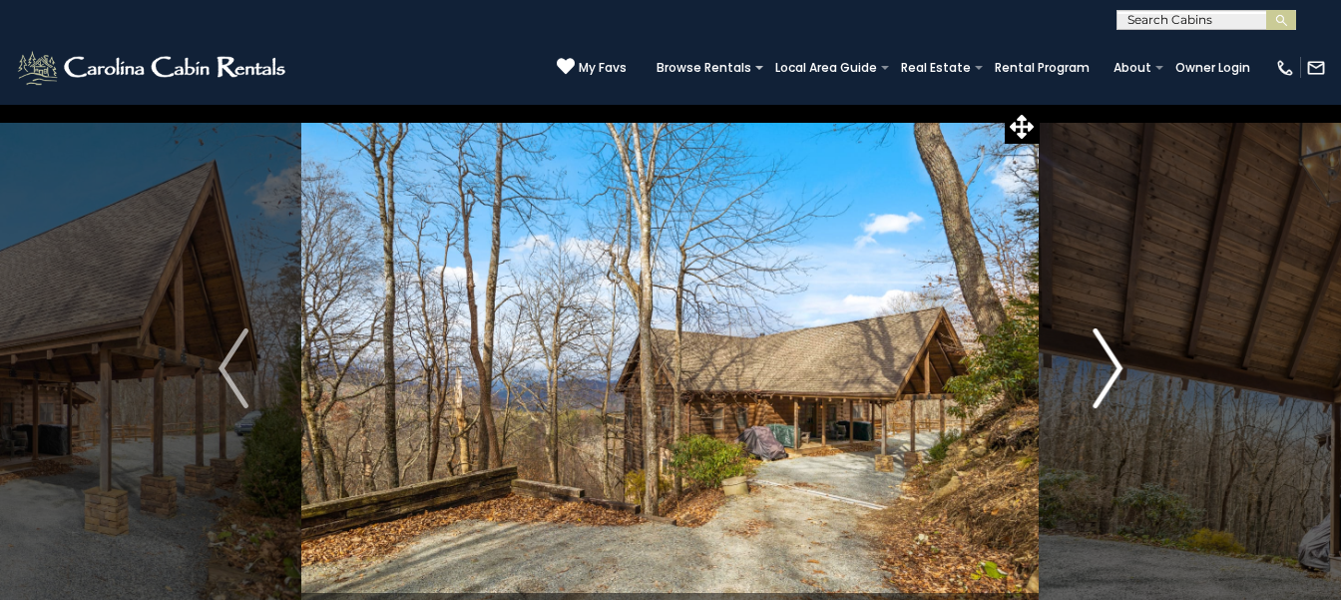
click at [1040, 104] on button "Next" at bounding box center [1108, 368] width 136 height 529
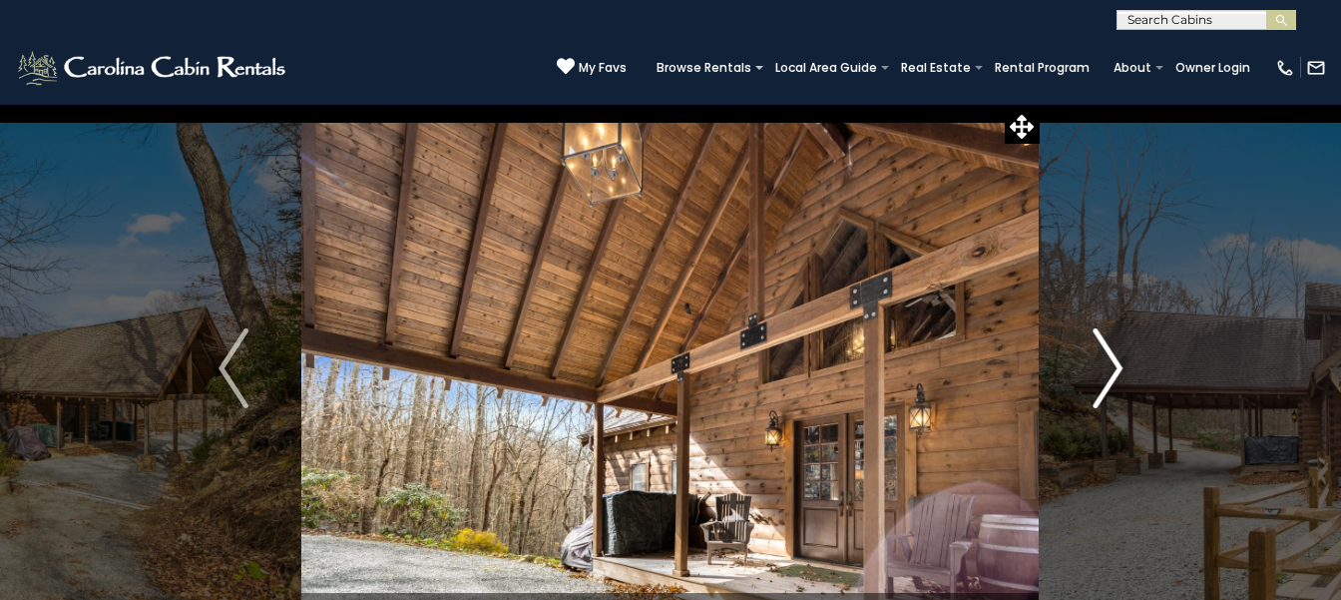
click at [1040, 104] on button "Next" at bounding box center [1108, 368] width 136 height 529
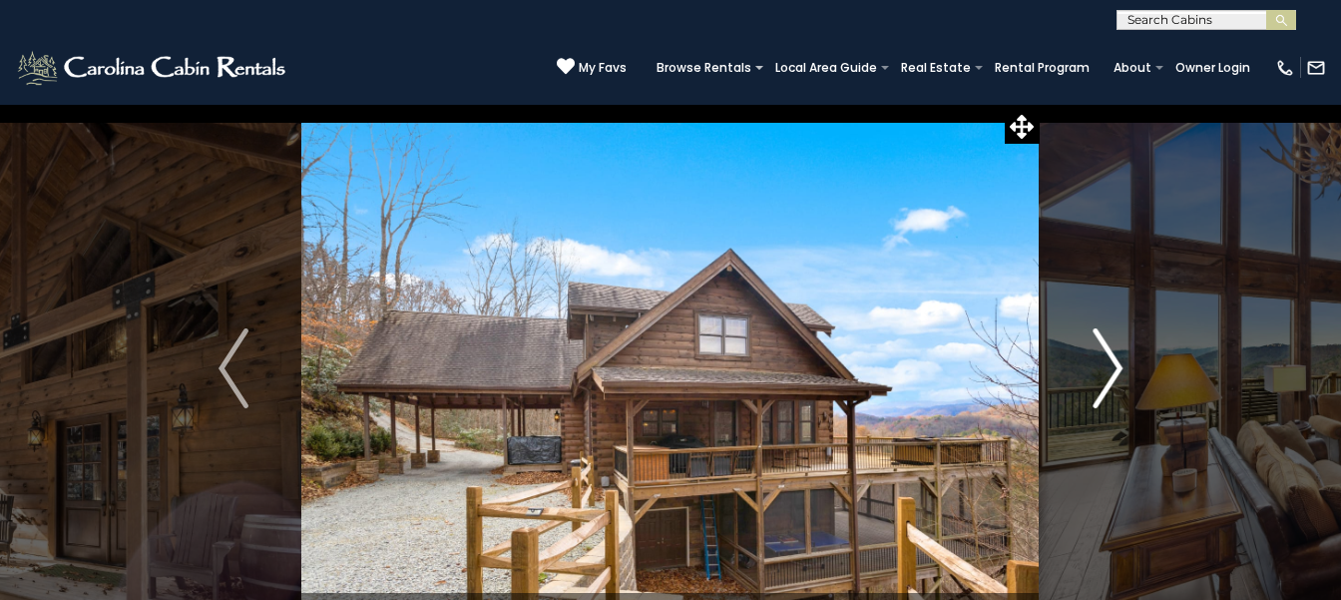
click at [1040, 104] on button "Next" at bounding box center [1108, 368] width 136 height 529
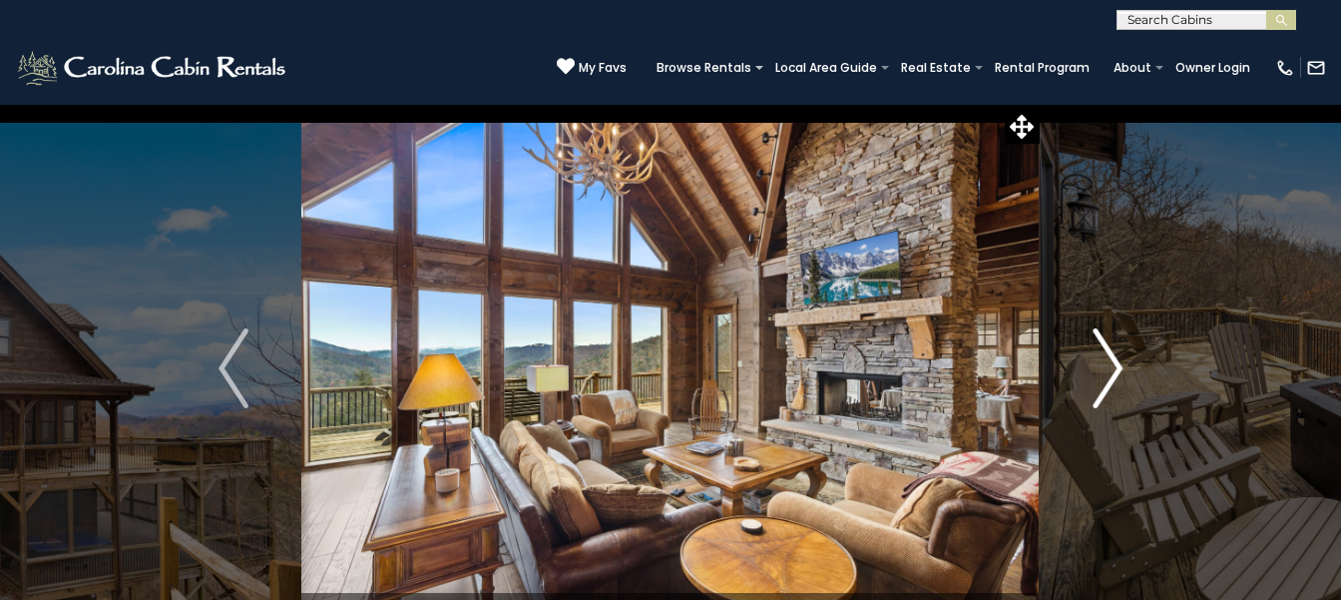
click at [1040, 104] on button "Next" at bounding box center [1108, 368] width 136 height 529
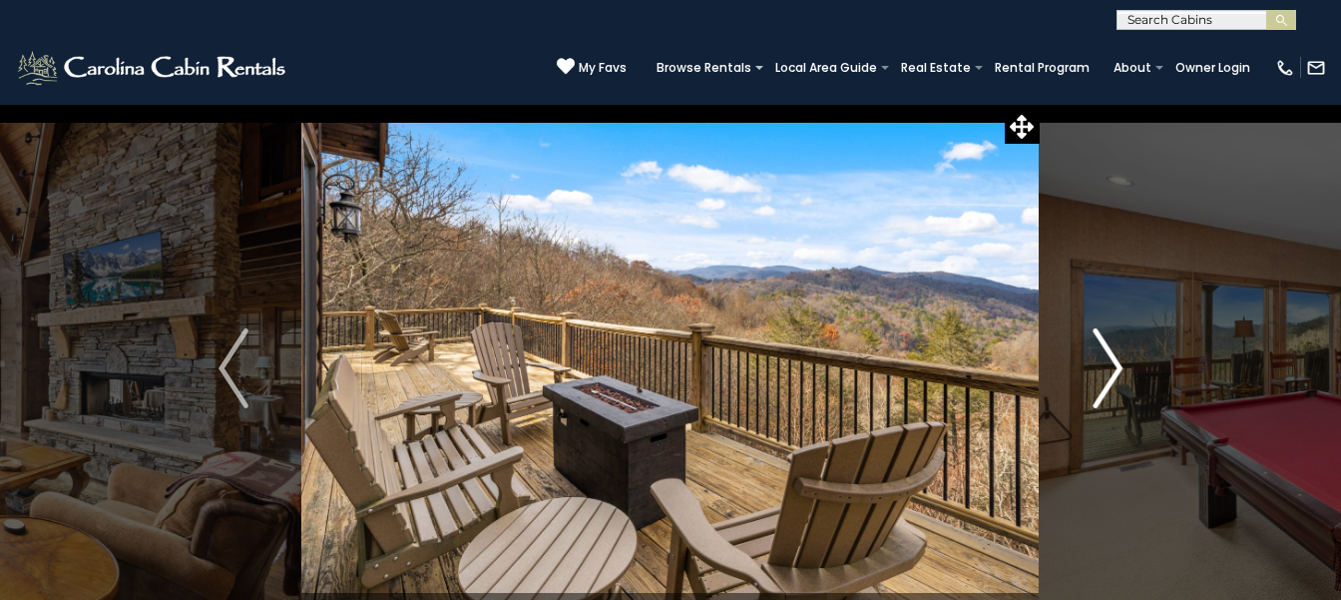
click at [1040, 104] on button "Next" at bounding box center [1108, 368] width 136 height 529
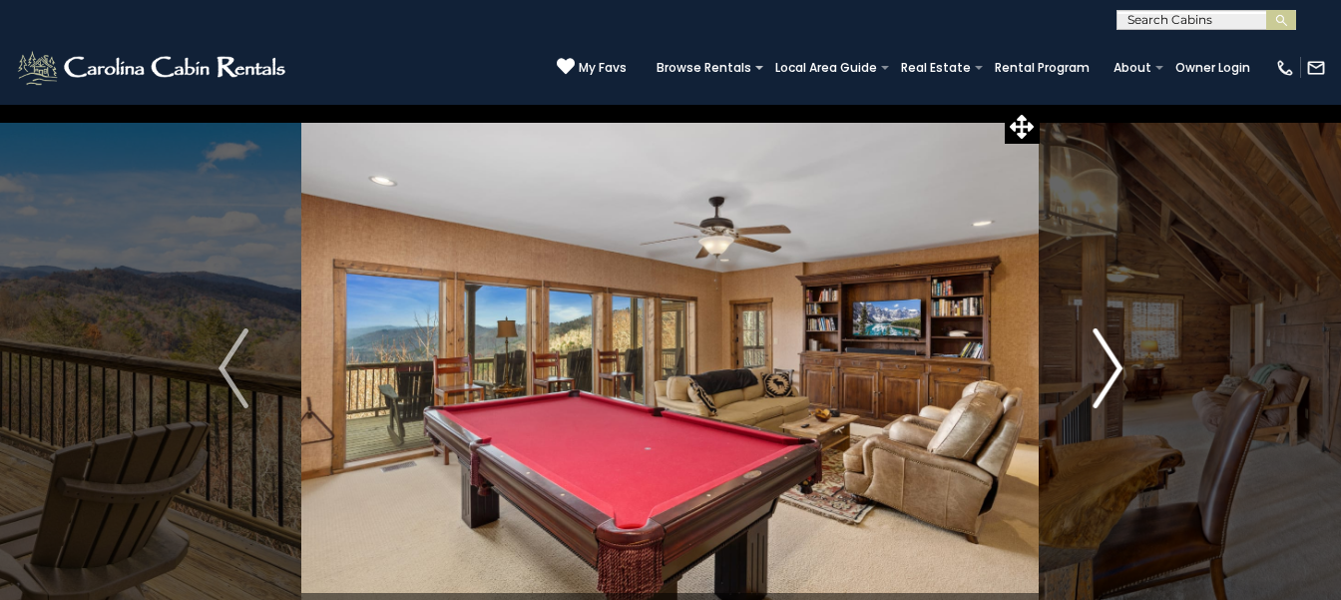
click at [1040, 104] on button "Next" at bounding box center [1108, 368] width 136 height 529
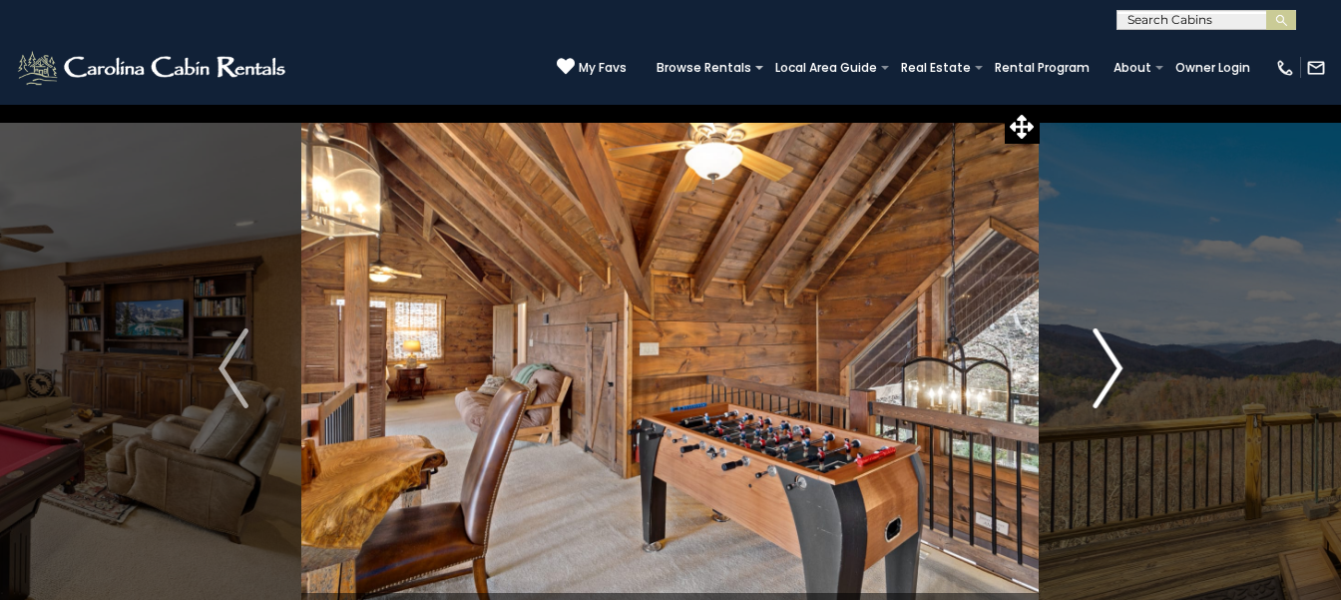
click at [1040, 104] on button "Next" at bounding box center [1108, 368] width 136 height 529
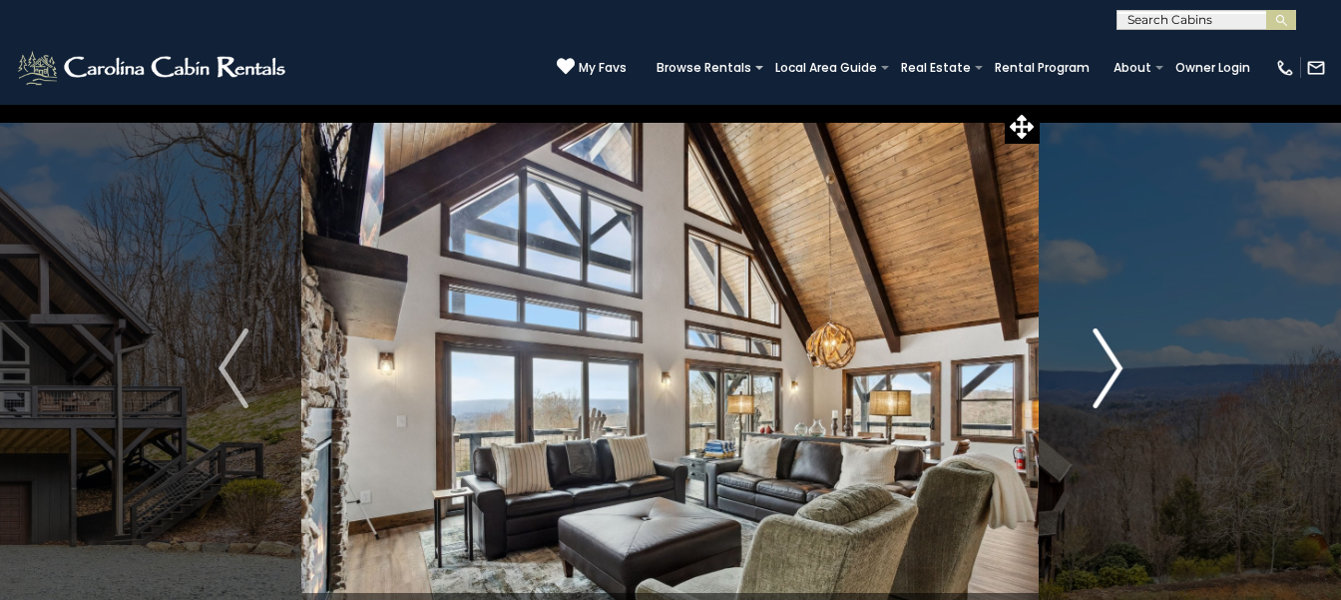
click at [1094, 383] on img "Next" at bounding box center [1108, 368] width 30 height 80
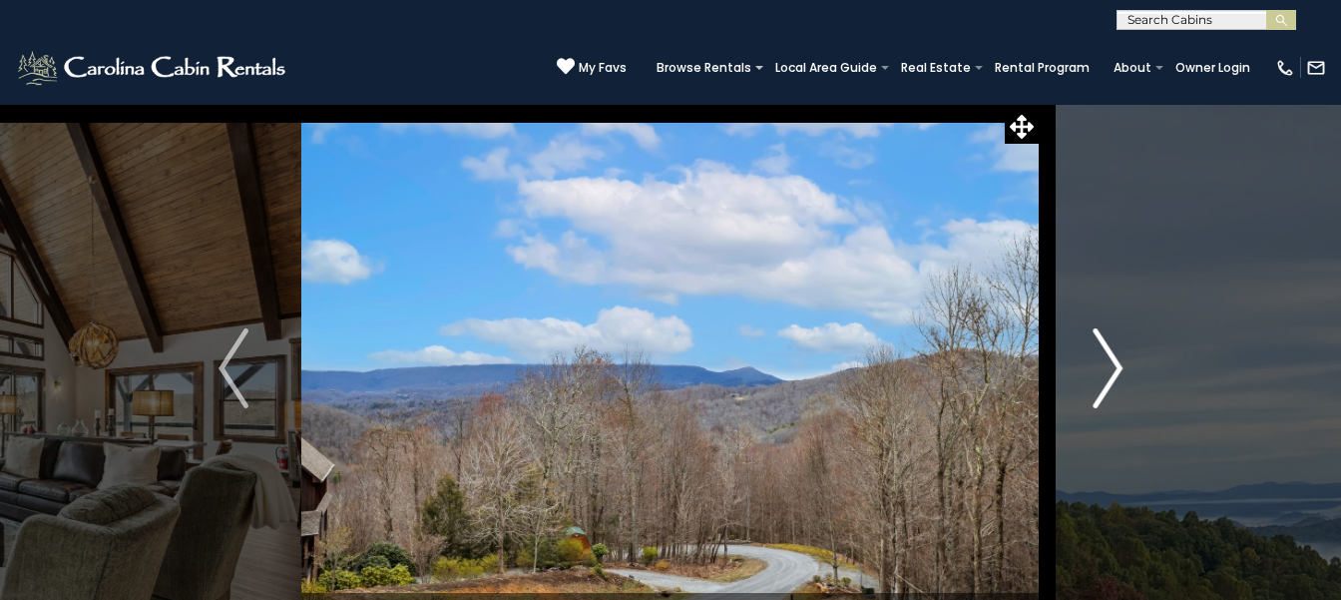
click at [1040, 104] on button "Next" at bounding box center [1108, 368] width 136 height 529
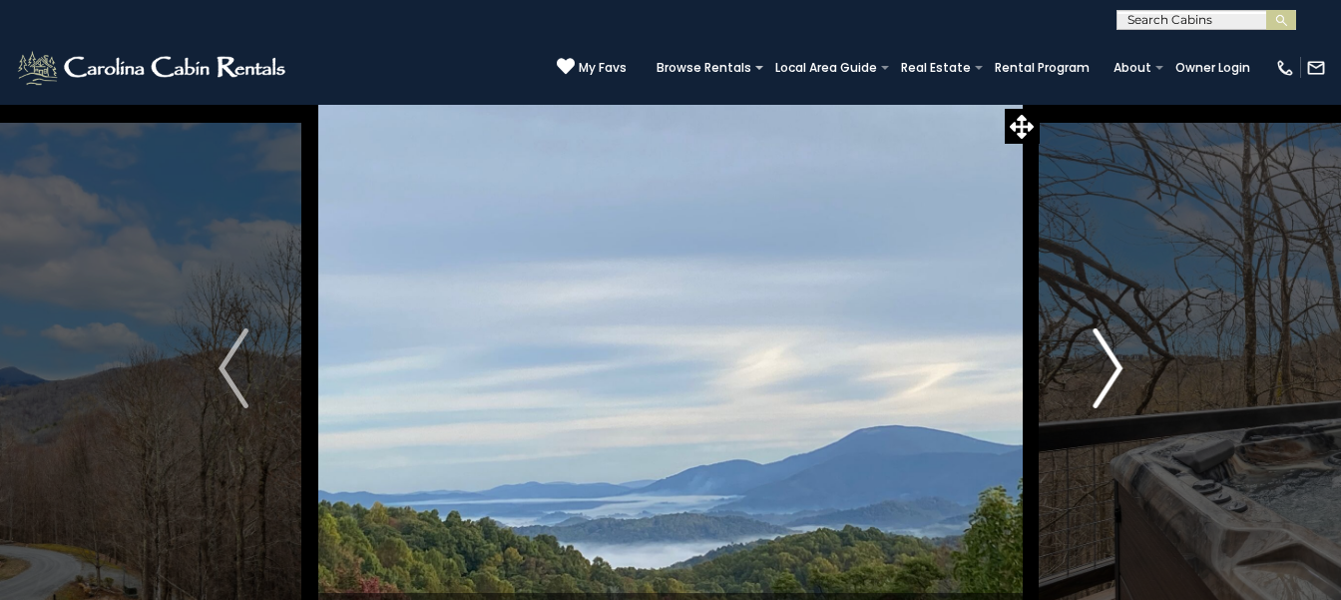
click at [1040, 104] on button "Next" at bounding box center [1108, 368] width 136 height 529
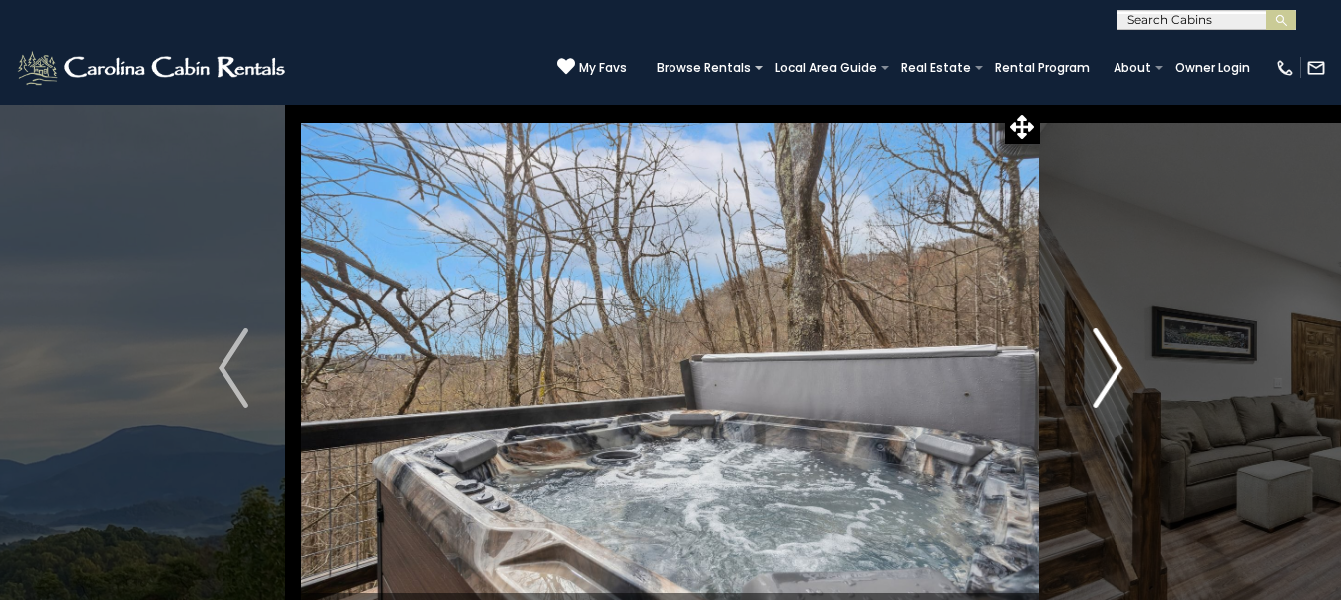
click at [1040, 104] on button "Next" at bounding box center [1108, 368] width 136 height 529
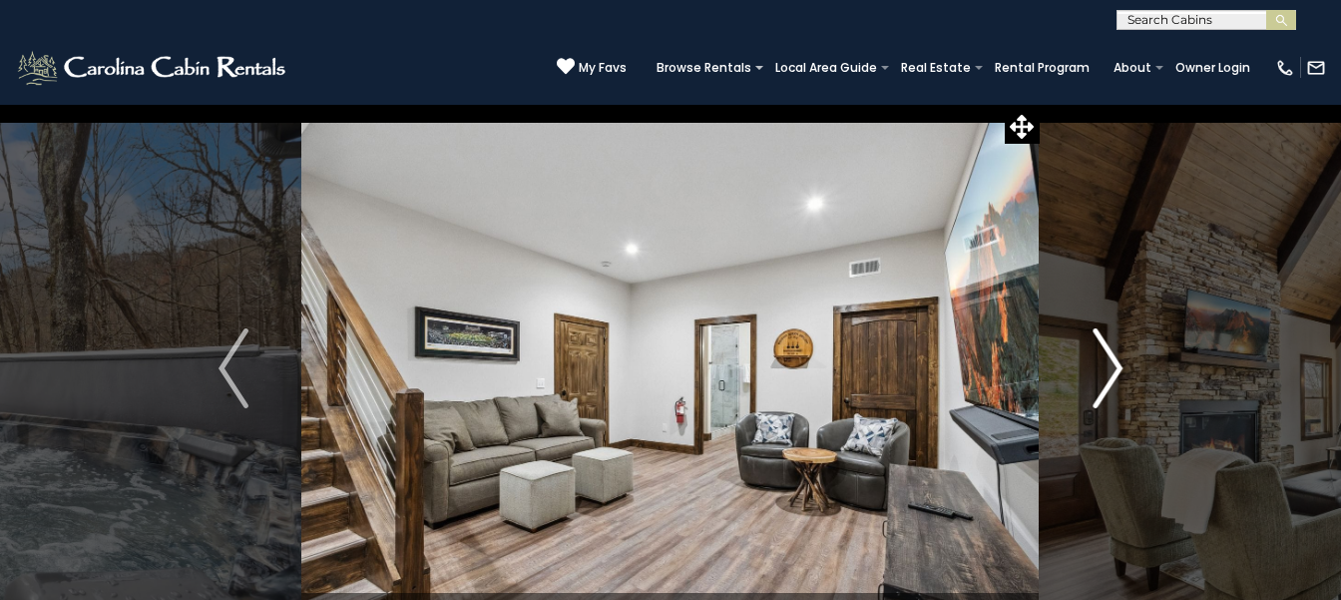
click at [1040, 104] on button "Next" at bounding box center [1108, 368] width 136 height 529
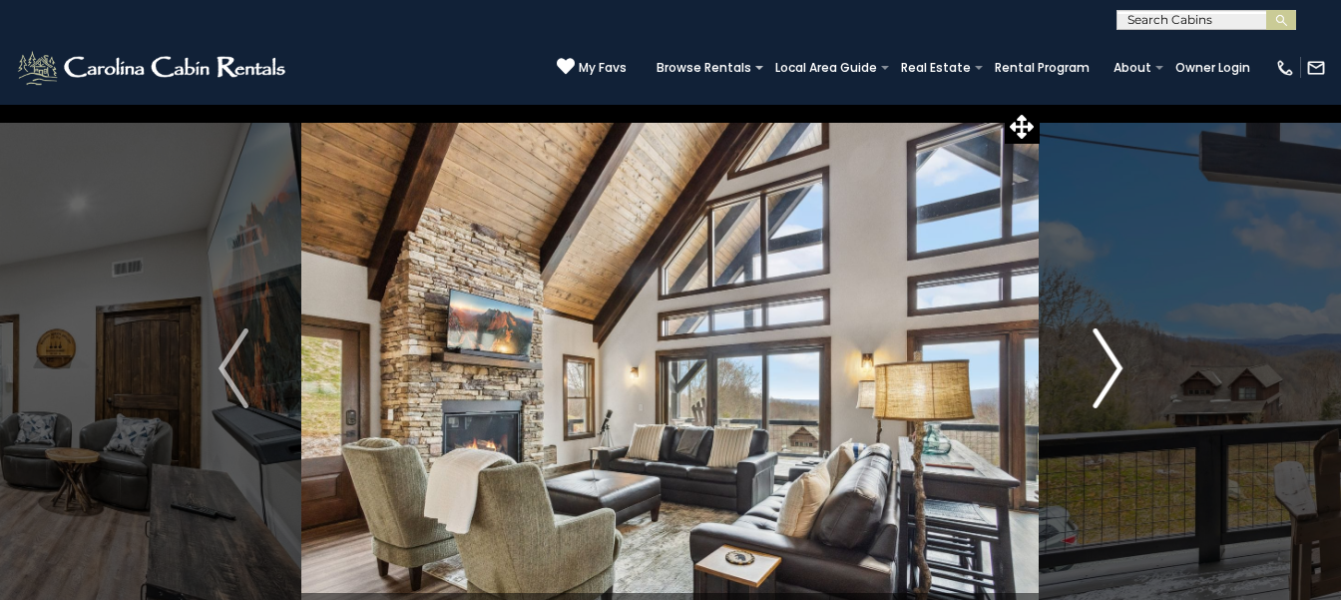
click at [1040, 104] on button "Next" at bounding box center [1108, 368] width 136 height 529
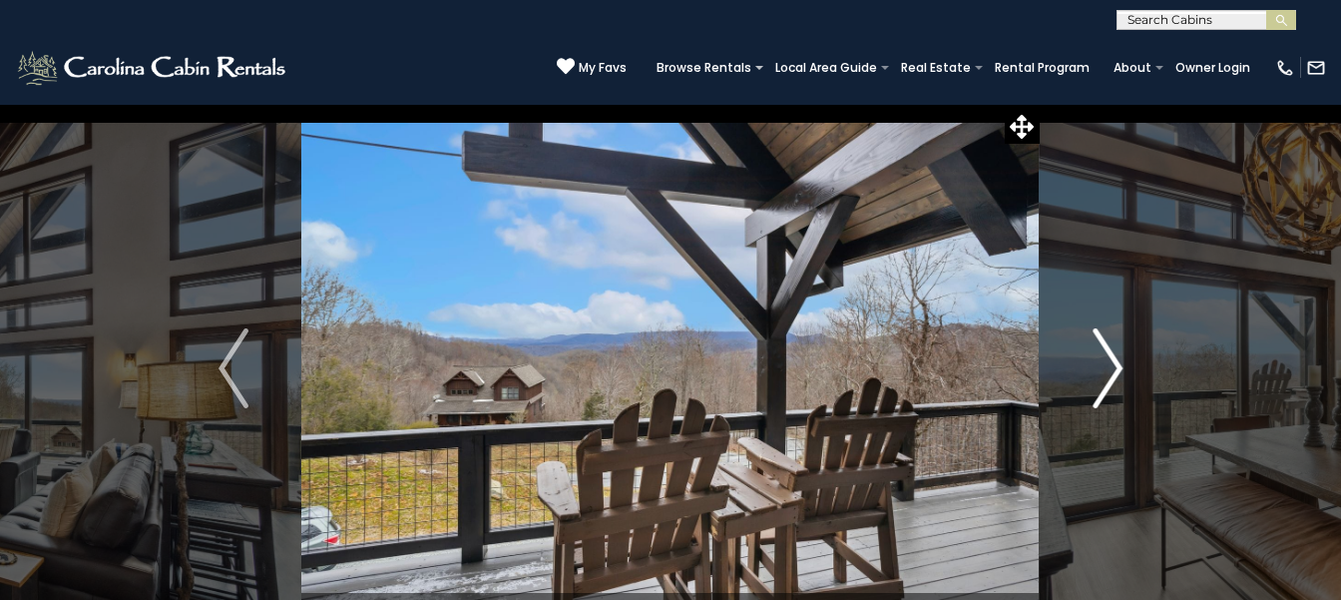
click at [1040, 104] on button "Next" at bounding box center [1108, 368] width 136 height 529
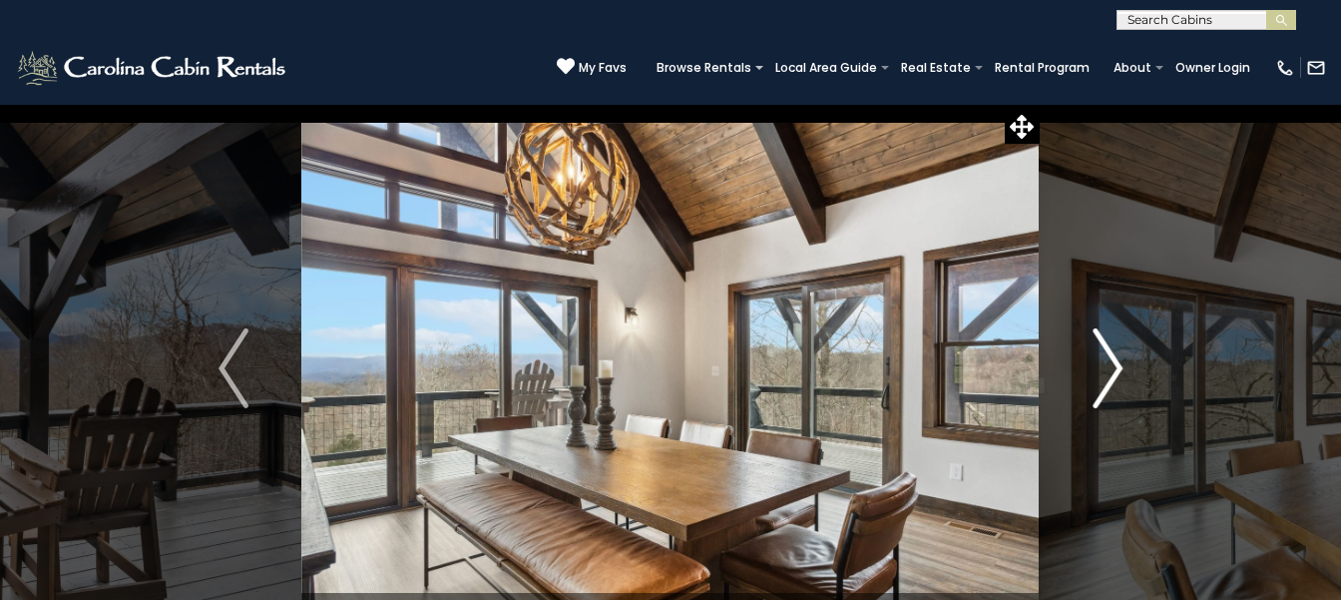
click at [1040, 104] on button "Next" at bounding box center [1108, 368] width 136 height 529
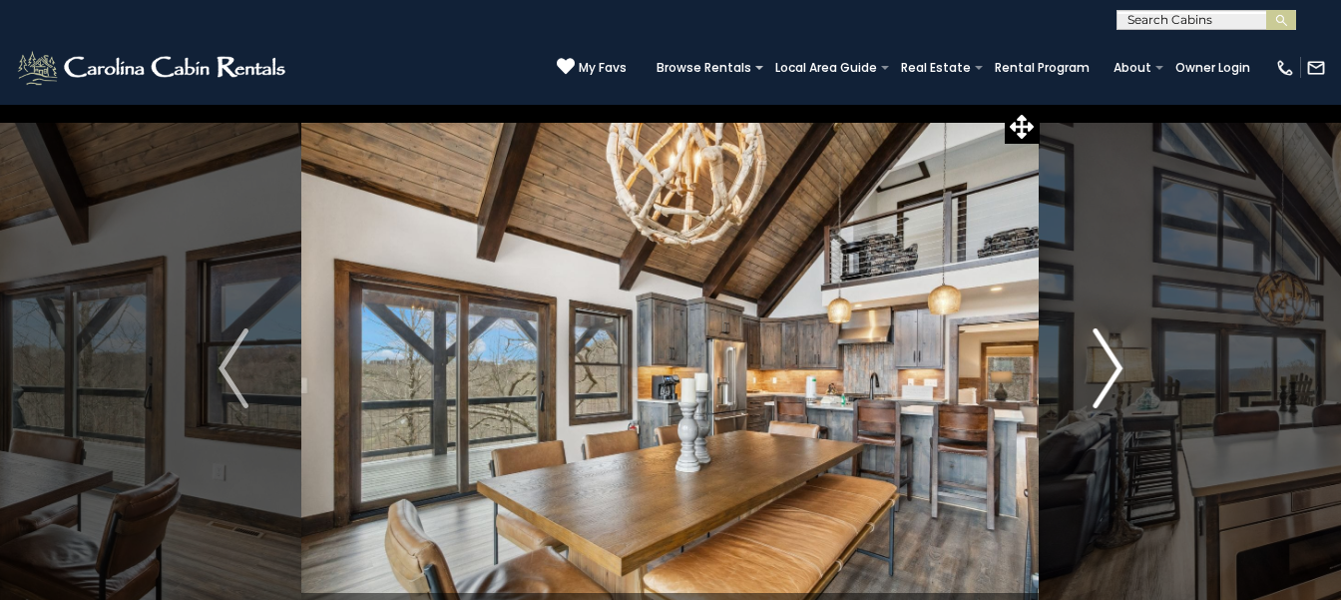
click at [1040, 104] on button "Next" at bounding box center [1108, 368] width 136 height 529
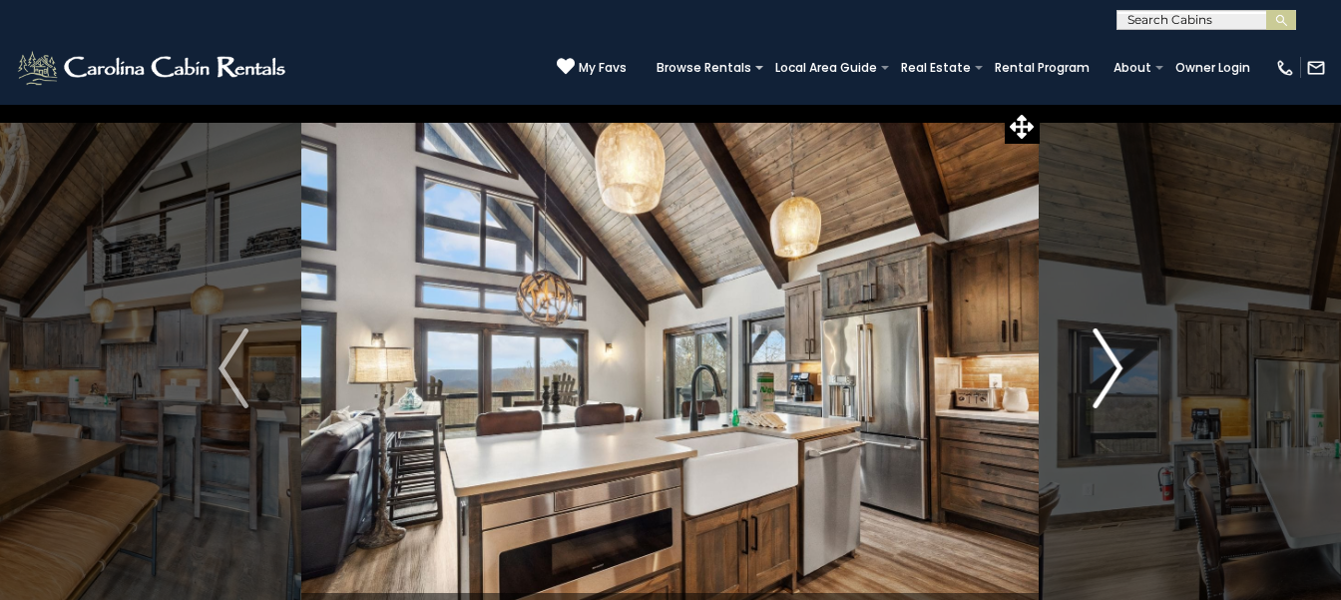
click at [1040, 104] on button "Next" at bounding box center [1108, 368] width 136 height 529
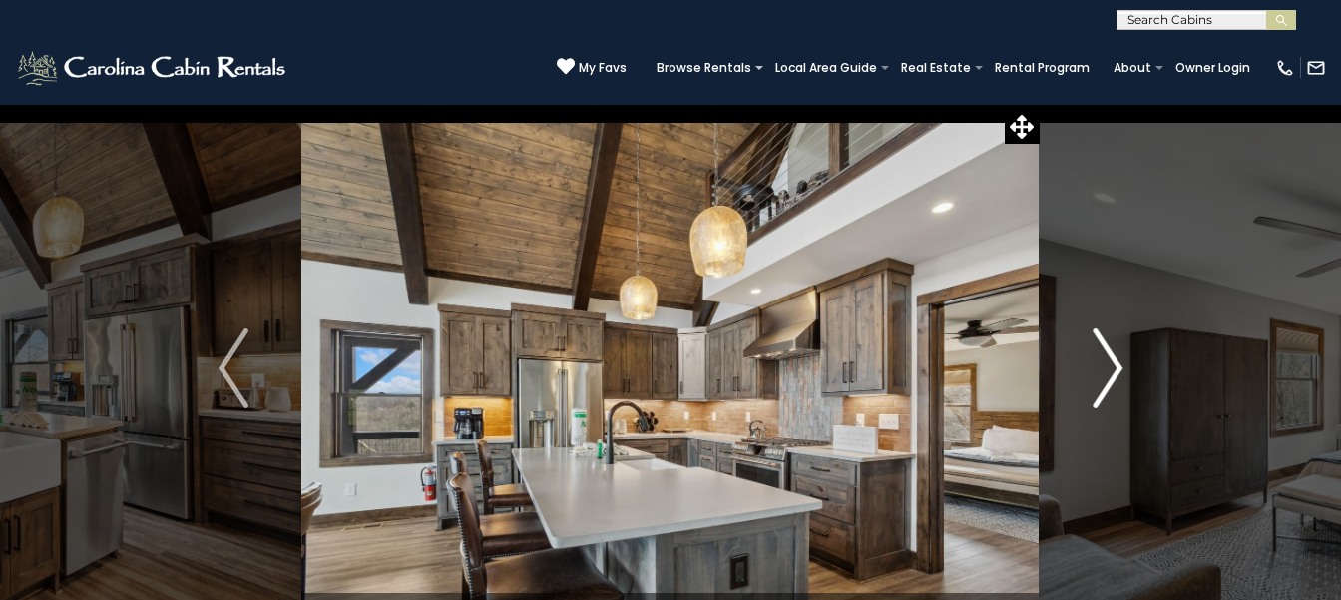
click at [1040, 104] on button "Next" at bounding box center [1108, 368] width 136 height 529
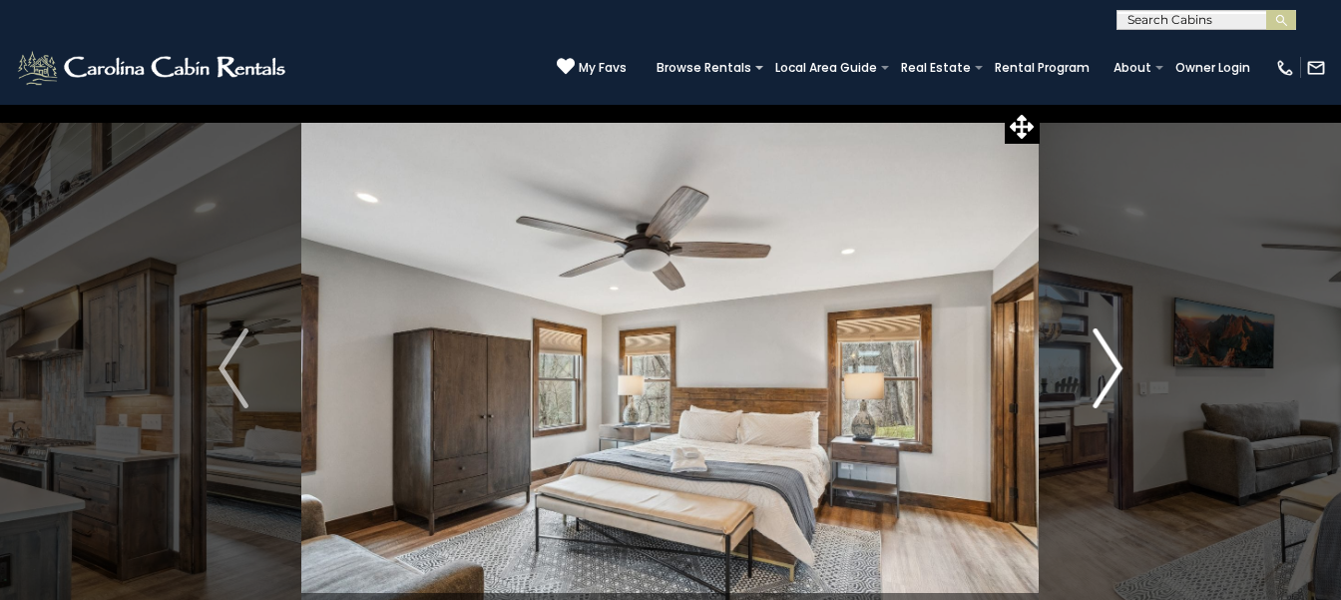
click at [1040, 104] on button "Next" at bounding box center [1108, 368] width 136 height 529
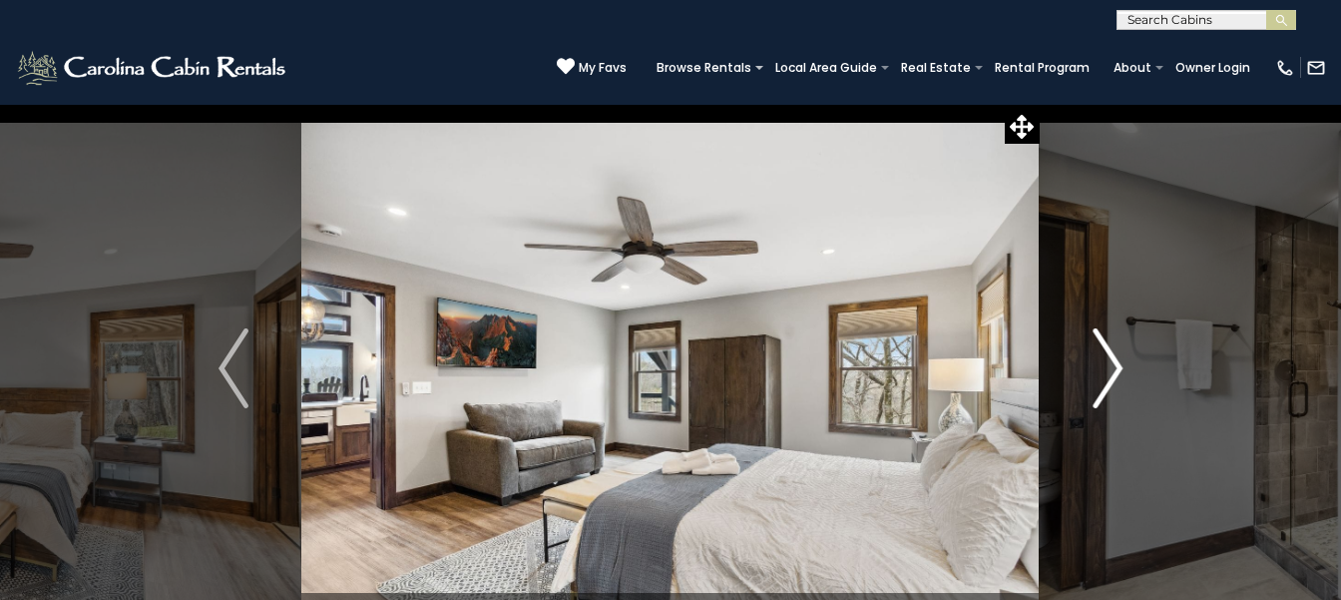
click at [1040, 104] on button "Next" at bounding box center [1108, 368] width 136 height 529
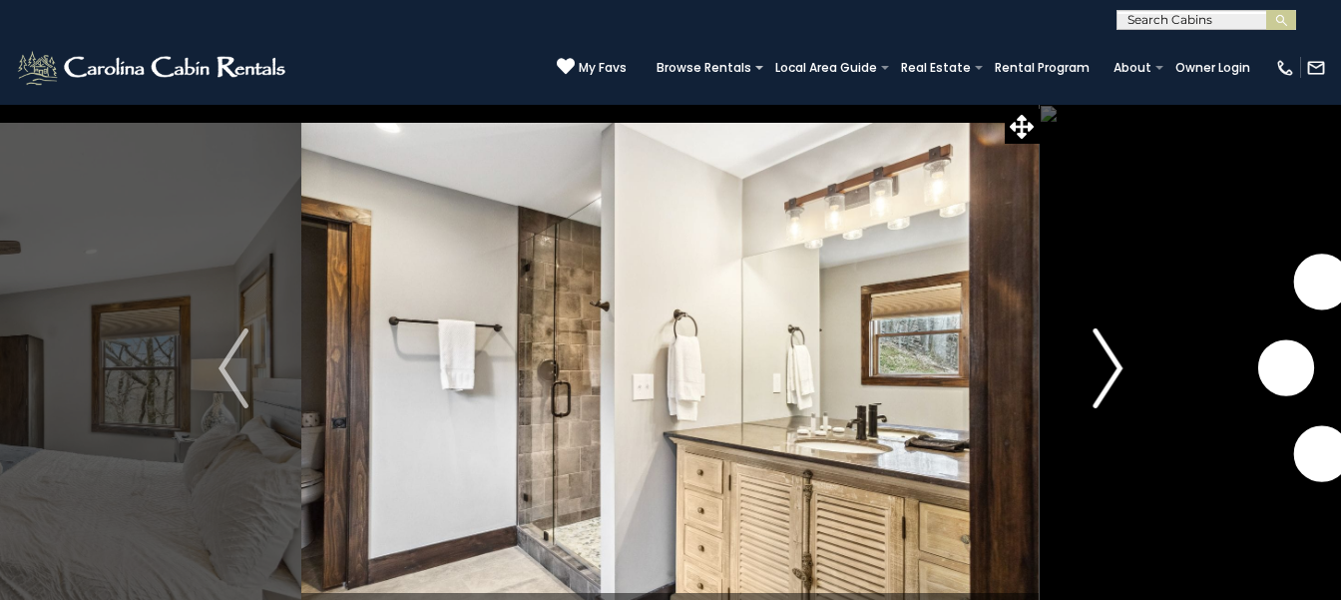
click at [1040, 104] on button "Next" at bounding box center [1108, 368] width 136 height 529
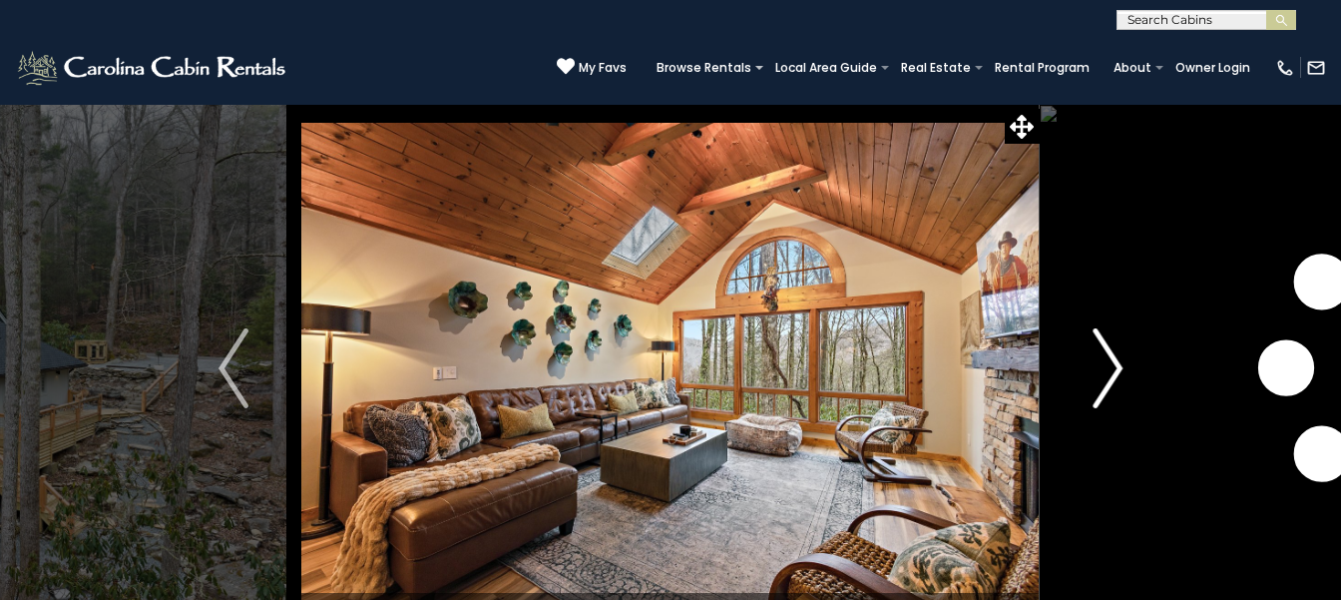
click at [1102, 374] on img "Next" at bounding box center [1108, 368] width 30 height 80
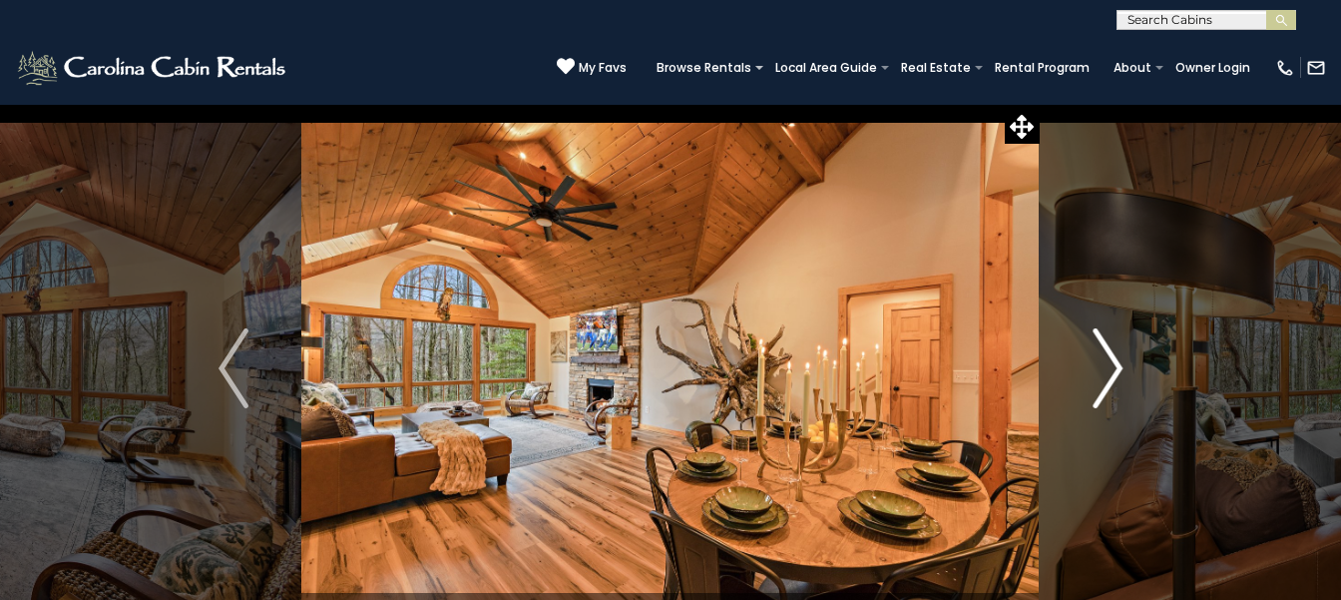
click at [1040, 104] on button "Next" at bounding box center [1108, 368] width 136 height 529
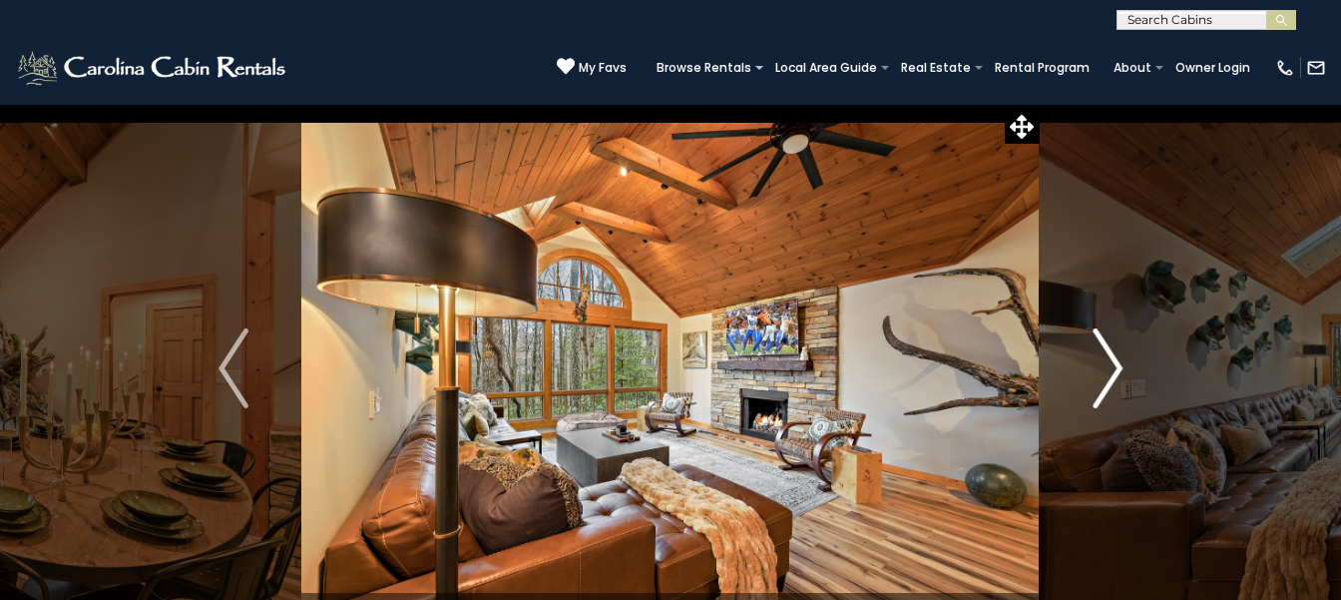
click at [1040, 104] on button "Next" at bounding box center [1108, 368] width 136 height 529
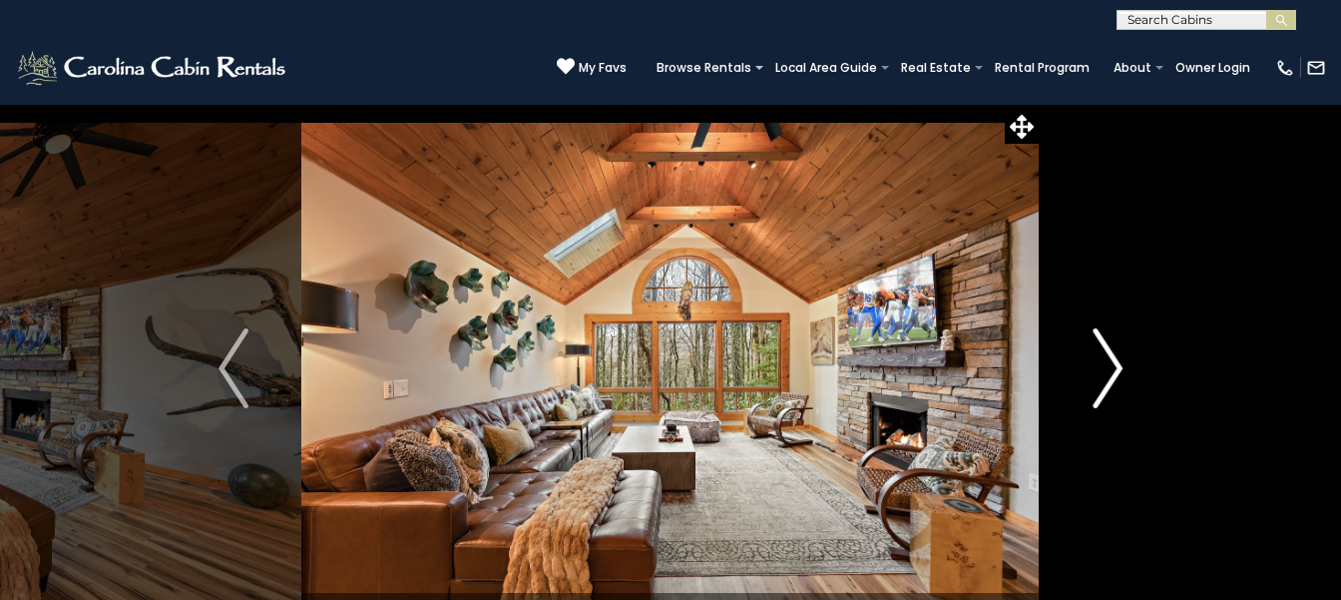
click at [1040, 104] on button "Next" at bounding box center [1108, 368] width 136 height 529
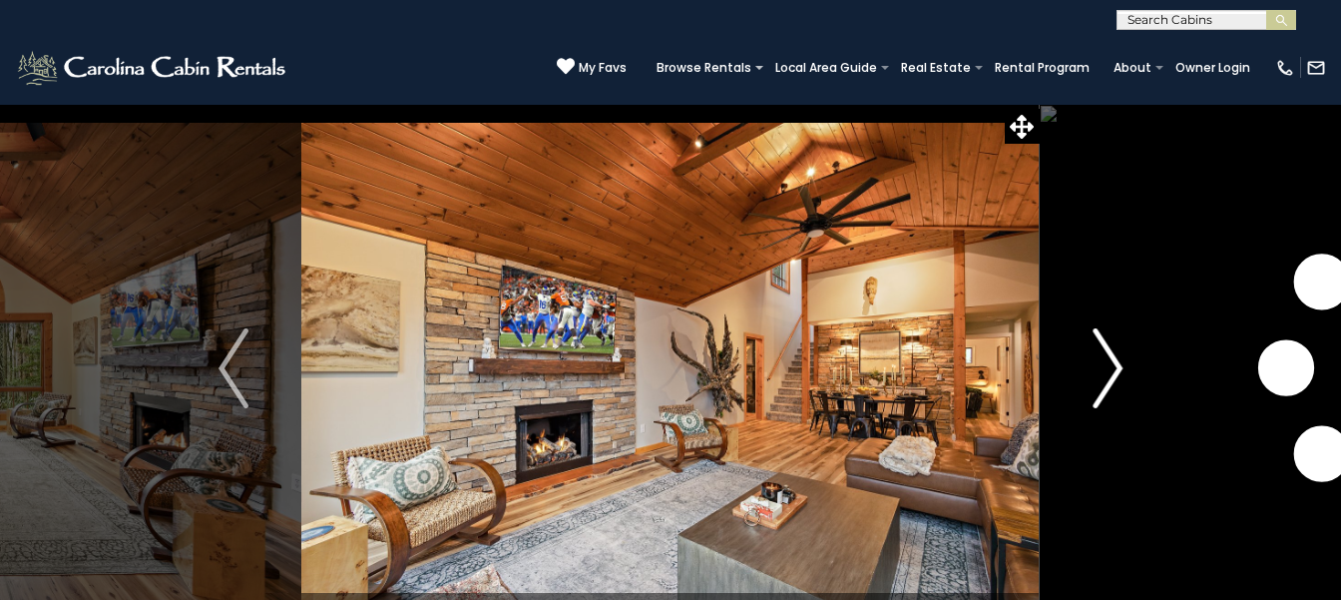
click at [1040, 104] on button "Next" at bounding box center [1108, 368] width 136 height 529
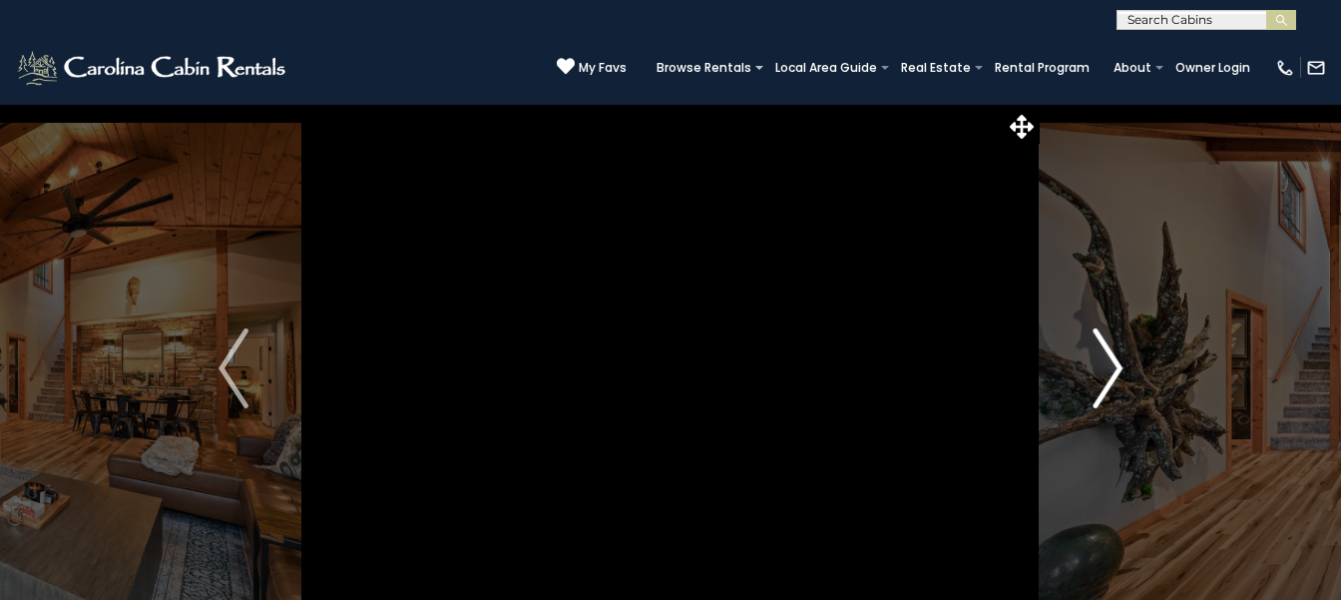
click at [1040, 104] on button "Next" at bounding box center [1108, 368] width 136 height 529
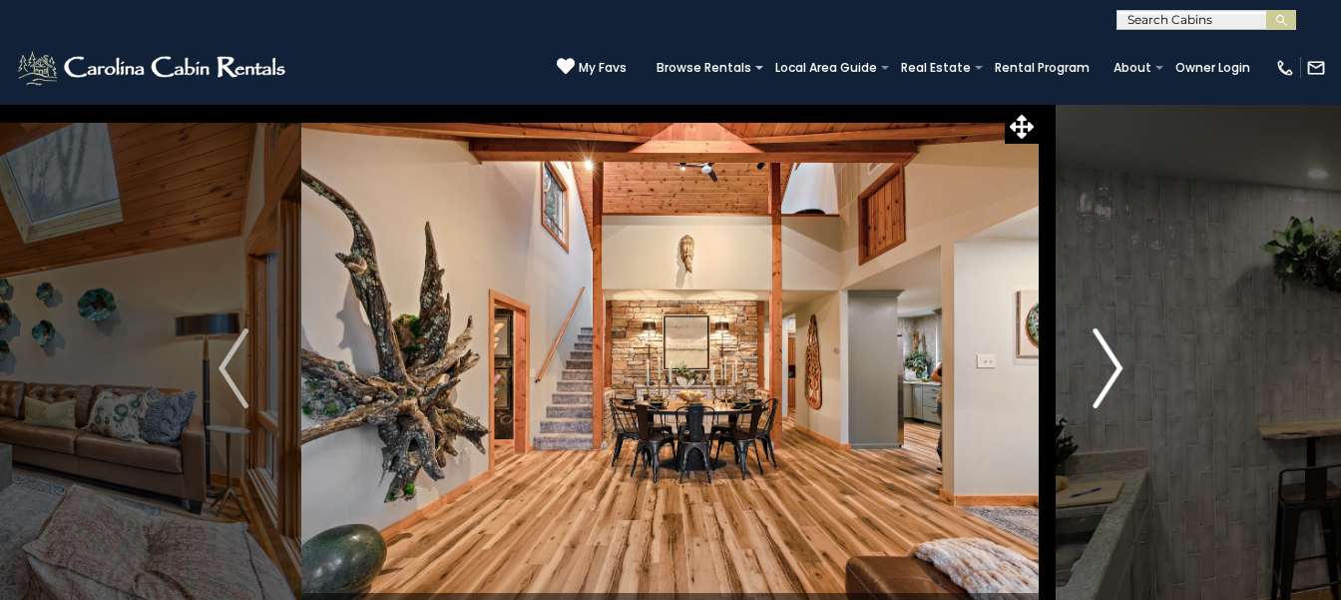
click at [1040, 104] on button "Next" at bounding box center [1108, 368] width 136 height 529
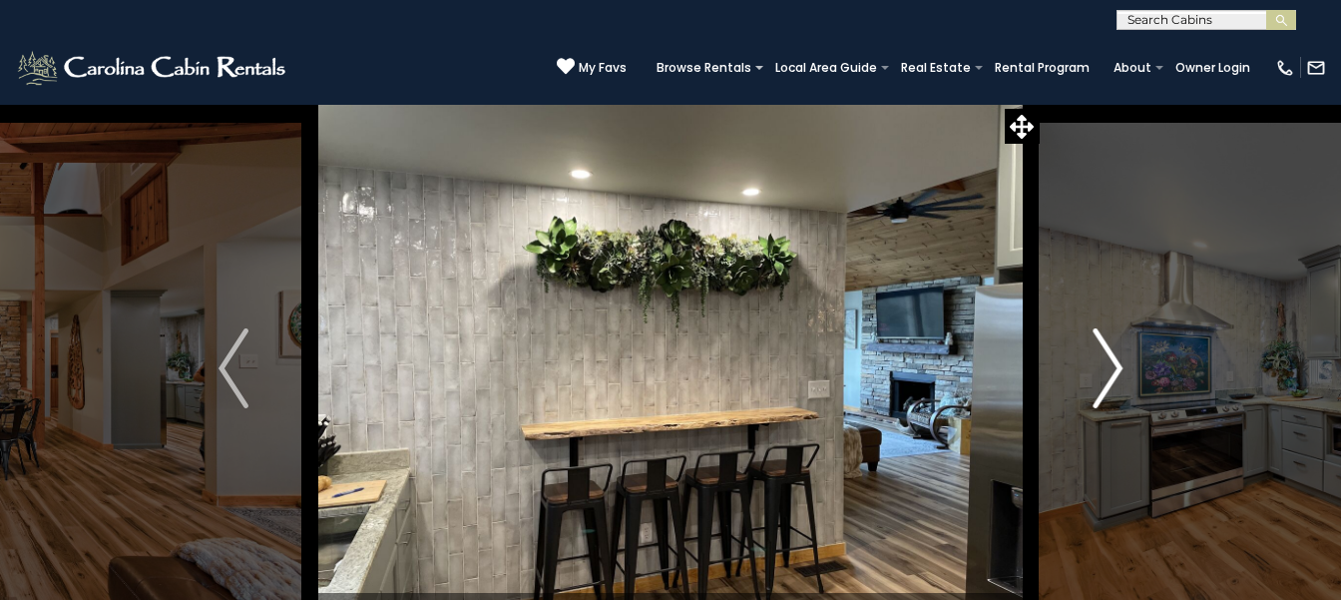
click at [1040, 104] on button "Next" at bounding box center [1108, 368] width 136 height 529
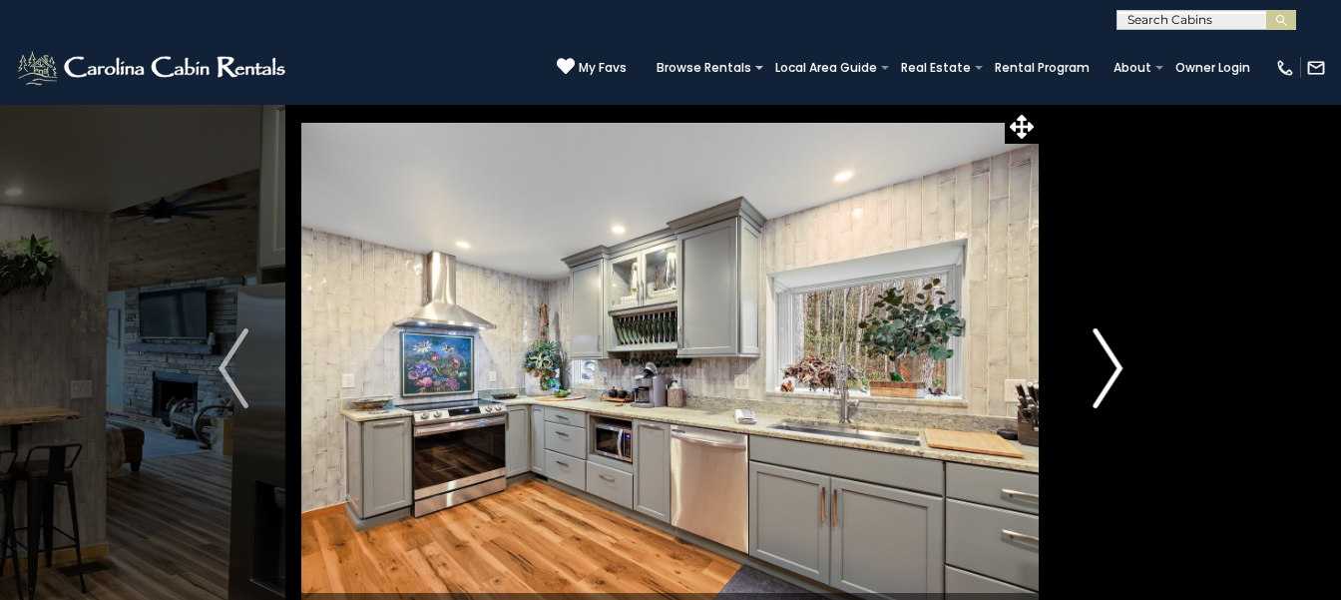
click at [1040, 104] on button "Next" at bounding box center [1108, 368] width 136 height 529
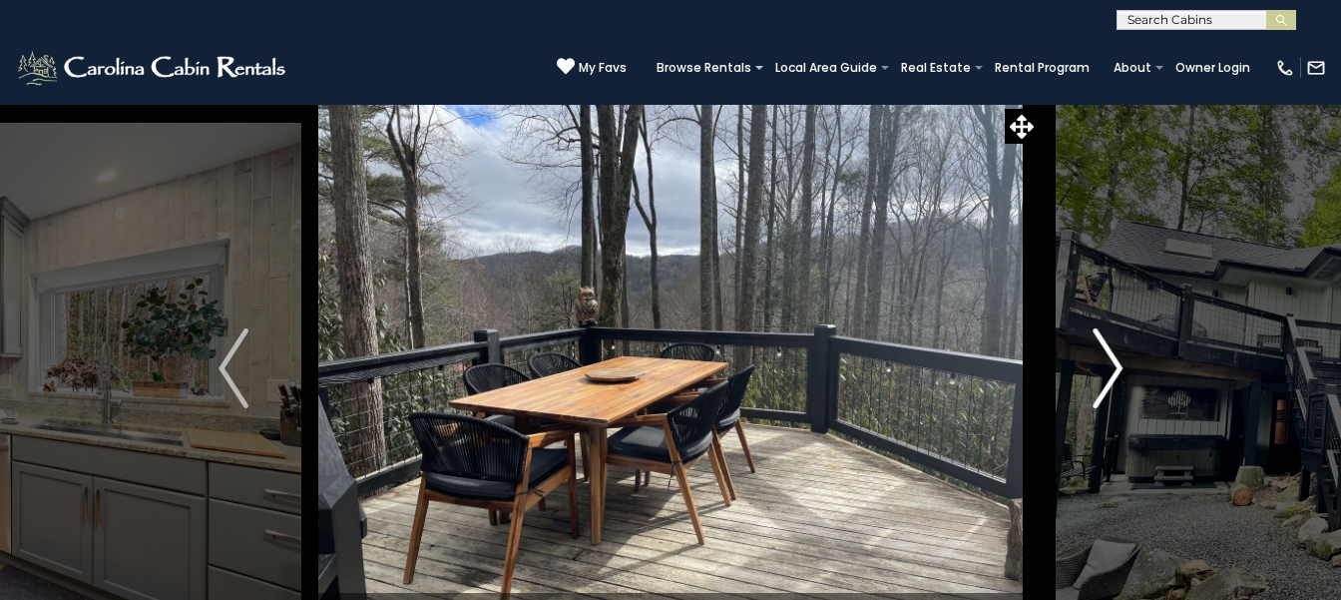
click at [1040, 104] on button "Next" at bounding box center [1108, 368] width 136 height 529
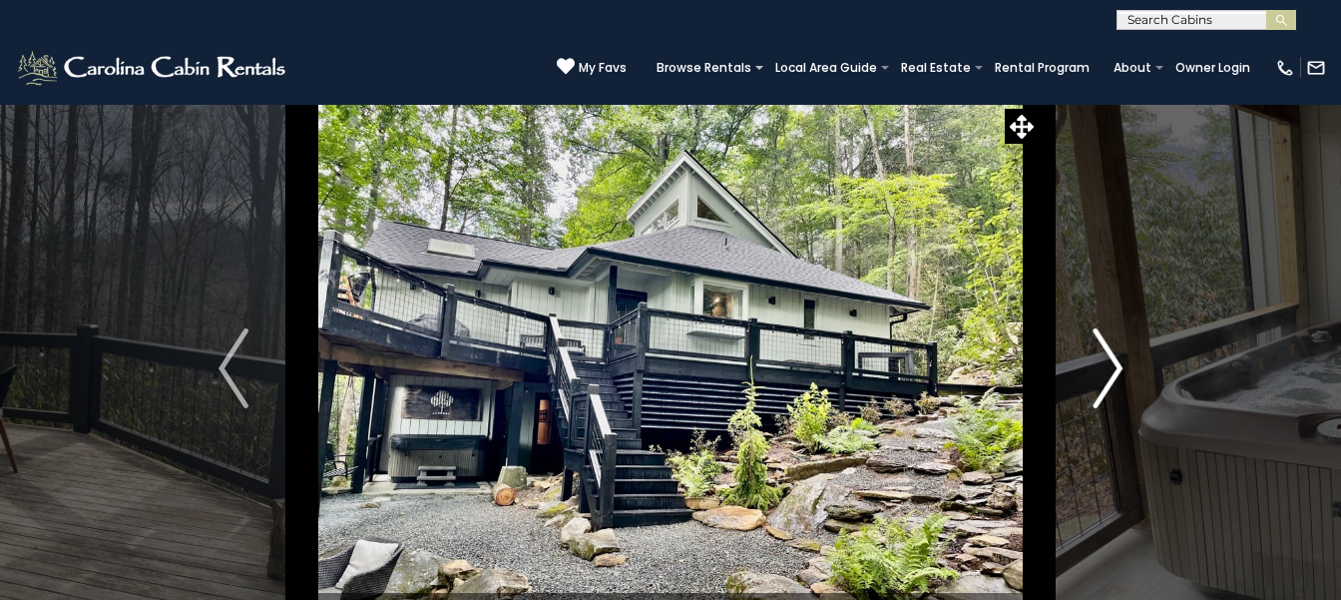
click at [1040, 104] on button "Next" at bounding box center [1108, 368] width 136 height 529
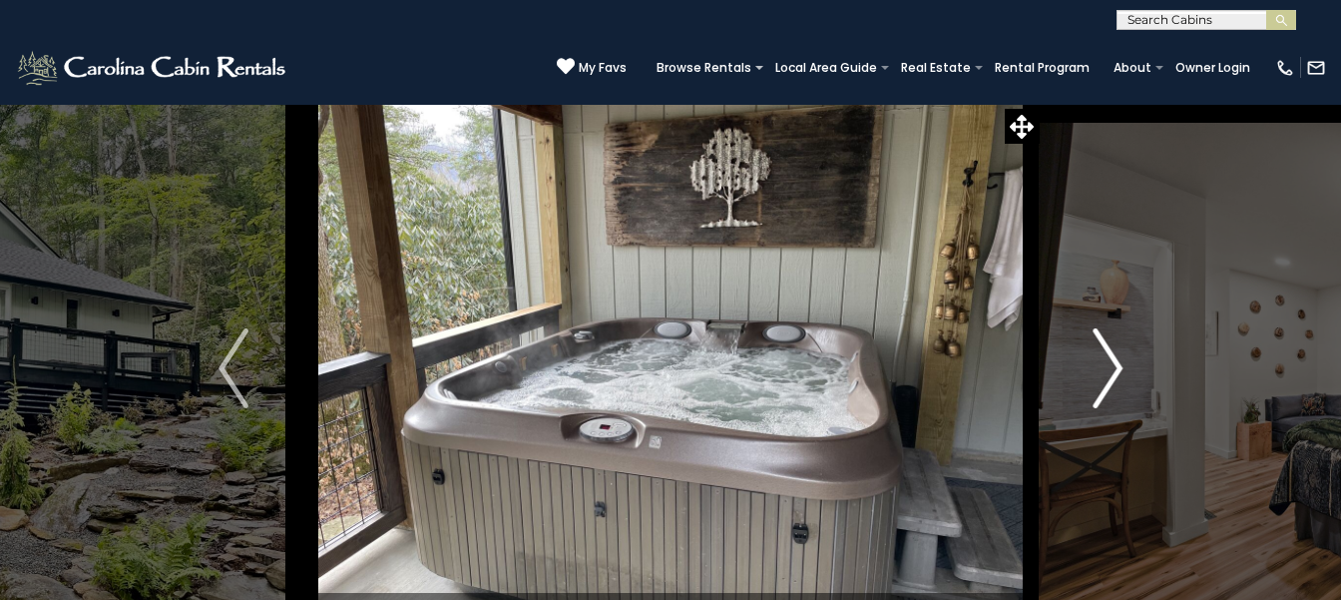
click at [1040, 104] on button "Next" at bounding box center [1108, 368] width 136 height 529
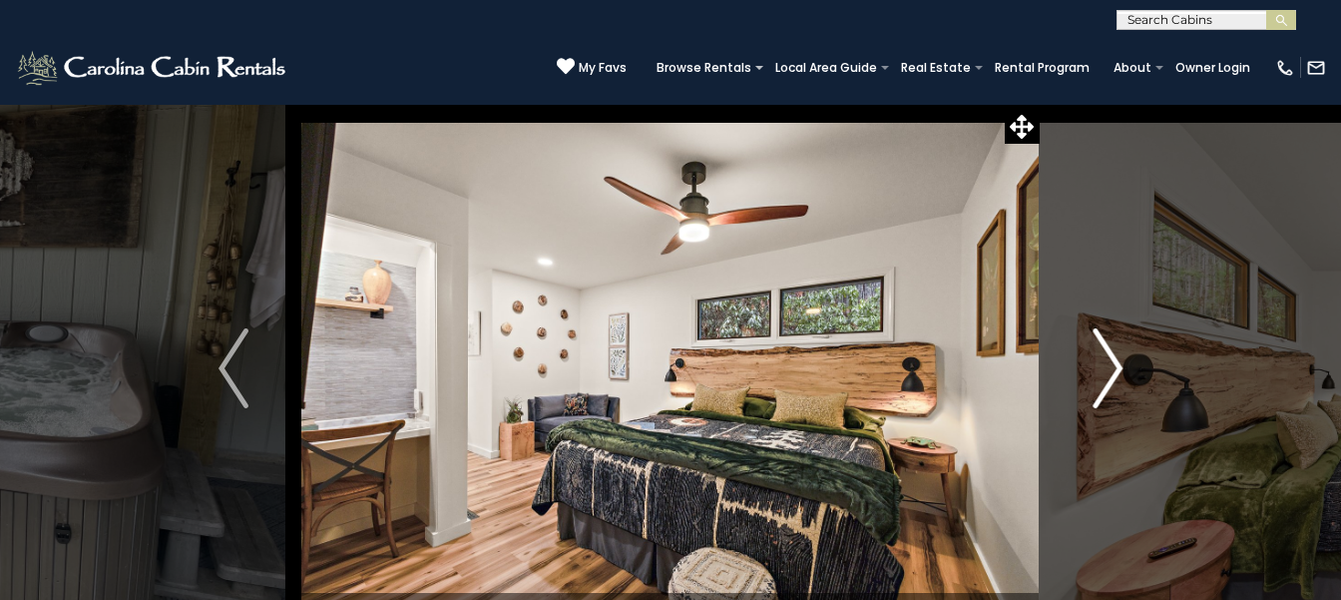
click at [1040, 104] on button "Next" at bounding box center [1108, 368] width 136 height 529
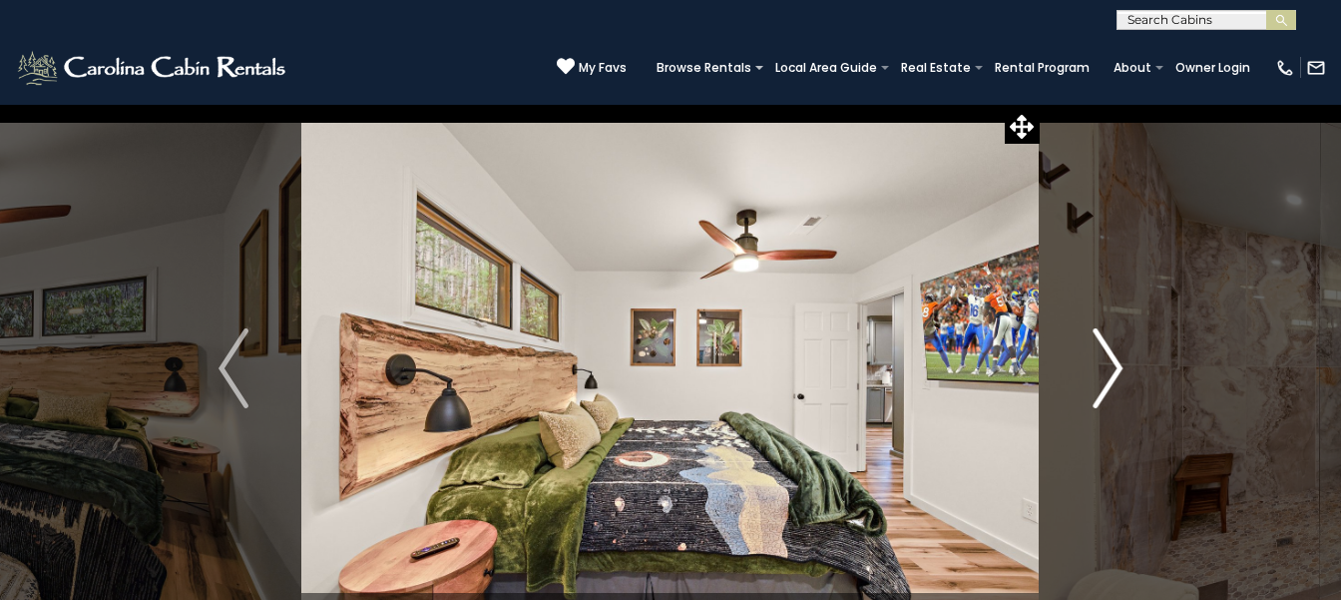
click at [1040, 104] on button "Next" at bounding box center [1108, 368] width 136 height 529
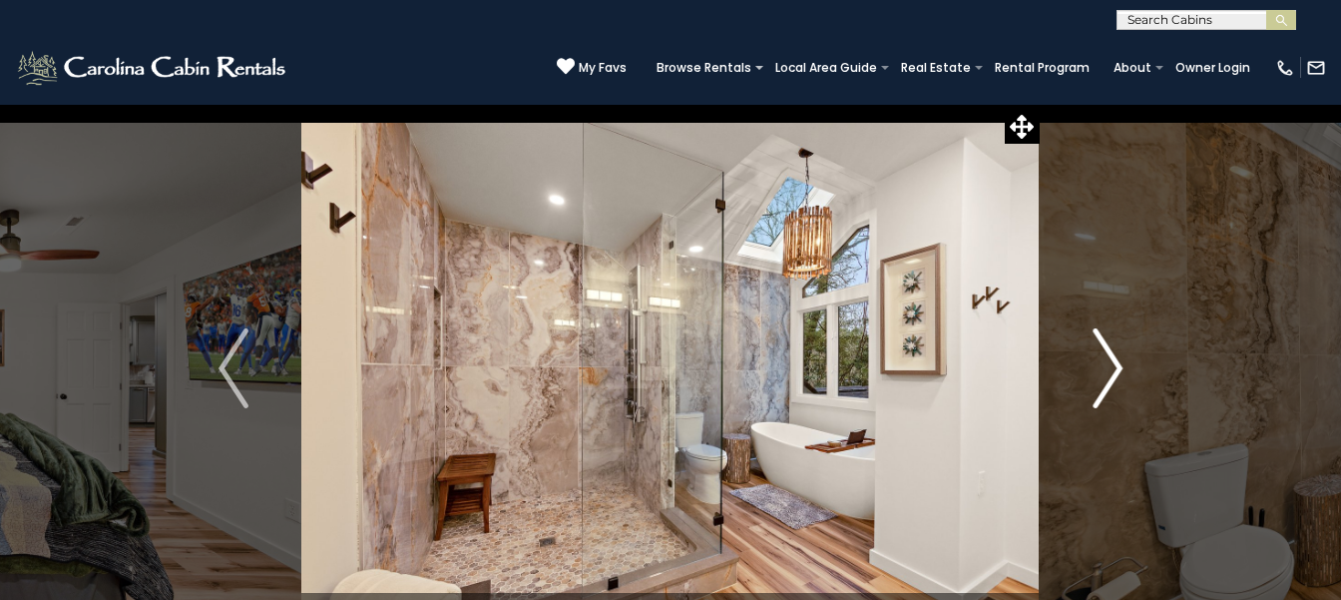
click at [1040, 104] on button "Next" at bounding box center [1108, 368] width 136 height 529
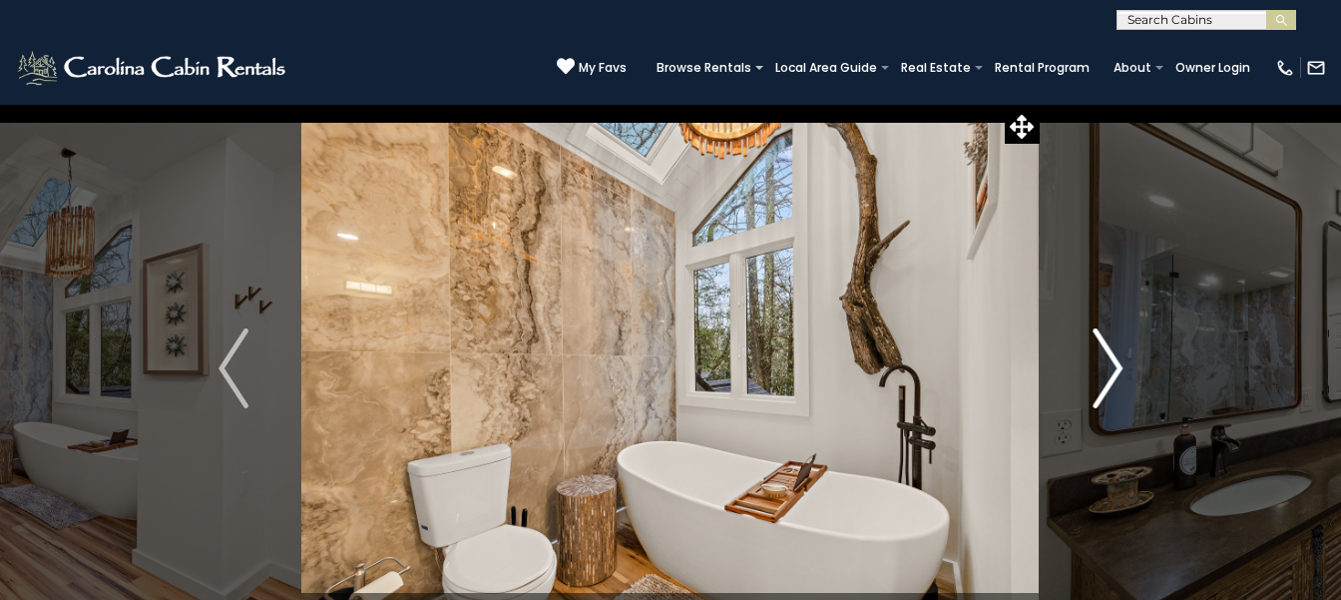
click at [1040, 104] on button "Next" at bounding box center [1108, 368] width 136 height 529
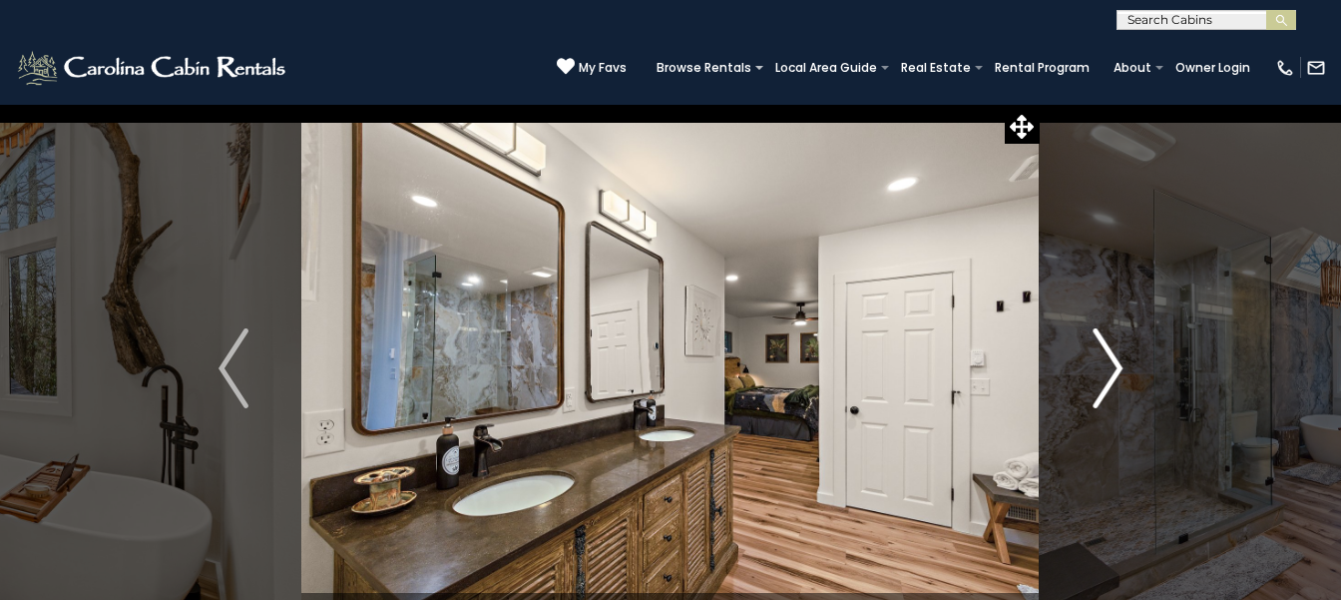
click at [1040, 104] on button "Next" at bounding box center [1108, 368] width 136 height 529
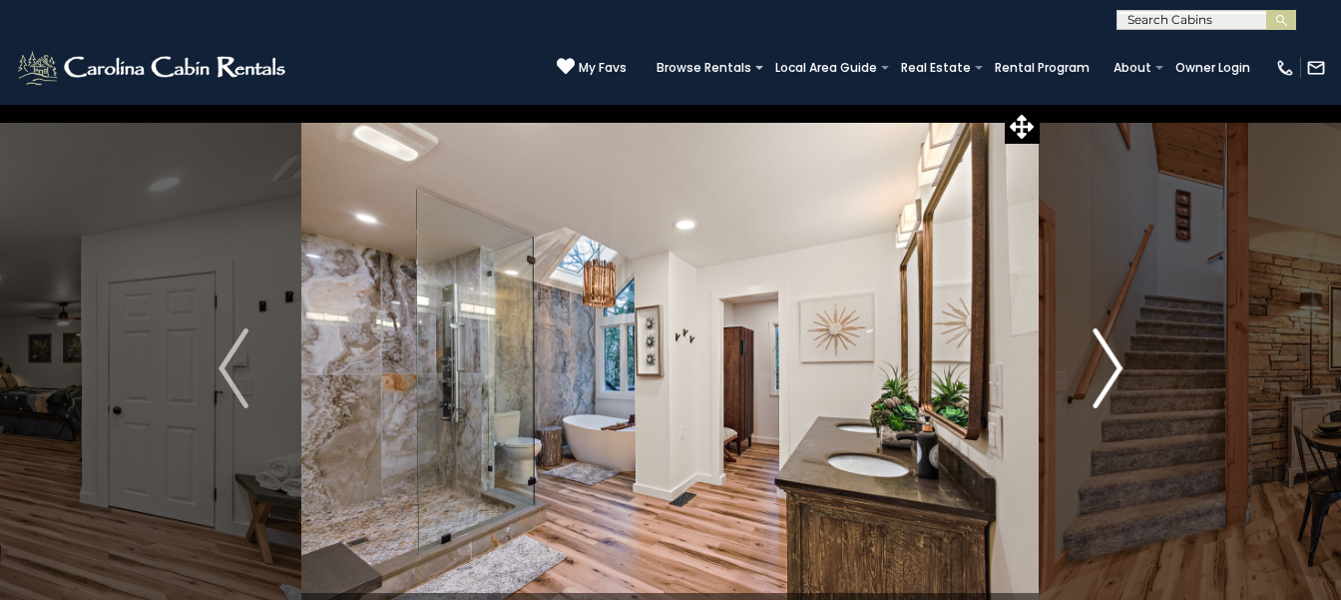
click at [1040, 104] on button "Next" at bounding box center [1108, 368] width 136 height 529
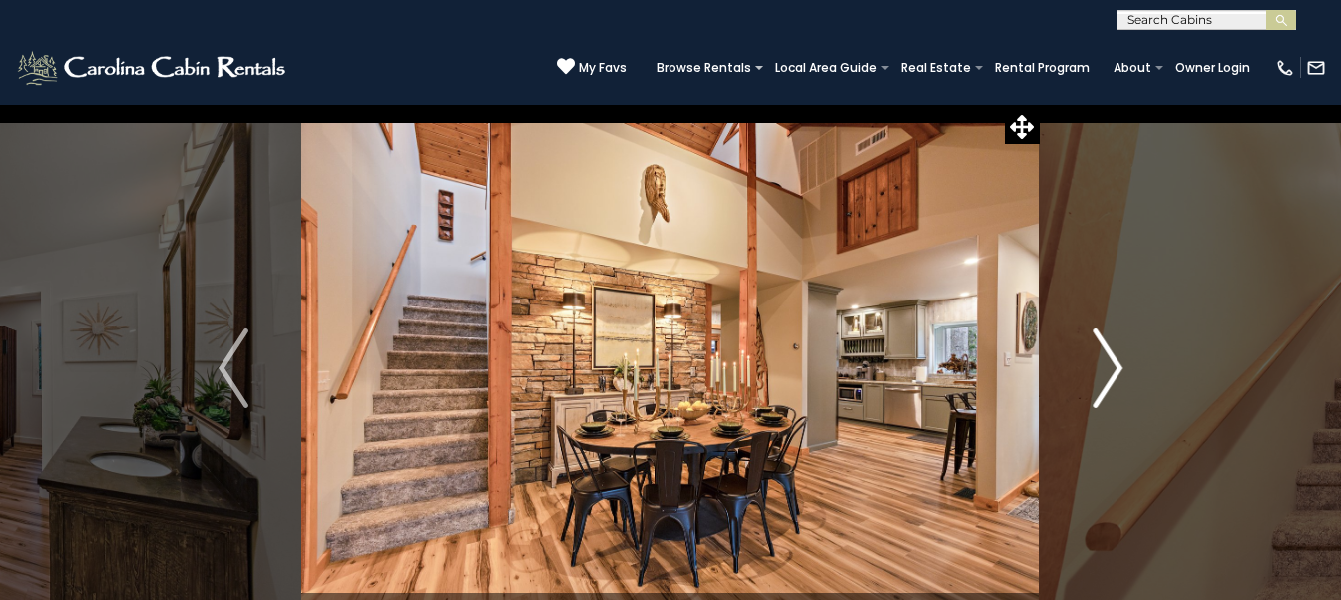
click at [1040, 104] on button "Next" at bounding box center [1108, 368] width 136 height 529
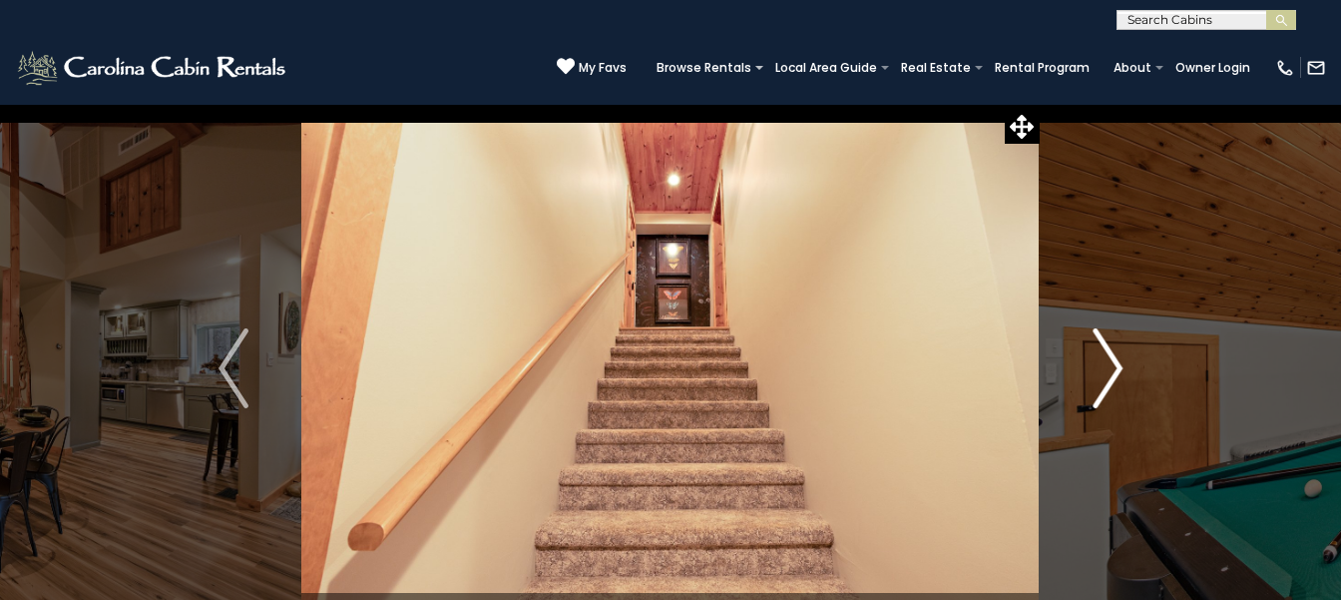
click at [1040, 104] on button "Next" at bounding box center [1108, 368] width 136 height 529
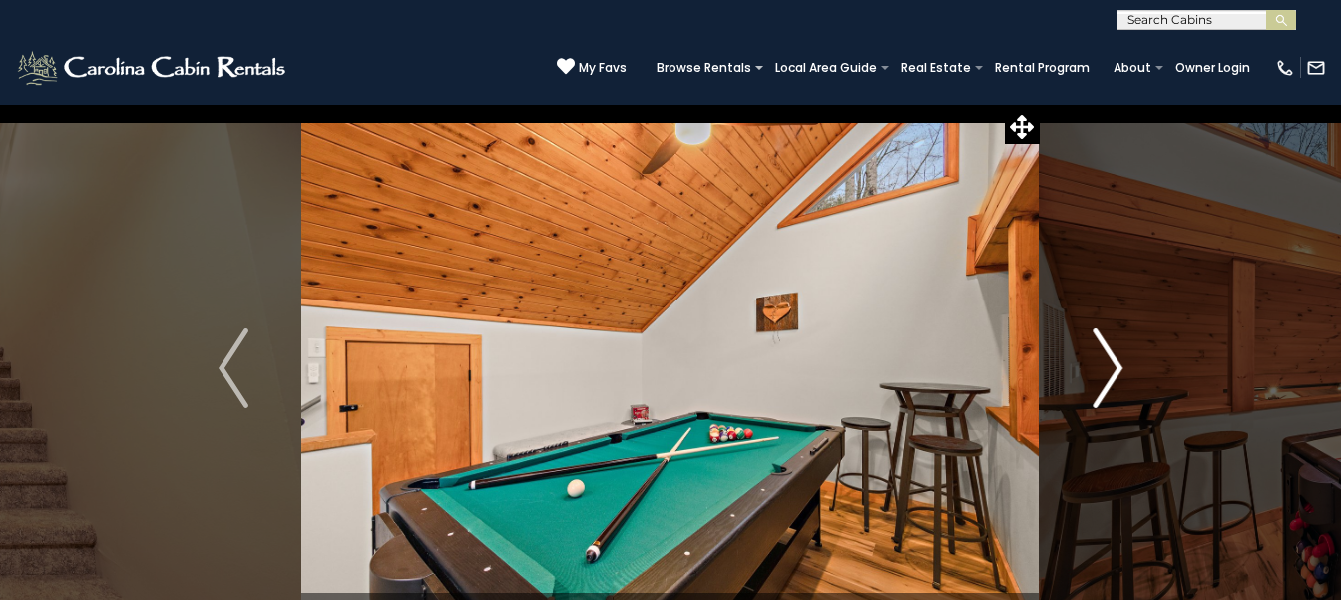
click at [1040, 104] on button "Next" at bounding box center [1108, 368] width 136 height 529
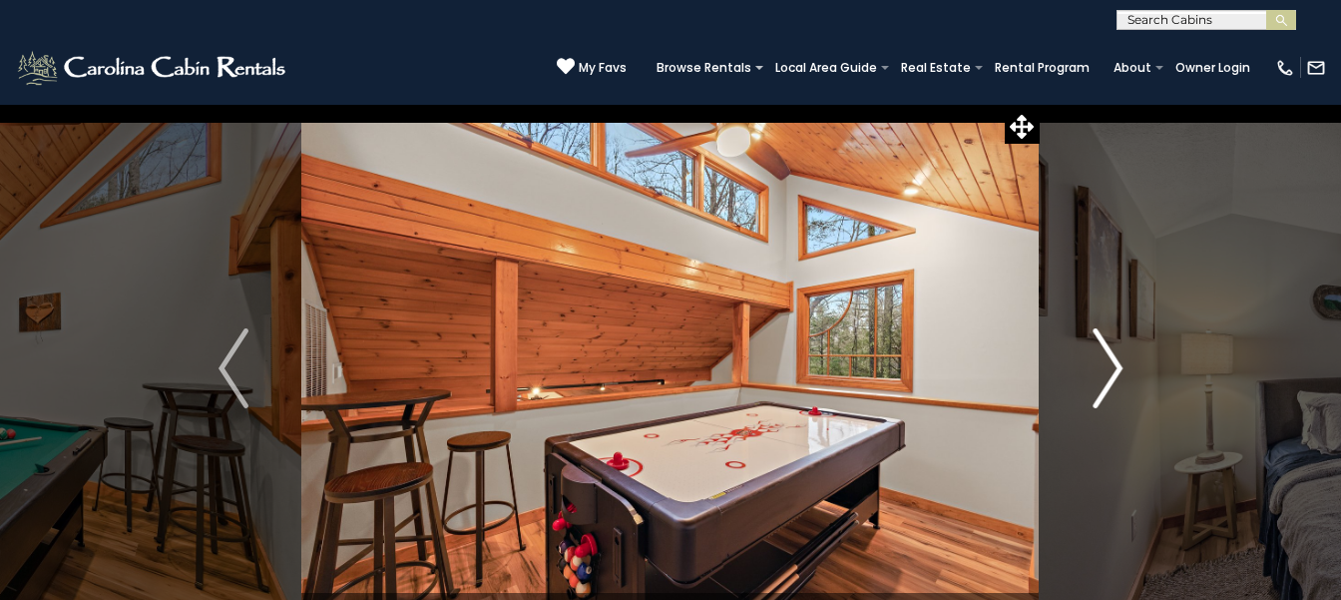
click at [1040, 104] on button "Next" at bounding box center [1108, 368] width 136 height 529
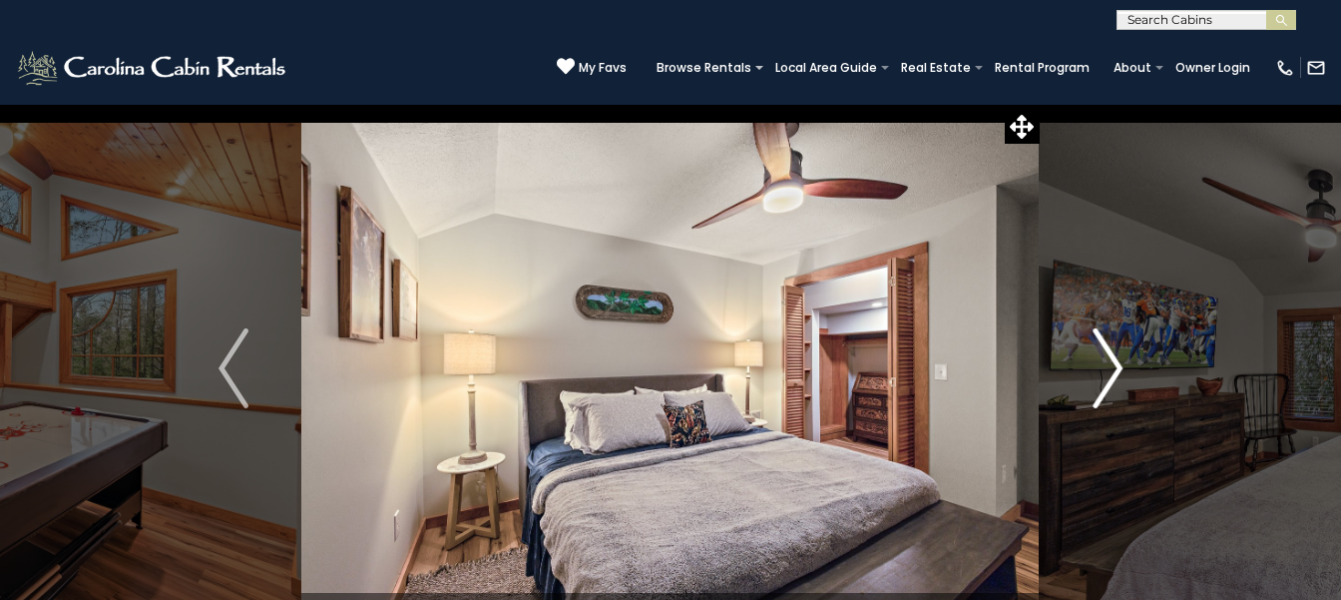
click at [1040, 104] on button "Next" at bounding box center [1108, 368] width 136 height 529
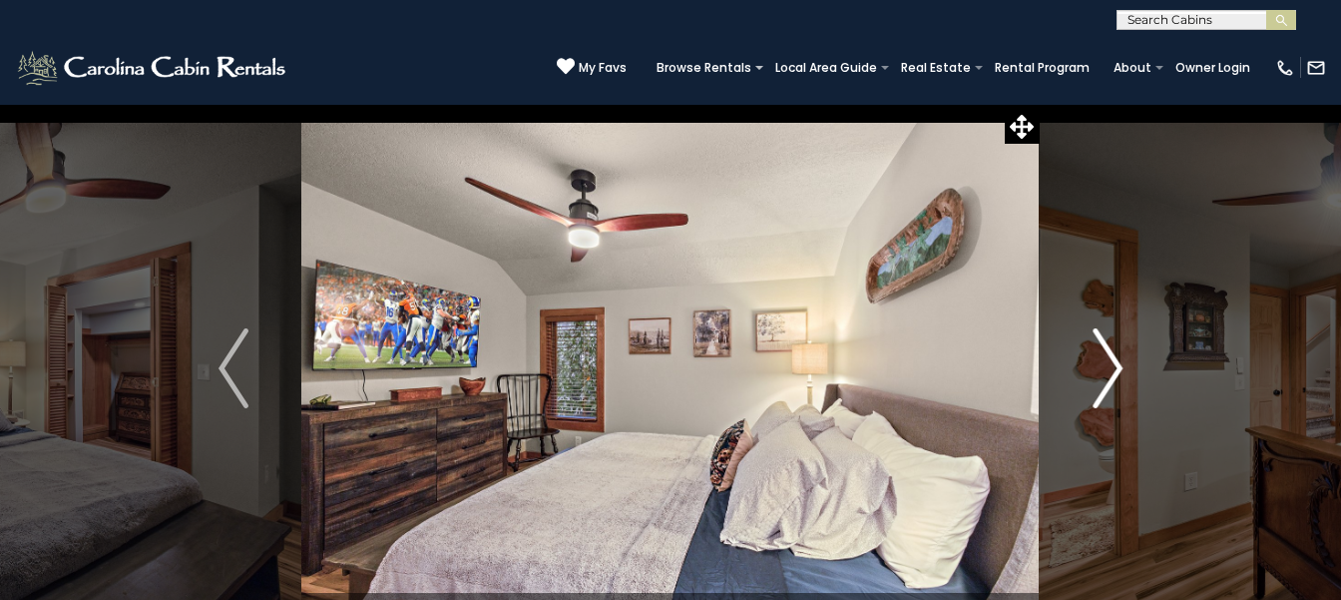
click at [1040, 104] on button "Next" at bounding box center [1108, 368] width 136 height 529
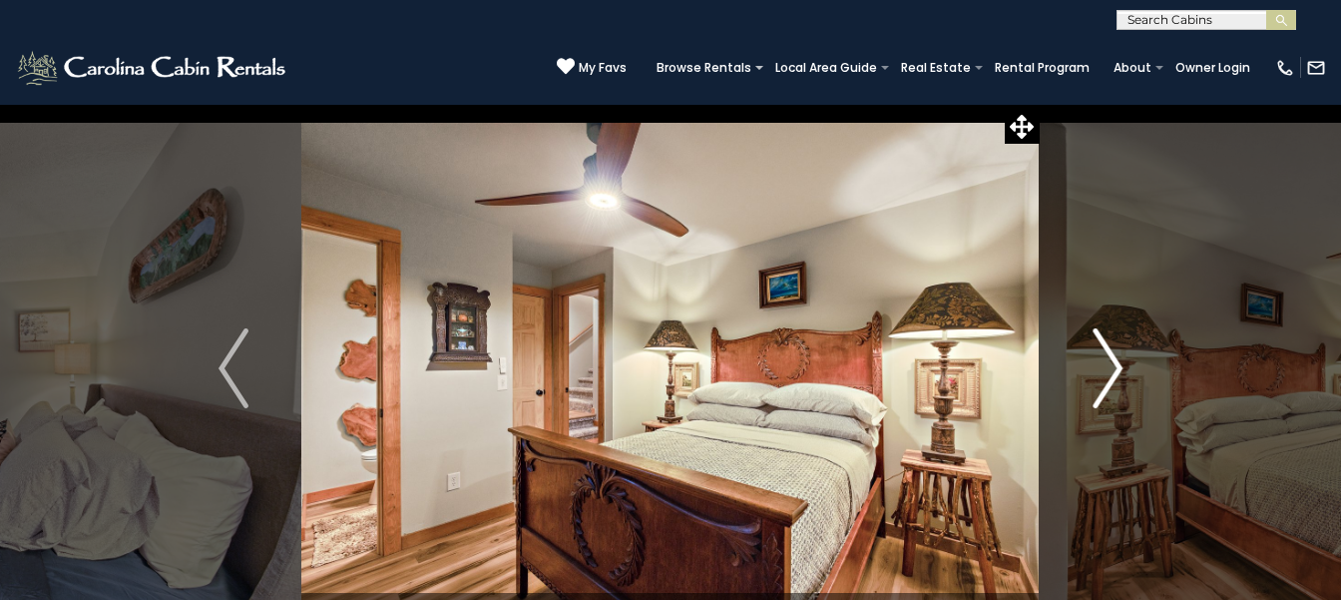
click at [1040, 104] on button "Next" at bounding box center [1108, 368] width 136 height 529
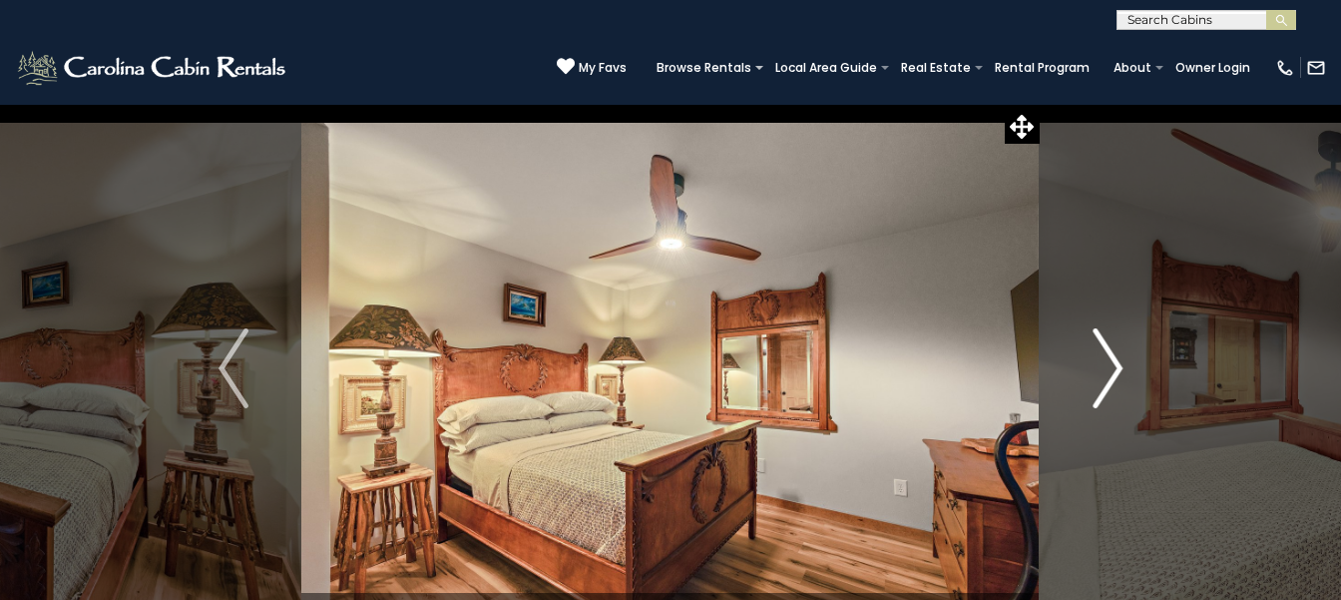
click at [1040, 104] on button "Next" at bounding box center [1108, 368] width 136 height 529
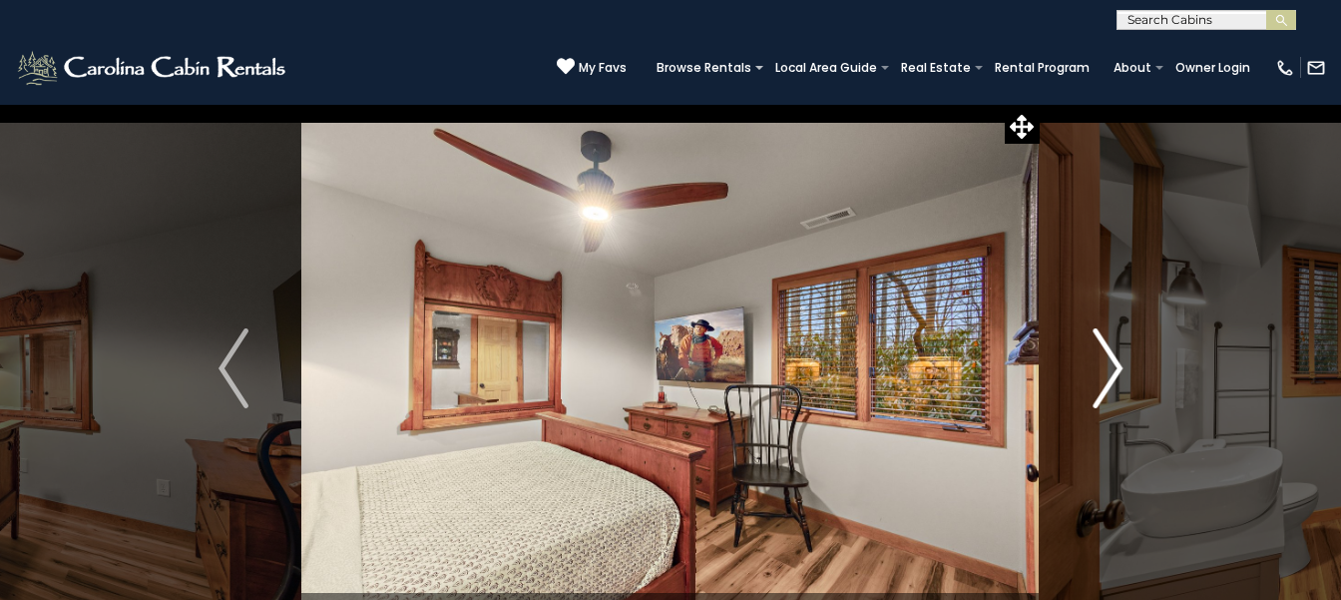
click at [1040, 104] on button "Next" at bounding box center [1108, 368] width 136 height 529
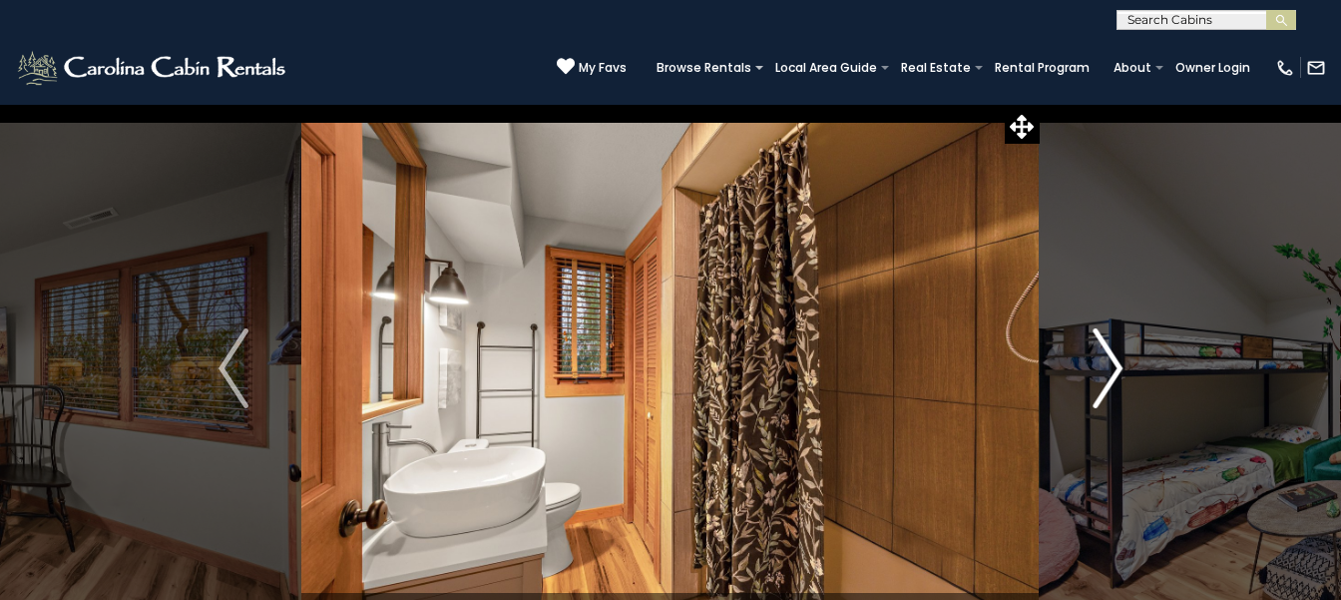
click at [1040, 104] on button "Next" at bounding box center [1108, 368] width 136 height 529
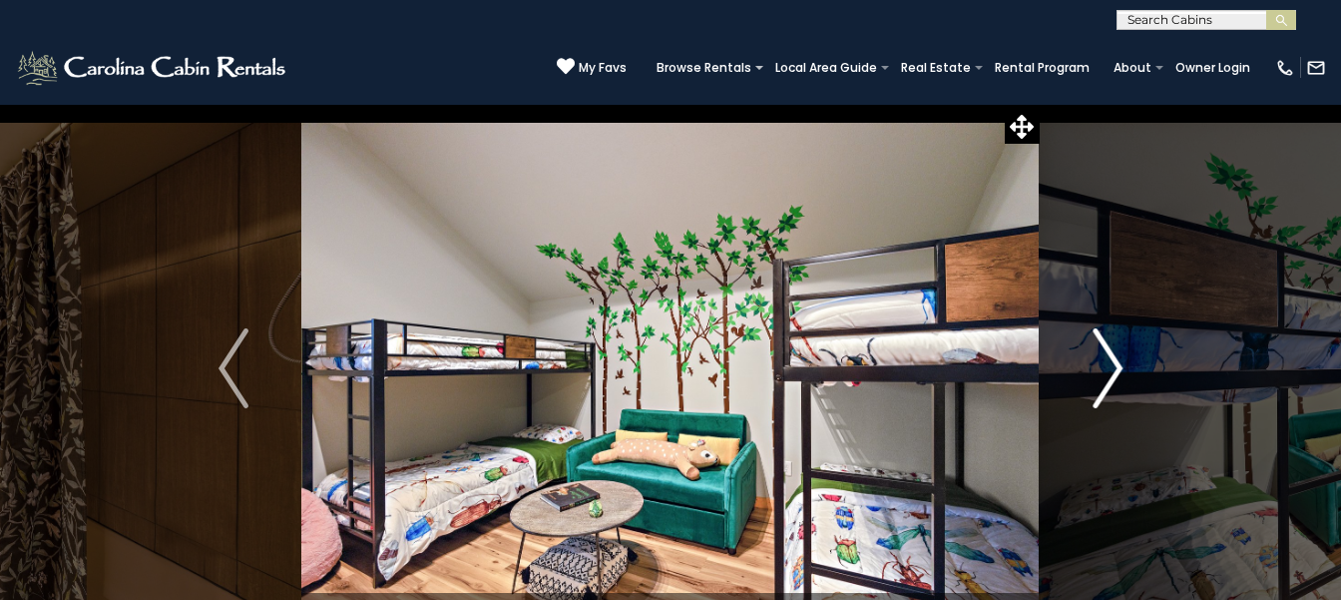
click at [1040, 104] on button "Next" at bounding box center [1108, 368] width 136 height 529
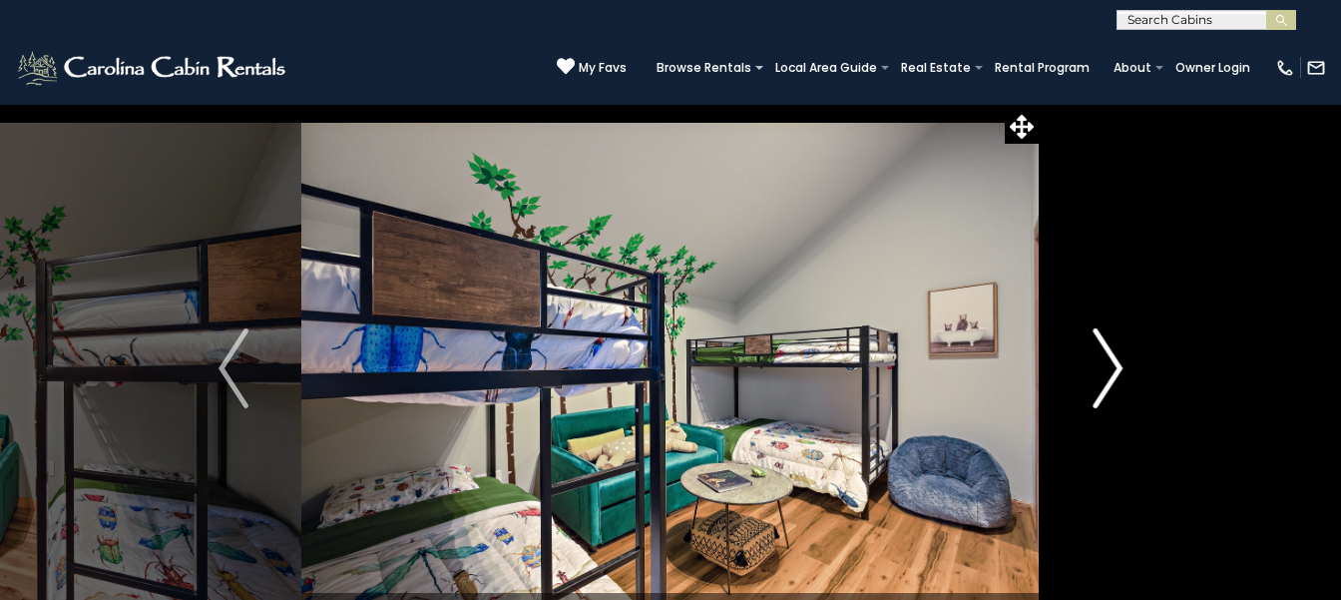
click at [1040, 104] on button "Next" at bounding box center [1108, 368] width 136 height 529
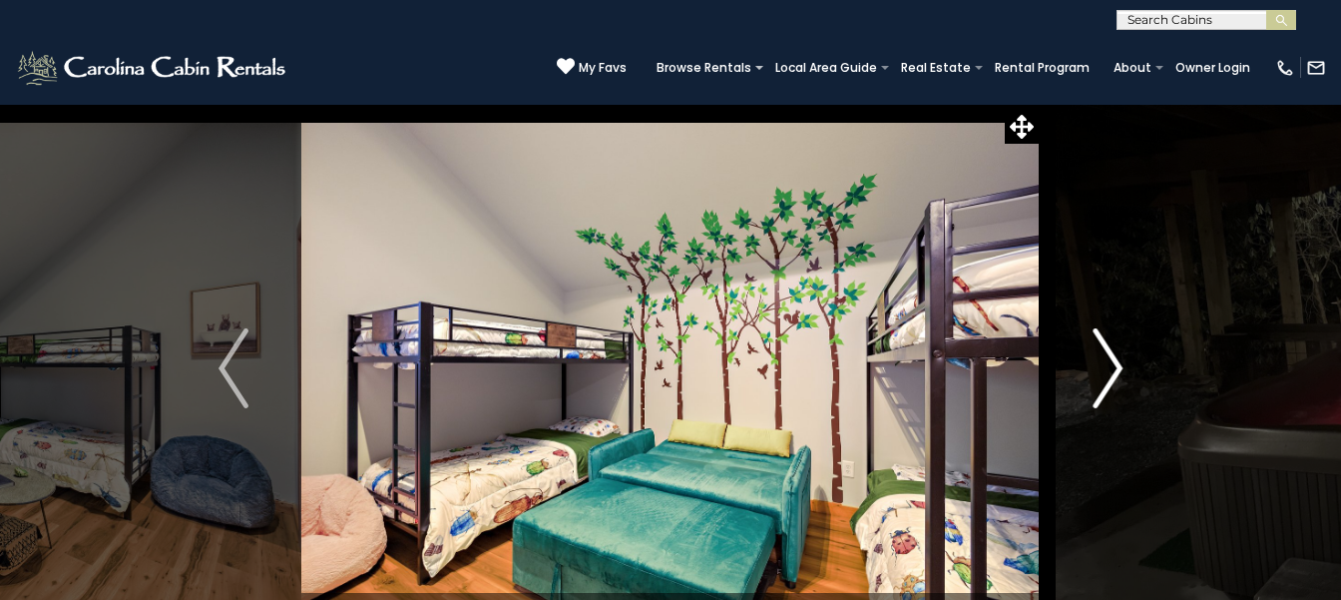
click at [1040, 104] on button "Next" at bounding box center [1108, 368] width 136 height 529
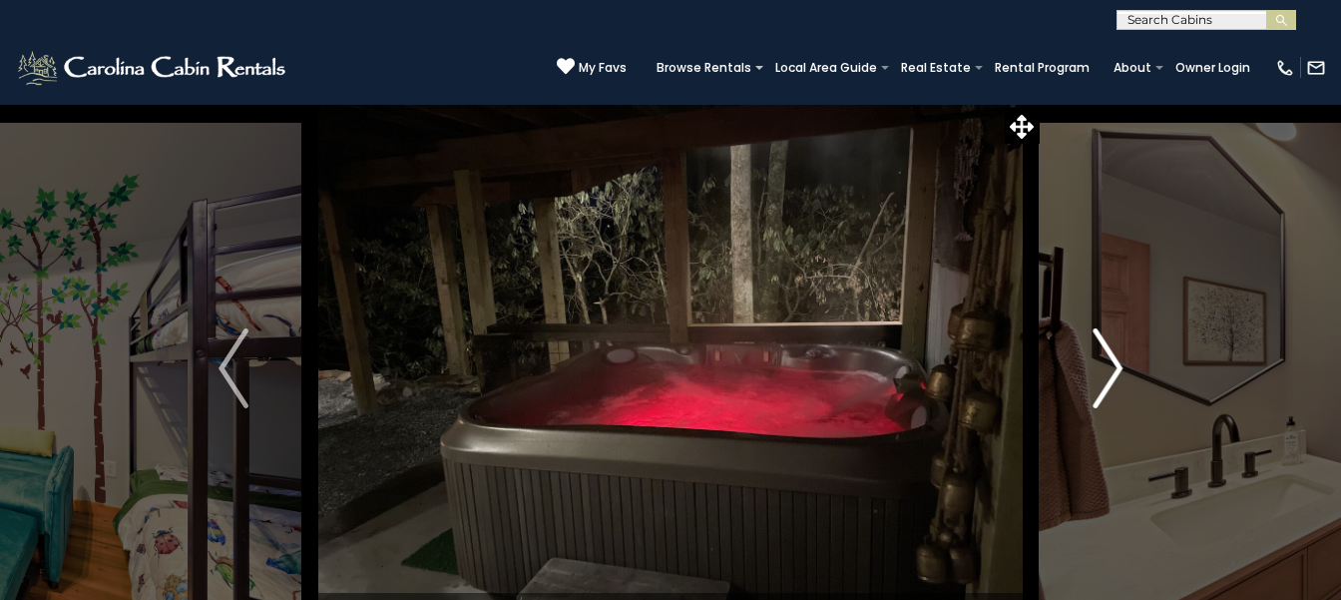
click at [1040, 104] on button "Next" at bounding box center [1108, 368] width 136 height 529
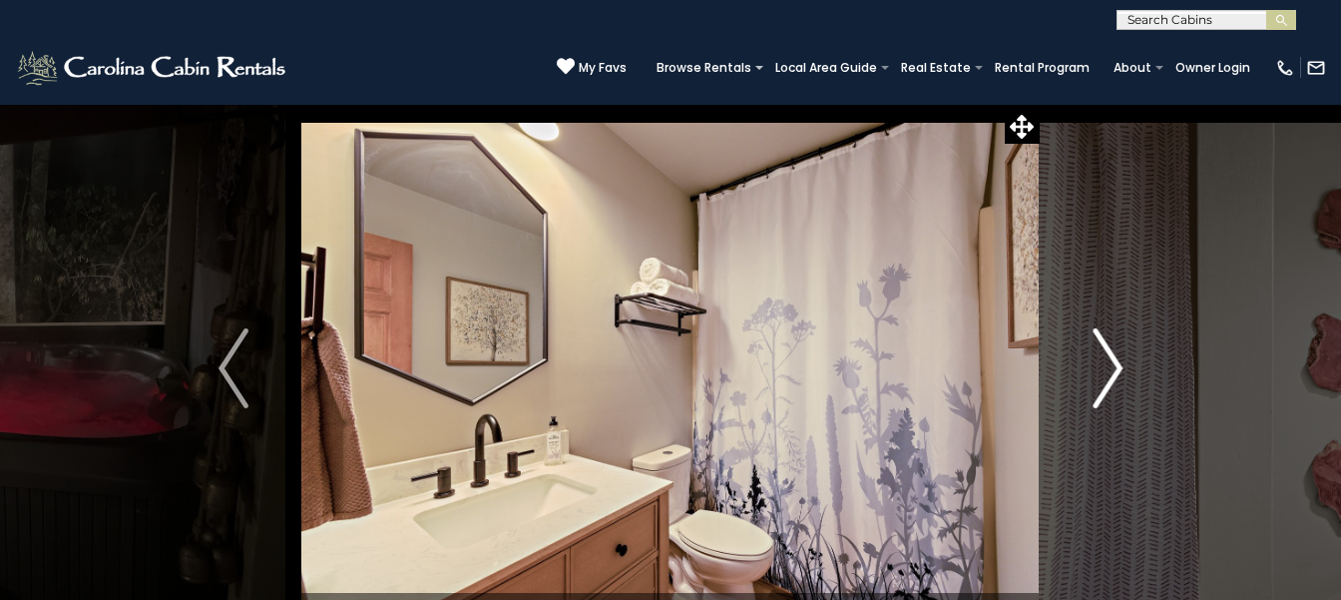
click at [1040, 104] on button "Next" at bounding box center [1108, 368] width 136 height 529
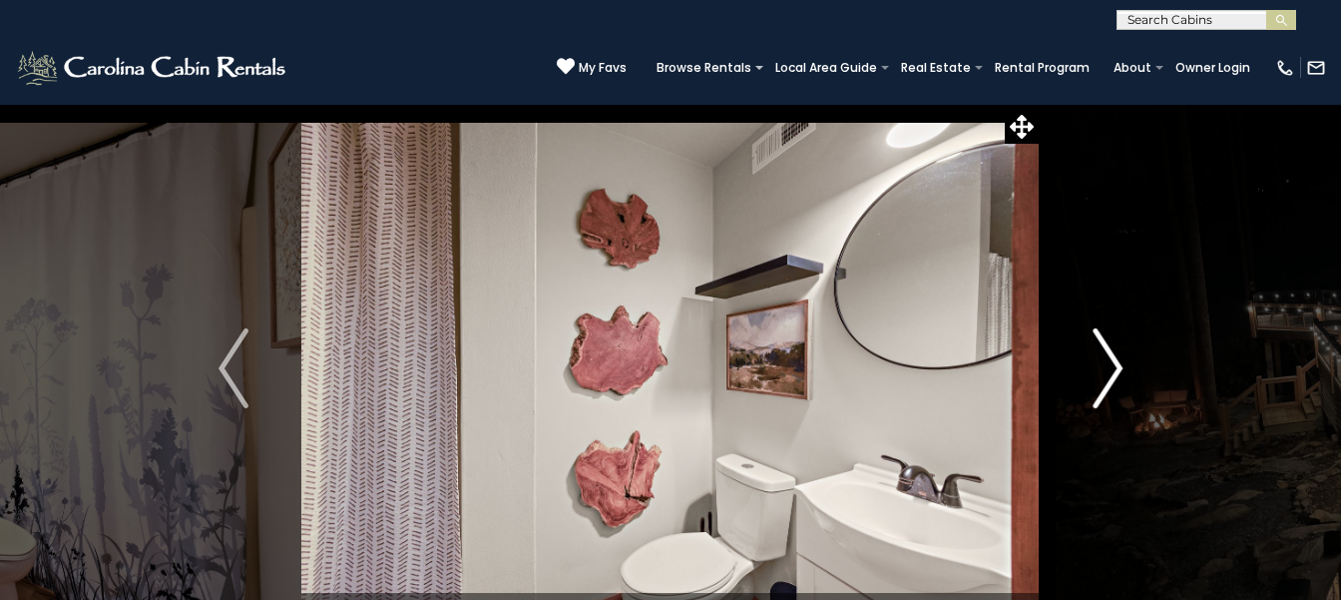
click at [1040, 104] on button "Next" at bounding box center [1108, 368] width 136 height 529
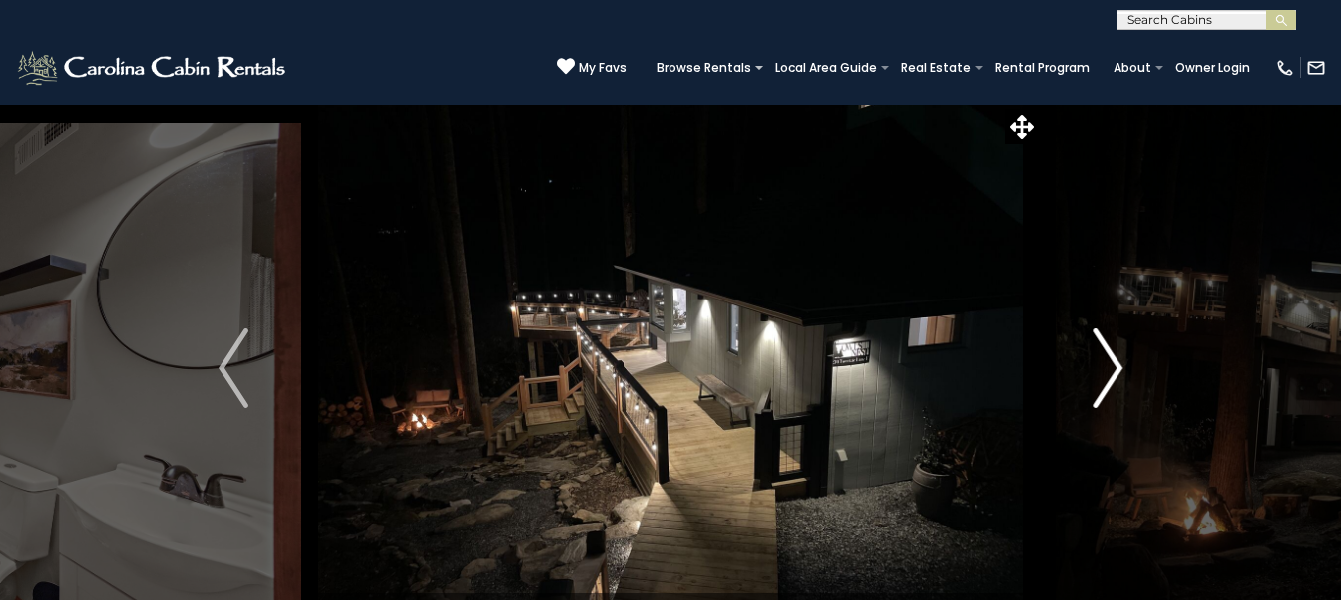
click at [1040, 104] on button "Next" at bounding box center [1108, 368] width 136 height 529
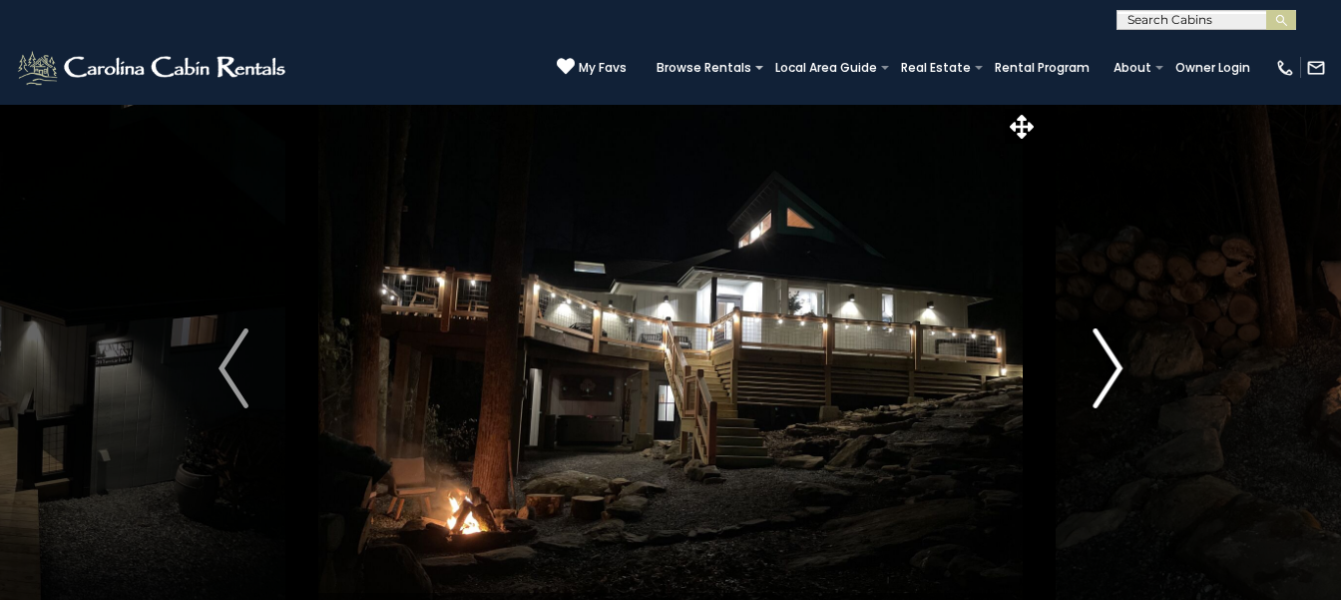
click at [1040, 104] on button "Next" at bounding box center [1108, 368] width 136 height 529
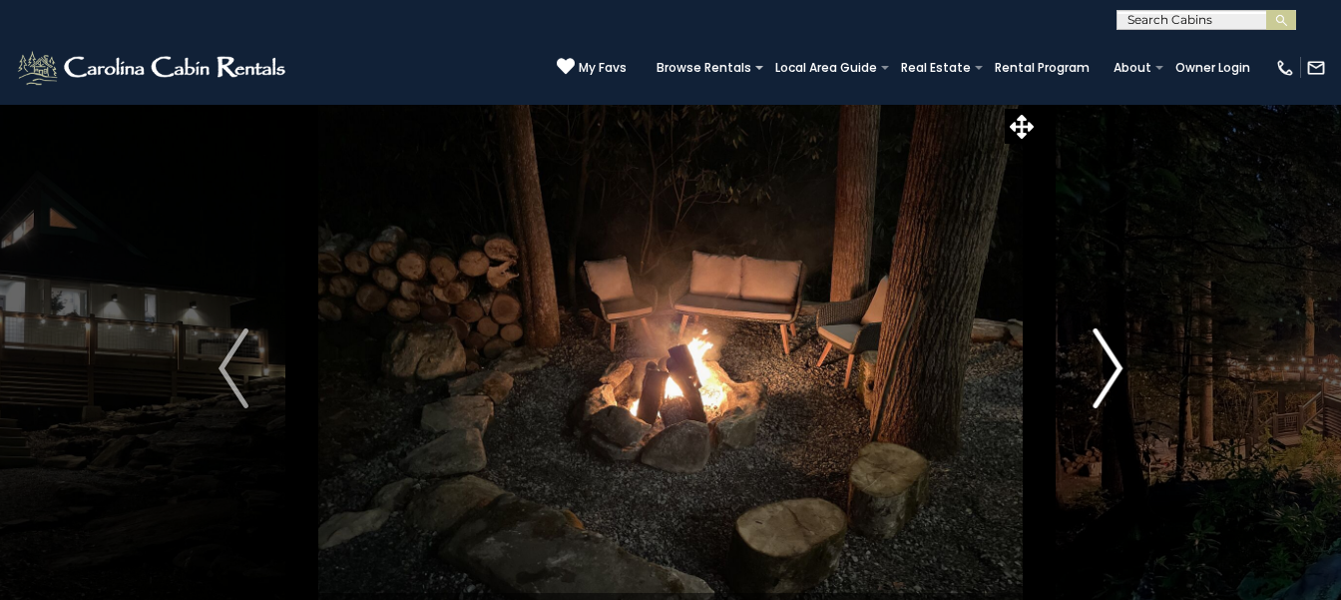
click at [1040, 104] on button "Next" at bounding box center [1108, 368] width 136 height 529
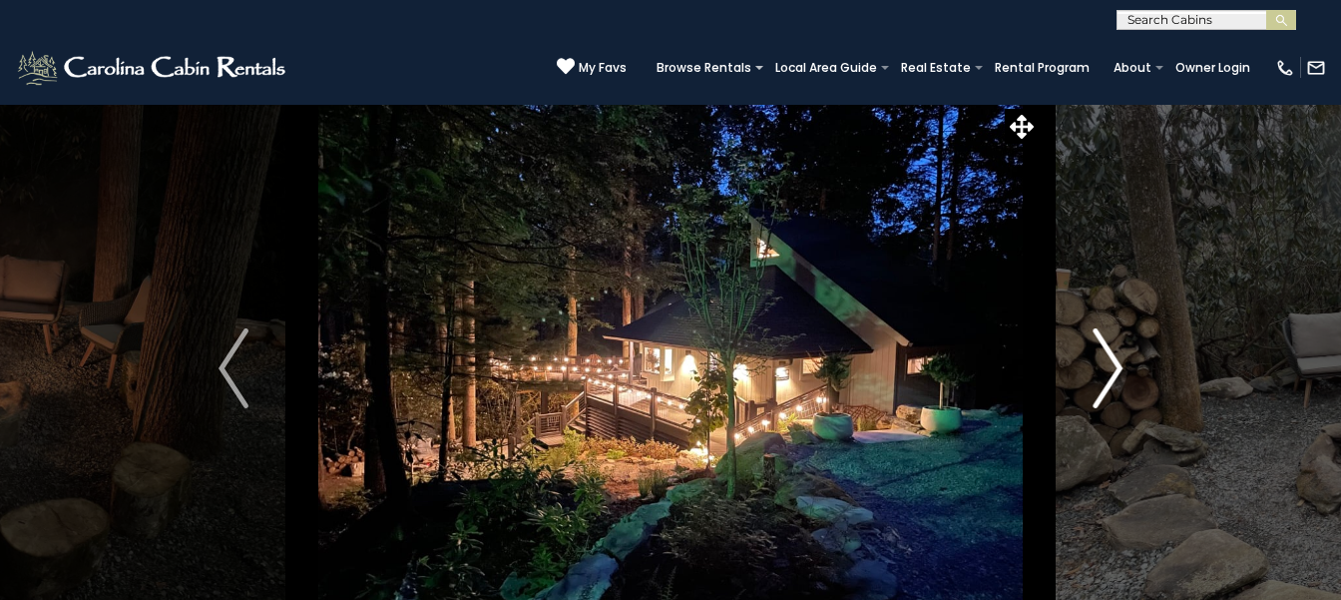
click at [1040, 104] on button "Next" at bounding box center [1108, 368] width 136 height 529
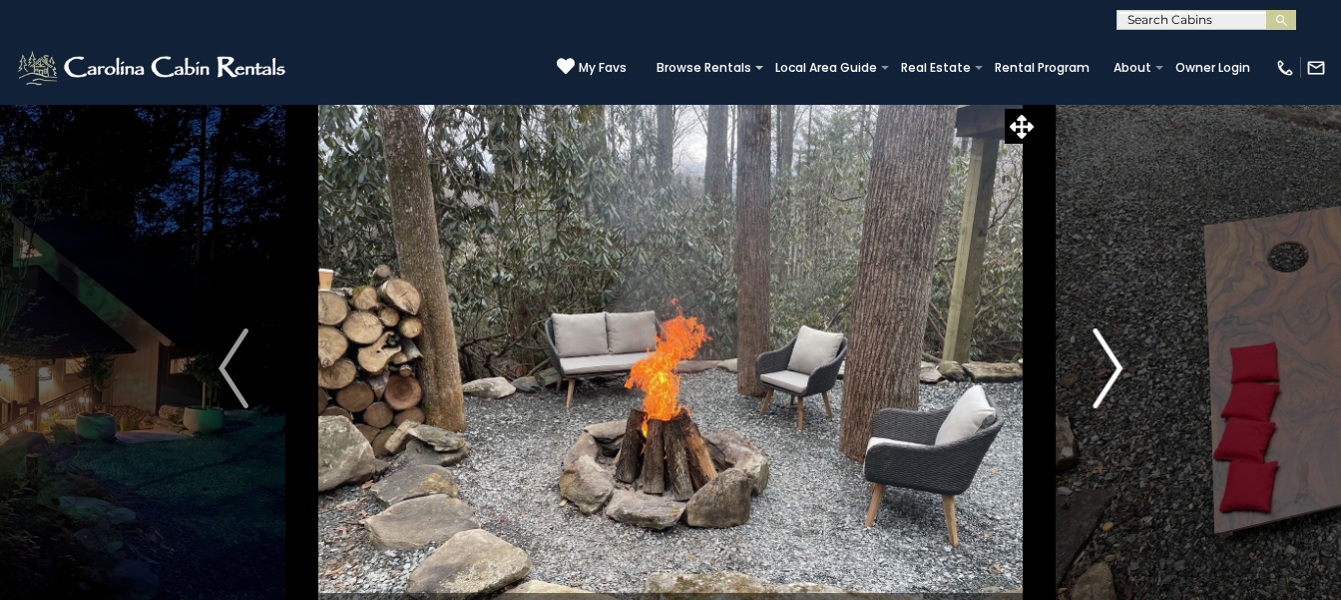
click at [1040, 104] on button "Next" at bounding box center [1108, 368] width 136 height 529
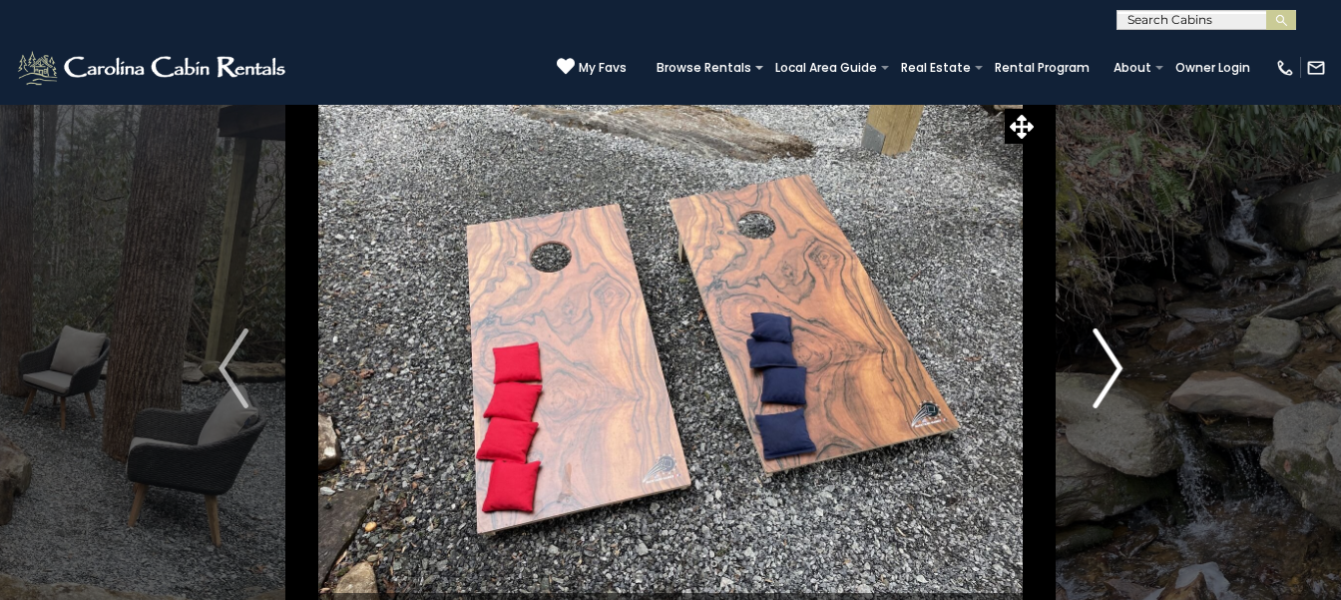
click at [1040, 104] on button "Next" at bounding box center [1108, 368] width 136 height 529
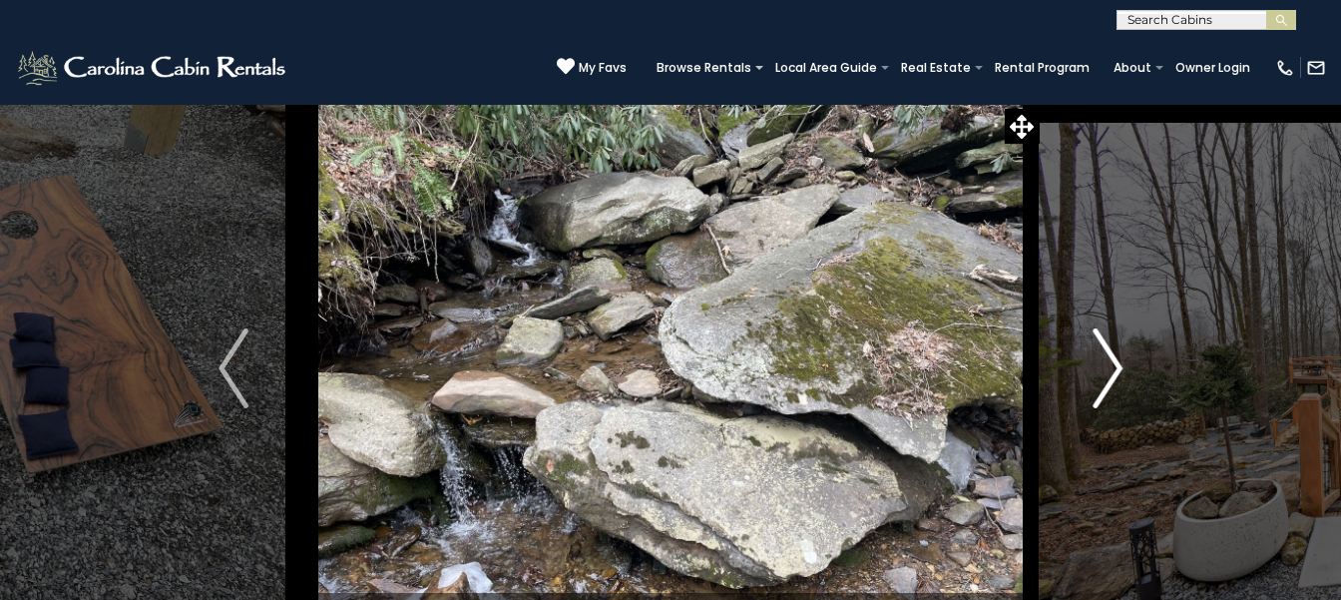
click at [1040, 104] on button "Next" at bounding box center [1108, 368] width 136 height 529
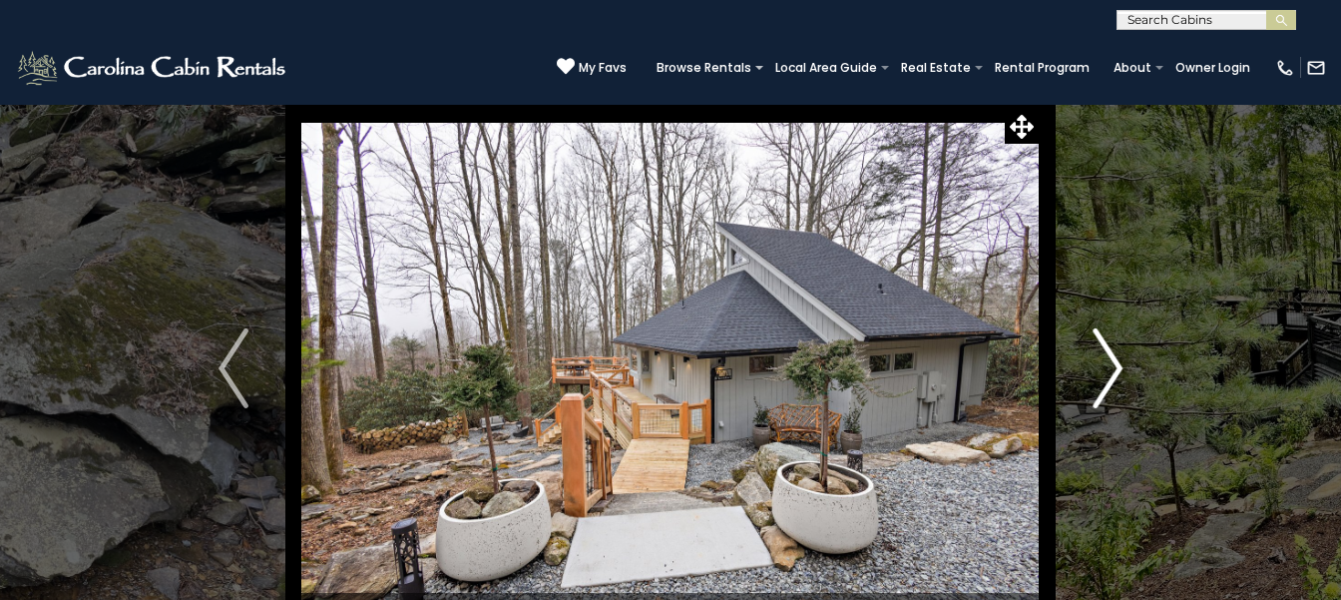
click at [1040, 104] on button "Next" at bounding box center [1108, 368] width 136 height 529
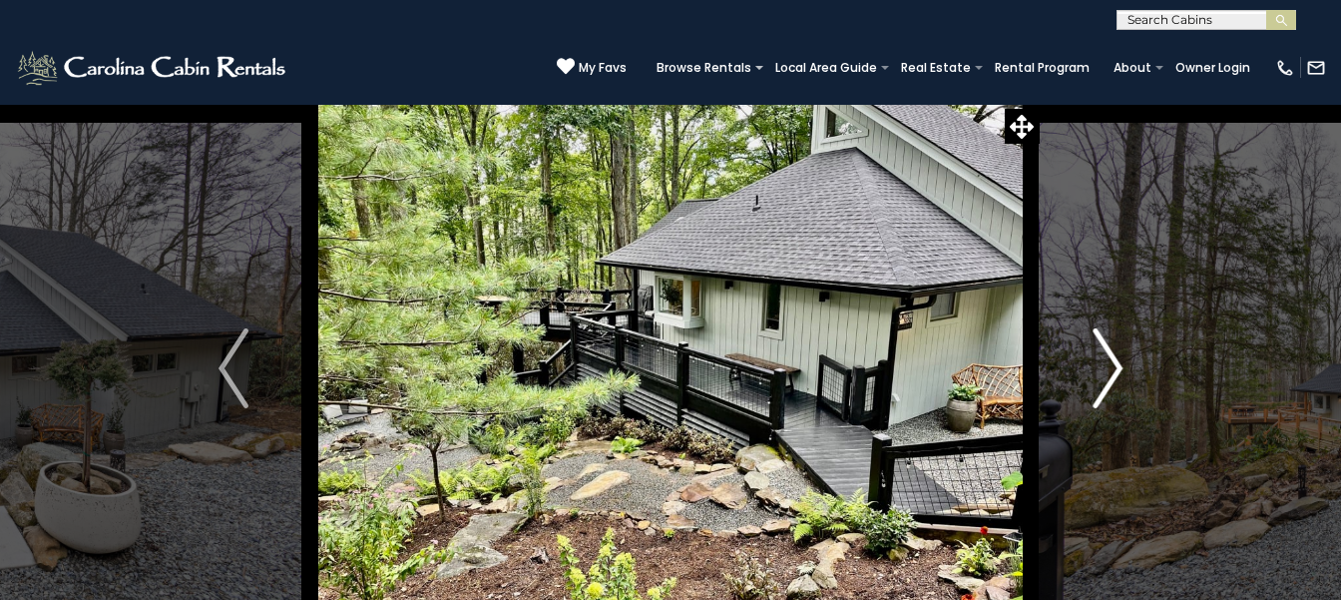
click at [1040, 104] on button "Next" at bounding box center [1108, 368] width 136 height 529
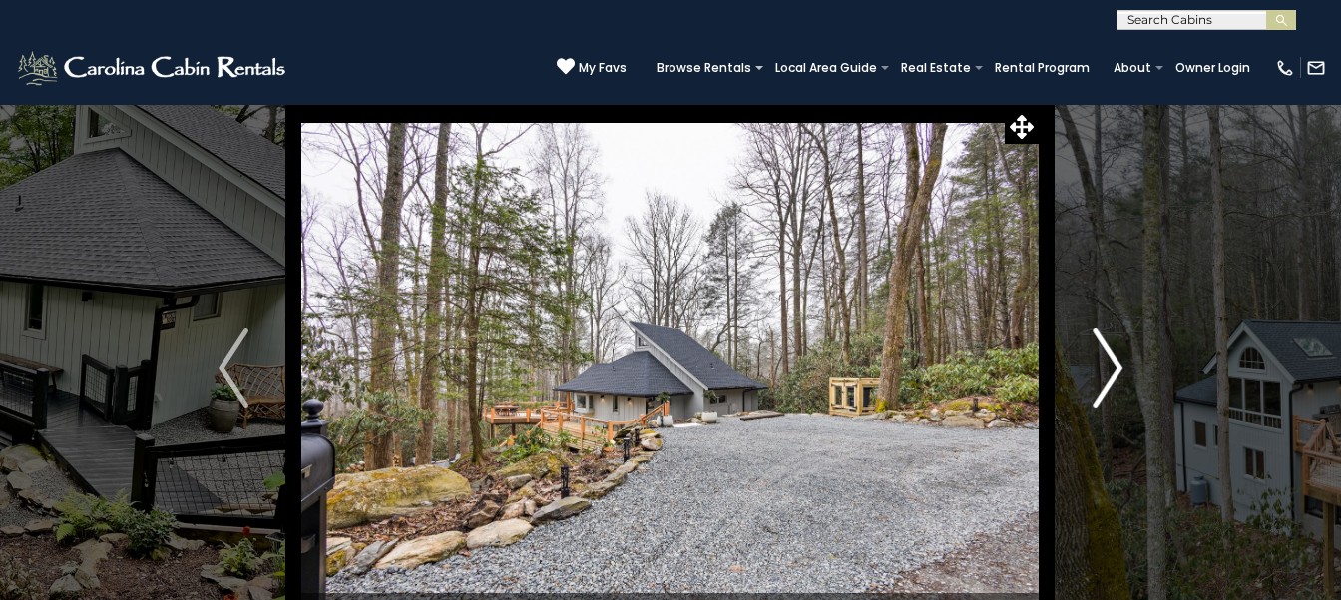
click at [1040, 104] on button "Next" at bounding box center [1108, 368] width 136 height 529
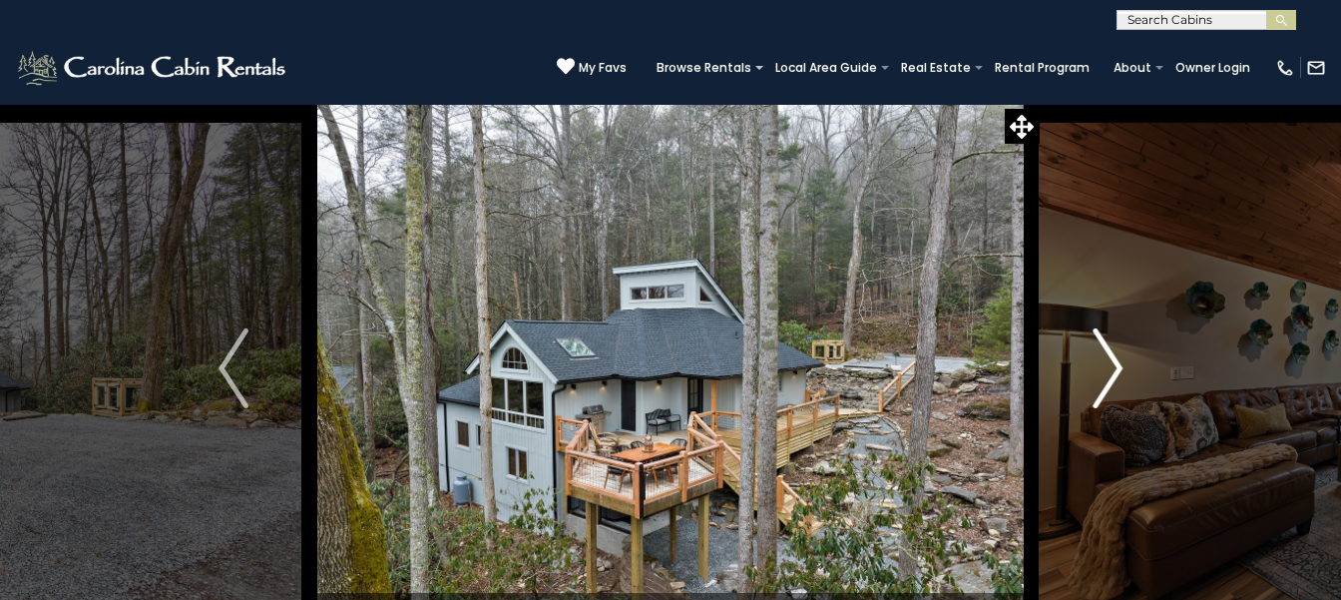
click at [1040, 104] on button "Next" at bounding box center [1108, 368] width 136 height 529
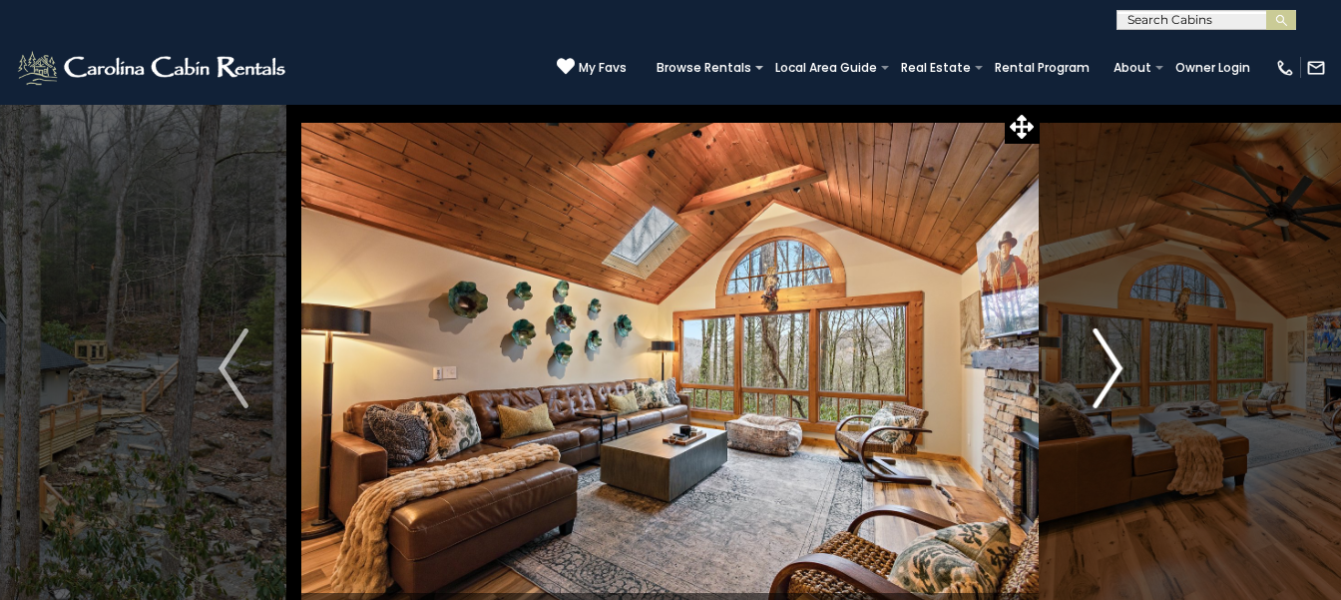
click at [1040, 104] on button "Next" at bounding box center [1108, 368] width 136 height 529
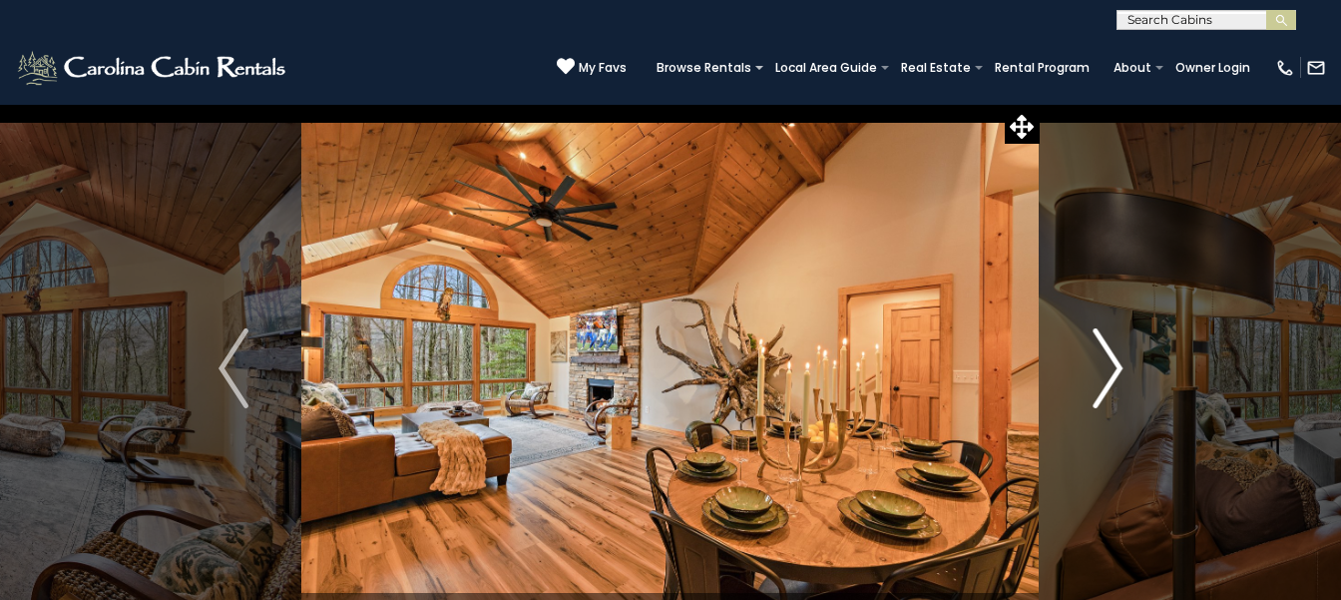
click at [1040, 104] on button "Next" at bounding box center [1108, 368] width 136 height 529
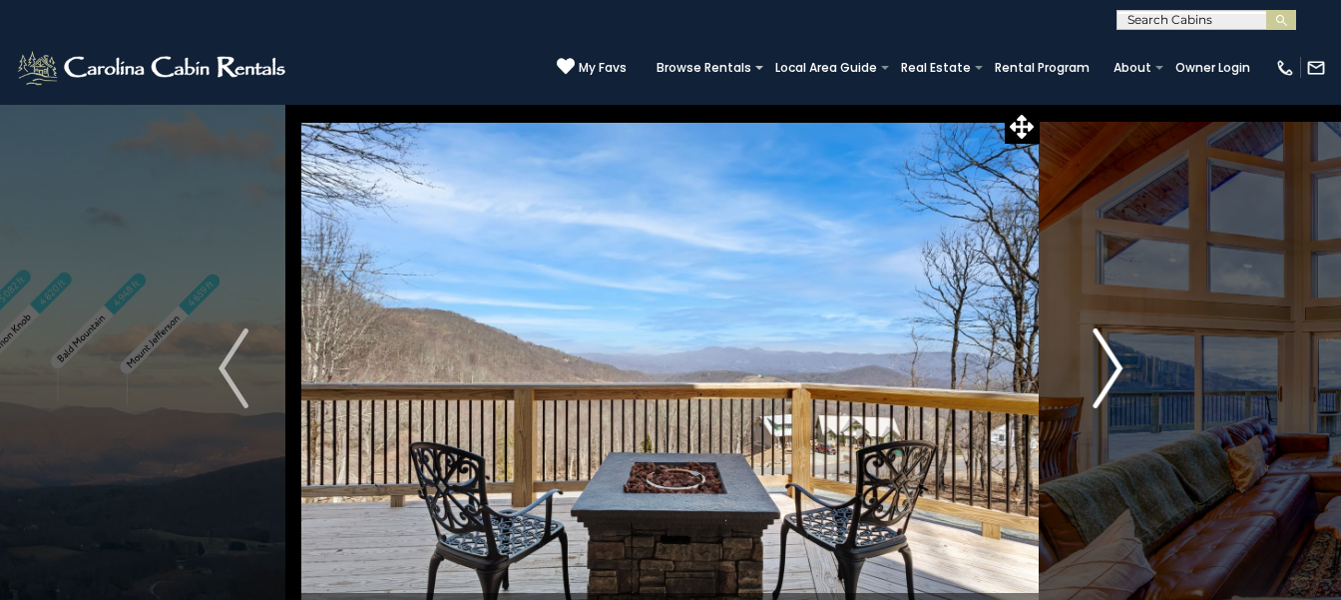
click at [1103, 361] on img "Next" at bounding box center [1108, 368] width 30 height 80
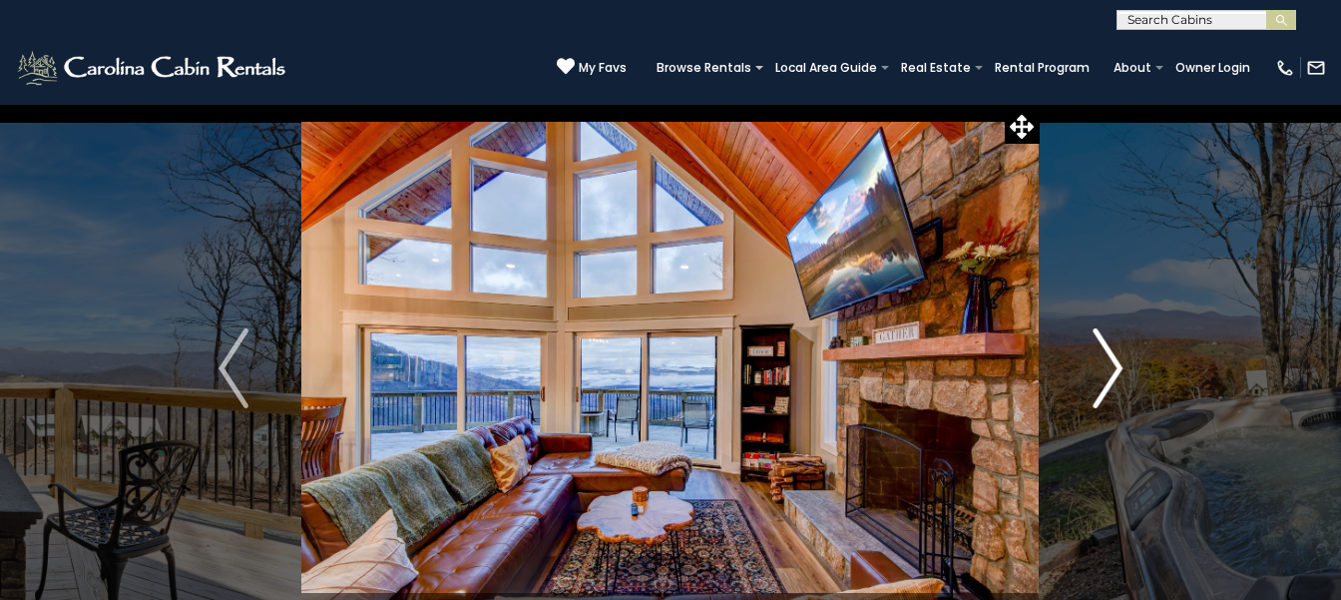
click at [1040, 104] on button "Next" at bounding box center [1108, 368] width 136 height 529
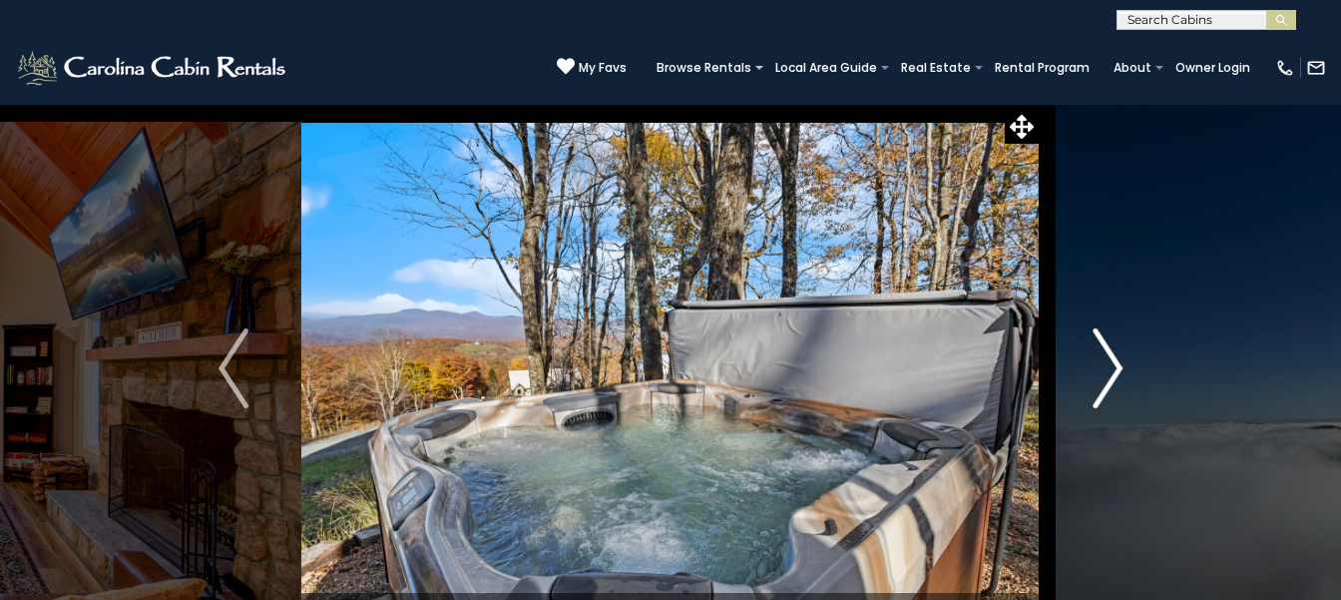
click at [1040, 104] on button "Next" at bounding box center [1108, 368] width 136 height 529
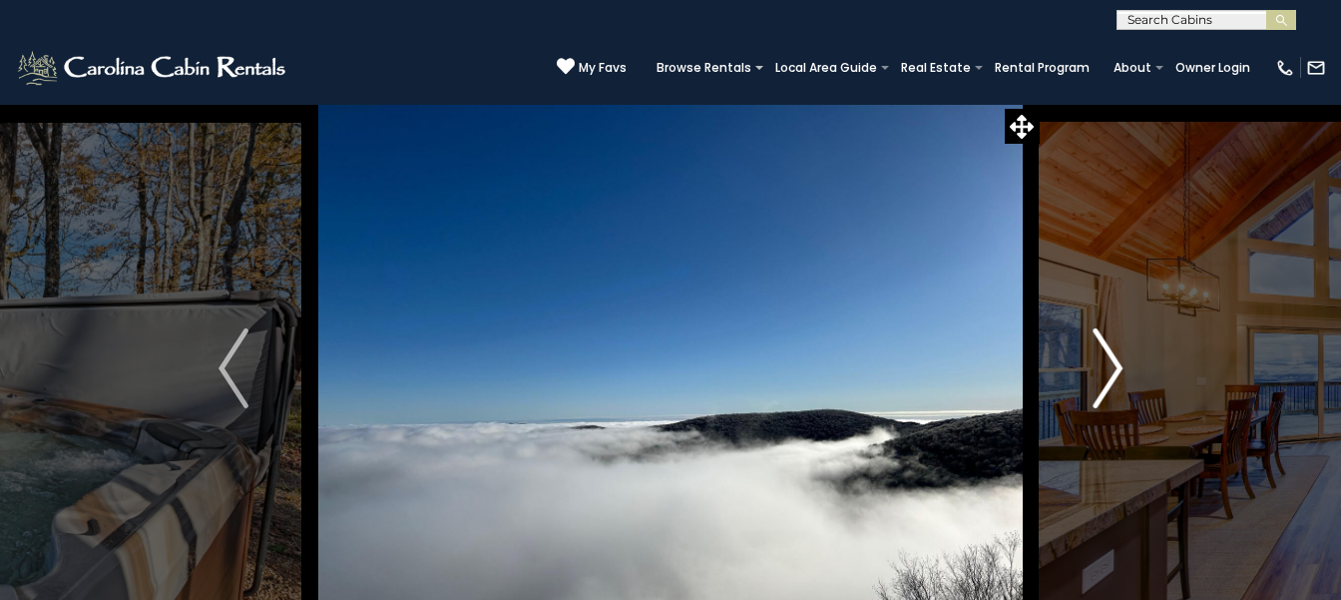
click at [1040, 104] on button "Next" at bounding box center [1108, 368] width 136 height 529
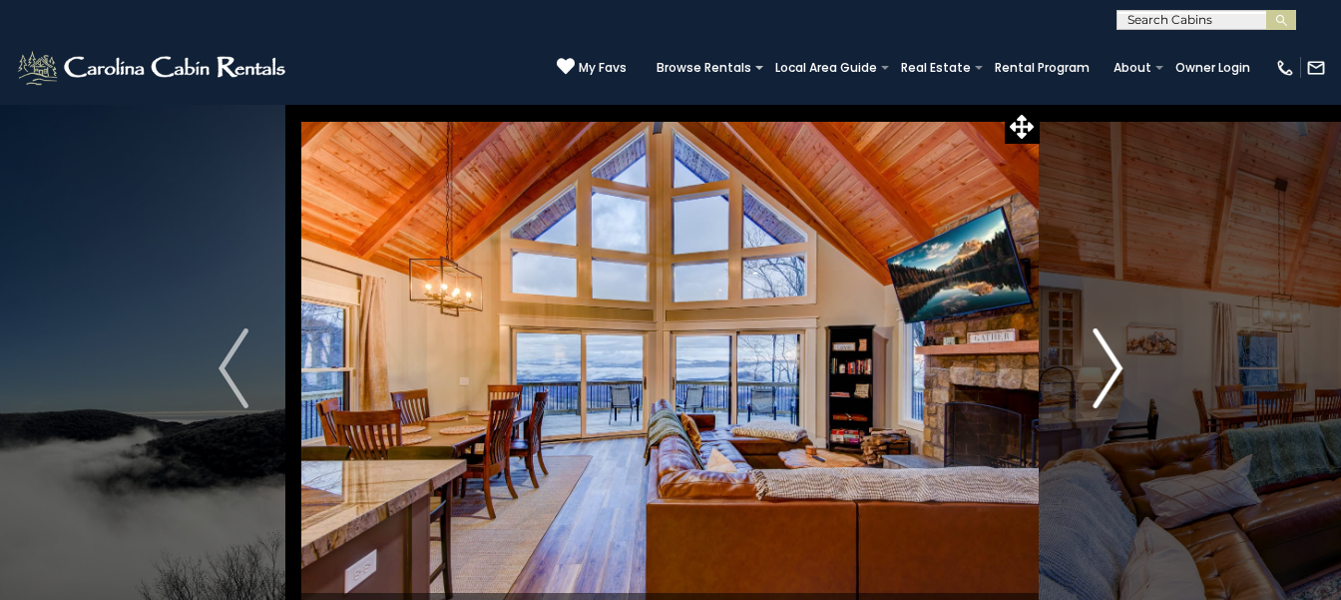
click at [1040, 104] on button "Next" at bounding box center [1108, 368] width 136 height 529
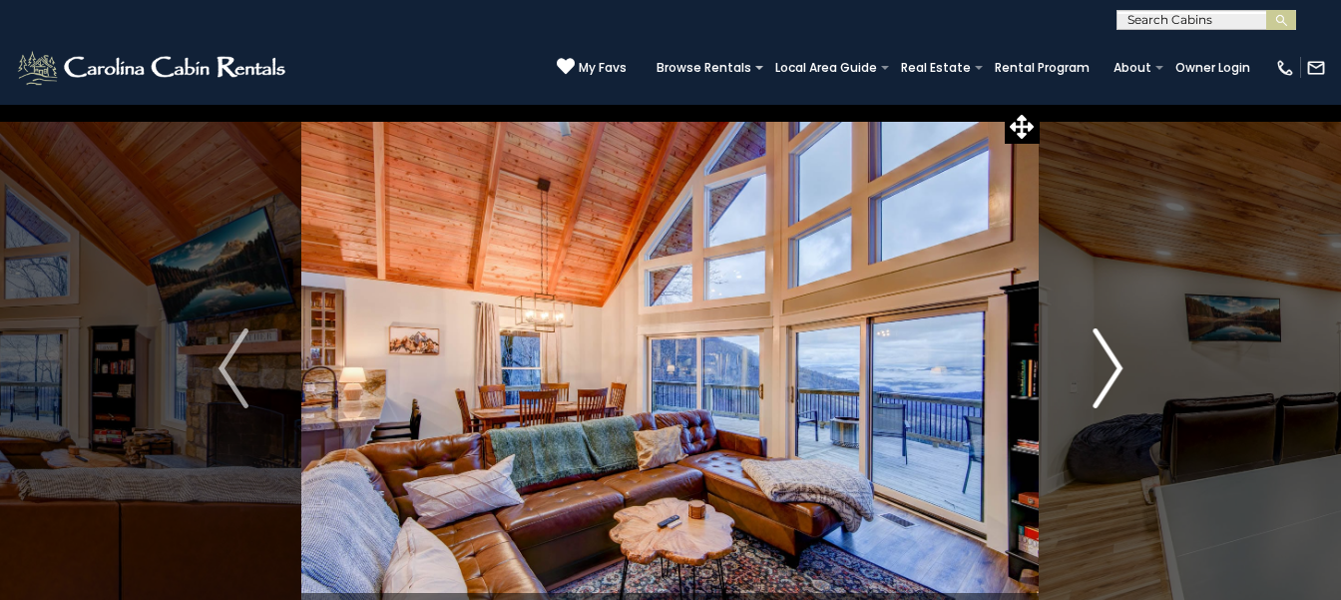
click at [1040, 104] on button "Next" at bounding box center [1108, 368] width 136 height 529
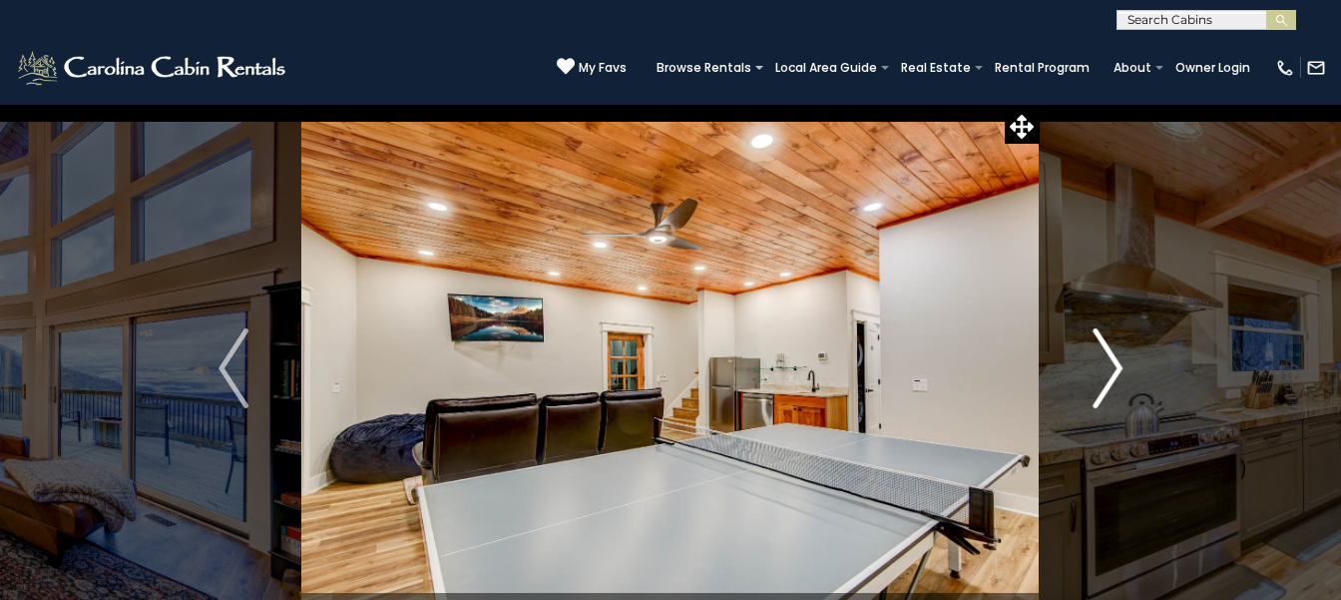
click at [1040, 104] on button "Next" at bounding box center [1108, 368] width 136 height 529
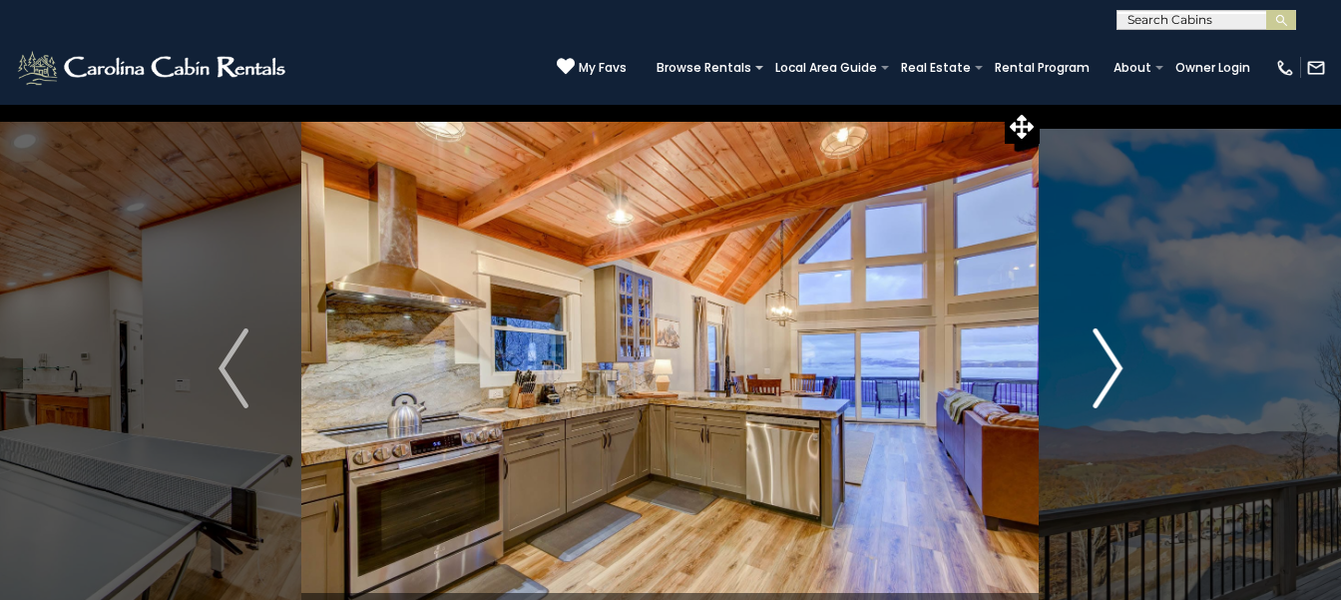
click at [1040, 104] on button "Next" at bounding box center [1108, 368] width 136 height 529
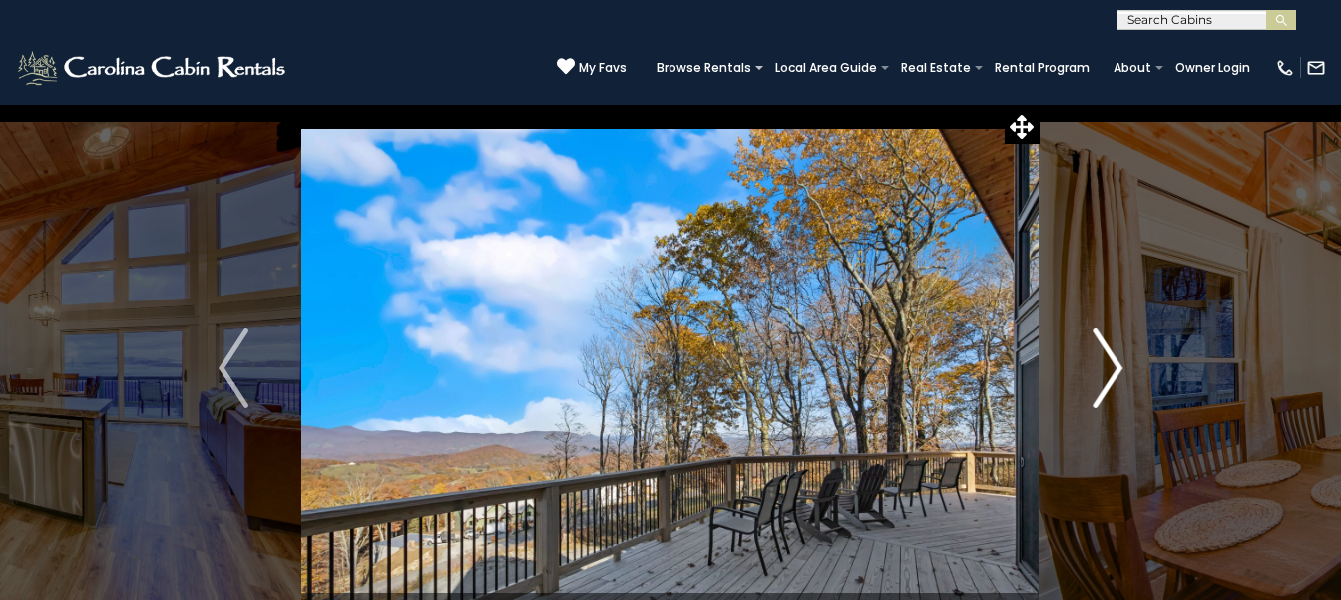
click at [1040, 104] on button "Next" at bounding box center [1108, 368] width 136 height 529
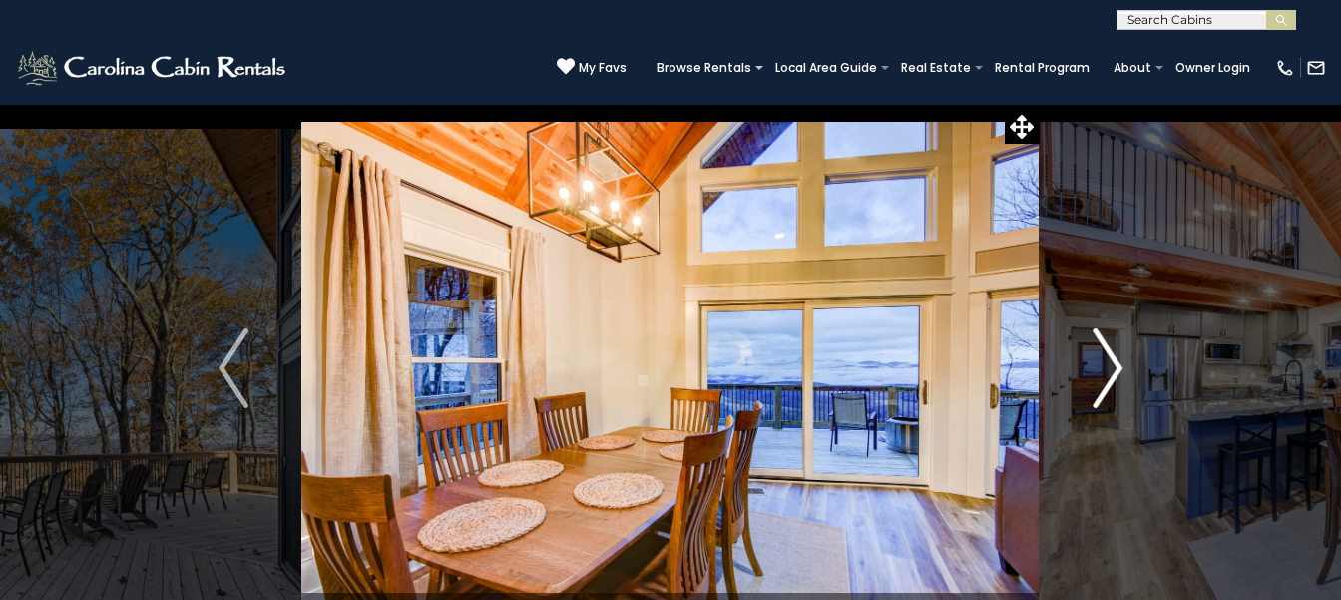
click at [1040, 104] on button "Next" at bounding box center [1108, 368] width 136 height 529
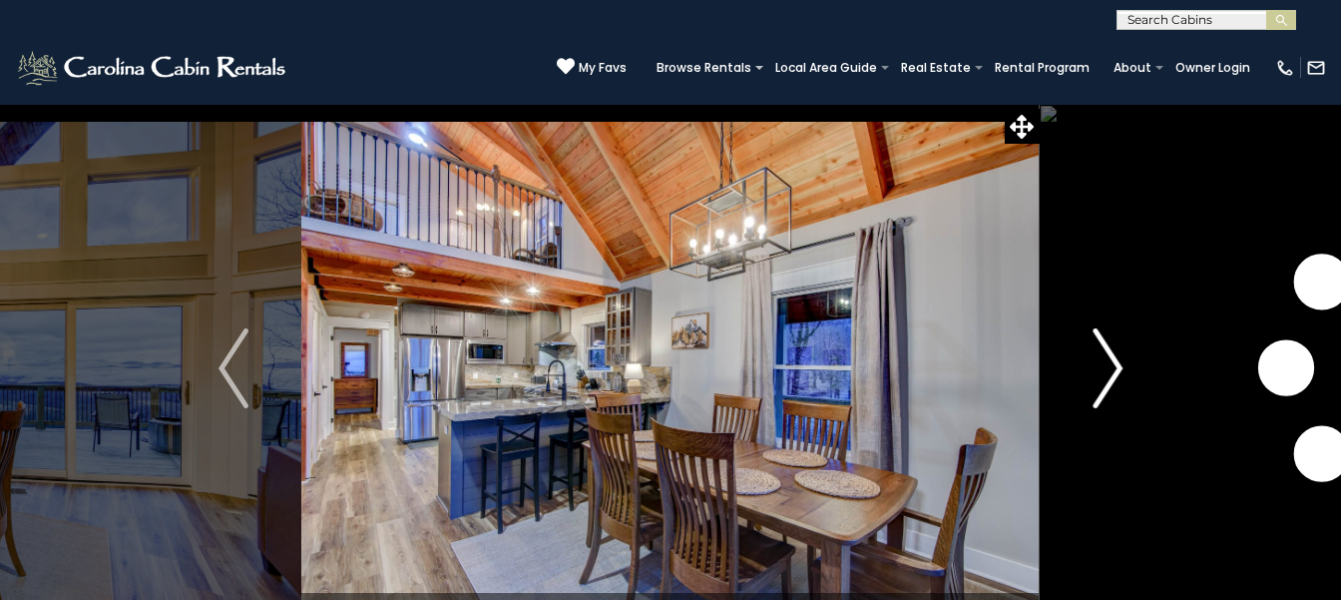
click at [1040, 104] on button "Next" at bounding box center [1108, 368] width 136 height 529
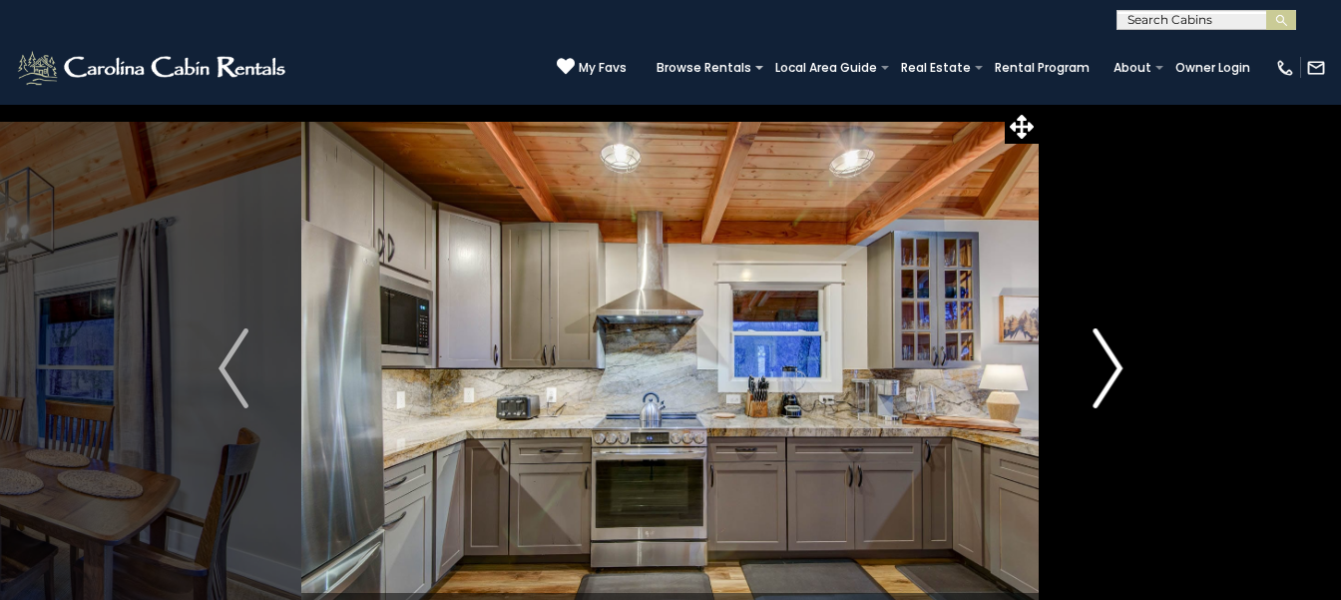
click at [1040, 104] on button "Next" at bounding box center [1108, 368] width 136 height 529
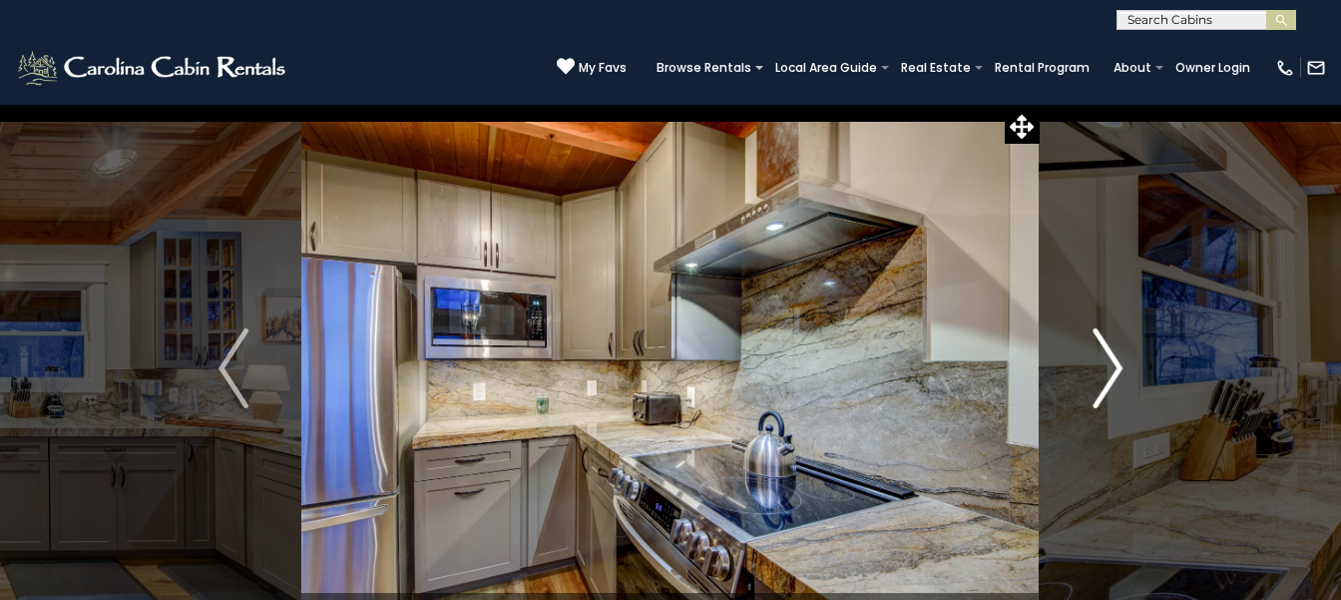
click at [1040, 104] on button "Next" at bounding box center [1108, 368] width 136 height 529
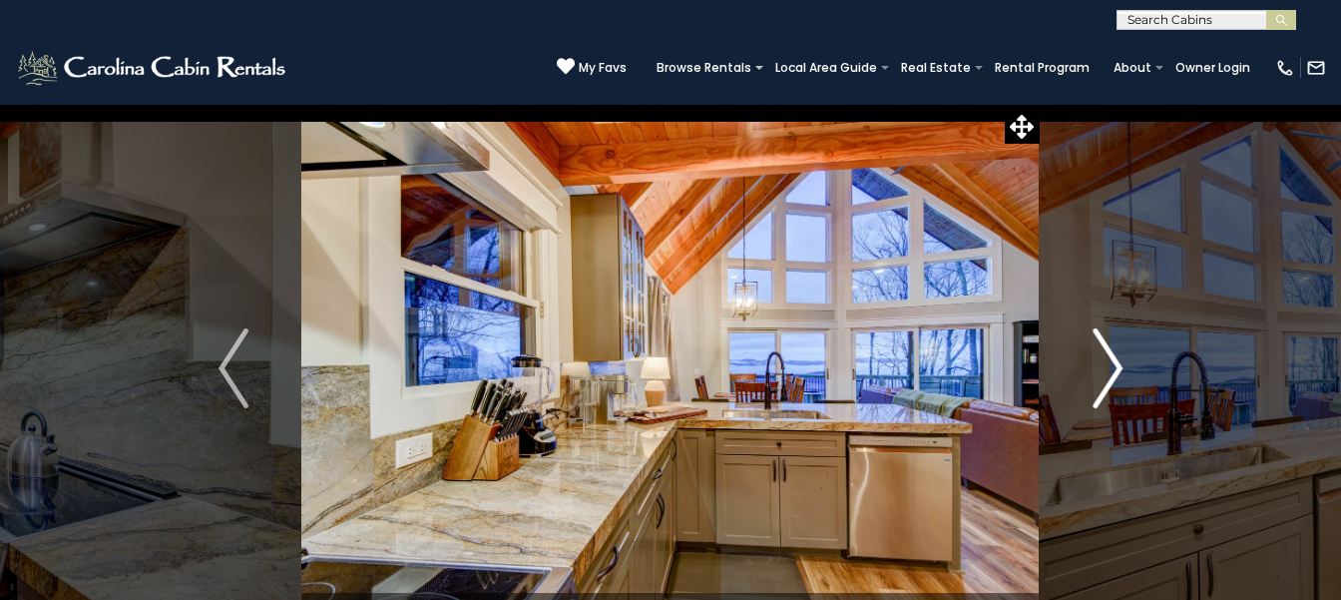
click at [1040, 104] on button "Next" at bounding box center [1108, 368] width 136 height 529
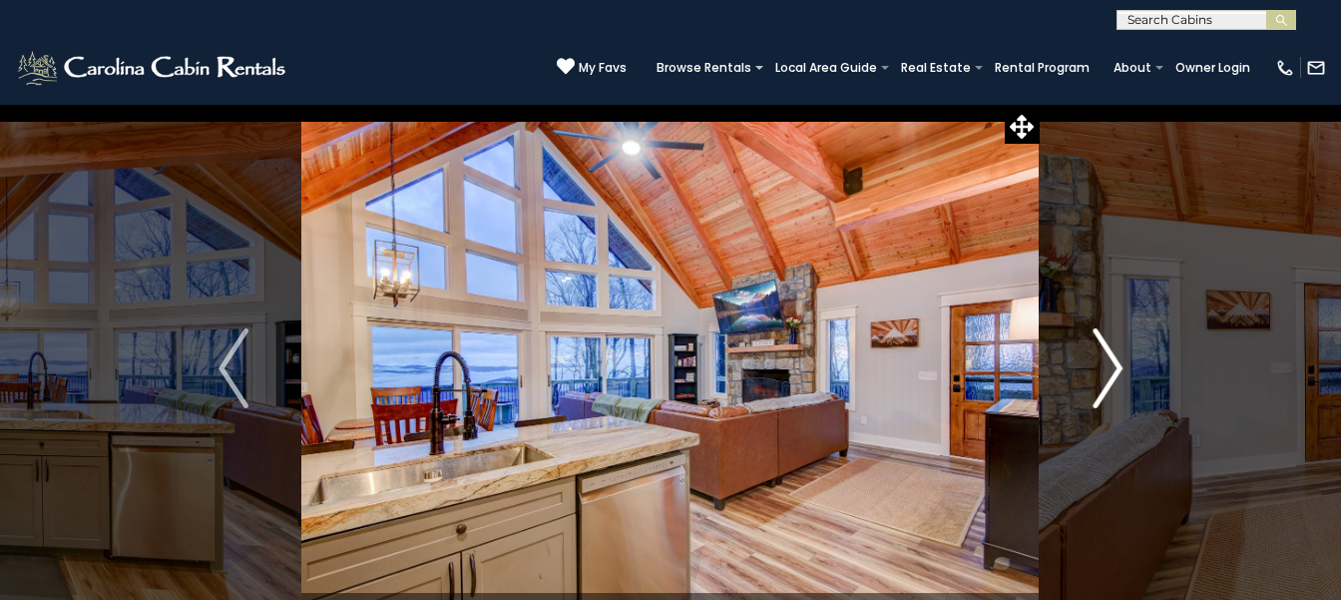
click at [1040, 104] on button "Next" at bounding box center [1108, 368] width 136 height 529
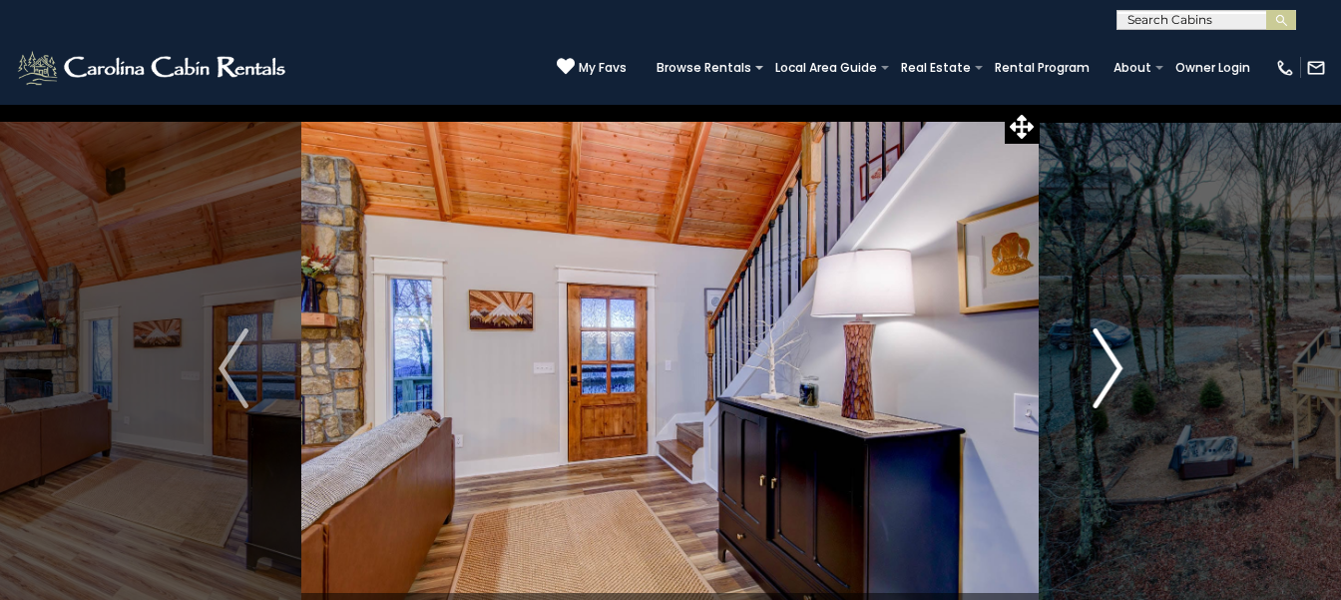
click at [1040, 104] on button "Next" at bounding box center [1108, 368] width 136 height 529
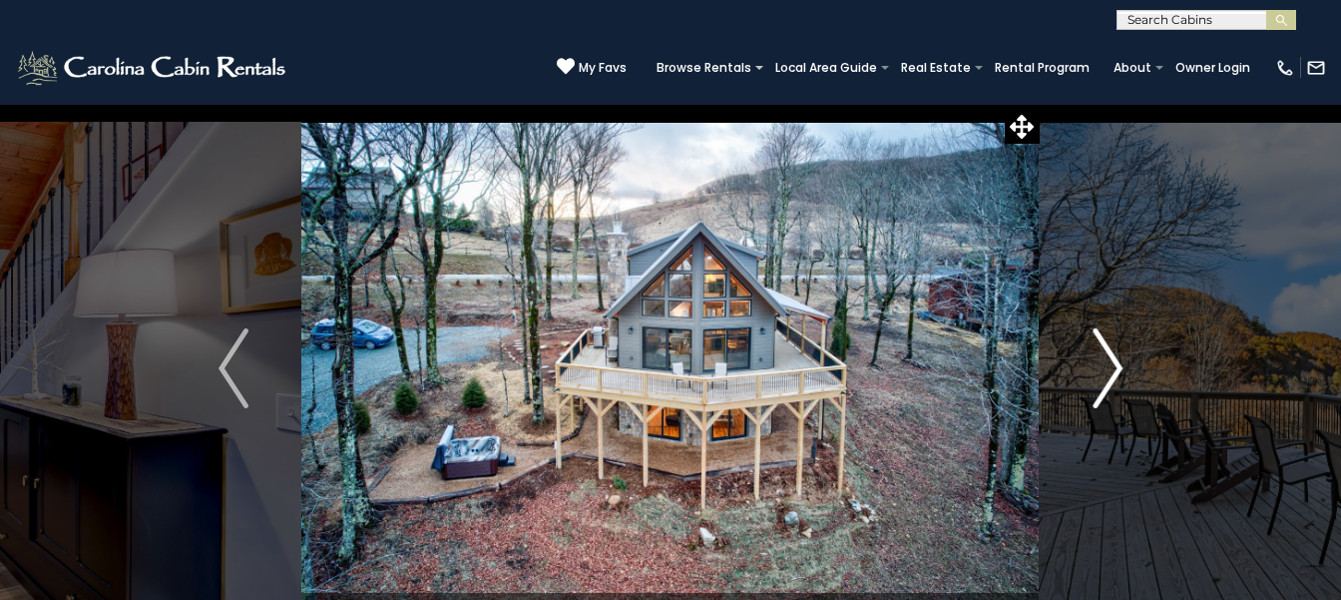
click at [1040, 104] on button "Next" at bounding box center [1108, 368] width 136 height 529
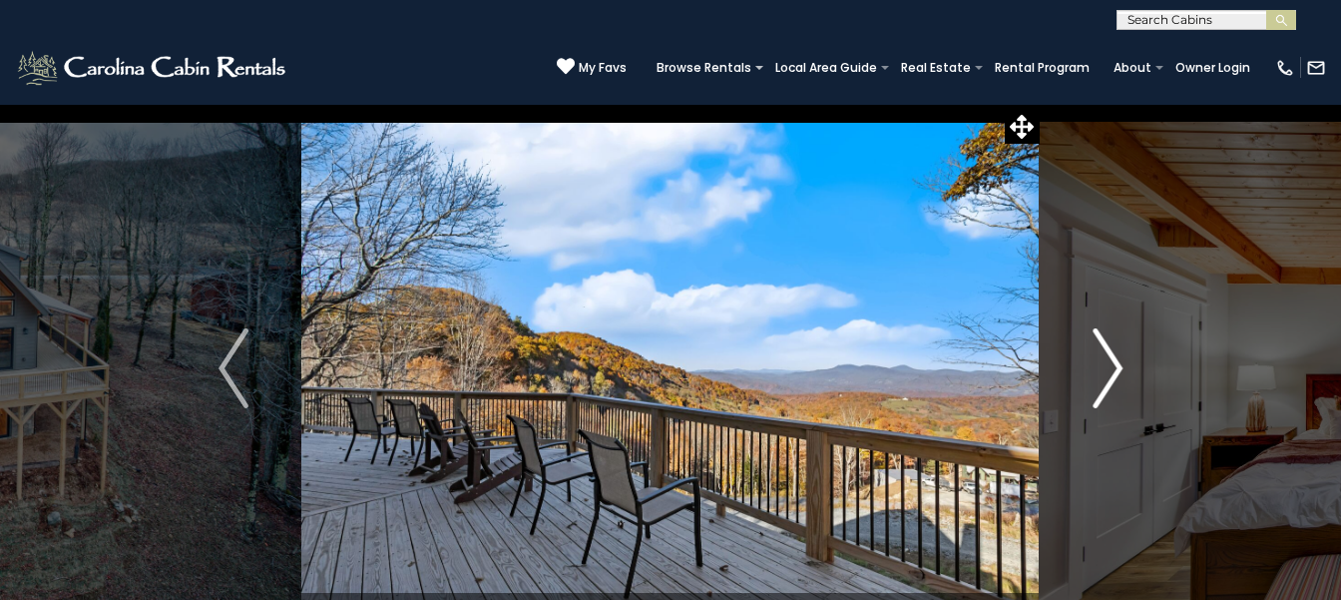
click at [1040, 104] on button "Next" at bounding box center [1108, 368] width 136 height 529
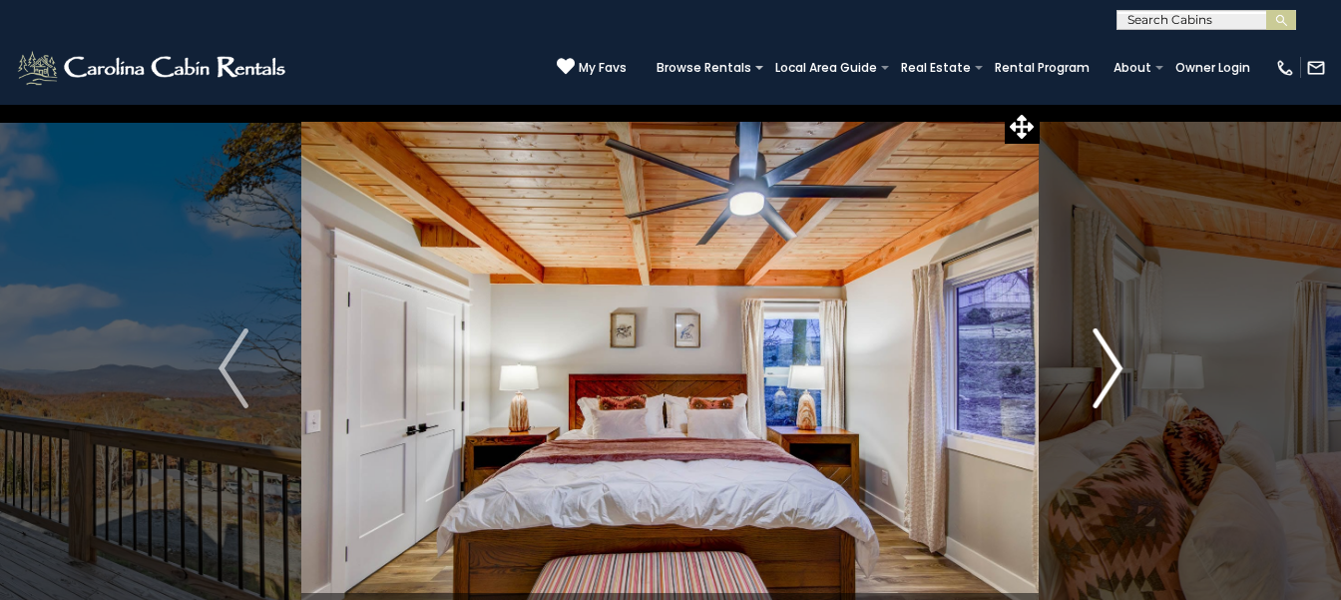
click at [1040, 104] on button "Next" at bounding box center [1108, 368] width 136 height 529
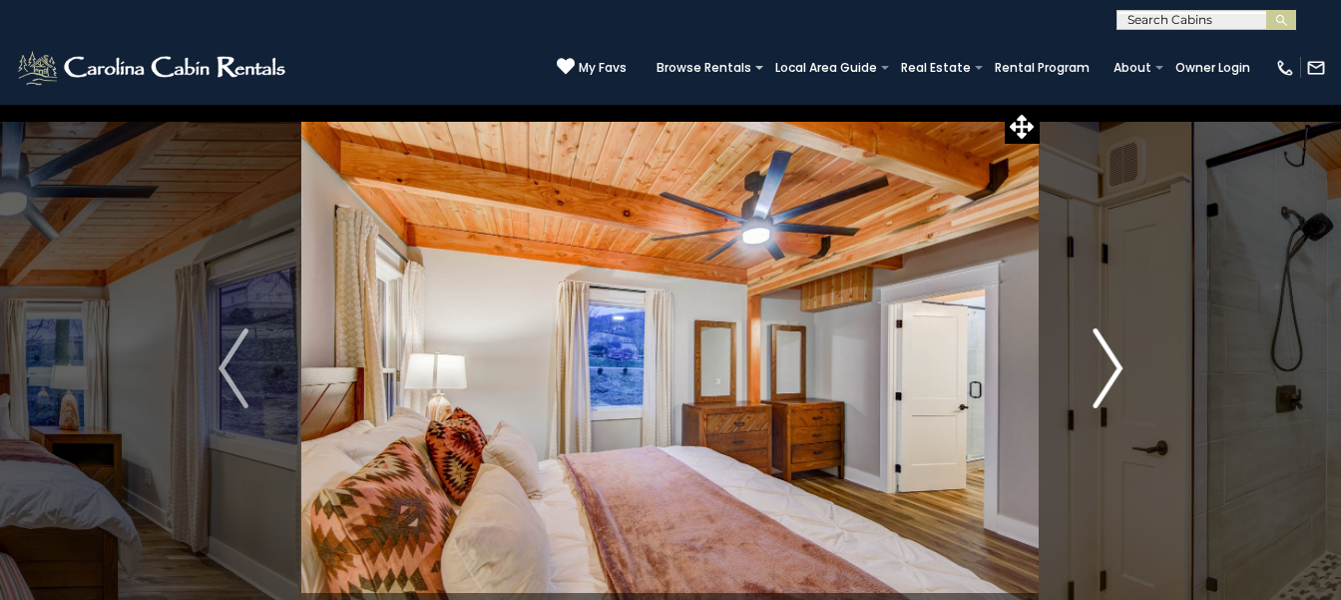
click at [1040, 104] on button "Next" at bounding box center [1108, 368] width 136 height 529
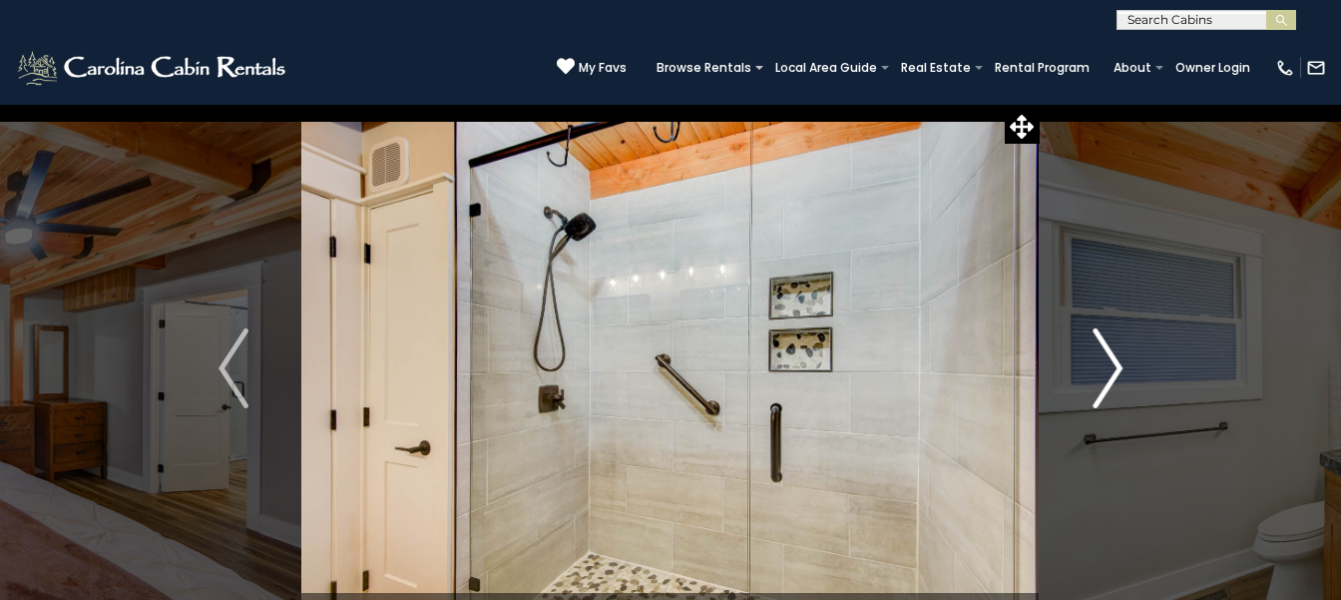
click at [1040, 104] on button "Next" at bounding box center [1108, 368] width 136 height 529
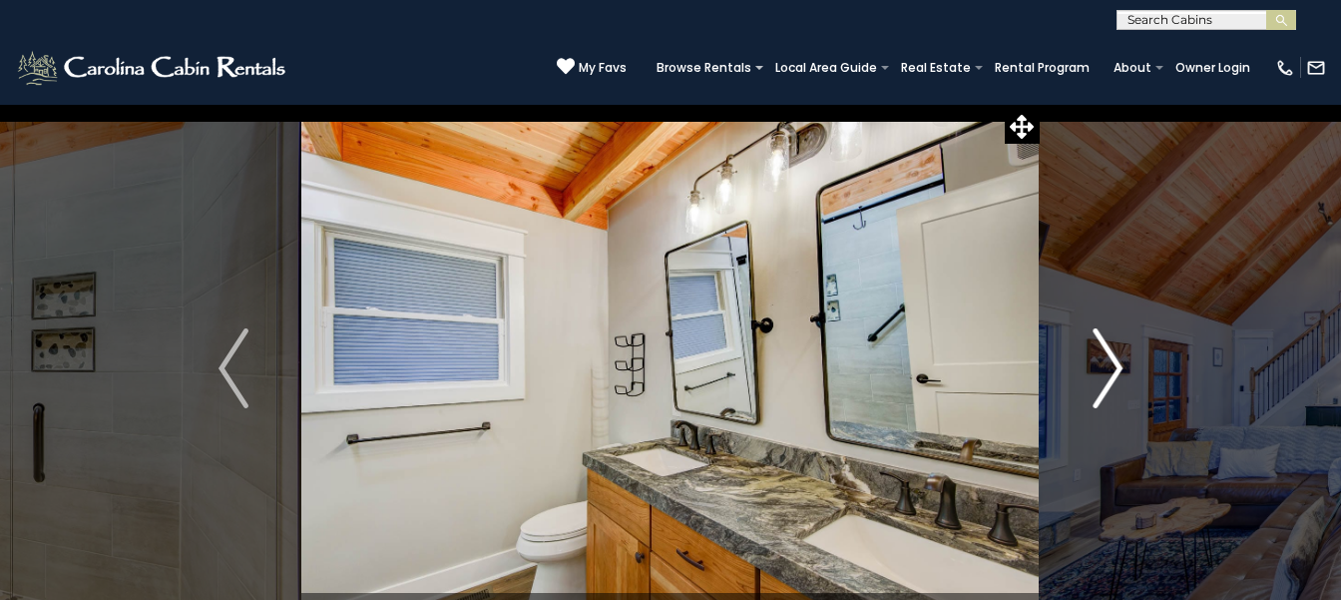
click at [1040, 104] on button "Next" at bounding box center [1108, 368] width 136 height 529
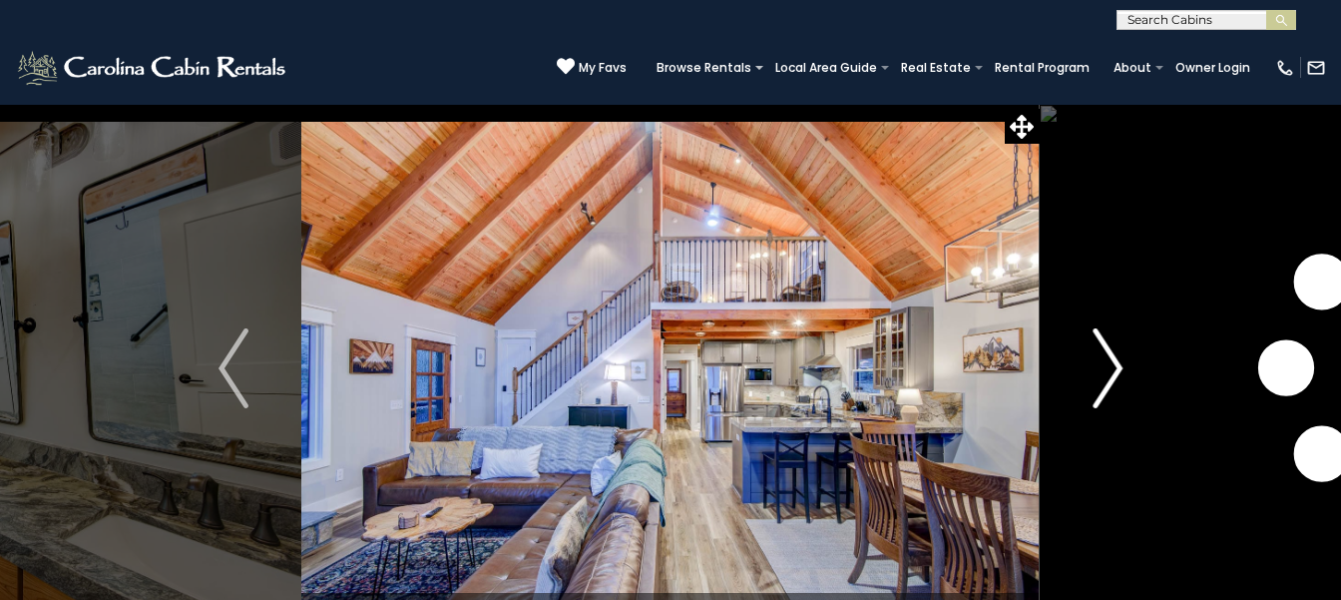
click at [1040, 104] on button "Next" at bounding box center [1108, 368] width 136 height 529
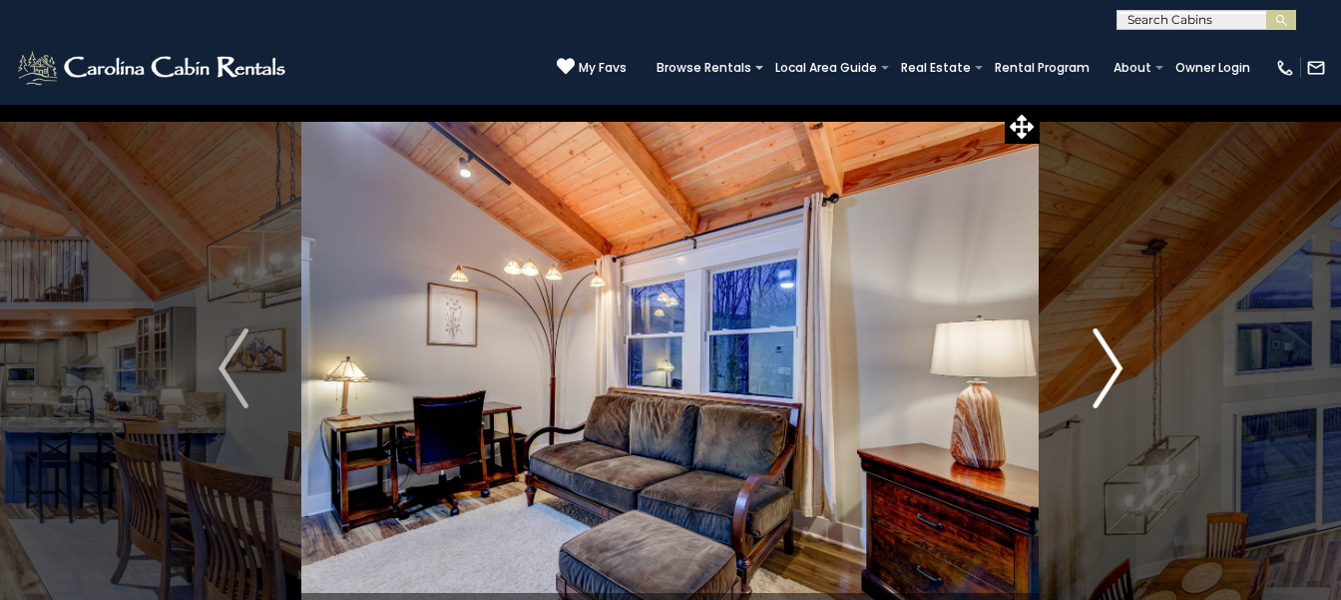
click at [1040, 104] on button "Next" at bounding box center [1108, 368] width 136 height 529
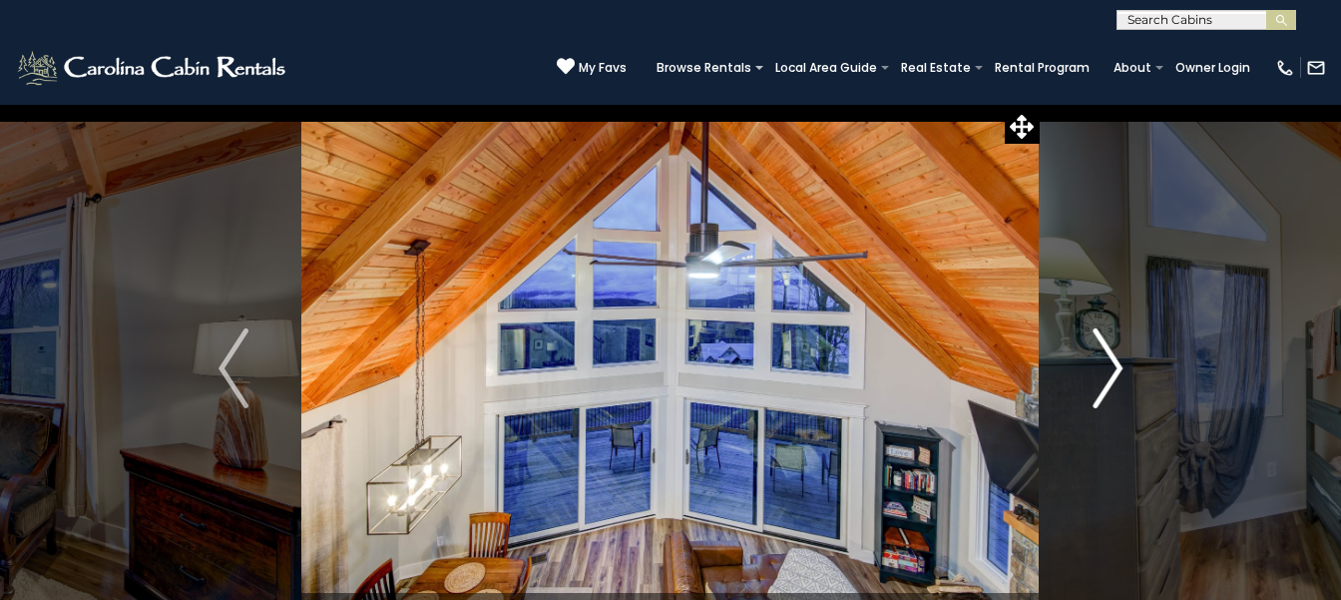
click at [1040, 104] on button "Next" at bounding box center [1108, 368] width 136 height 529
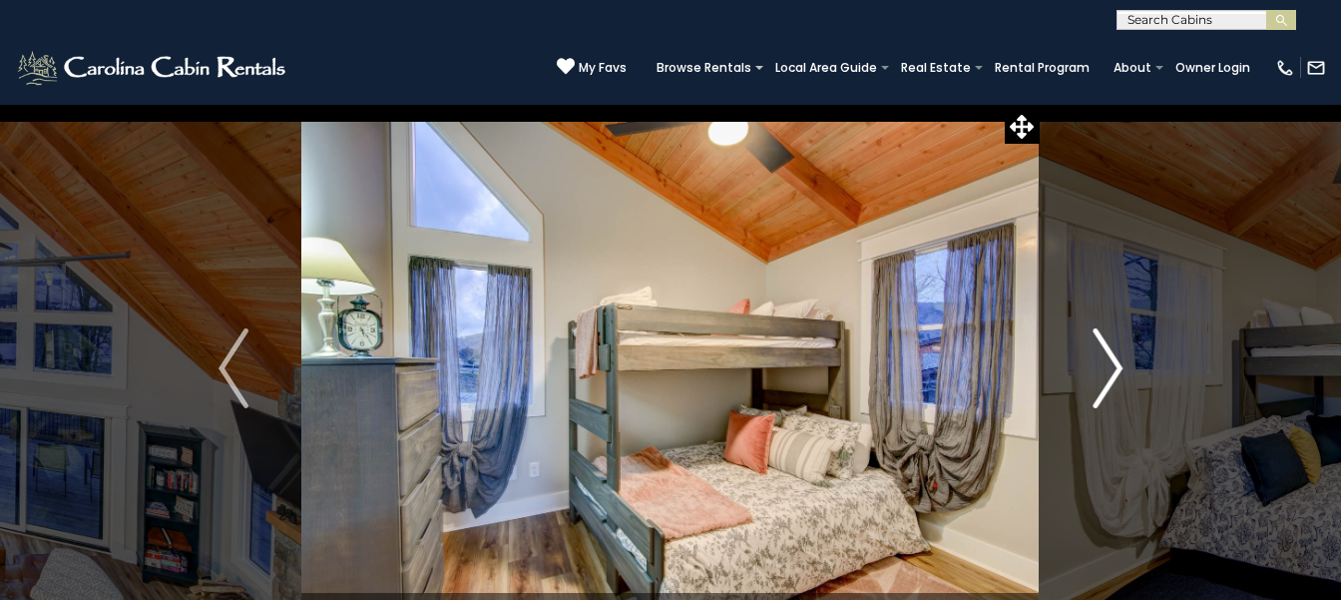
click at [1040, 104] on button "Next" at bounding box center [1108, 368] width 136 height 529
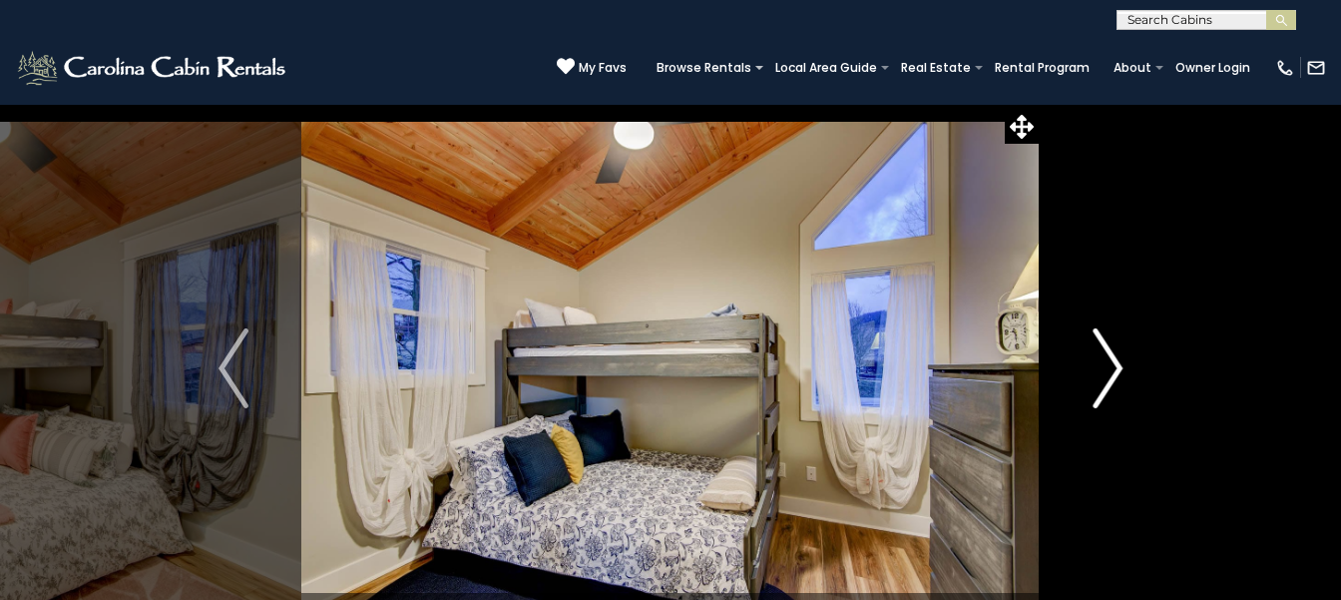
click at [1040, 104] on button "Next" at bounding box center [1108, 368] width 136 height 529
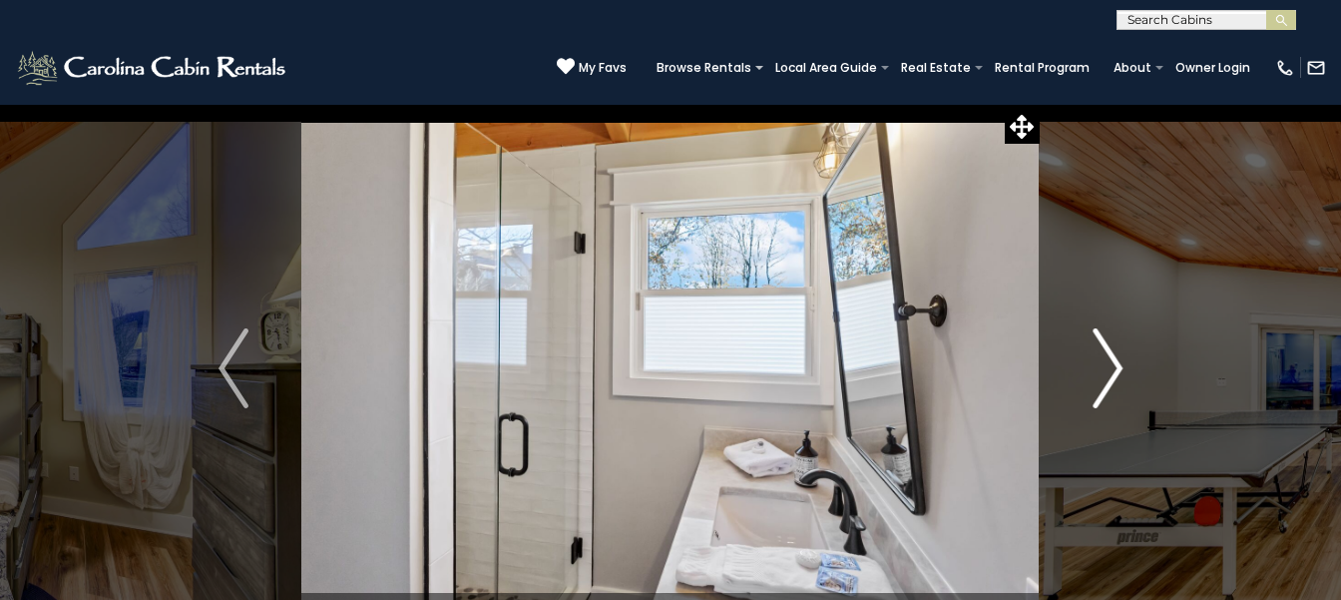
click at [1040, 104] on button "Next" at bounding box center [1108, 368] width 136 height 529
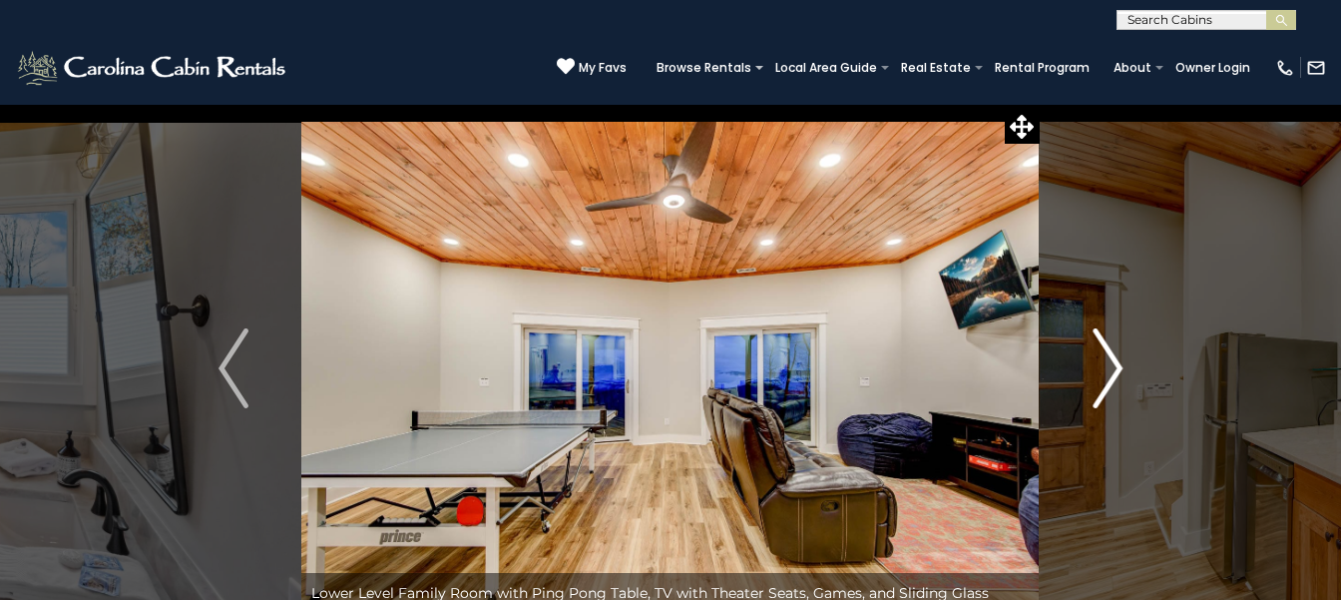
click at [1040, 104] on button "Next" at bounding box center [1108, 368] width 136 height 529
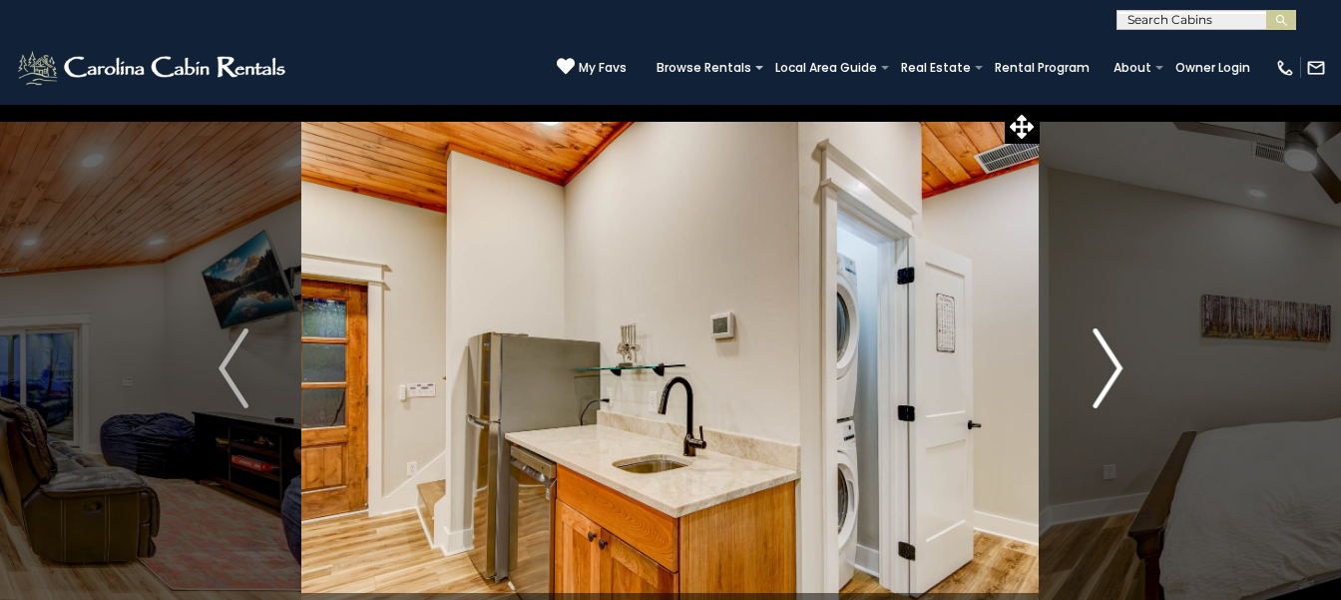
click at [1040, 104] on button "Next" at bounding box center [1108, 368] width 136 height 529
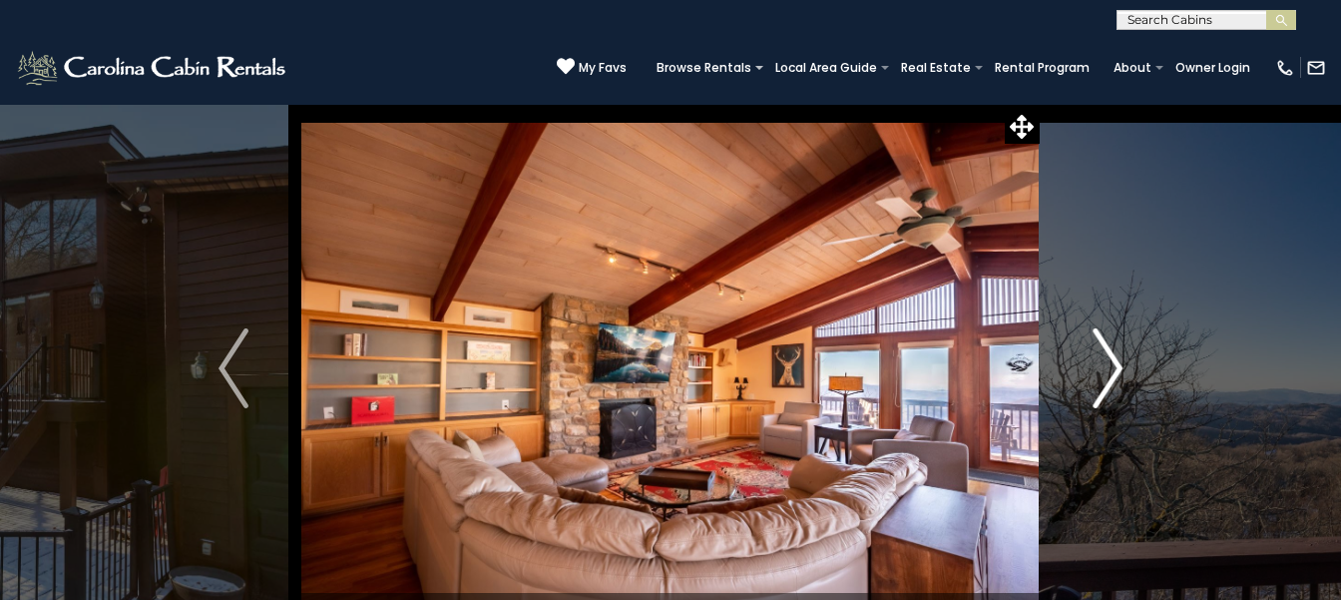
click at [1112, 346] on img "Next" at bounding box center [1108, 368] width 30 height 80
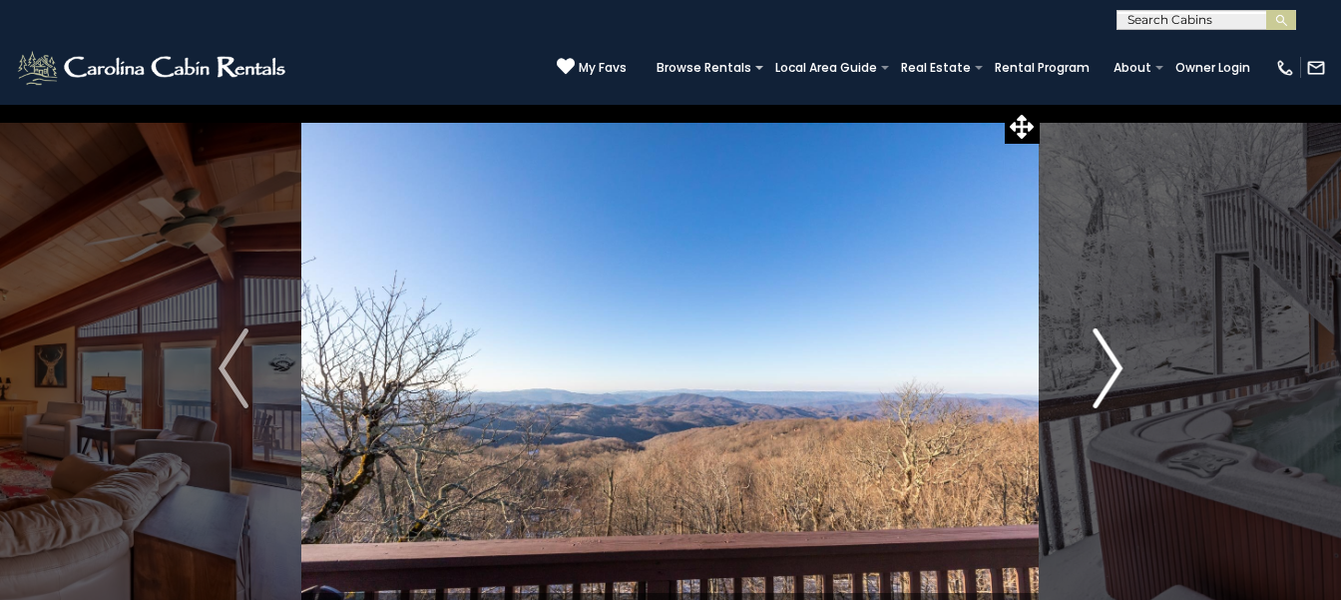
click at [1040, 104] on button "Next" at bounding box center [1108, 368] width 136 height 529
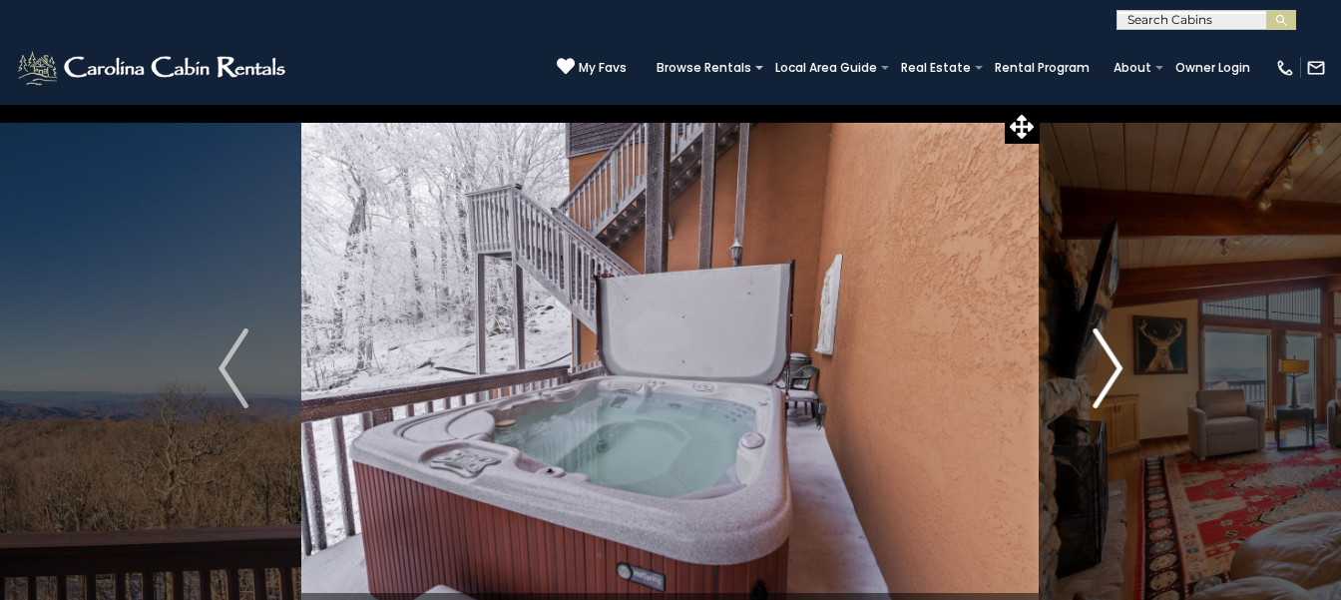
click at [1040, 104] on button "Next" at bounding box center [1108, 368] width 136 height 529
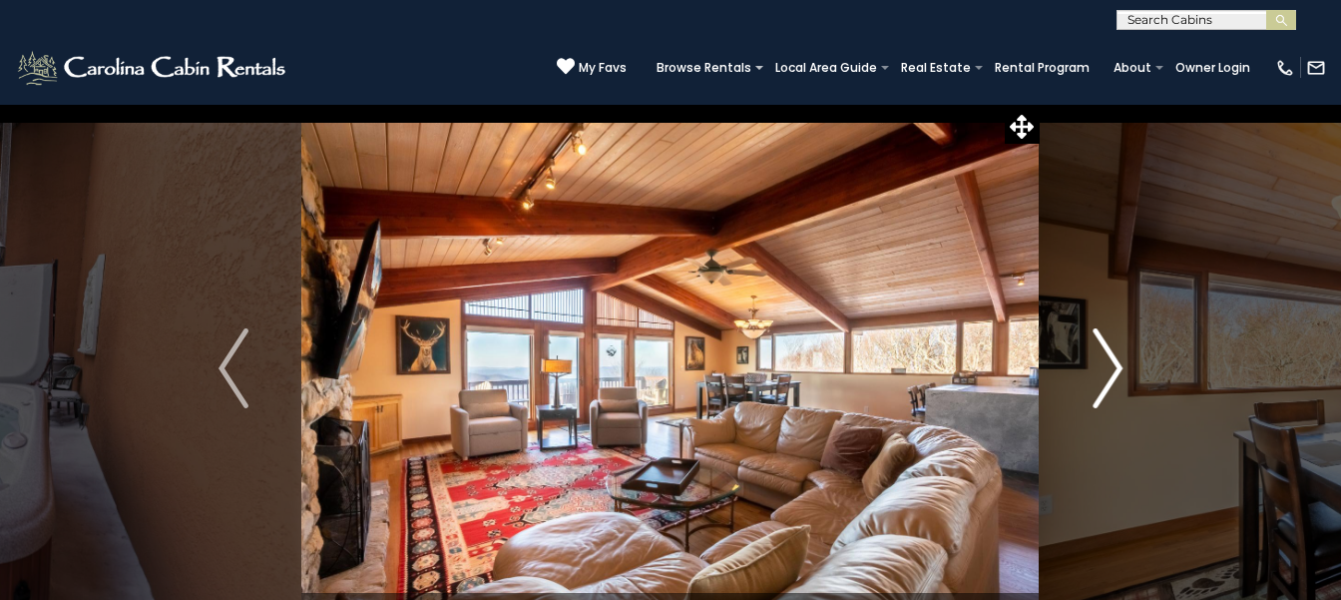
click at [1040, 104] on button "Next" at bounding box center [1108, 368] width 136 height 529
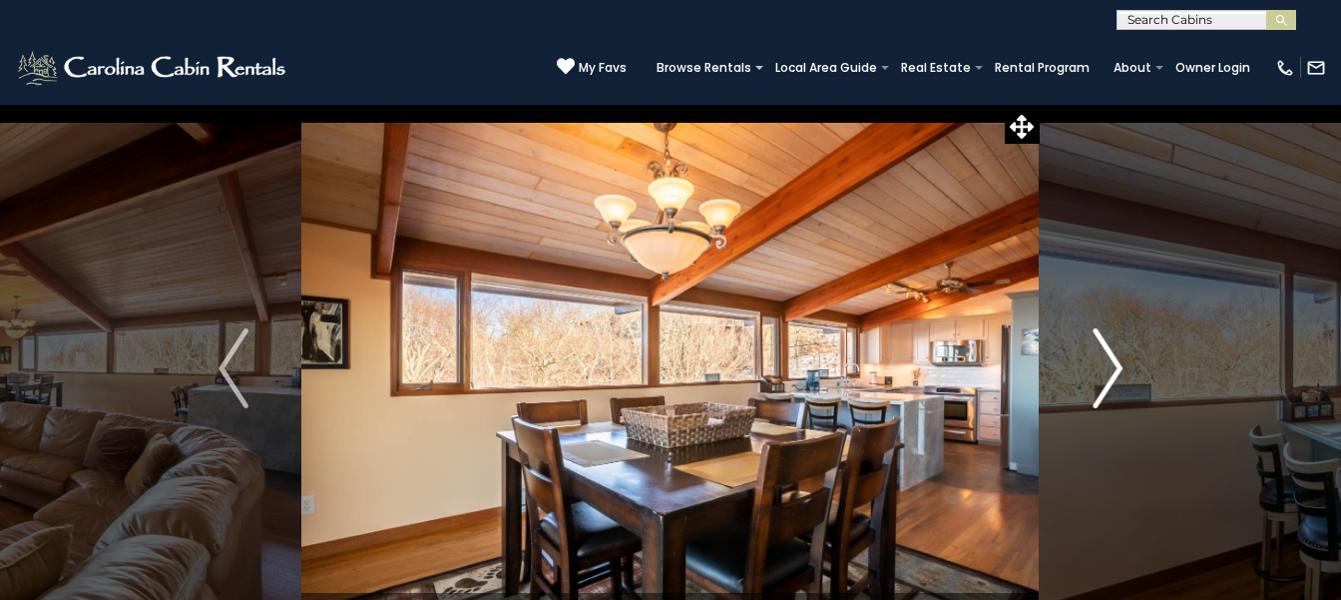
click at [1040, 104] on button "Next" at bounding box center [1108, 368] width 136 height 529
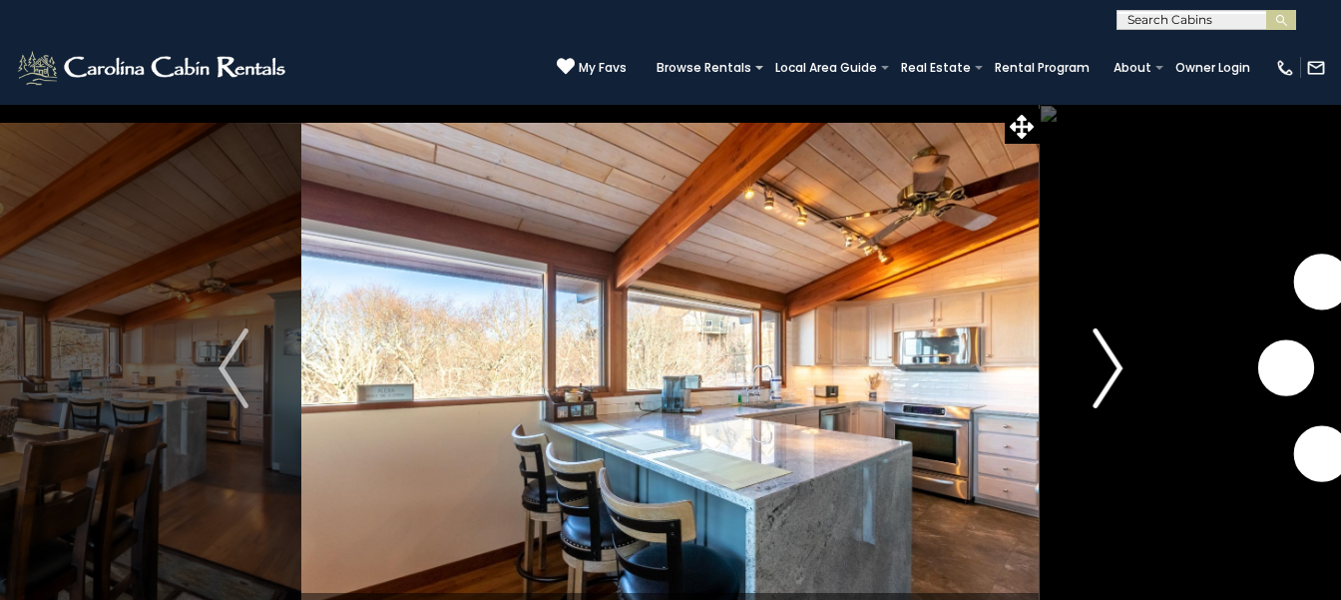
click at [1040, 104] on button "Next" at bounding box center [1108, 368] width 136 height 529
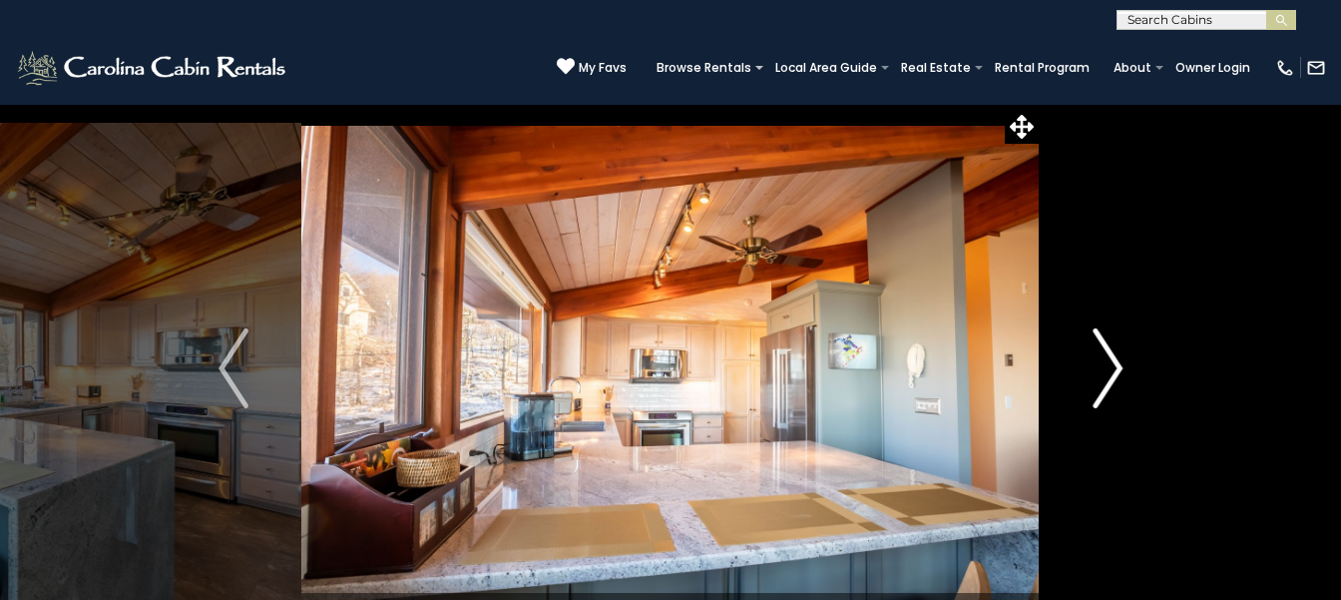
click at [1040, 104] on button "Next" at bounding box center [1108, 368] width 136 height 529
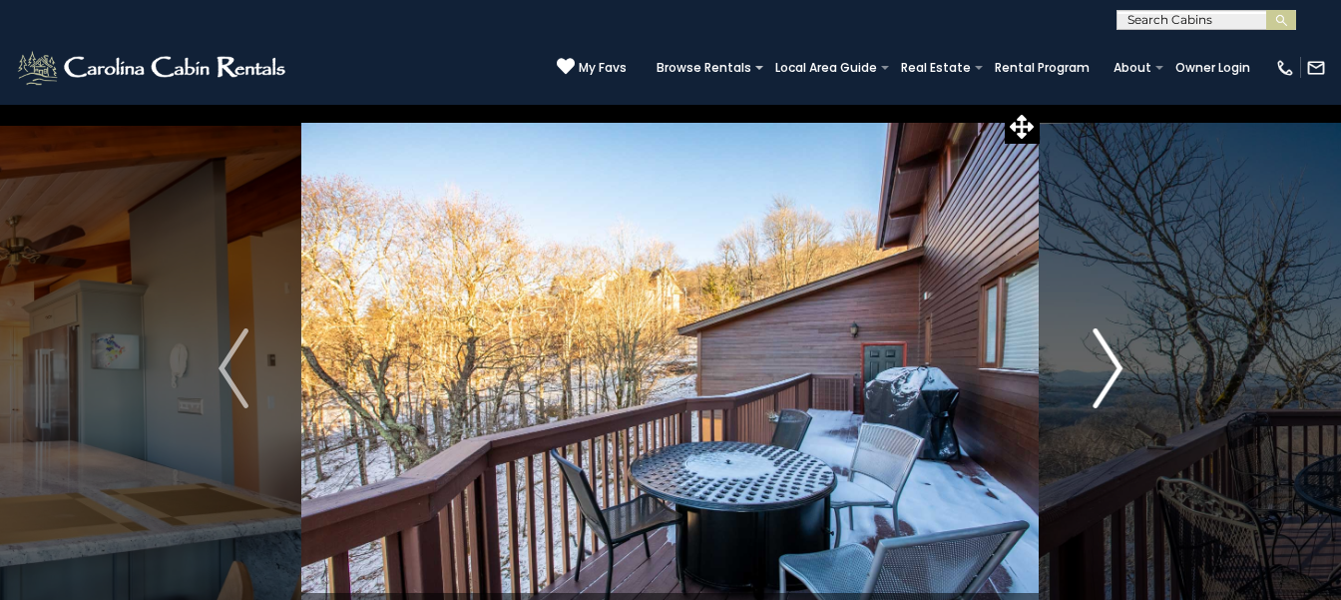
click at [1040, 104] on button "Next" at bounding box center [1108, 368] width 136 height 529
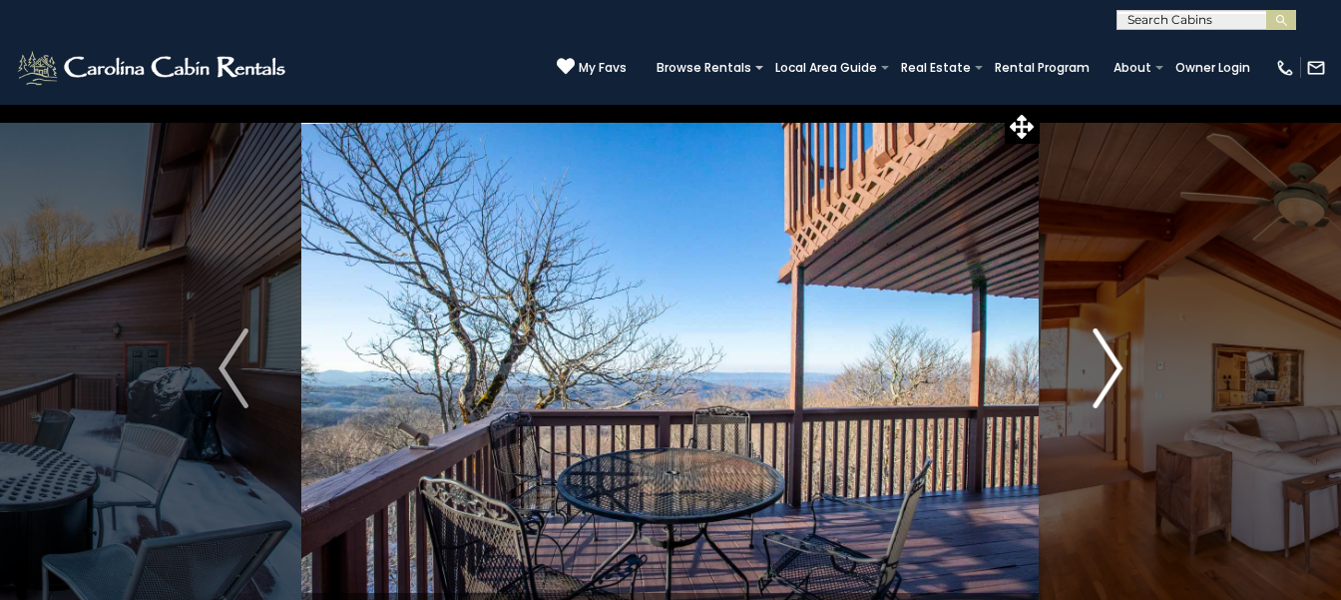
click at [1040, 104] on button "Next" at bounding box center [1108, 368] width 136 height 529
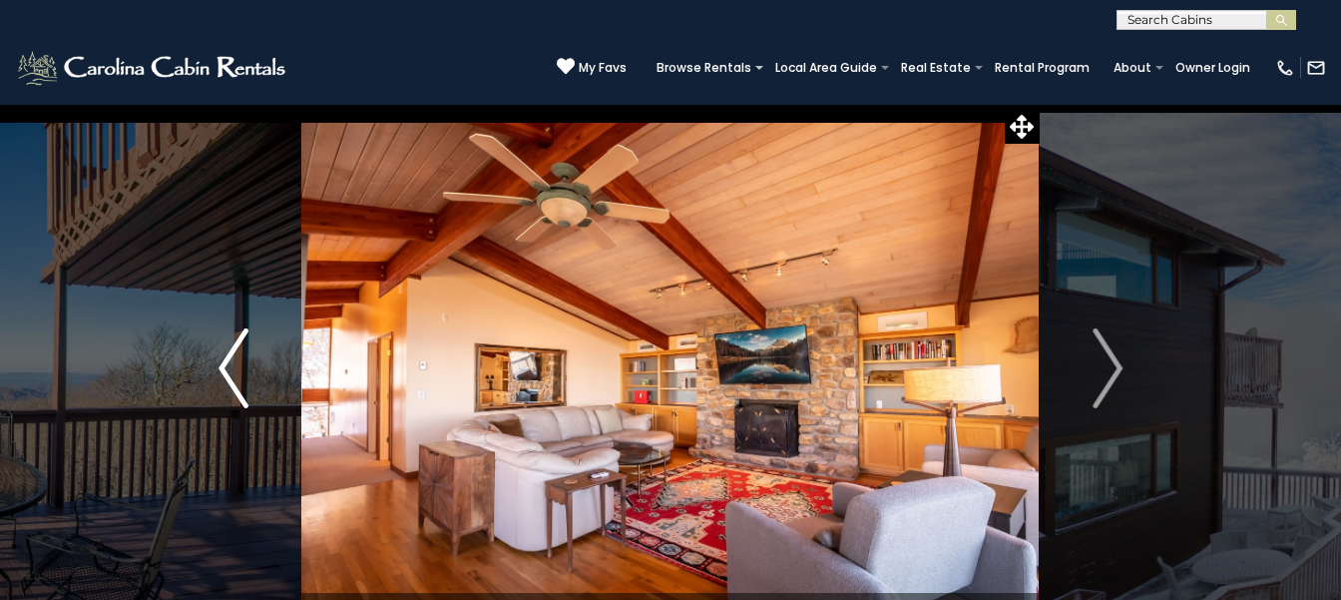
click at [243, 357] on img "Previous" at bounding box center [234, 368] width 30 height 80
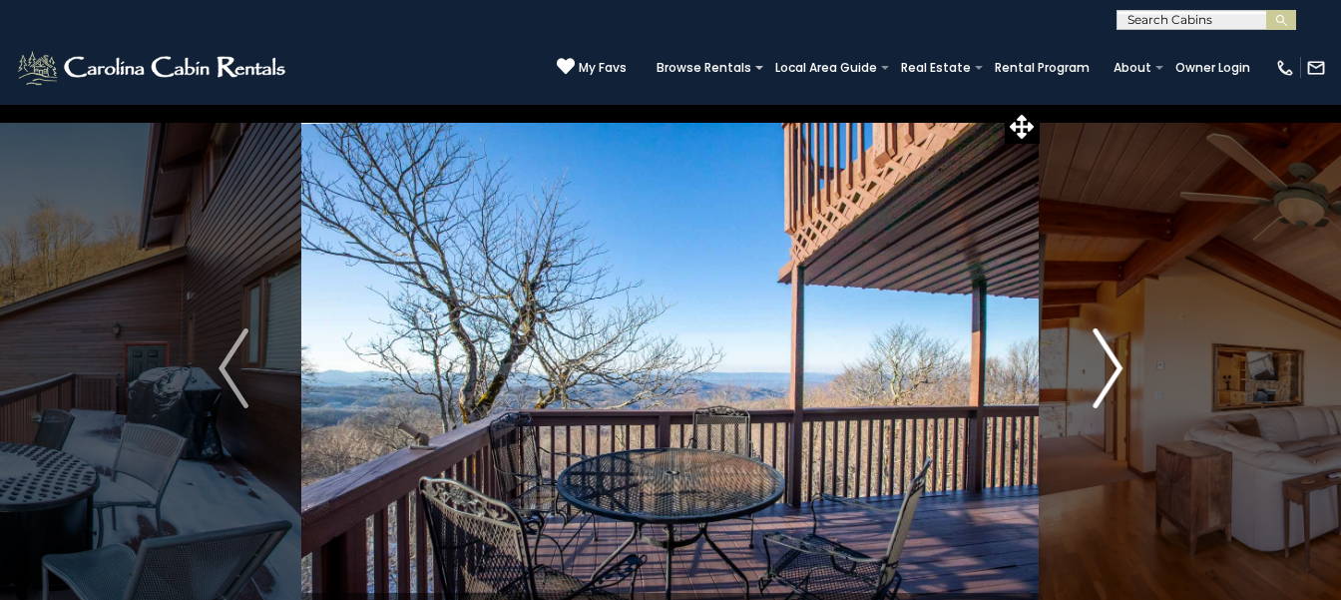
click at [1119, 380] on img "Next" at bounding box center [1108, 368] width 30 height 80
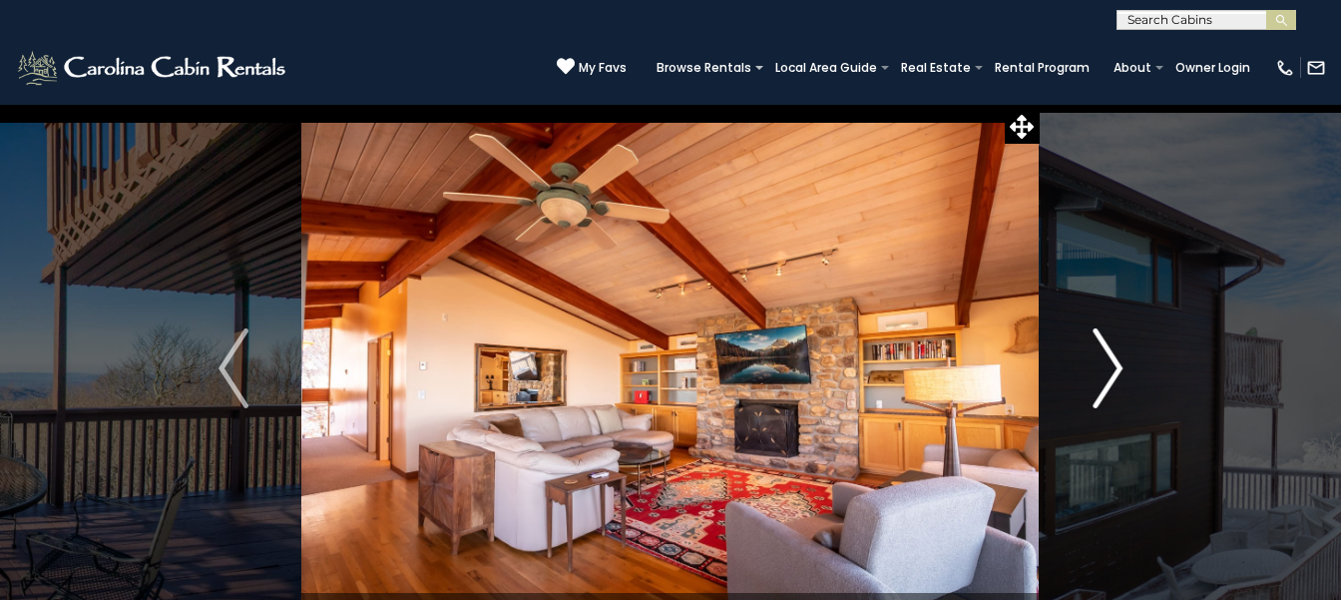
click at [1040, 104] on button "Next" at bounding box center [1108, 368] width 136 height 529
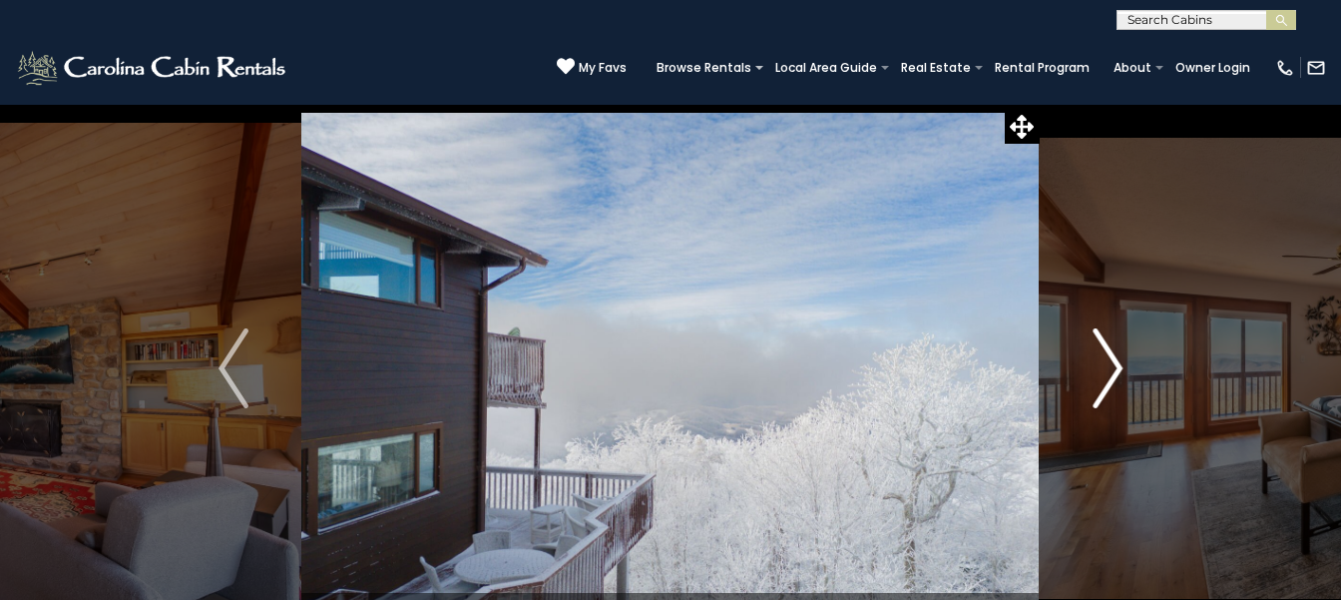
click at [1040, 104] on button "Next" at bounding box center [1108, 368] width 136 height 529
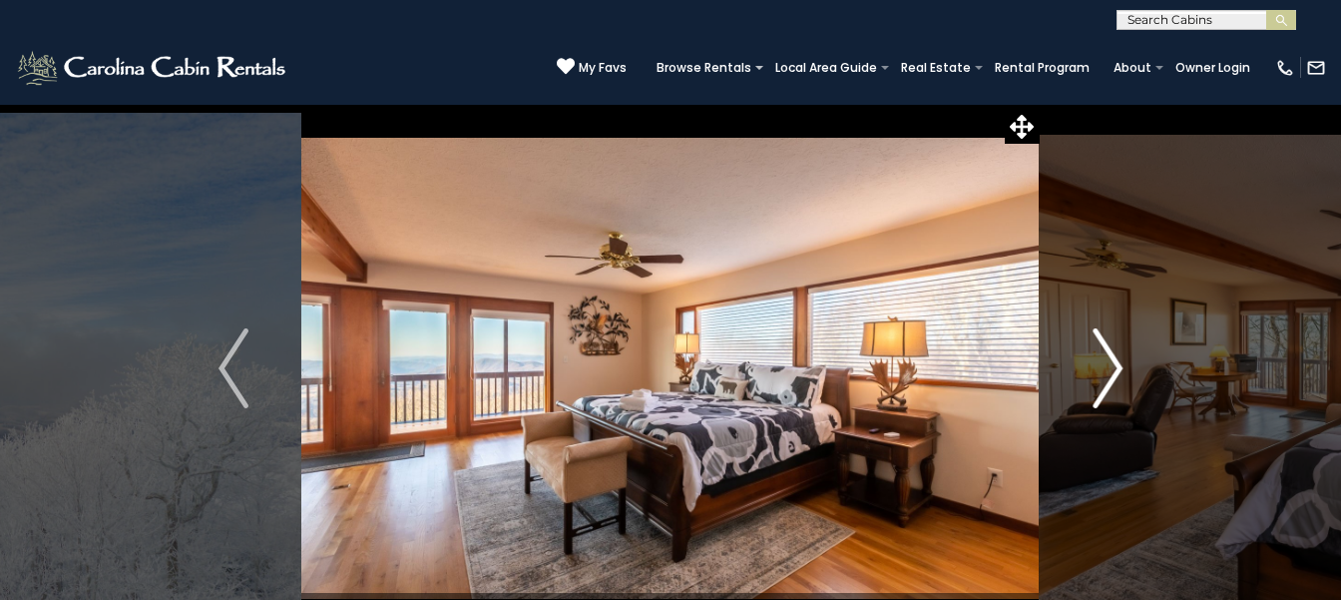
click at [1040, 104] on button "Next" at bounding box center [1108, 368] width 136 height 529
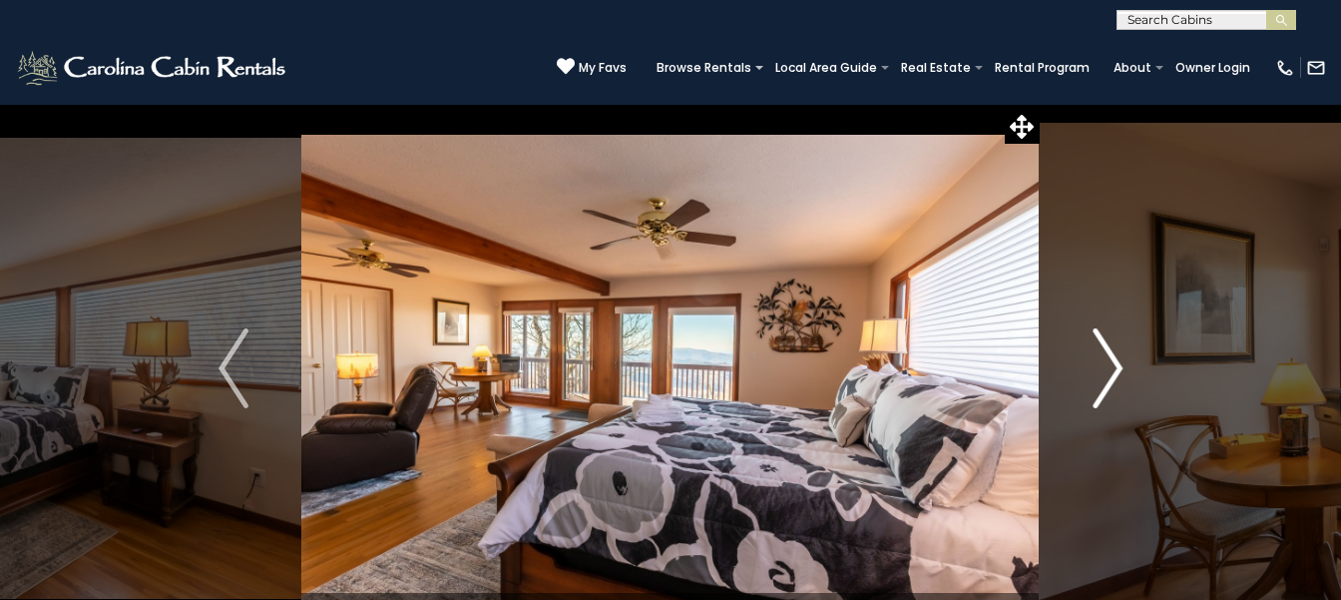
click at [1040, 104] on button "Next" at bounding box center [1108, 368] width 136 height 529
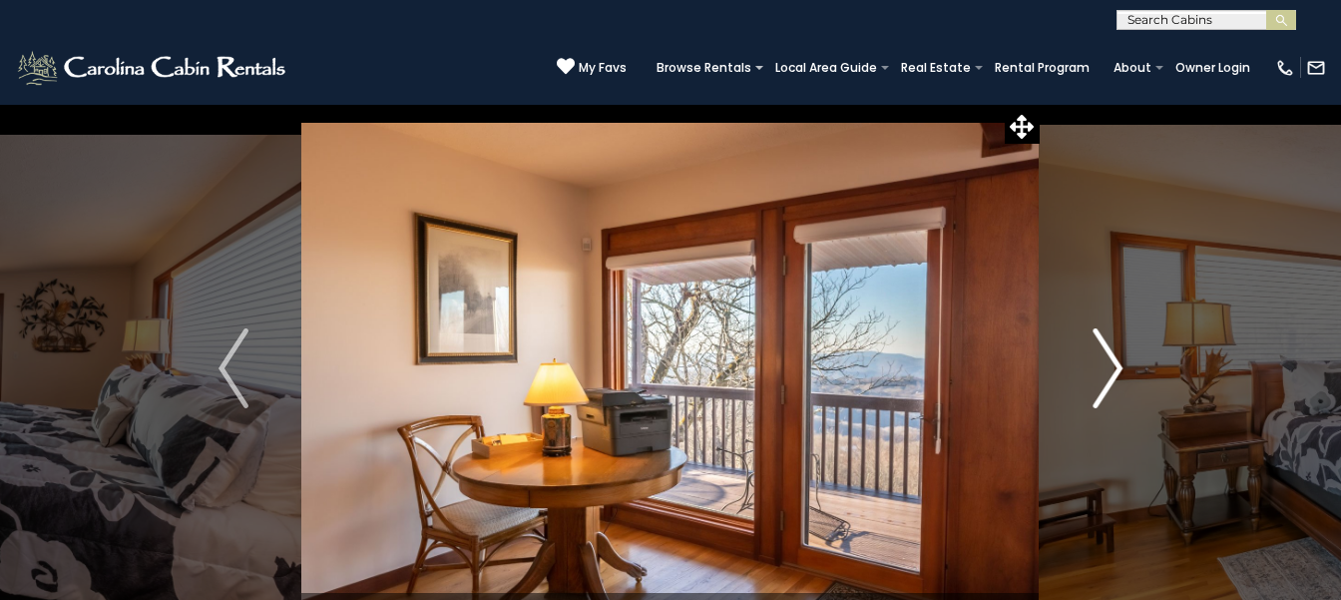
click at [1040, 104] on button "Next" at bounding box center [1108, 368] width 136 height 529
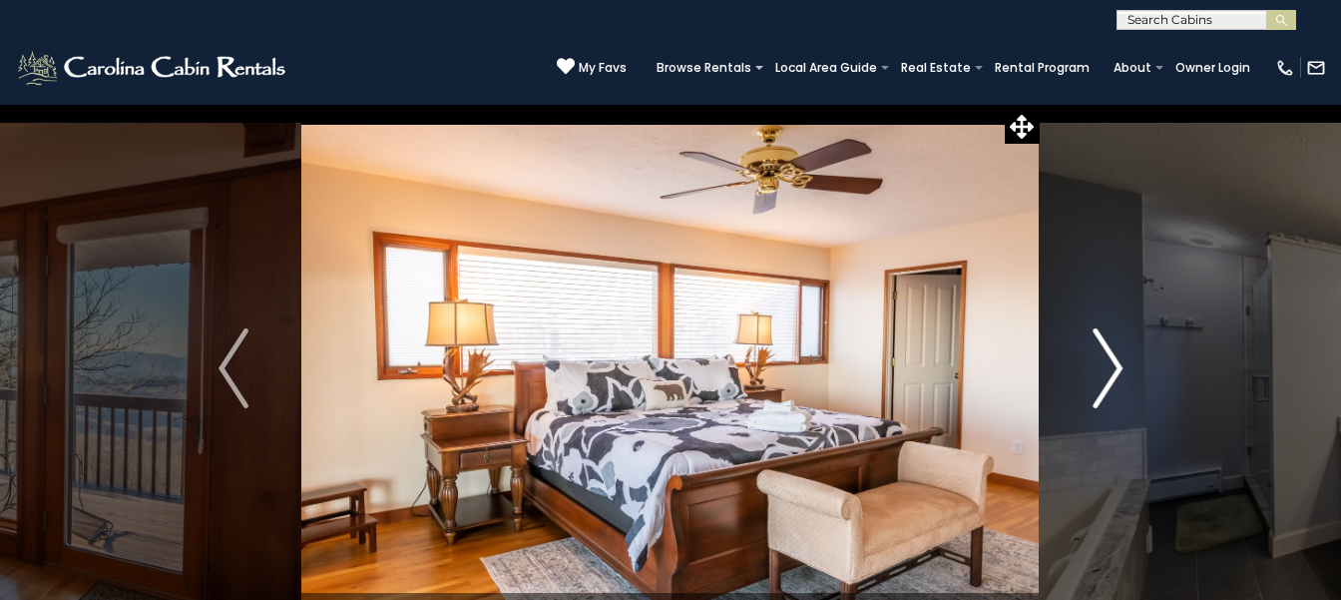
click at [1040, 104] on button "Next" at bounding box center [1108, 368] width 136 height 529
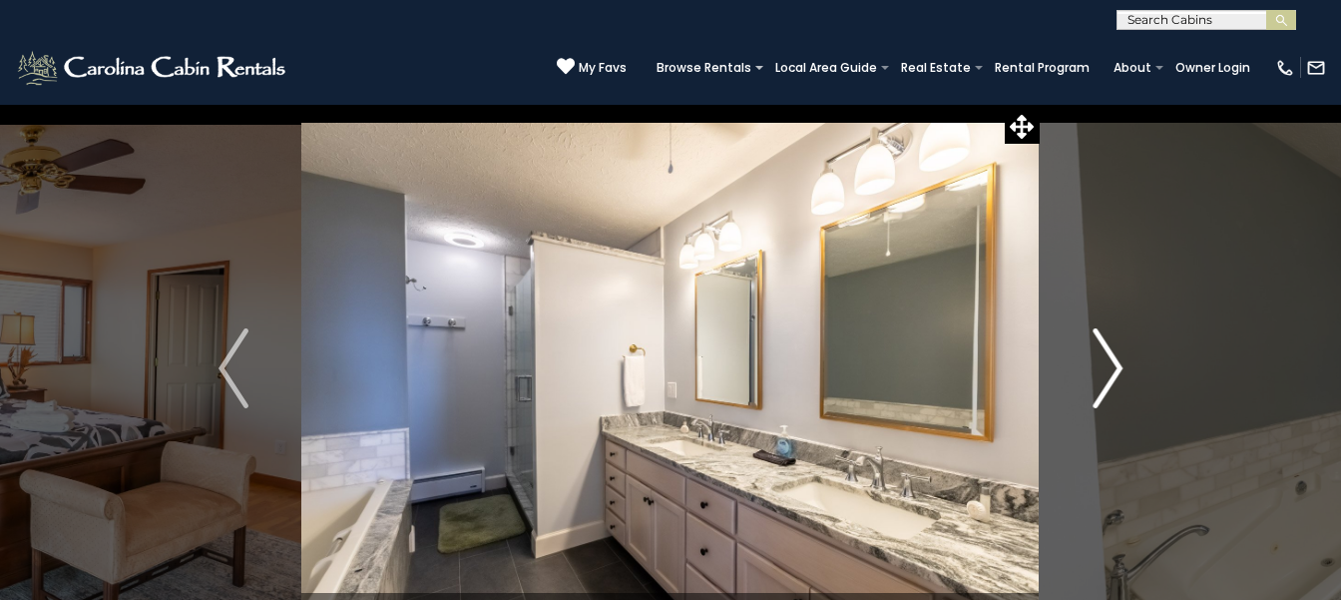
click at [1040, 104] on button "Next" at bounding box center [1108, 368] width 136 height 529
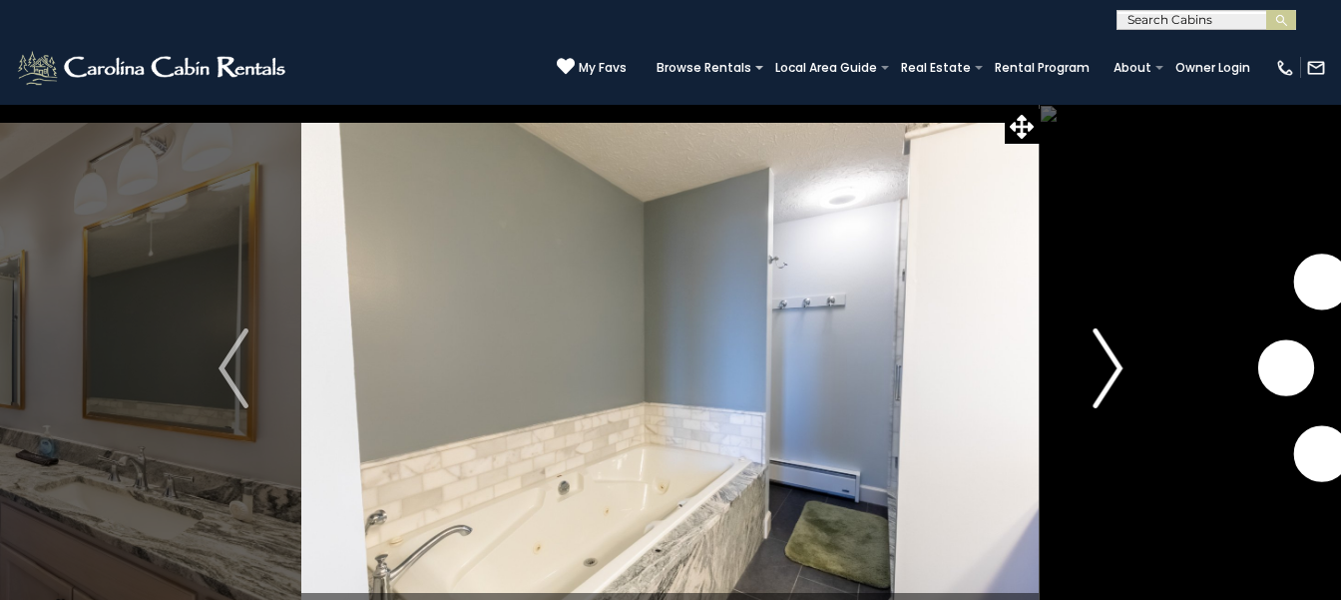
click at [1040, 104] on button "Next" at bounding box center [1108, 368] width 136 height 529
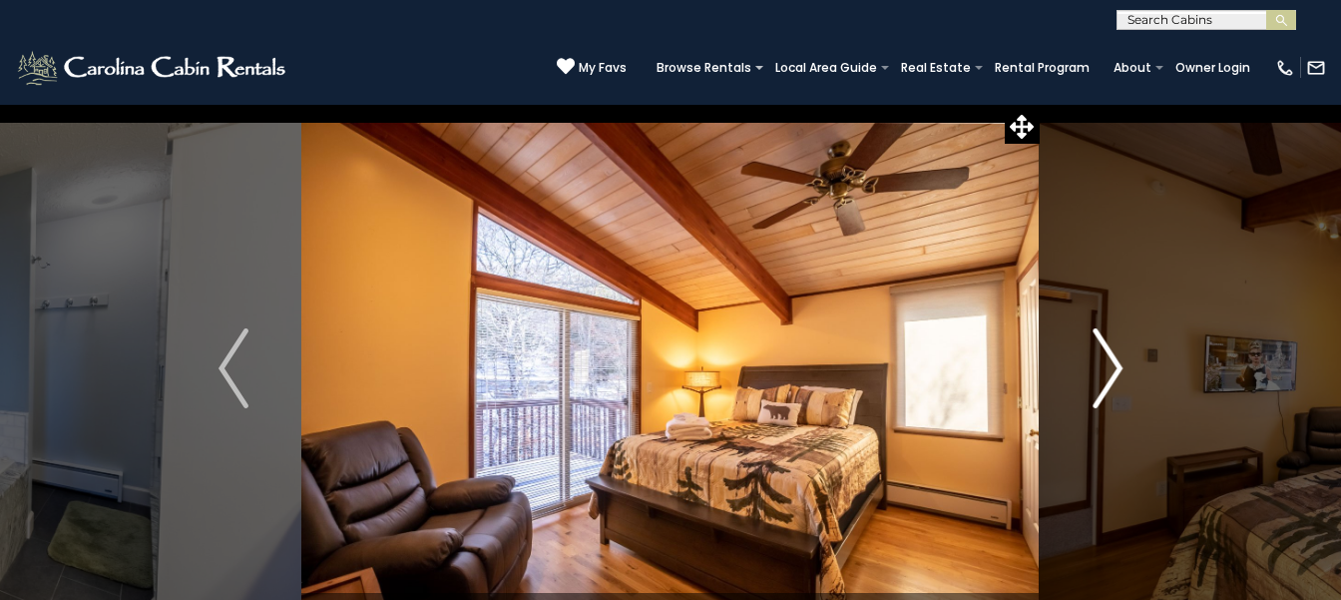
click at [1040, 104] on button "Next" at bounding box center [1108, 368] width 136 height 529
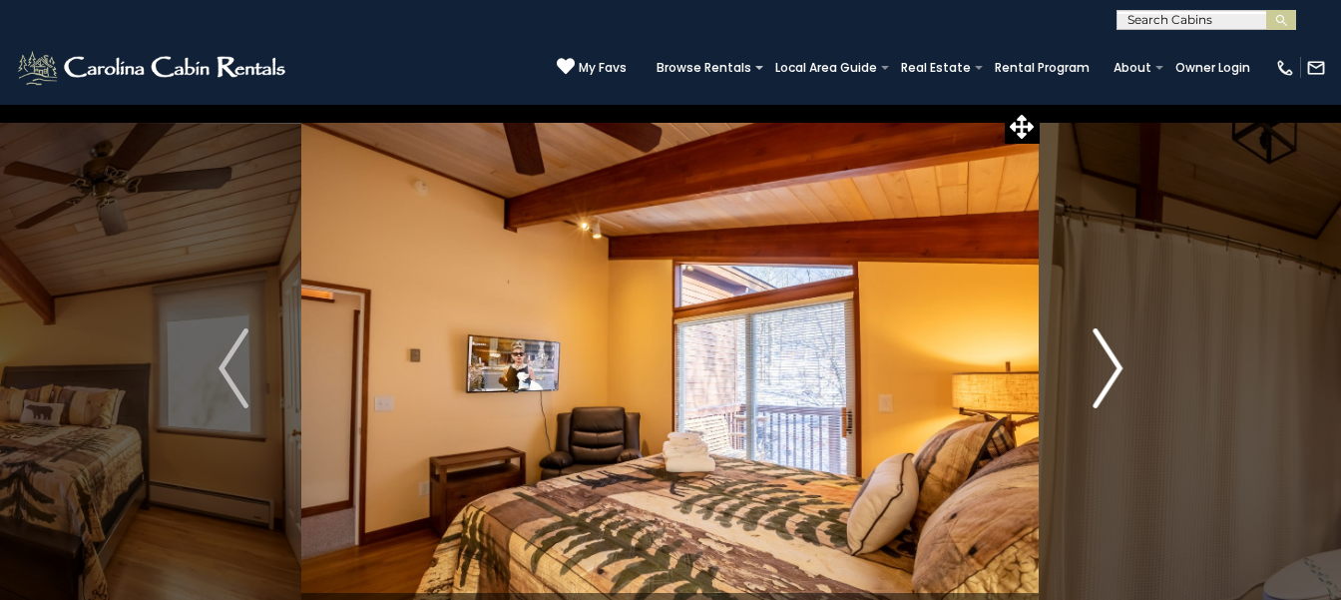
click at [1040, 104] on button "Next" at bounding box center [1108, 368] width 136 height 529
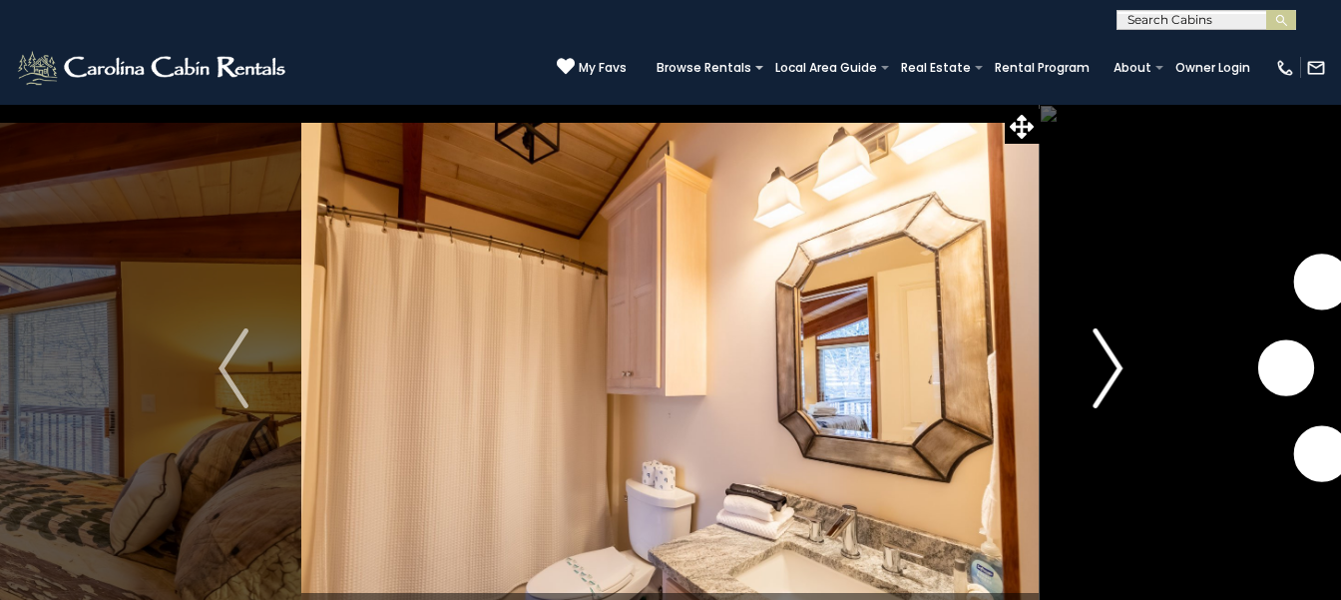
click at [1040, 104] on button "Next" at bounding box center [1108, 368] width 136 height 529
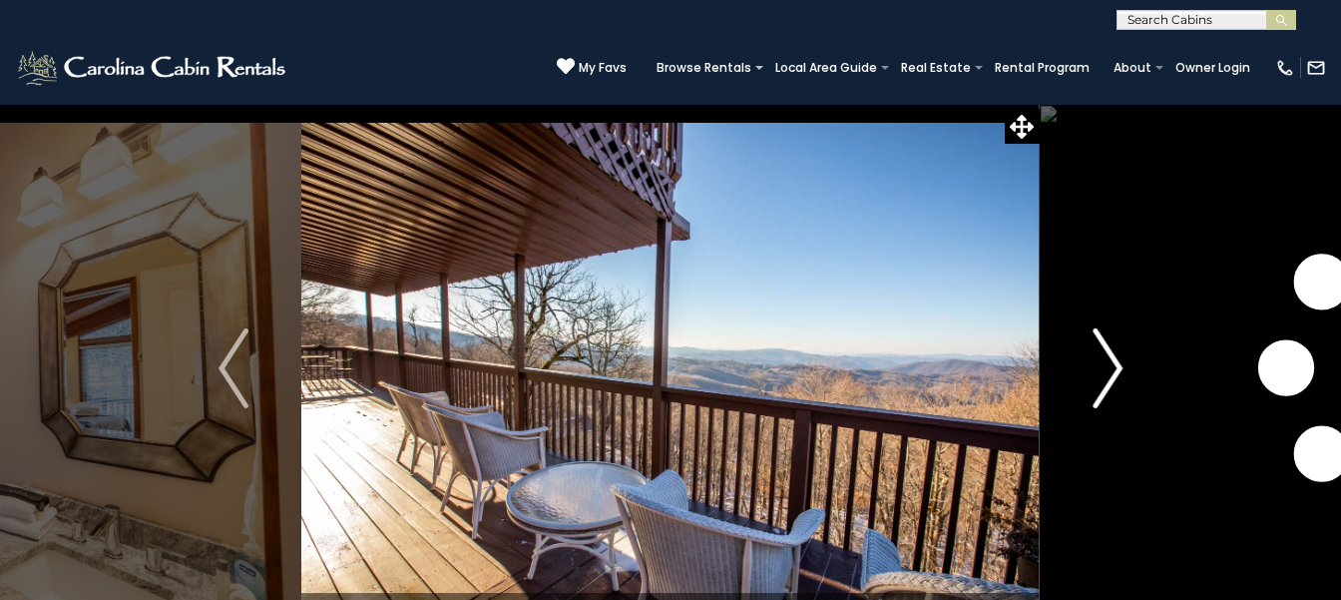
click at [1040, 104] on button "Next" at bounding box center [1108, 368] width 136 height 529
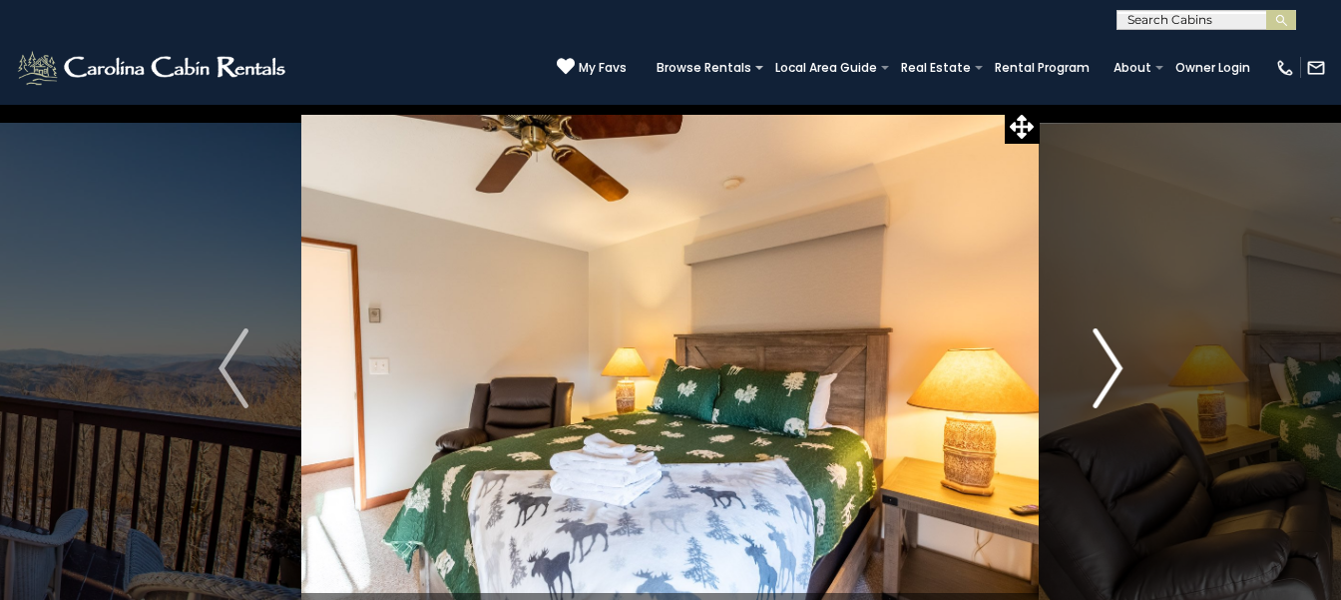
click at [1040, 104] on button "Next" at bounding box center [1108, 368] width 136 height 529
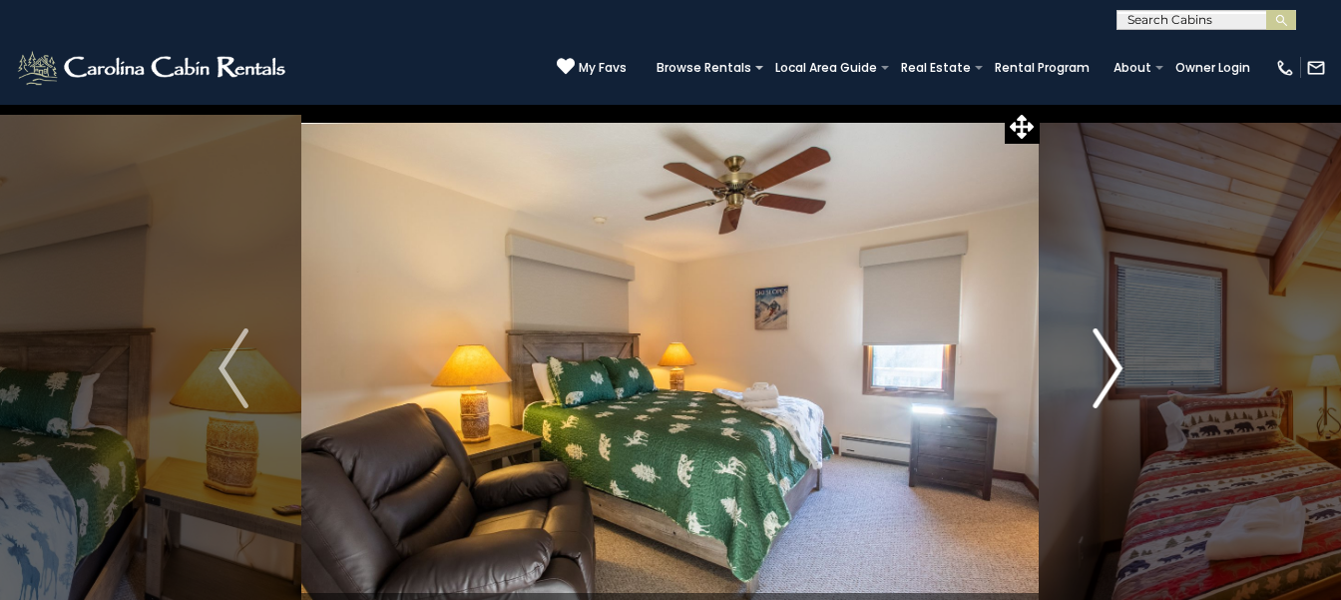
click at [1040, 104] on button "Next" at bounding box center [1108, 368] width 136 height 529
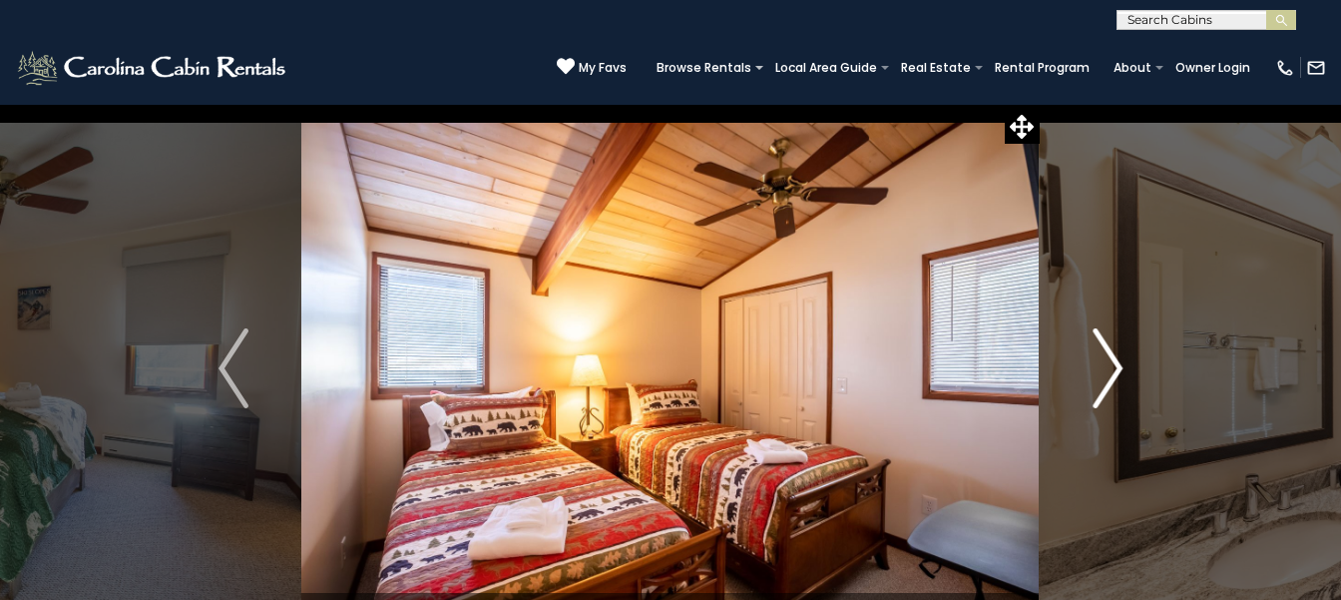
click at [1040, 104] on button "Next" at bounding box center [1108, 368] width 136 height 529
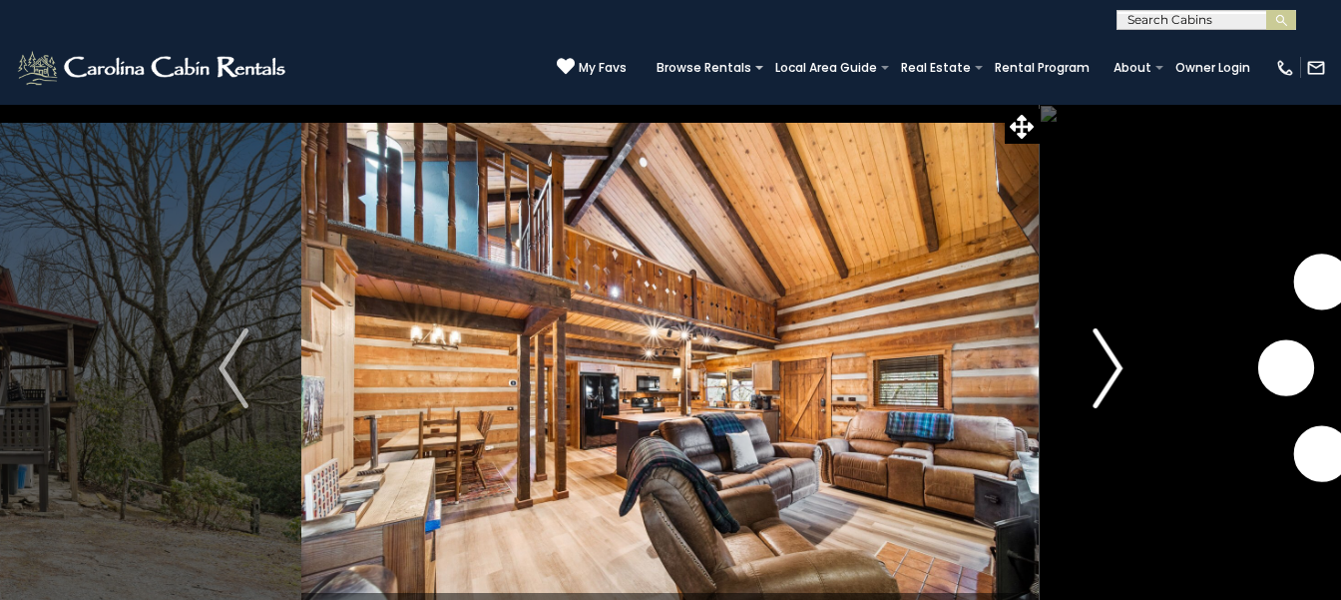
click at [1127, 360] on button "Next" at bounding box center [1108, 368] width 136 height 529
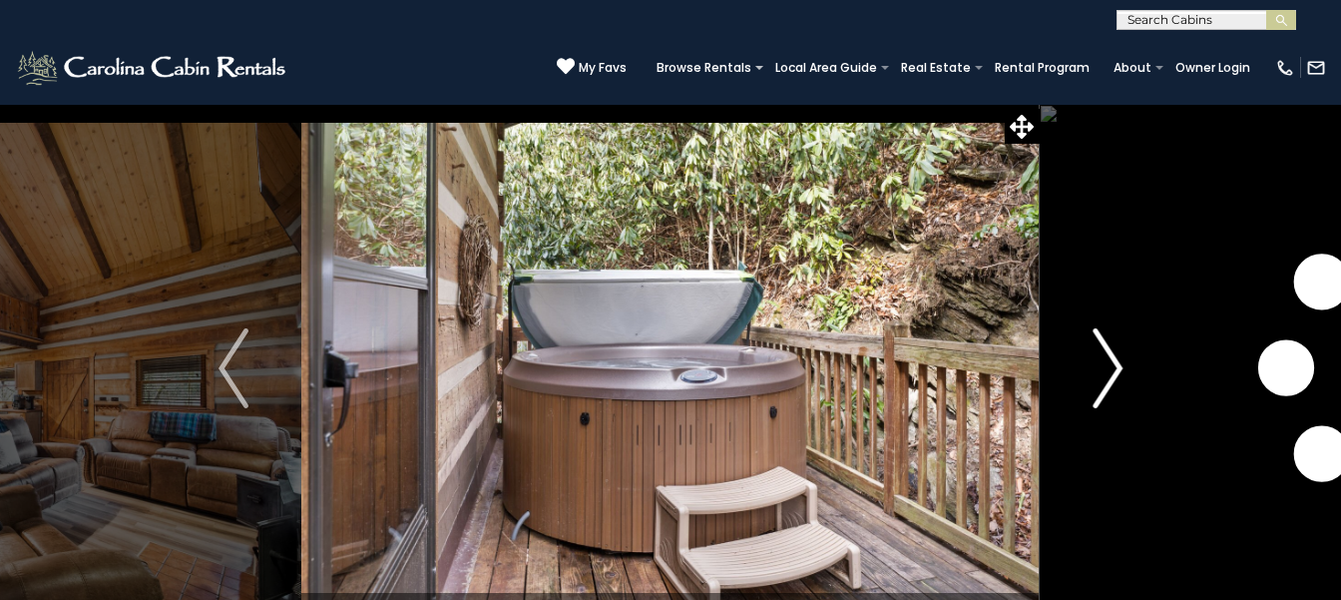
click at [1040, 104] on button "Next" at bounding box center [1108, 368] width 136 height 529
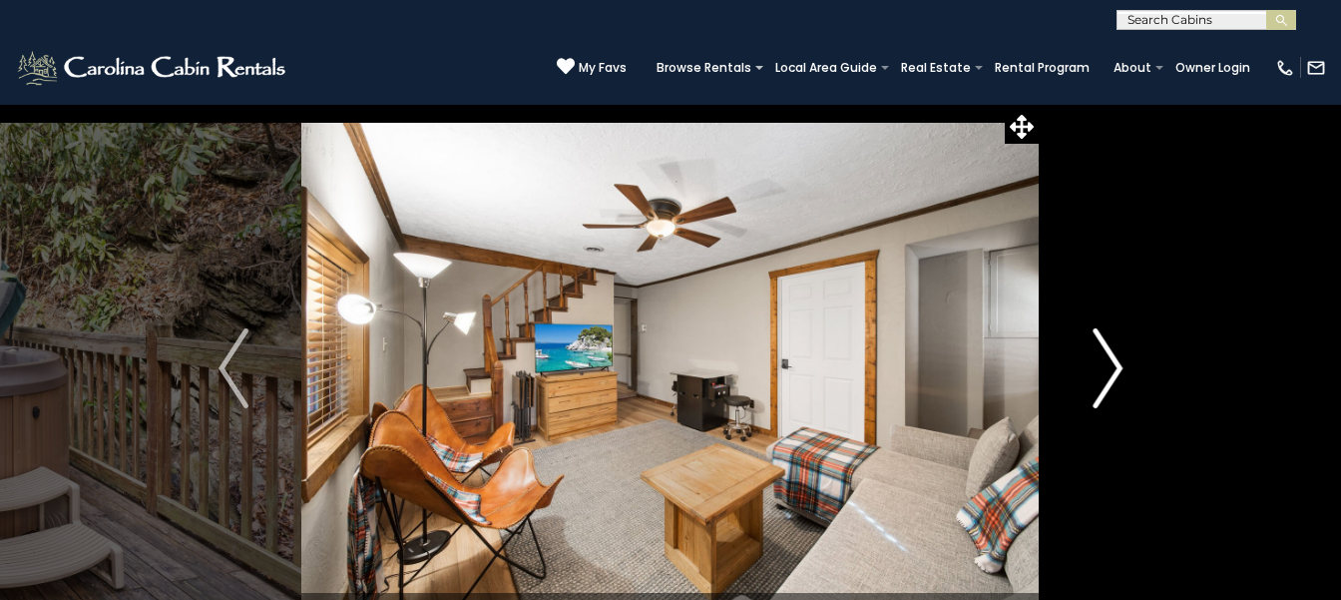
click at [1040, 104] on button "Next" at bounding box center [1108, 368] width 136 height 529
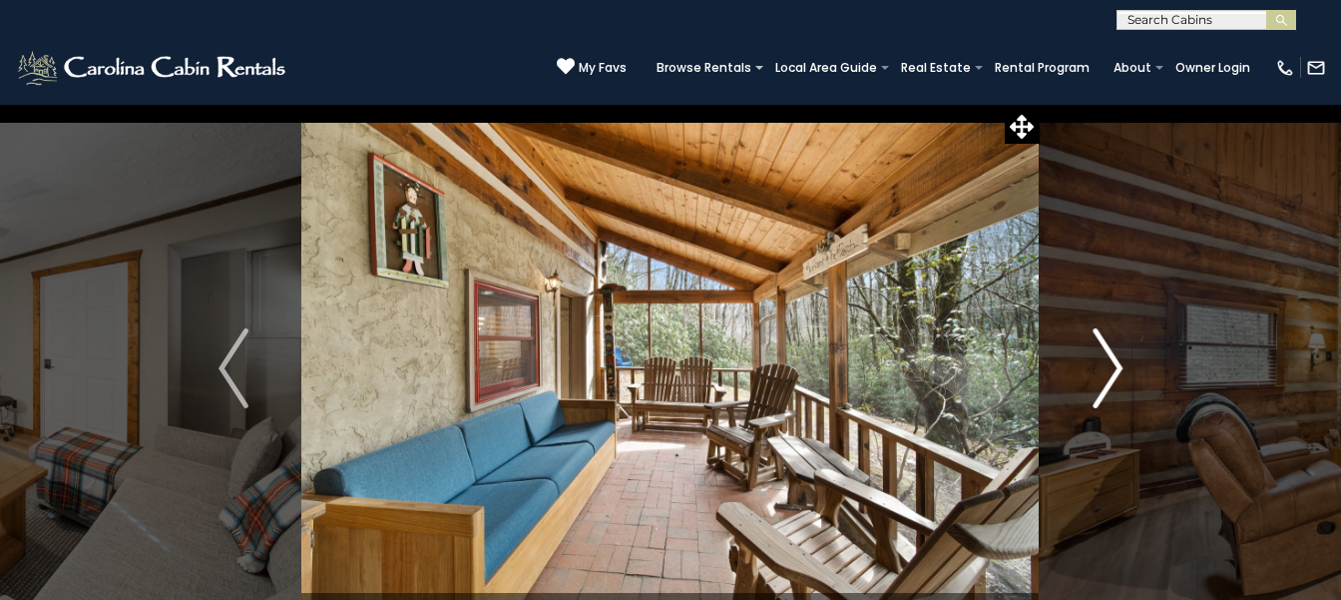
click at [1040, 104] on button "Next" at bounding box center [1108, 368] width 136 height 529
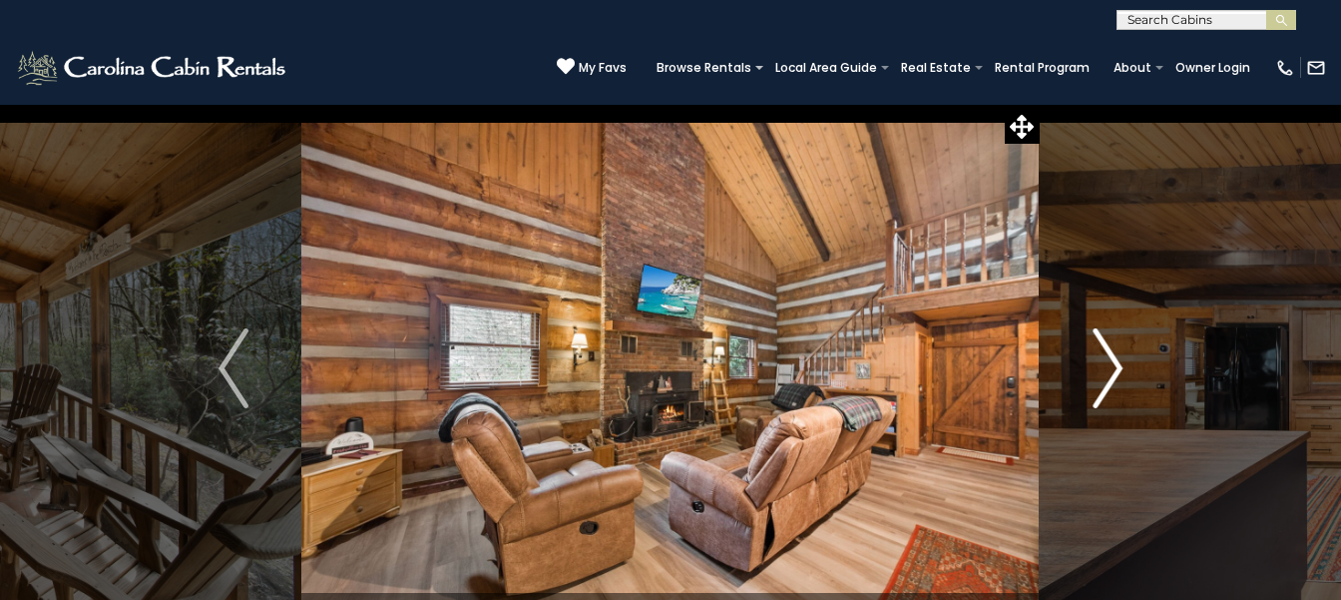
click at [1040, 104] on button "Next" at bounding box center [1108, 368] width 136 height 529
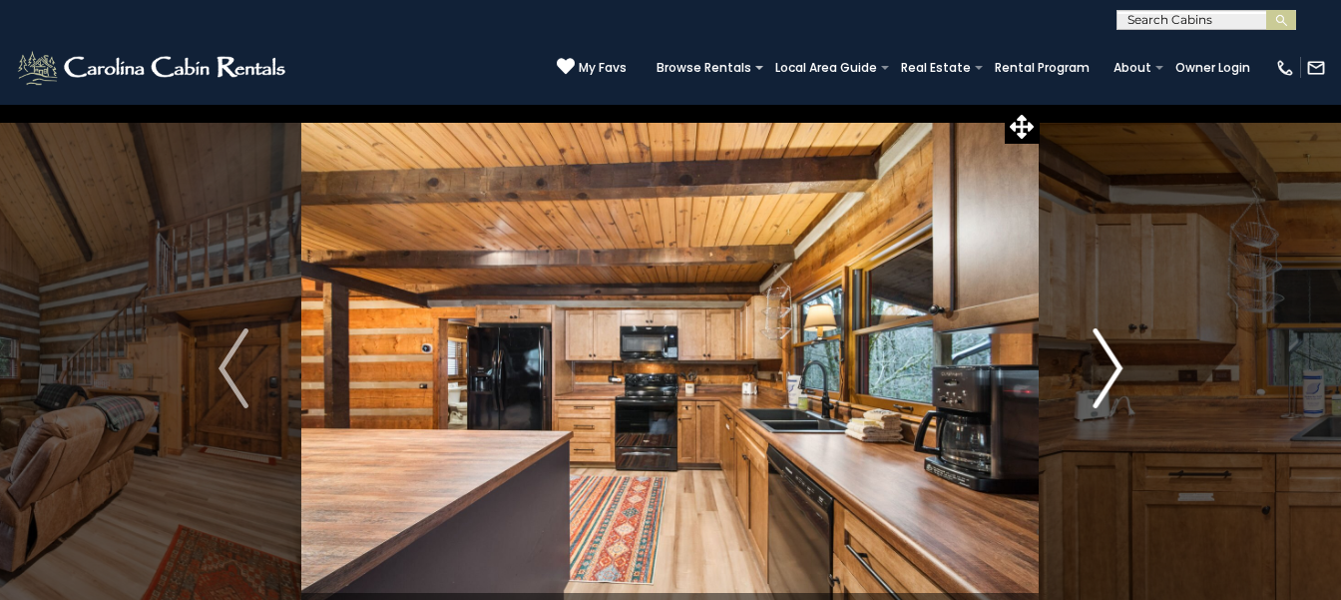
click at [1040, 104] on button "Next" at bounding box center [1108, 368] width 136 height 529
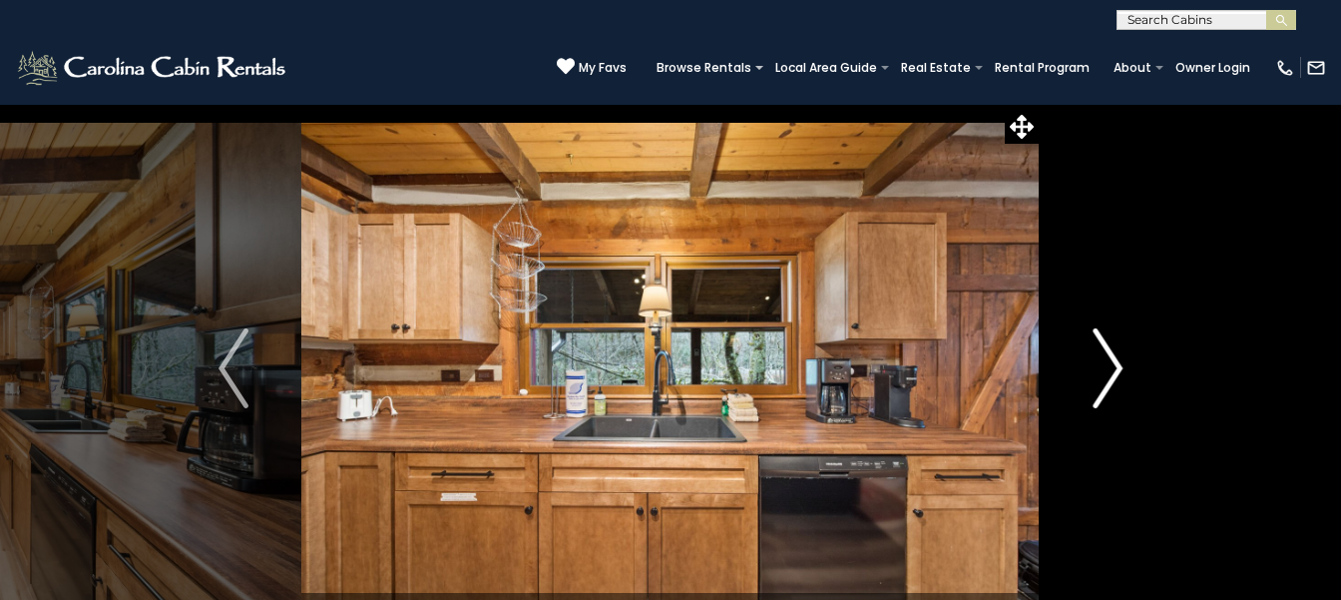
click at [1040, 104] on button "Next" at bounding box center [1108, 368] width 136 height 529
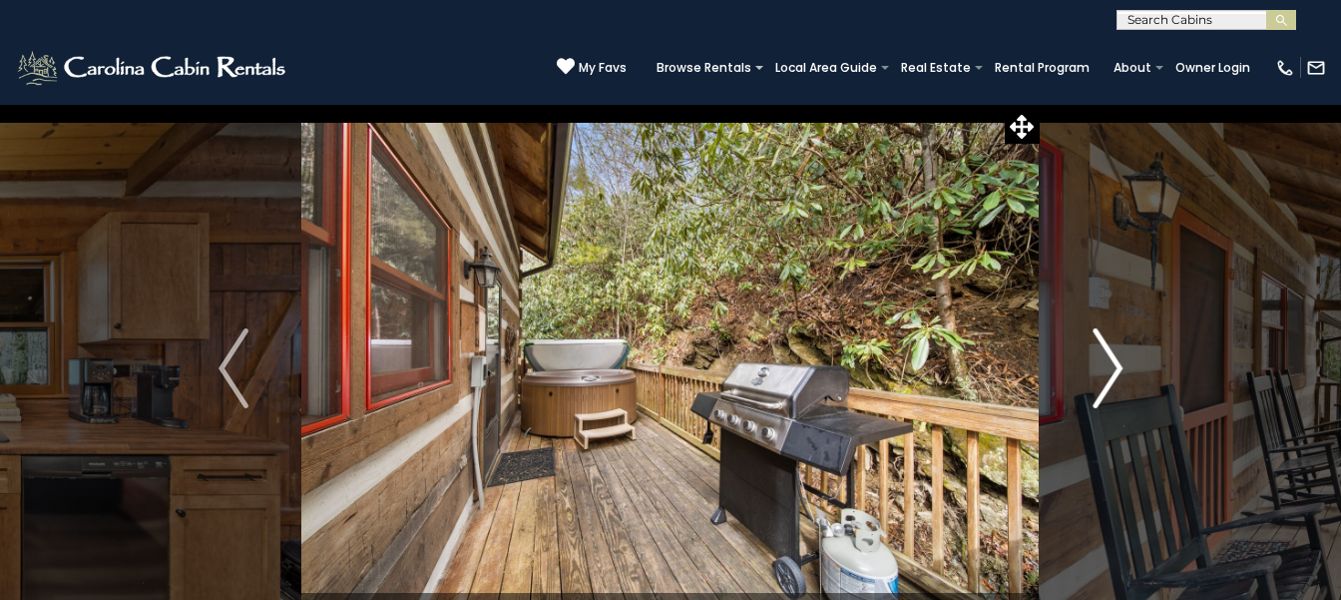
click at [1040, 104] on button "Next" at bounding box center [1108, 368] width 136 height 529
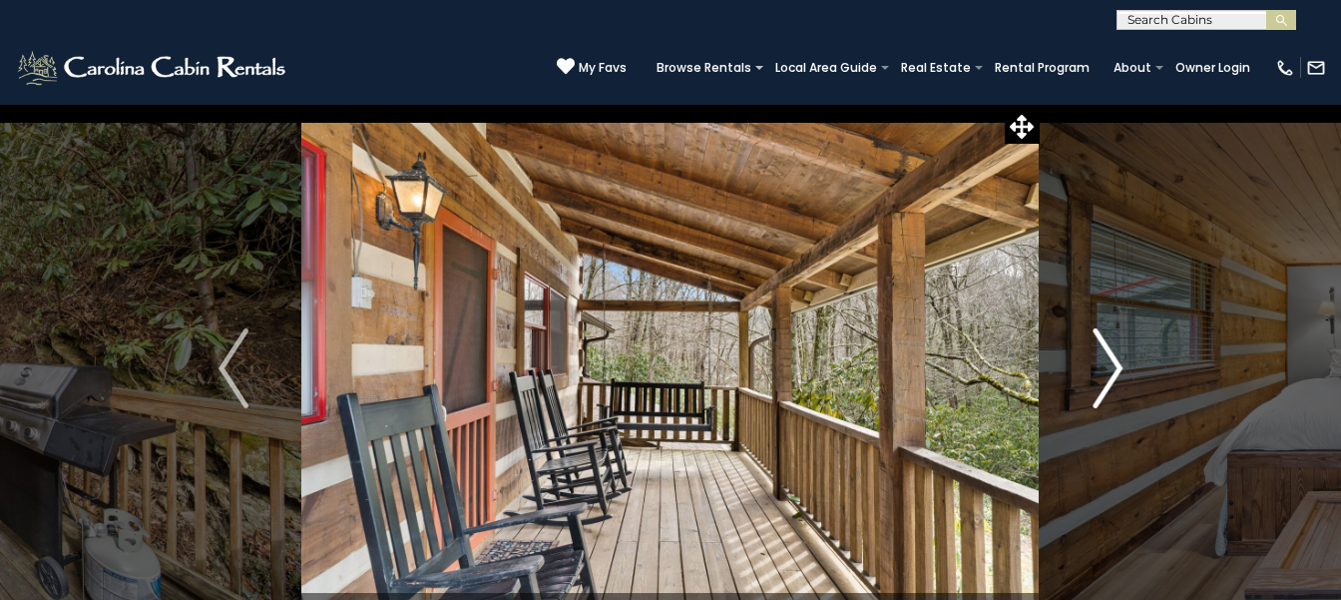
click at [1040, 104] on button "Next" at bounding box center [1108, 368] width 136 height 529
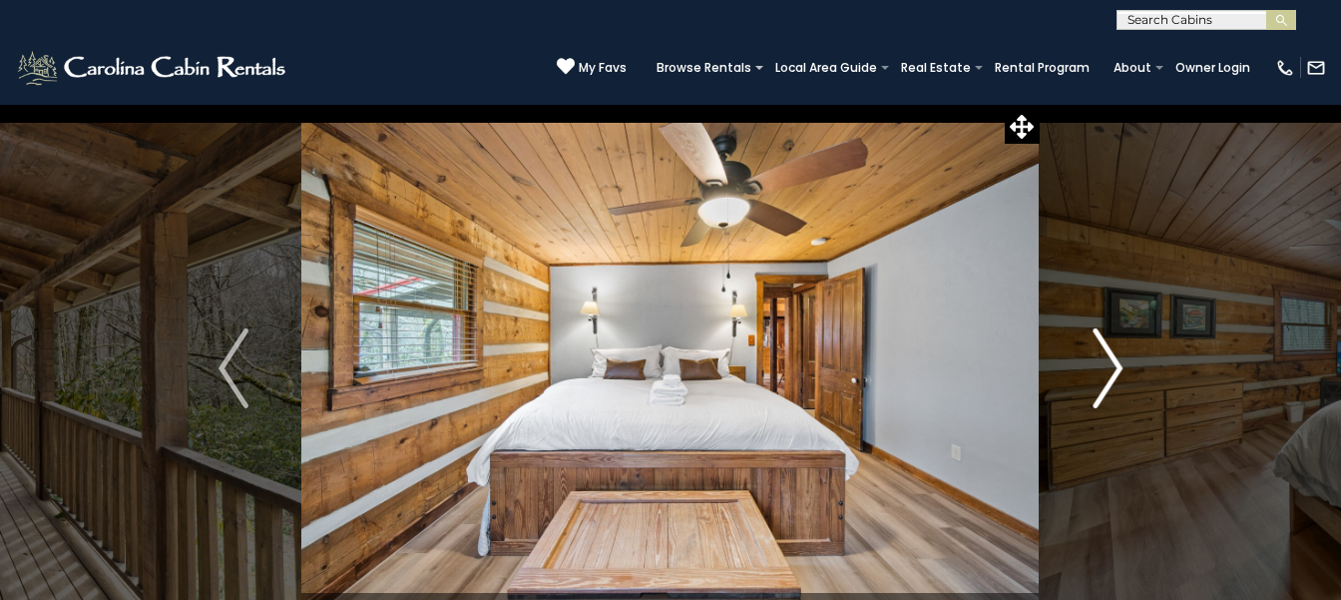
click at [1040, 104] on button "Next" at bounding box center [1108, 368] width 136 height 529
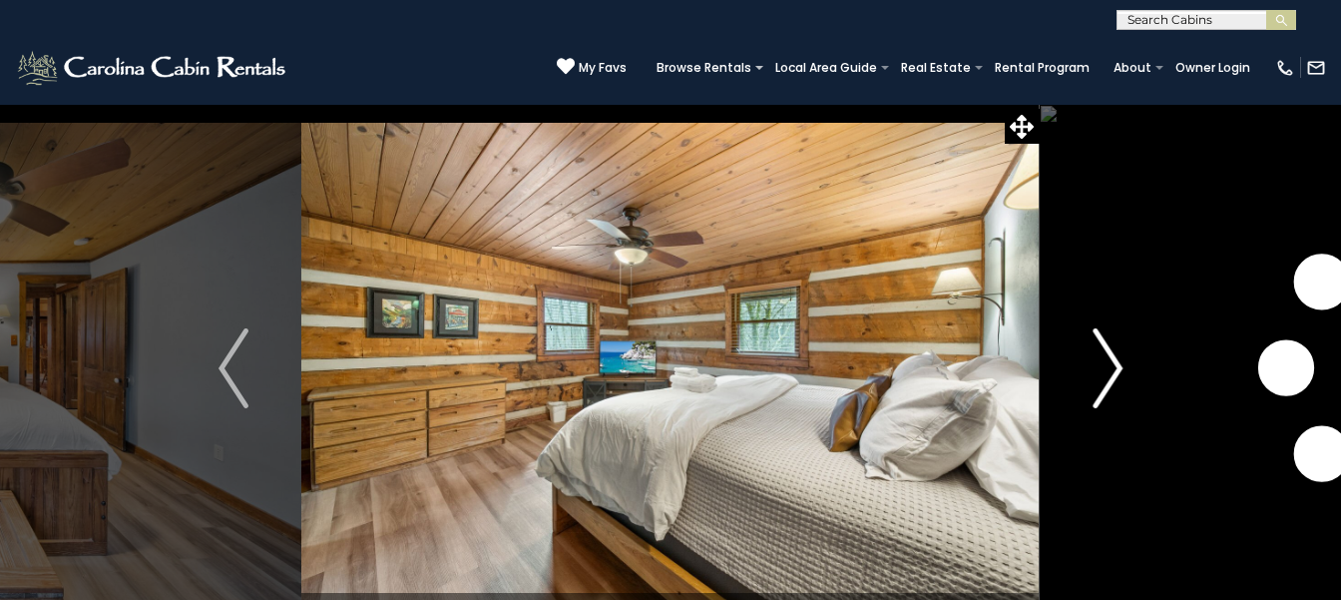
click at [1040, 104] on button "Next" at bounding box center [1108, 368] width 136 height 529
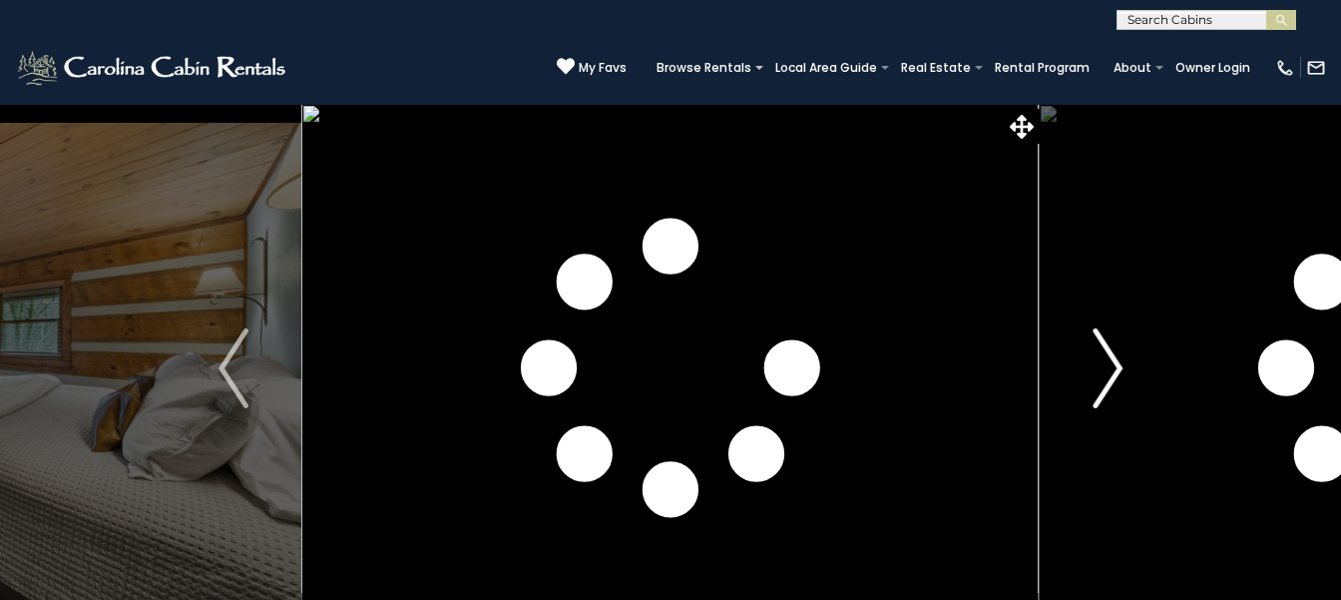
click at [1040, 104] on button "Next" at bounding box center [1108, 368] width 136 height 529
